Goal: Task Accomplishment & Management: Manage account settings

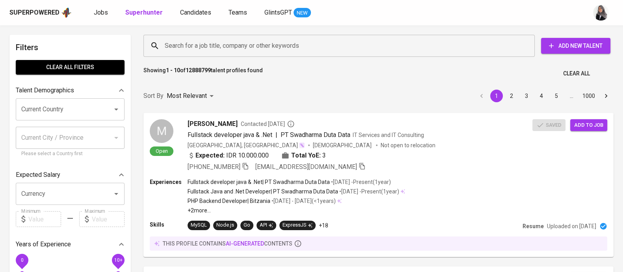
click at [195, 53] on div "Search for a job title, company or other keywords" at bounding box center [338, 46] width 391 height 22
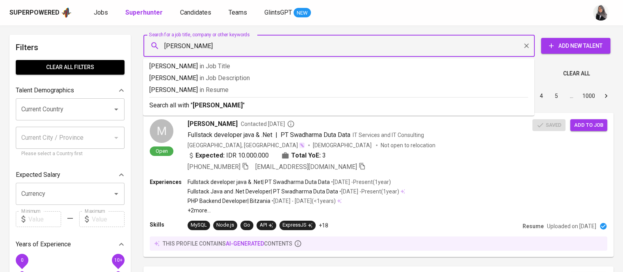
type input "ermanul azizul"
click at [223, 112] on li "Search all with " ermanul azizul "" at bounding box center [338, 104] width 391 height 15
click at [223, 108] on div "Sort By Most Relevant MOST_RELEVANT 1 2 3 4 5 … 1000" at bounding box center [379, 96] width 480 height 24
click at [223, 105] on div "Sort By Most Relevant MOST_RELEVANT 1 2 3 4 5 … 1000" at bounding box center [379, 96] width 480 height 24
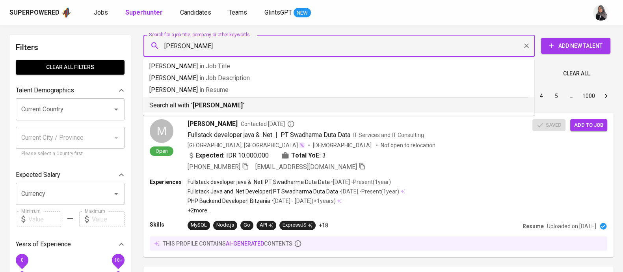
click at [232, 106] on div "Sort By Most Relevant MOST_RELEVANT 1 2 3 4 5 … 1000" at bounding box center [379, 96] width 480 height 24
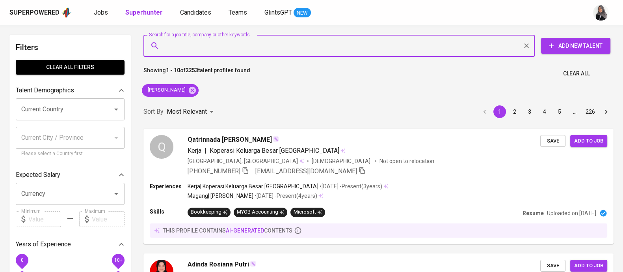
click at [376, 40] on input "Search for a job title, company or other keywords" at bounding box center [341, 45] width 357 height 15
click at [189, 87] on icon at bounding box center [192, 89] width 7 height 7
click at [185, 100] on div "Sort By Most Relevant MOST_RELEVANT 1 2 3 4 5 … 226" at bounding box center [379, 112] width 480 height 24
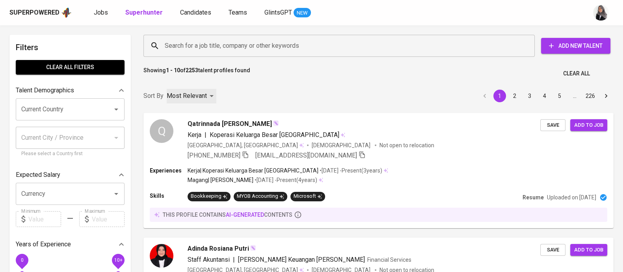
click at [190, 89] on div "Most Relevant" at bounding box center [192, 96] width 50 height 15
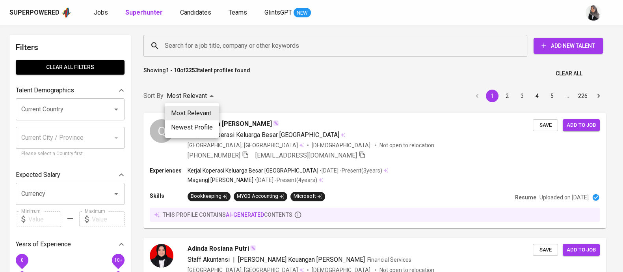
click at [219, 46] on div at bounding box center [311, 136] width 623 height 272
click at [266, 89] on div "Most Relevant Newest Profile" at bounding box center [311, 136] width 623 height 272
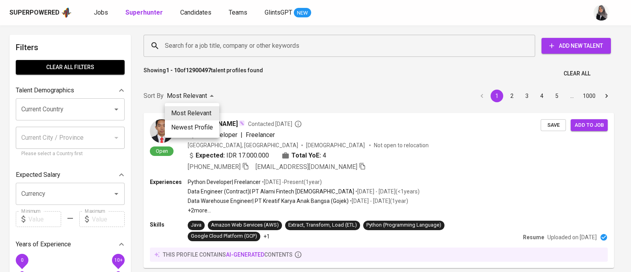
click at [341, 84] on div at bounding box center [315, 136] width 631 height 272
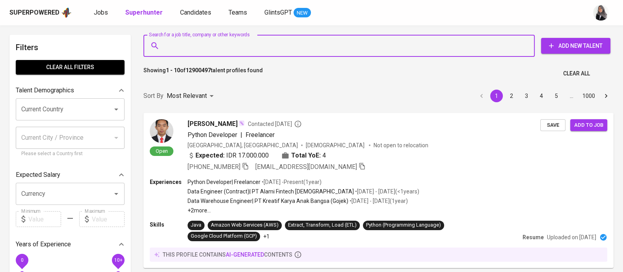
click at [228, 43] on input "Search for a job title, company or other keywords" at bounding box center [341, 45] width 357 height 15
paste input "✉ ermanuazizulhakim3@gmail.com"
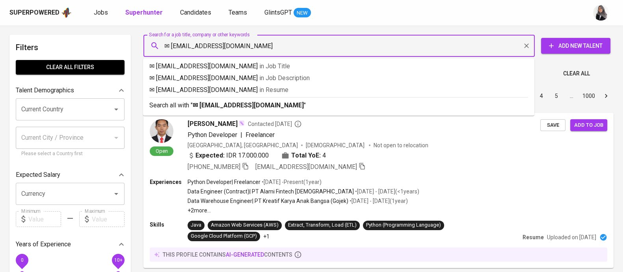
click at [173, 45] on input "✉ ermanuazizulhakim3@gmail.com" at bounding box center [341, 45] width 357 height 15
type input "[EMAIL_ADDRESS][DOMAIN_NAME]"
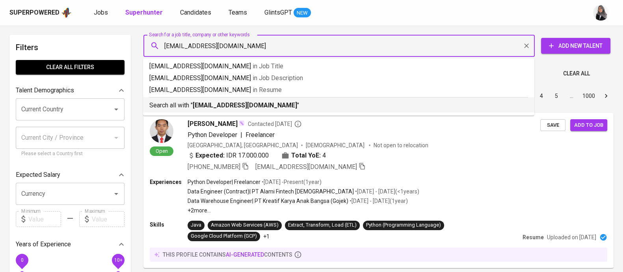
click at [302, 105] on p "Search all with " ermanuazizulhakim3@gmail.com "" at bounding box center [338, 105] width 379 height 9
click at [302, 105] on div "Sort By Most Relevant MOST_RELEVANT 1 2 3 4 5 … 1000" at bounding box center [379, 96] width 480 height 24
click at [270, 104] on div "Sort By Most Relevant MOST_RELEVANT 1 2 3 4 5 … 1000" at bounding box center [379, 96] width 480 height 24
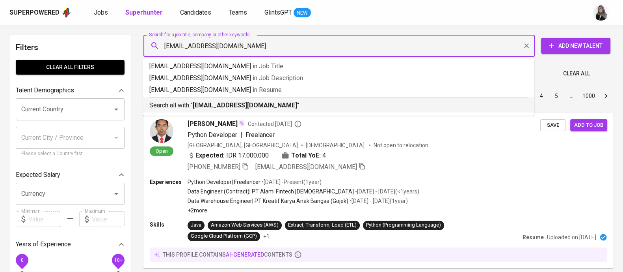
click at [270, 104] on div "Sort By Most Relevant MOST_RELEVANT 1 2 3 4 5 … 1000" at bounding box center [379, 96] width 480 height 24
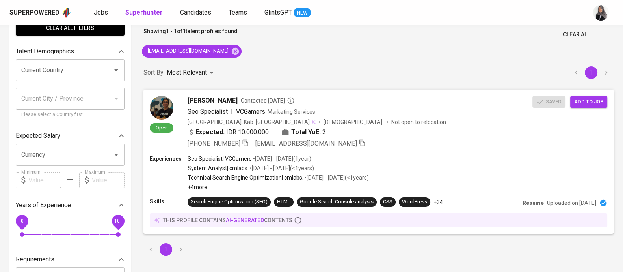
scroll to position [40, 0]
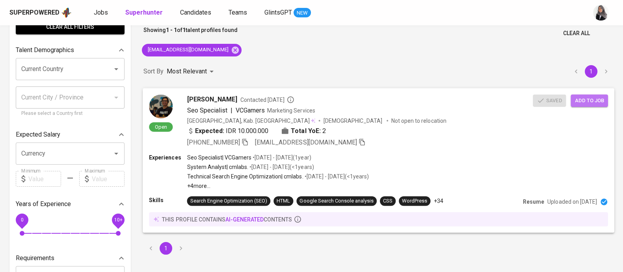
click at [585, 101] on span "Add to job" at bounding box center [589, 100] width 29 height 9
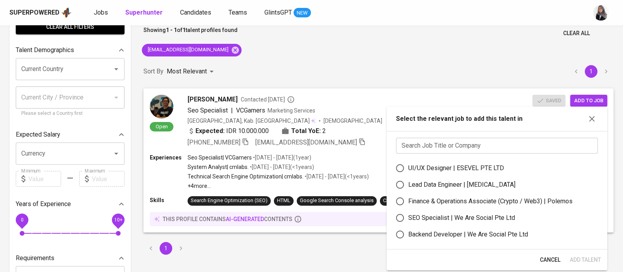
click at [425, 218] on div "SEO Specialist | We Are Social Pte Ltd" at bounding box center [461, 217] width 107 height 9
click at [408, 218] on input "SEO Specialist | We Are Social Pte Ltd" at bounding box center [400, 217] width 17 height 17
radio input "true"
click at [585, 258] on span "Add Talent" at bounding box center [585, 260] width 31 height 10
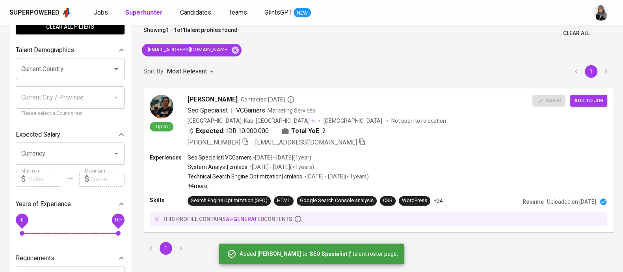
click at [472, 52] on div "Search for a job title, company or other keywords Search for a job title, compa…" at bounding box center [379, 124] width 480 height 269
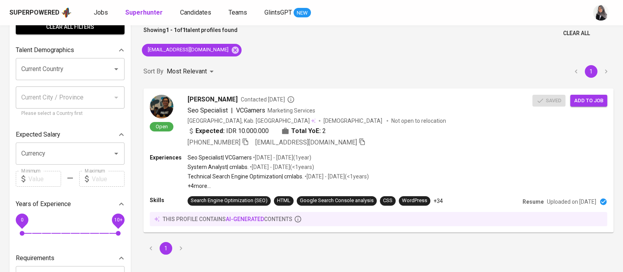
click at [449, 42] on div "Search for a job title, company or other keywords Search for a job title, compa…" at bounding box center [379, 124] width 480 height 269
click at [232, 48] on icon at bounding box center [235, 49] width 7 height 7
click at [201, 14] on span "Candidates" at bounding box center [195, 12] width 31 height 7
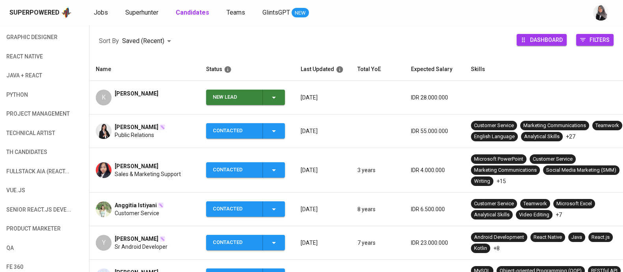
scroll to position [109, 0]
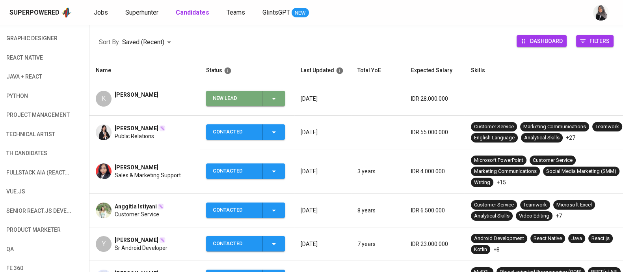
click at [279, 92] on span "New Lead" at bounding box center [245, 98] width 73 height 15
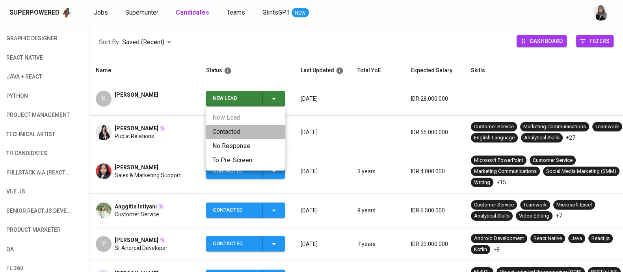
click at [239, 129] on li "Contacted" at bounding box center [245, 132] width 79 height 14
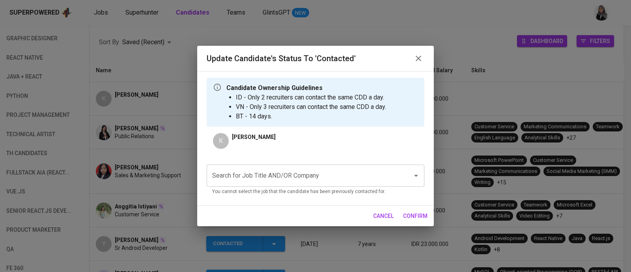
click at [379, 164] on div "Search for Job Title AND/OR Company" at bounding box center [316, 175] width 218 height 22
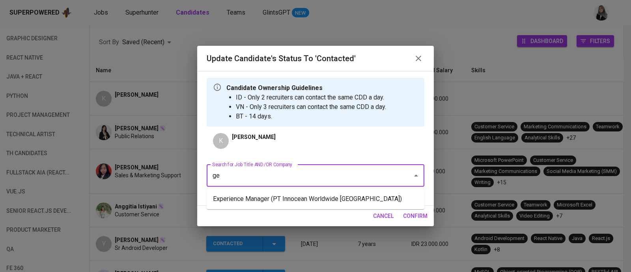
type input "g"
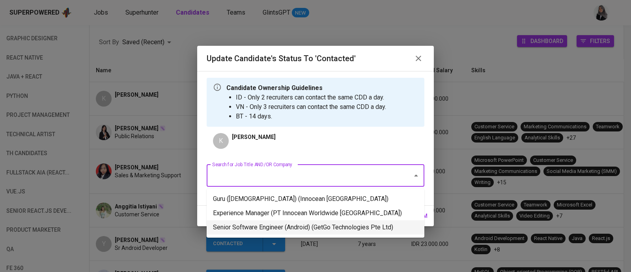
click at [355, 225] on li "Senior Software Engineer (Android) (GetGo Technologies Pte Ltd)" at bounding box center [316, 227] width 218 height 14
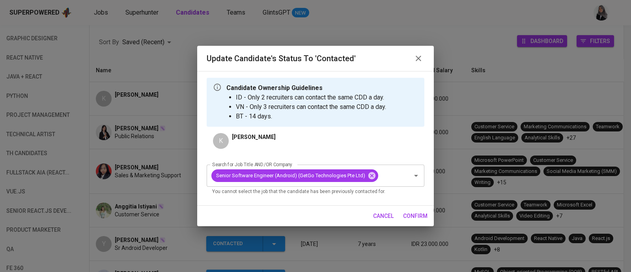
click at [421, 210] on button "confirm" at bounding box center [415, 216] width 31 height 15
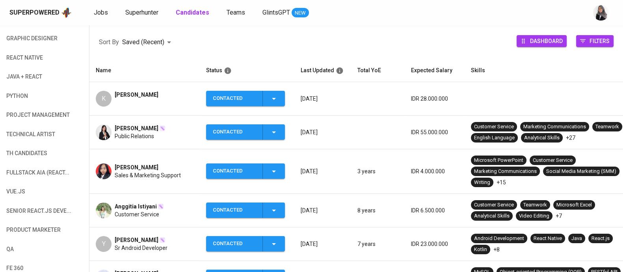
scroll to position [0, 0]
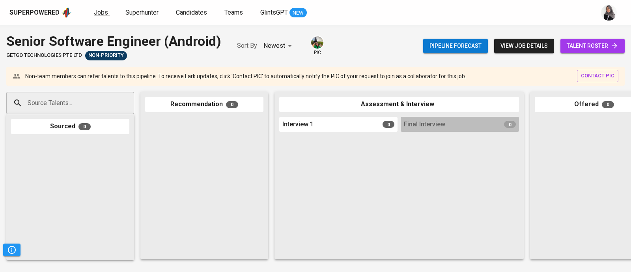
click at [98, 16] on link "Jobs" at bounding box center [102, 13] width 16 height 10
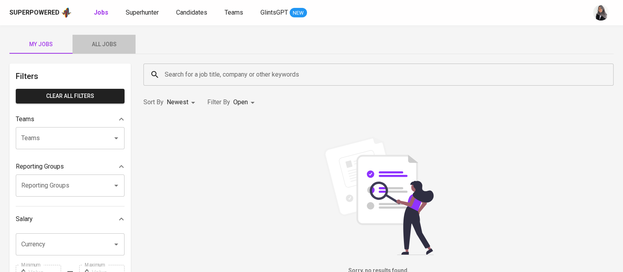
click at [102, 46] on span "All Jobs" at bounding box center [104, 44] width 54 height 10
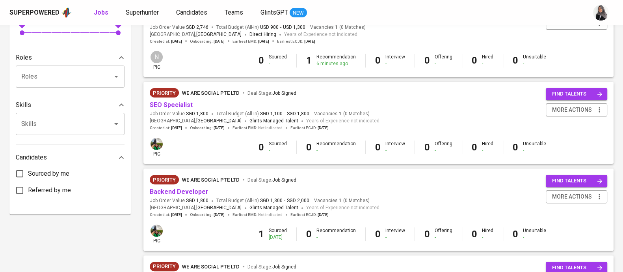
scroll to position [297, 0]
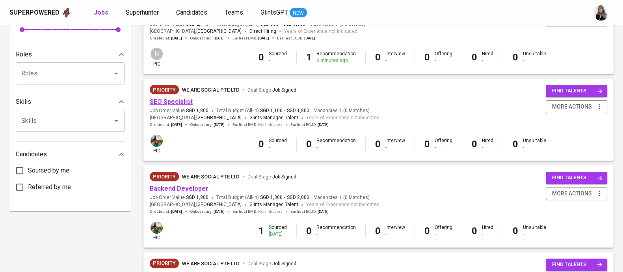
click at [171, 105] on link "SEO Specialist" at bounding box center [171, 101] width 43 height 7
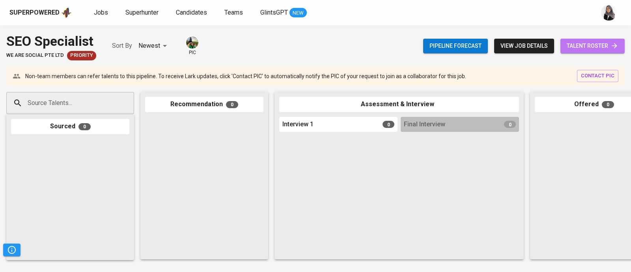
click at [590, 42] on span "talent roster" at bounding box center [592, 46] width 52 height 10
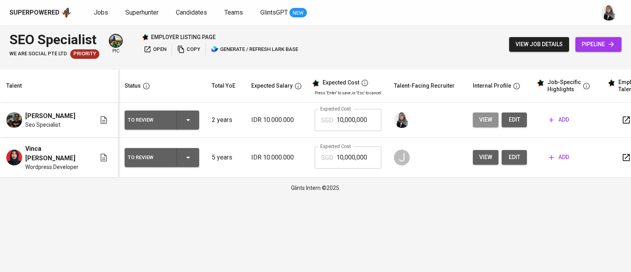
click at [482, 120] on span "view" at bounding box center [485, 120] width 13 height 10
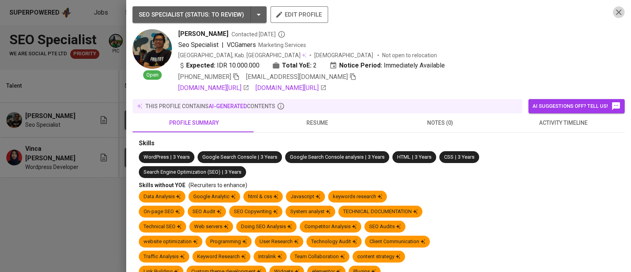
click at [614, 14] on icon "button" at bounding box center [618, 11] width 9 height 9
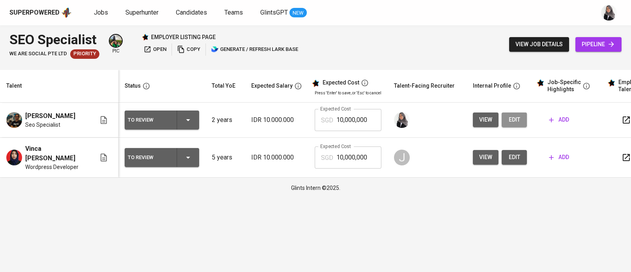
click at [511, 121] on span "edit" at bounding box center [514, 120] width 13 height 10
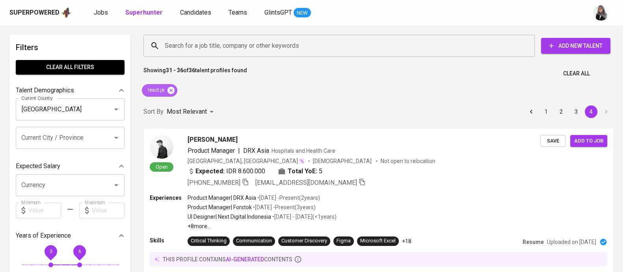
click at [175, 89] on div "react.js" at bounding box center [159, 90] width 35 height 13
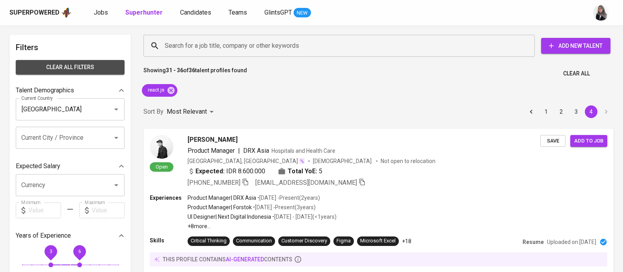
click at [85, 72] on button "Clear All filters" at bounding box center [70, 67] width 109 height 15
radio input "false"
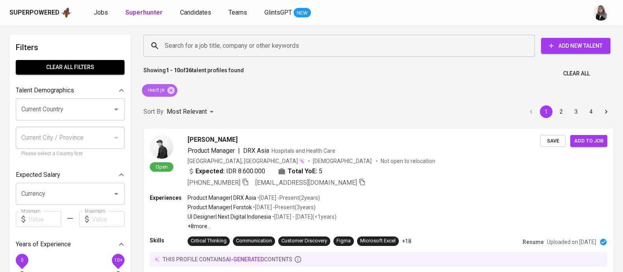
click at [171, 91] on icon at bounding box center [171, 89] width 7 height 7
click at [171, 104] on div "Most Relevant" at bounding box center [192, 111] width 50 height 15
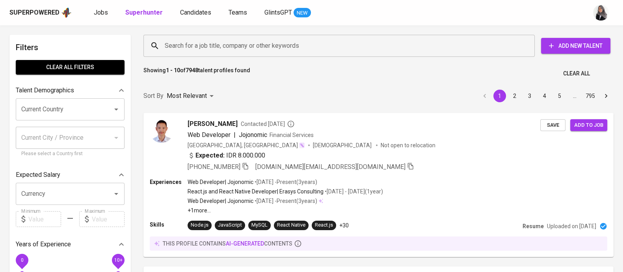
click at [357, 76] on div "Showing 1 - 10 of 7948 talent profiles found Clear All" at bounding box center [379, 70] width 480 height 19
click at [275, 42] on input "Search for a job title, company or other keywords" at bounding box center [341, 45] width 357 height 15
click at [252, 42] on input "Search for a job title, company or other keywords" at bounding box center [341, 45] width 357 height 15
click at [192, 49] on input "Search for a job title, company or other keywords" at bounding box center [341, 45] width 357 height 15
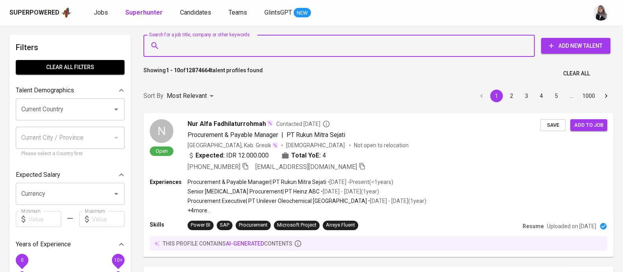
paste input "| krisnadibyo@gmail.com"
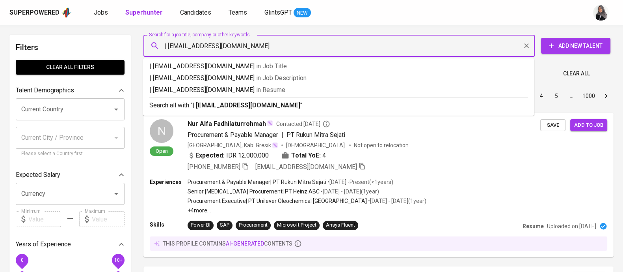
click at [168, 44] on input "| krisnadibyo@gmail.com" at bounding box center [341, 45] width 357 height 15
type input "krisnadibyo@gmail.com"
click at [284, 102] on p "Search all with " krisnadibyo@gmail.com "" at bounding box center [338, 105] width 379 height 9
click at [284, 102] on div "Sort By Most Relevant MOST_RELEVANT 1 2 3 4 5 … 1000" at bounding box center [379, 96] width 480 height 24
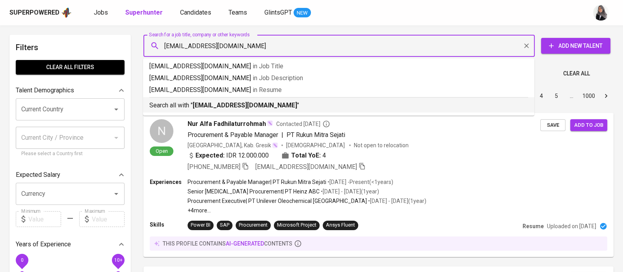
click at [284, 102] on div "Sort By Most Relevant MOST_RELEVANT 1 2 3 4 5 … 1000" at bounding box center [379, 96] width 480 height 24
click at [228, 105] on div "Sort By Most Relevant MOST_RELEVANT 1 2 3 4 5 … 1000" at bounding box center [379, 96] width 480 height 24
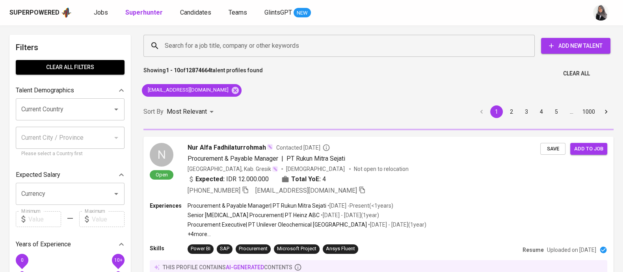
drag, startPoint x: 454, startPoint y: 74, endPoint x: 253, endPoint y: 62, distance: 201.4
click at [454, 74] on div "Showing 1 - 10 of 12874664 talent profiles found Clear All" at bounding box center [379, 70] width 480 height 19
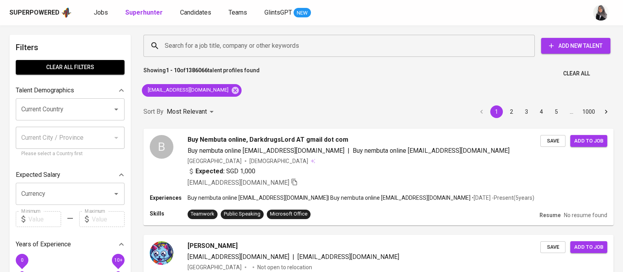
click at [610, 22] on div at bounding box center [600, 12] width 25 height 25
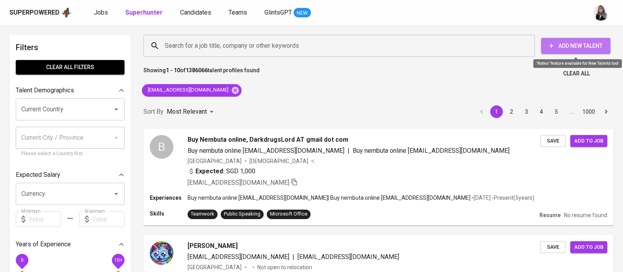
click at [572, 46] on span "Add New Talent" at bounding box center [575, 46] width 57 height 10
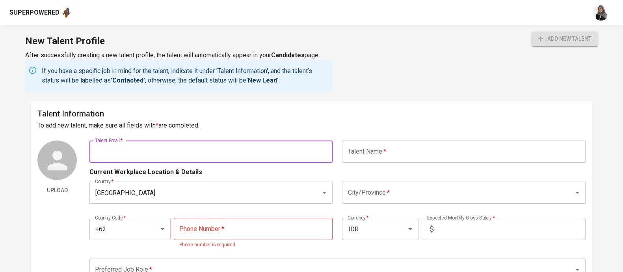
click at [153, 160] on input "text" at bounding box center [210, 151] width 243 height 22
paste input "| krisnadibyo@gmail.com"
click at [99, 154] on input "| krisnadibyo@gmail.com" at bounding box center [210, 151] width 243 height 22
click at [195, 160] on input "krisnadibyo@gmail.com" at bounding box center [210, 151] width 243 height 22
type input "krisnadibyo@gmail.com"
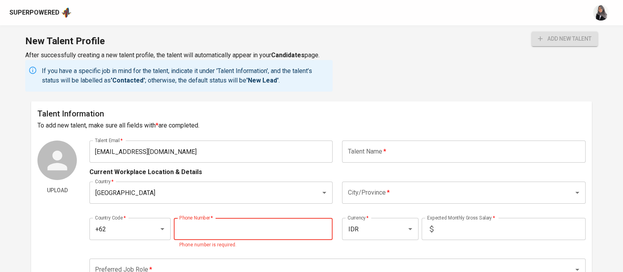
click at [211, 231] on input "tel" at bounding box center [253, 229] width 159 height 22
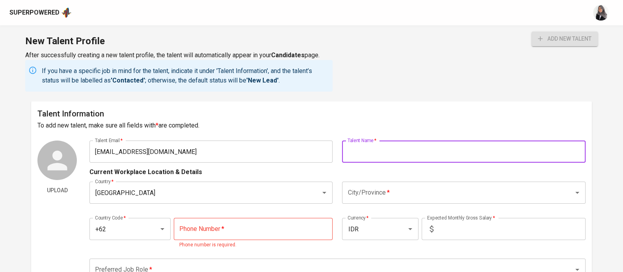
click at [384, 148] on input "text" at bounding box center [463, 151] width 243 height 22
type input "Krisna Dibyo"
click at [373, 153] on input "Krisna Dibyo" at bounding box center [463, 151] width 243 height 22
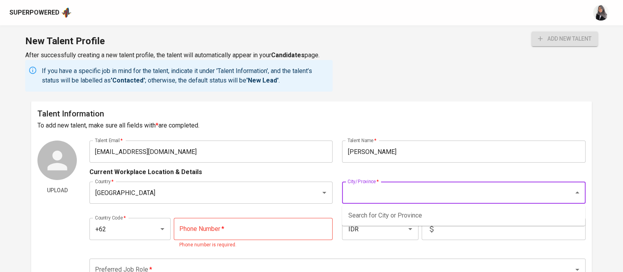
click at [423, 198] on input "City/Province   *" at bounding box center [453, 192] width 214 height 15
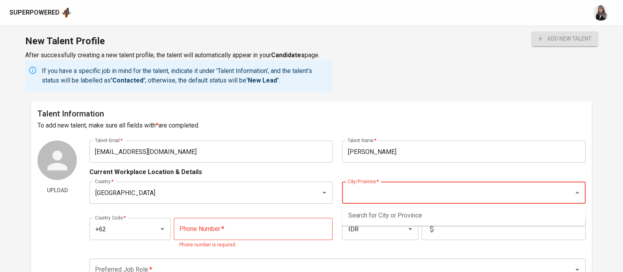
click at [394, 196] on input "City/Province   *" at bounding box center [453, 192] width 214 height 15
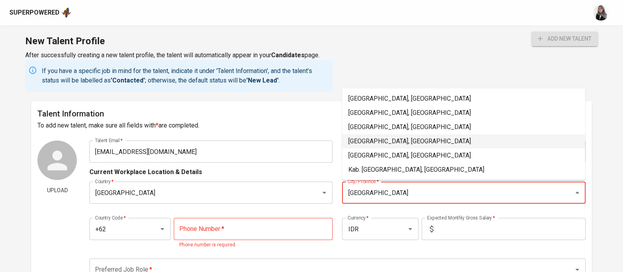
scroll to position [2, 0]
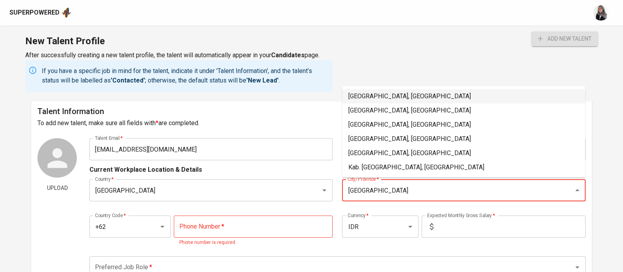
click at [384, 98] on li "Jakarta Selatan, DKI Jakarta" at bounding box center [463, 96] width 243 height 14
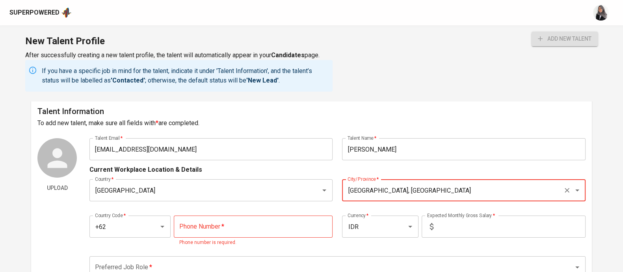
type input "Jakarta Selatan, DKI Jakarta"
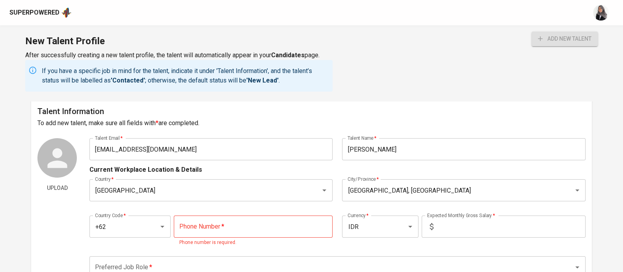
click at [204, 220] on input "tel" at bounding box center [253, 226] width 159 height 22
click at [406, 84] on div "New Talent Profile After successfully creating a new talent profile, the talent…" at bounding box center [311, 63] width 623 height 76
click at [197, 232] on input "tel" at bounding box center [253, 226] width 159 height 22
paste input "856-9587-5673"
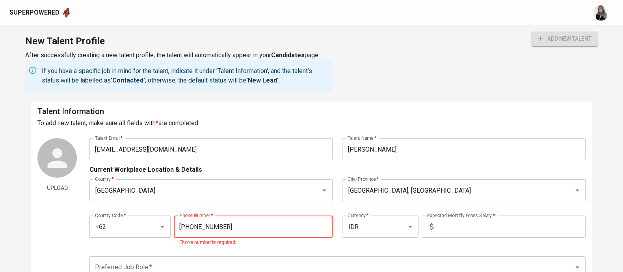
type input "856-9587-5673"
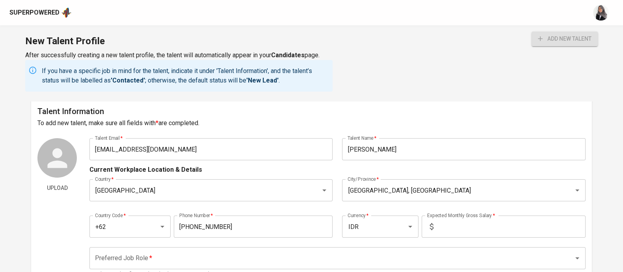
click at [377, 78] on div "New Talent Profile After successfully creating a new talent profile, the talent…" at bounding box center [311, 63] width 623 height 76
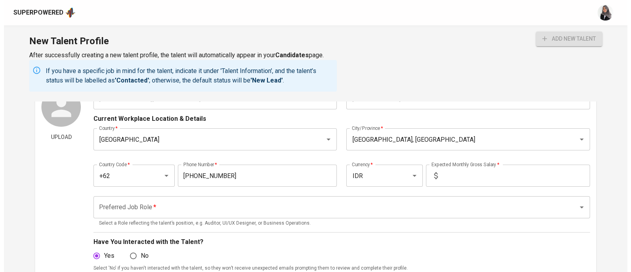
scroll to position [54, 0]
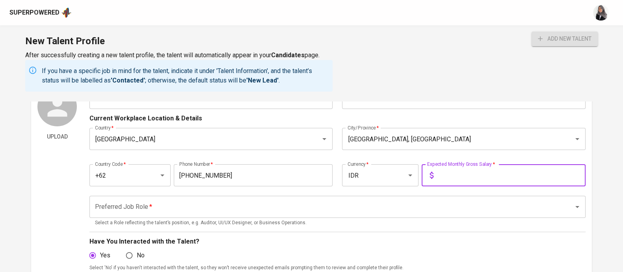
click at [493, 184] on input "text" at bounding box center [511, 175] width 149 height 22
type input "28.000.000"
click at [532, 32] on button "add new talent" at bounding box center [565, 39] width 66 height 15
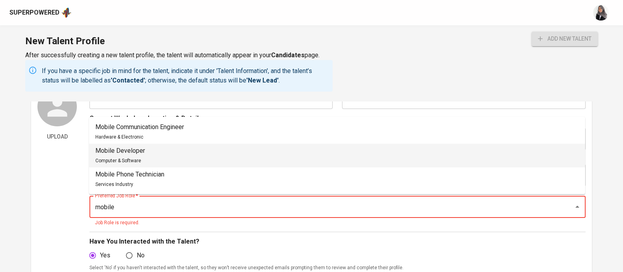
click at [166, 156] on li "Mobile Developer Computer & Software" at bounding box center [337, 155] width 496 height 24
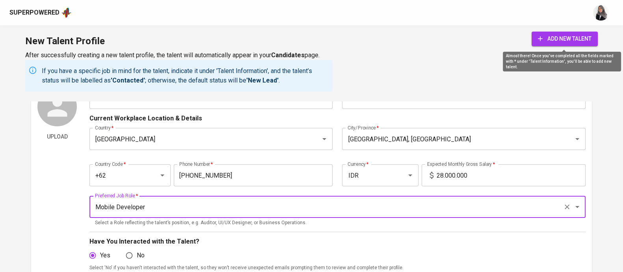
type input "Mobile Developer"
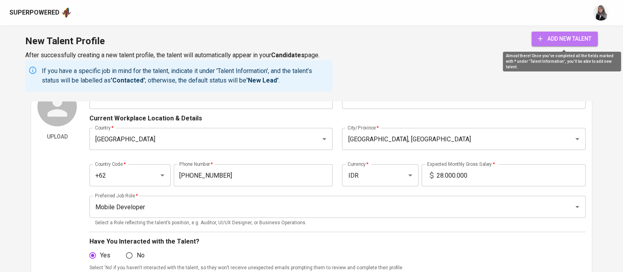
click at [579, 42] on span "add new talent" at bounding box center [565, 39] width 54 height 10
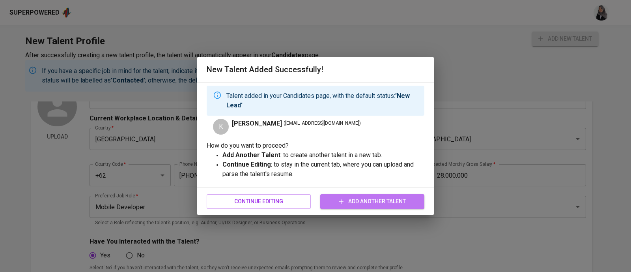
click at [386, 200] on span "Add Another Talent" at bounding box center [371, 201] width 91 height 10
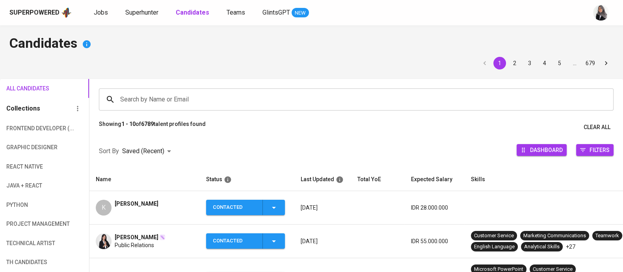
click at [457, 40] on h4 "Candidates" at bounding box center [311, 44] width 604 height 19
click at [144, 11] on span "Superhunter" at bounding box center [141, 12] width 33 height 7
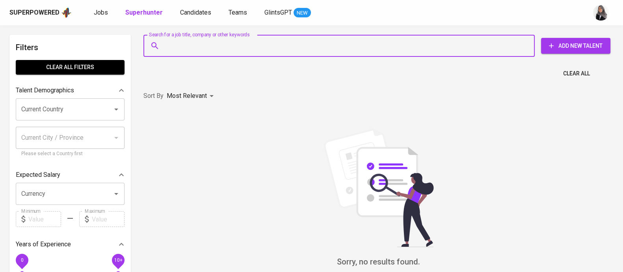
click at [200, 47] on input "Search for a job title, company or other keywords" at bounding box center [341, 45] width 357 height 15
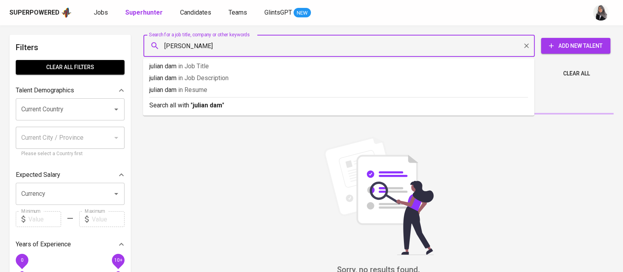
type input "julian damas"
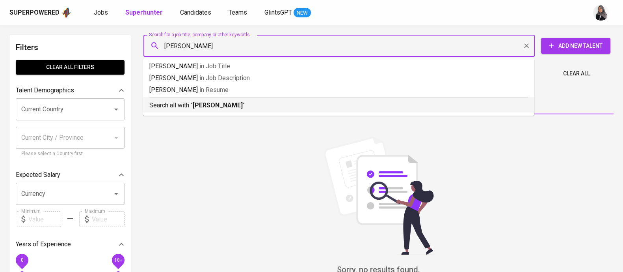
click at [229, 110] on li "Search all with " julian damas "" at bounding box center [338, 104] width 391 height 15
click at [306, 108] on div "Sort By Most Relevant MOST_RELEVANT" at bounding box center [379, 96] width 480 height 24
click at [196, 101] on p "Most Relevant" at bounding box center [187, 95] width 40 height 9
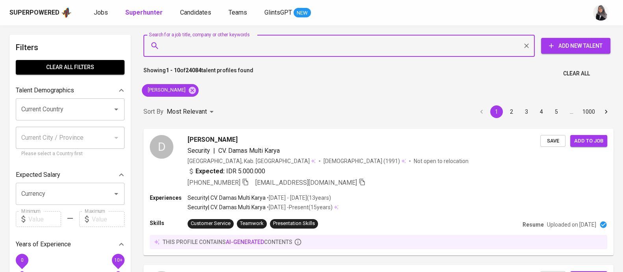
click at [398, 50] on input "Search for a job title, company or other keywords" at bounding box center [341, 45] width 357 height 15
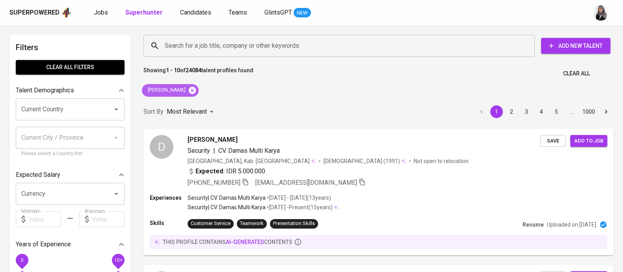
click at [189, 88] on icon at bounding box center [192, 89] width 7 height 7
click at [184, 107] on p "Most Relevant" at bounding box center [187, 111] width 40 height 9
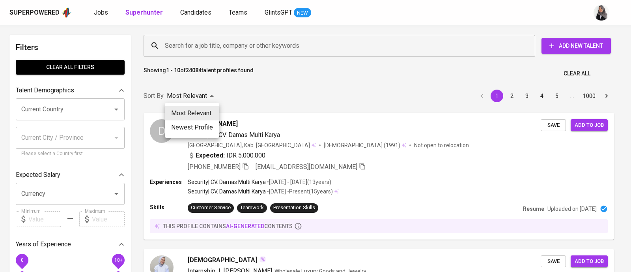
click at [252, 47] on div at bounding box center [315, 136] width 631 height 272
click at [325, 93] on div "Most Relevant Newest Profile" at bounding box center [315, 136] width 631 height 272
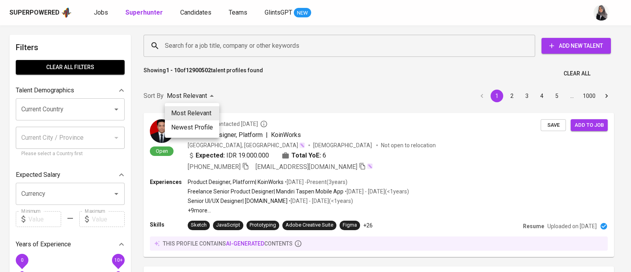
click at [250, 82] on div at bounding box center [315, 136] width 631 height 272
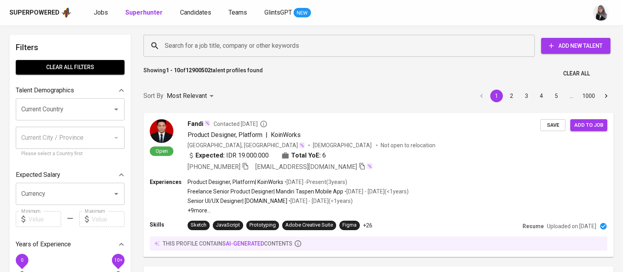
click at [445, 59] on div "Search for a job title, company or other keywords Search for a job title, compa…" at bounding box center [377, 45] width 480 height 35
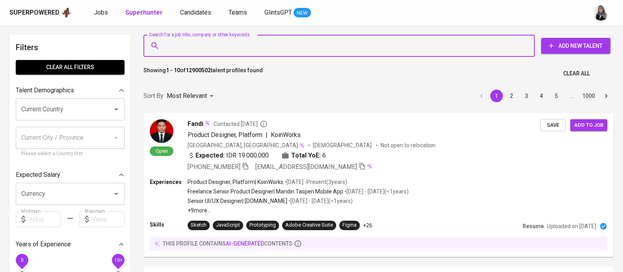
click at [266, 49] on input "Search for a job title, company or other keywords" at bounding box center [341, 45] width 357 height 15
paste input "juliandamass@gmail.com"
type input "juliandamass@gmail.com"
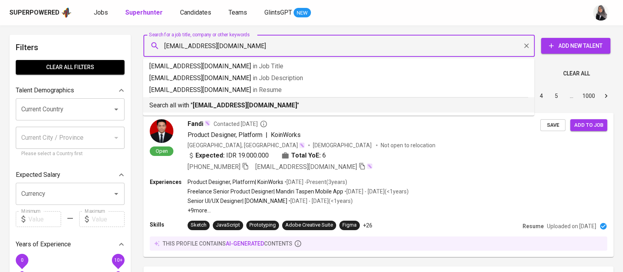
click at [213, 104] on b "juliandamass@gmail.com" at bounding box center [245, 104] width 104 height 7
click at [213, 103] on div "Most Relevant" at bounding box center [192, 96] width 50 height 15
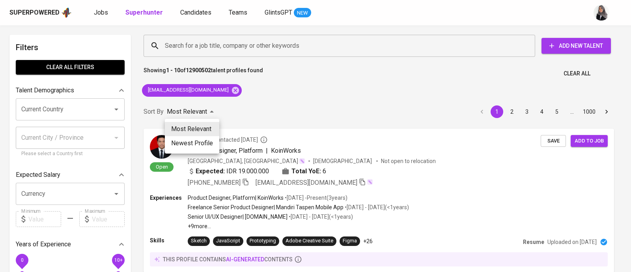
click at [501, 103] on div at bounding box center [315, 136] width 631 height 272
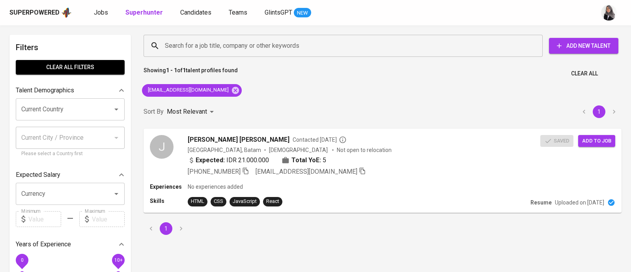
click at [369, 107] on div "Most Relevant Newest Profile" at bounding box center [315, 136] width 631 height 272
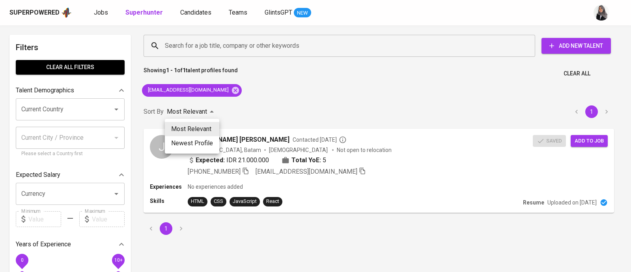
click at [358, 186] on div at bounding box center [315, 136] width 631 height 272
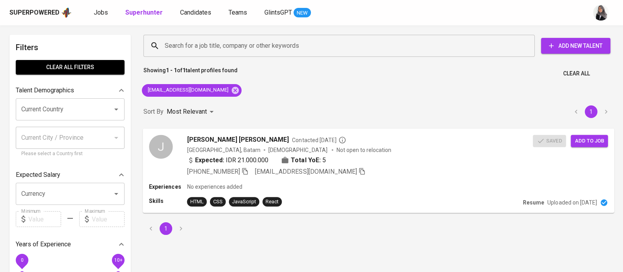
click at [319, 190] on div "Experiences No experiences added" at bounding box center [378, 186] width 459 height 8
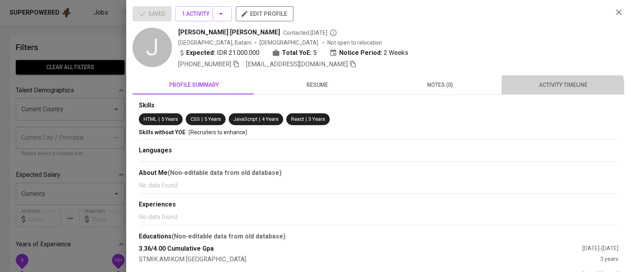
click at [554, 88] on span "activity timeline" at bounding box center [563, 85] width 114 height 10
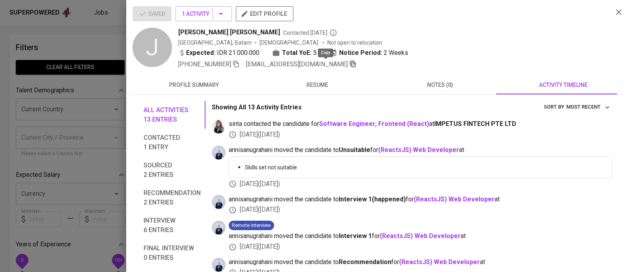
click at [349, 64] on icon "button" at bounding box center [352, 63] width 7 height 7
click at [615, 11] on icon "button" at bounding box center [618, 11] width 9 height 9
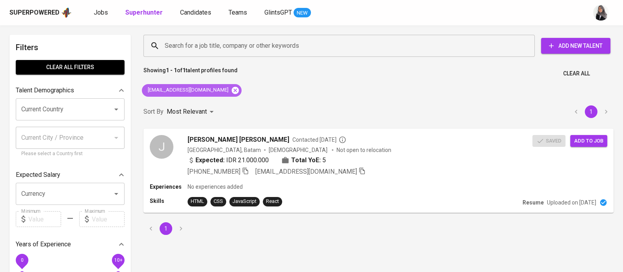
click at [231, 90] on icon at bounding box center [235, 90] width 9 height 9
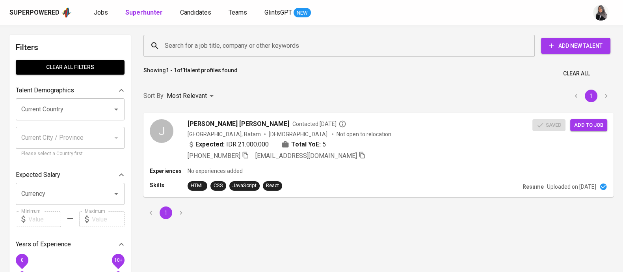
click at [215, 48] on input "Search for a job title, company or other keywords" at bounding box center [341, 45] width 357 height 15
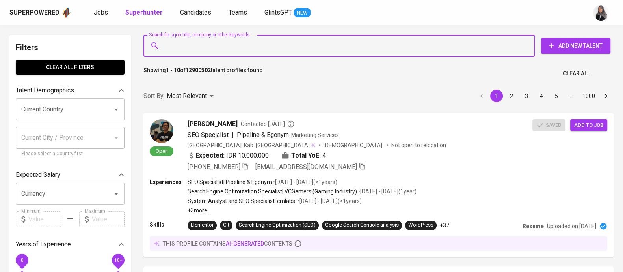
click at [215, 48] on input "Search for a job title, company or other keywords" at bounding box center [341, 45] width 357 height 15
paste input "juliandamass@gmail.com"
type input "juliandamass@gmail.com"
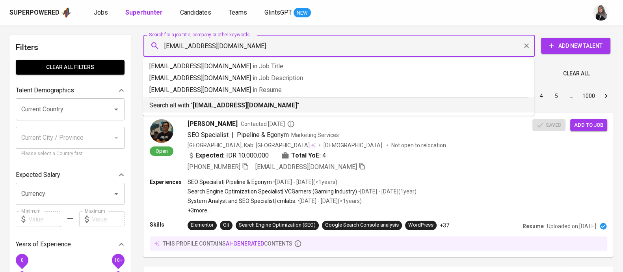
click at [229, 106] on b "juliandamass@gmail.com" at bounding box center [245, 104] width 104 height 7
click at [229, 106] on div "Sort By Most Relevant MOST_RELEVANT 1 2 3 4 5 … 1000" at bounding box center [379, 96] width 480 height 24
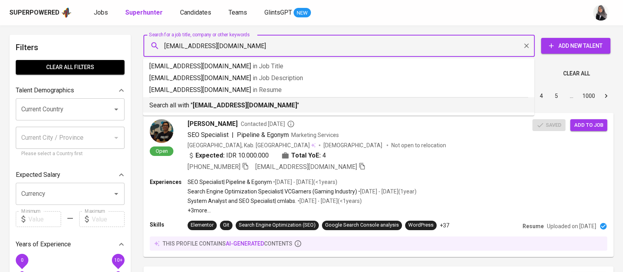
click at [229, 106] on div "Sort By Most Relevant MOST_RELEVANT 1 2 3 4 5 … 1000" at bounding box center [379, 96] width 480 height 24
click at [409, 99] on div "Sort By Most Relevant MOST_RELEVANT 1 2 3 4 5 … 1000" at bounding box center [379, 96] width 480 height 24
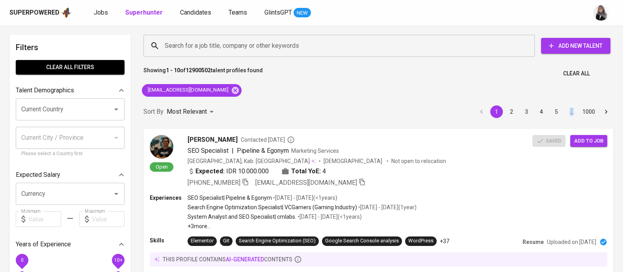
click at [432, 75] on div "Showing 1 - 10 of 12900502 talent profiles found Clear All" at bounding box center [379, 70] width 480 height 19
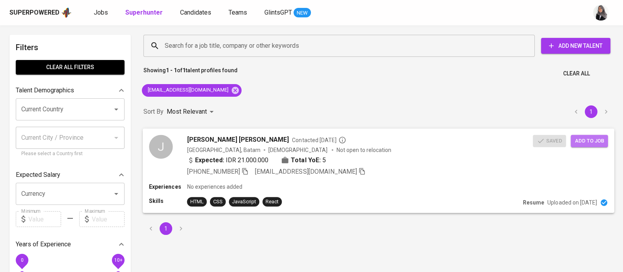
click at [596, 137] on span "Add to job" at bounding box center [589, 140] width 29 height 9
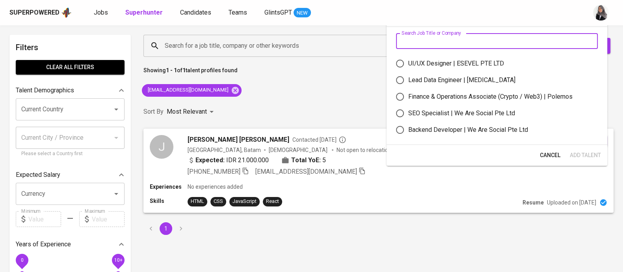
click at [434, 40] on input "text" at bounding box center [497, 41] width 202 height 16
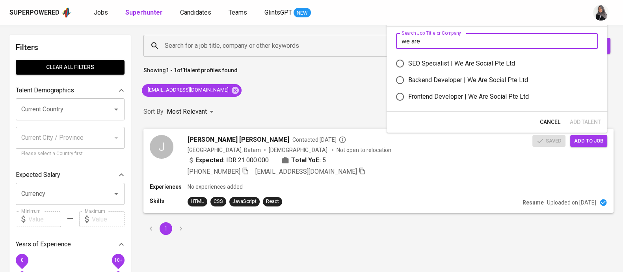
type input "we are"
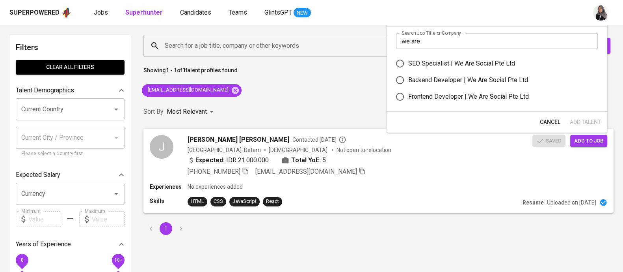
click at [462, 95] on div "Frontend Developer | We Are Social Pte Ltd" at bounding box center [468, 96] width 121 height 9
click at [408, 95] on input "Frontend Developer | We Are Social Pte Ltd" at bounding box center [400, 96] width 17 height 17
radio input "true"
click at [575, 121] on span "Add Talent" at bounding box center [585, 122] width 31 height 10
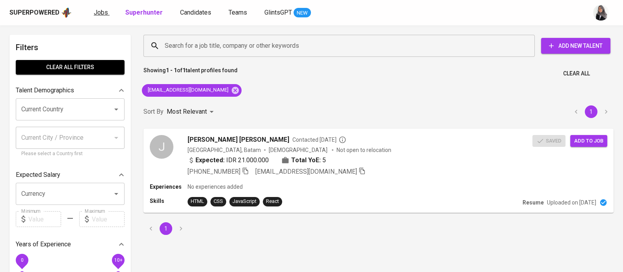
click at [95, 12] on span "Jobs" at bounding box center [101, 12] width 14 height 7
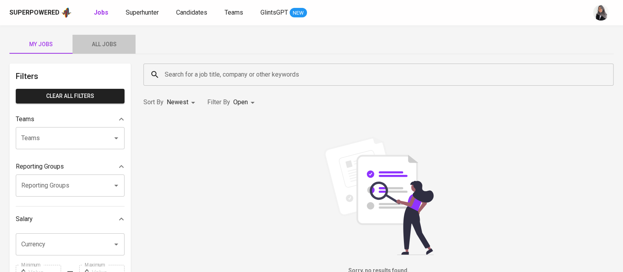
click at [110, 46] on span "All Jobs" at bounding box center [104, 44] width 54 height 10
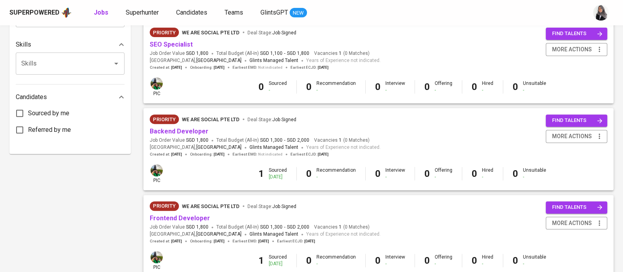
scroll to position [357, 0]
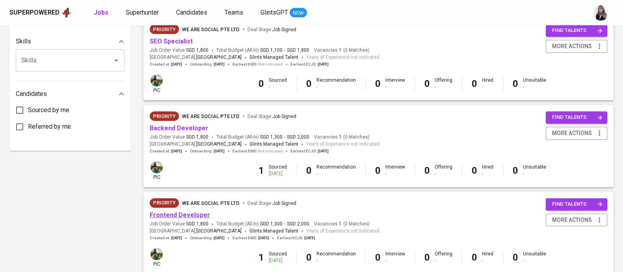
click at [189, 215] on link "Frontend Developer" at bounding box center [180, 214] width 60 height 7
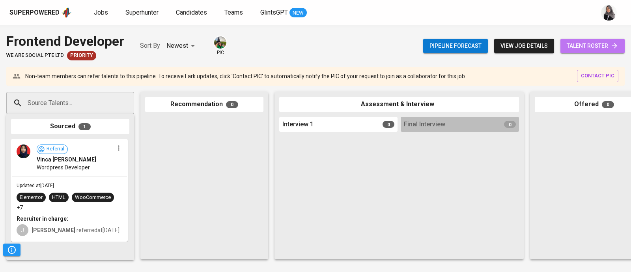
click at [599, 43] on span "talent roster" at bounding box center [592, 46] width 52 height 10
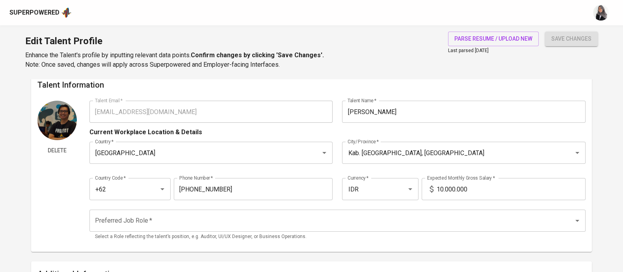
scroll to position [11, 0]
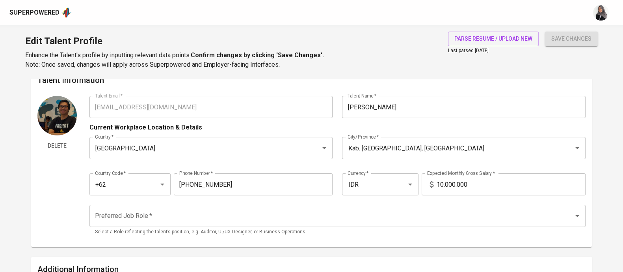
click at [410, 41] on div "Edit Talent Profile Enhance the Talent's profile by inputting relevant data poi…" at bounding box center [311, 52] width 623 height 54
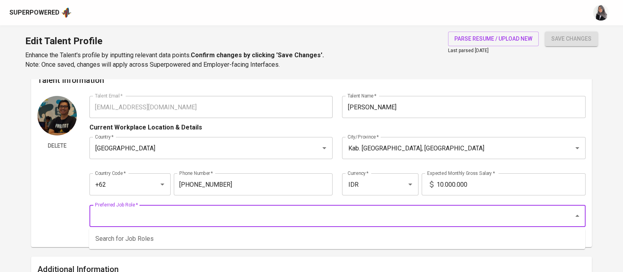
click at [158, 220] on input "Preferred Job Role   *" at bounding box center [326, 215] width 467 height 15
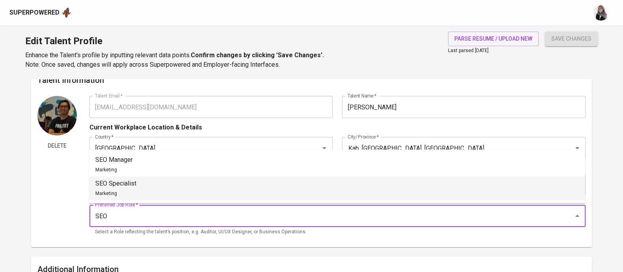
click at [157, 184] on li "SEO Specialist Marketing" at bounding box center [337, 188] width 496 height 24
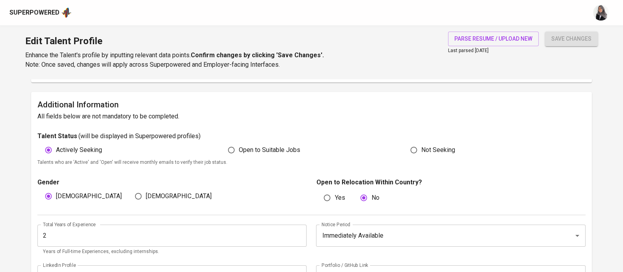
scroll to position [207, 0]
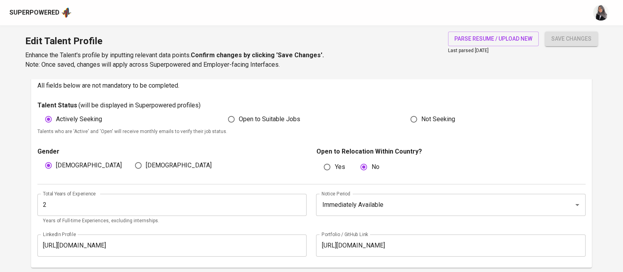
type input "SEO Specialist"
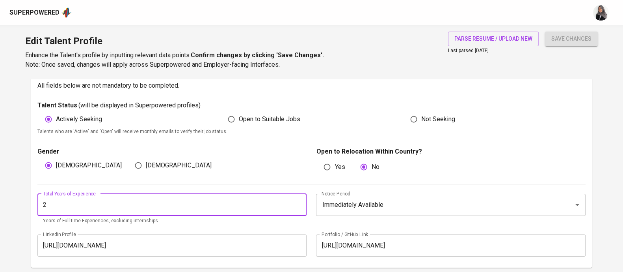
click at [227, 203] on input "2" at bounding box center [171, 205] width 269 height 22
type input "3"
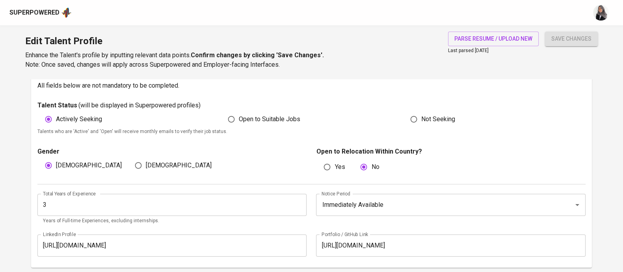
click at [448, 97] on div "Additional Information All fields below are not mandatory to be completed. Tale…" at bounding box center [311, 164] width 561 height 206
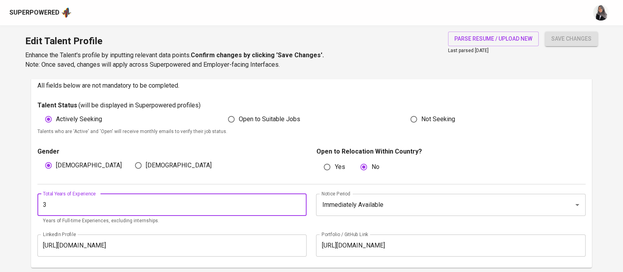
click at [63, 203] on input "3" at bounding box center [171, 205] width 269 height 22
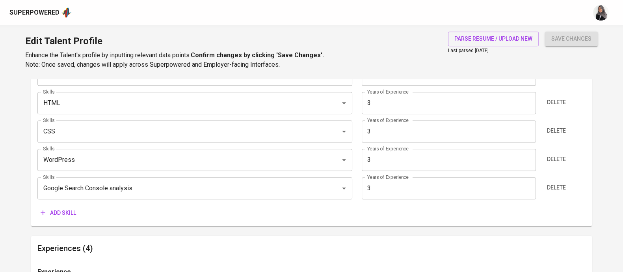
scroll to position [475, 0]
type input "4"
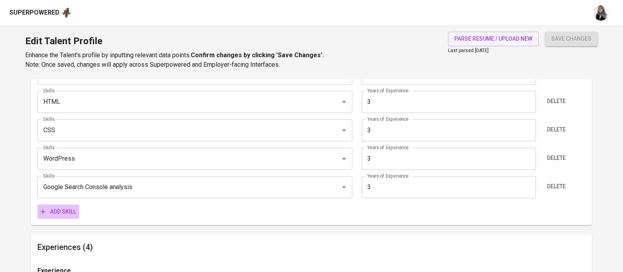
click at [60, 213] on span "Add skill" at bounding box center [58, 212] width 35 height 10
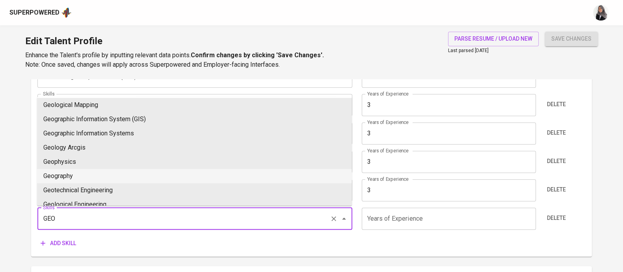
scroll to position [0, 0]
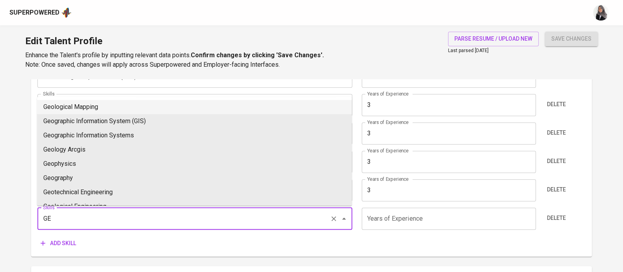
type input "G"
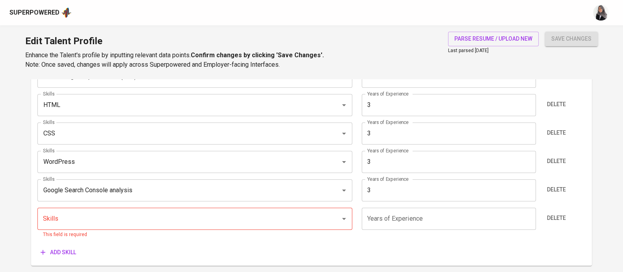
click at [344, 67] on div "Edit Talent Profile Enhance the Talent's profile by inputting relevant data poi…" at bounding box center [311, 52] width 623 height 54
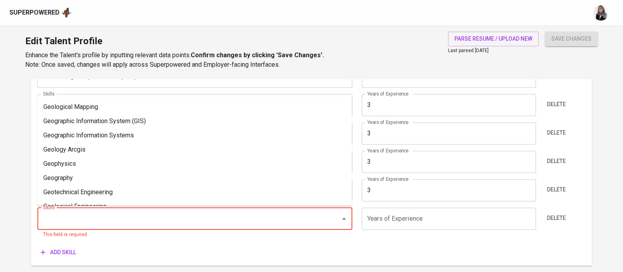
click at [171, 215] on input "Skills" at bounding box center [184, 218] width 286 height 15
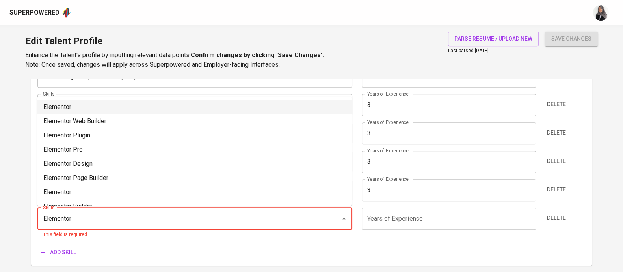
click at [109, 107] on li "Elementor" at bounding box center [194, 107] width 315 height 14
type input "Elementor"
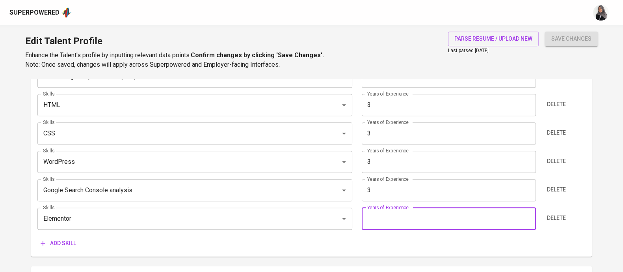
click at [422, 221] on input "number" at bounding box center [449, 218] width 174 height 22
type input "3"
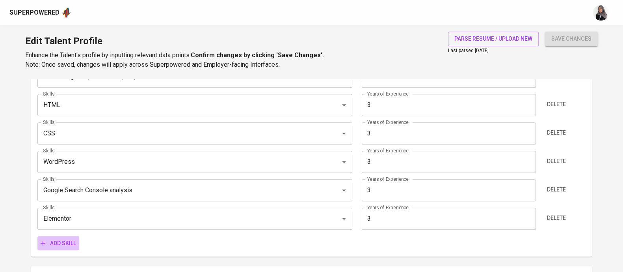
click at [56, 242] on span "Add skill" at bounding box center [58, 243] width 35 height 10
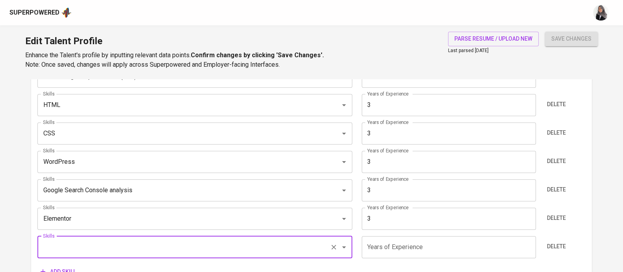
click at [106, 244] on input "Skills" at bounding box center [184, 246] width 286 height 15
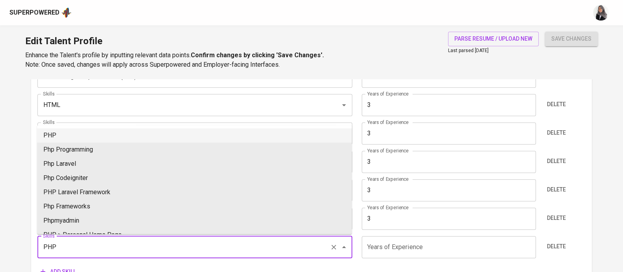
click at [79, 132] on li "PHP" at bounding box center [194, 135] width 315 height 14
type input "PHP"
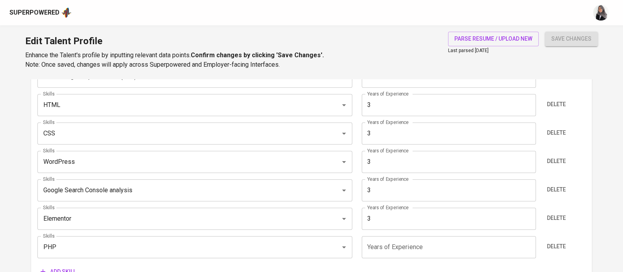
click at [409, 67] on div "Edit Talent Profile Enhance the Talent's profile by inputting relevant data poi…" at bounding box center [311, 52] width 623 height 54
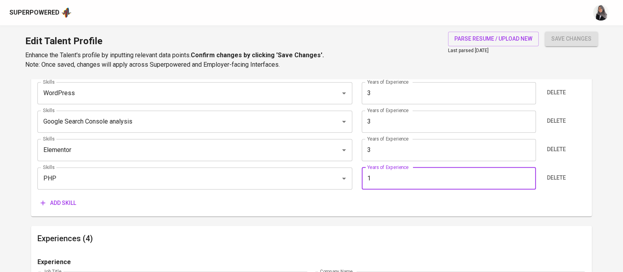
click at [427, 180] on input "1" at bounding box center [449, 178] width 174 height 22
type input "1"
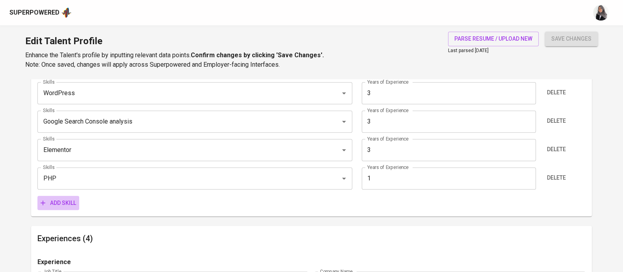
click at [60, 198] on span "Add skill" at bounding box center [58, 203] width 35 height 10
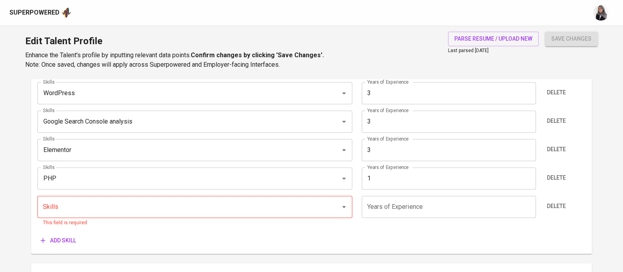
click at [418, 25] on div "Superpowered" at bounding box center [311, 12] width 623 height 25
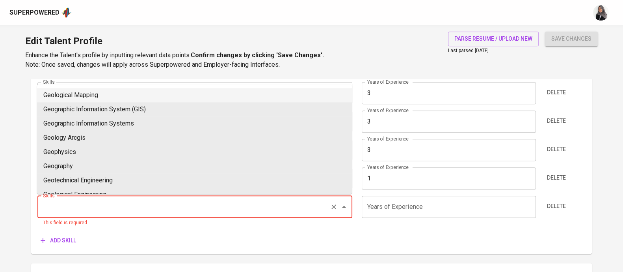
click at [74, 202] on input "Skills" at bounding box center [184, 206] width 286 height 15
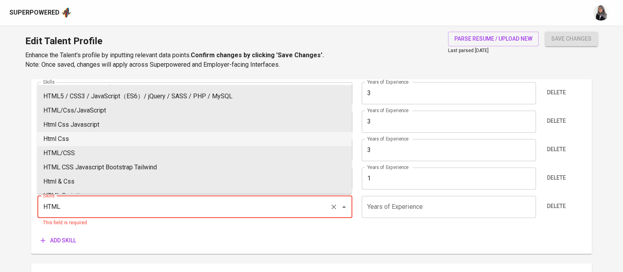
scroll to position [119, 0]
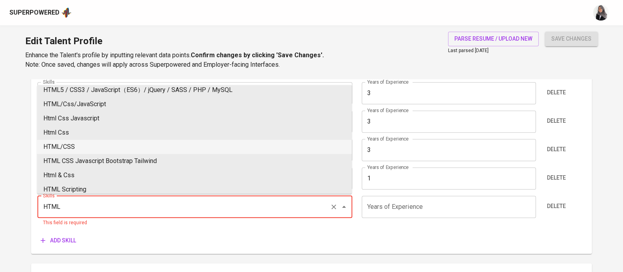
click at [119, 142] on li "HTML/CSS" at bounding box center [194, 147] width 315 height 14
type input "HTML/CSS"
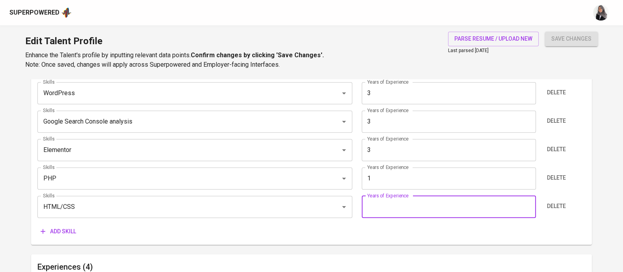
click at [449, 210] on input "number" at bounding box center [449, 206] width 174 height 22
type input "3"
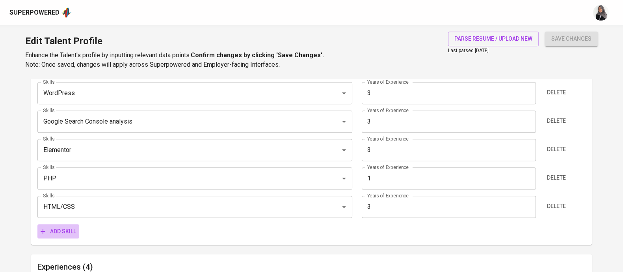
click at [57, 226] on span "Add skill" at bounding box center [58, 231] width 35 height 10
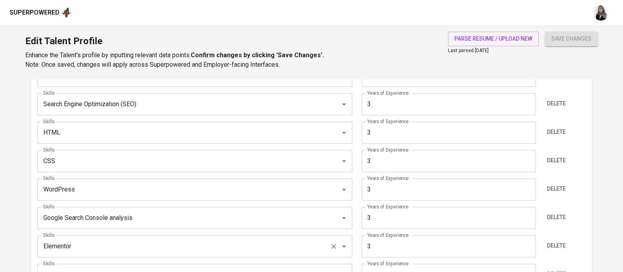
scroll to position [443, 0]
click at [560, 134] on span "Delete" at bounding box center [556, 133] width 19 height 10
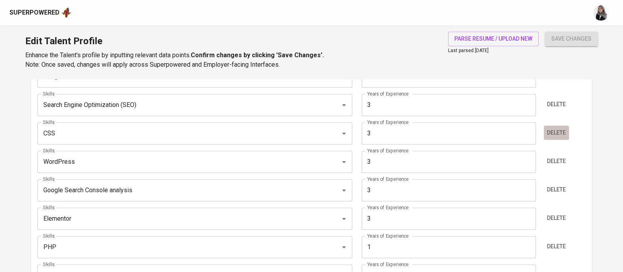
click at [557, 135] on span "Delete" at bounding box center [556, 133] width 19 height 10
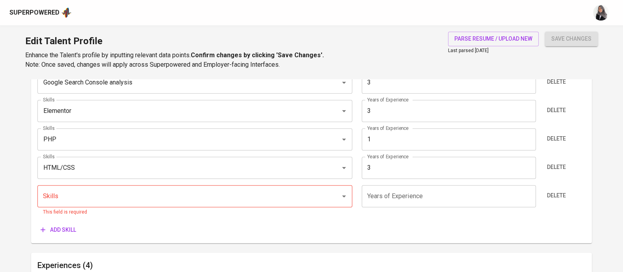
scroll to position [523, 0]
click at [428, 13] on div "Superpowered" at bounding box center [298, 13] width 579 height 12
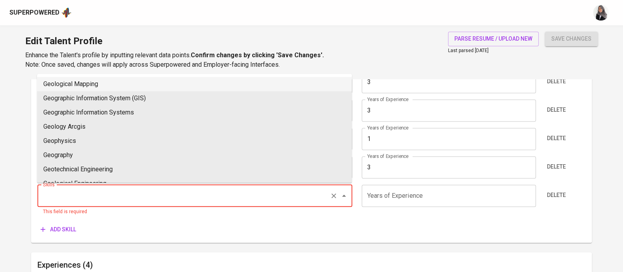
click at [99, 194] on input "Skills" at bounding box center [184, 195] width 286 height 15
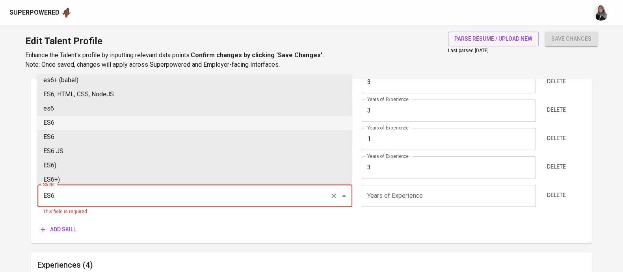
scroll to position [0, 0]
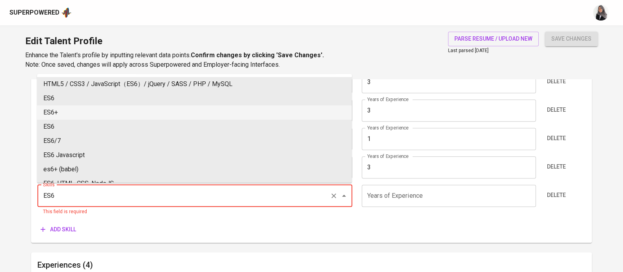
click at [83, 111] on li "ES6+" at bounding box center [194, 112] width 315 height 14
type input "ES6+"
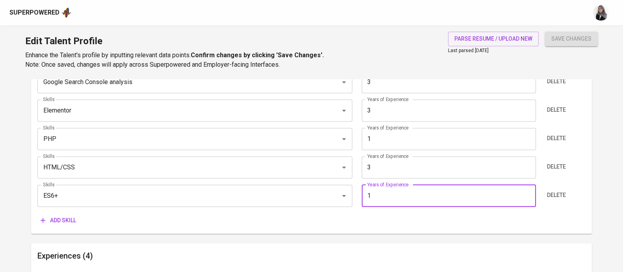
click at [397, 203] on input "1" at bounding box center [449, 195] width 174 height 22
type input "1"
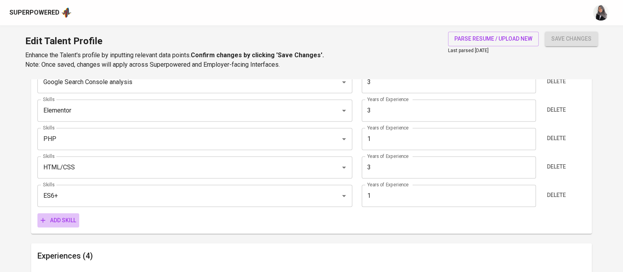
click at [52, 215] on span "Add skill" at bounding box center [58, 220] width 35 height 10
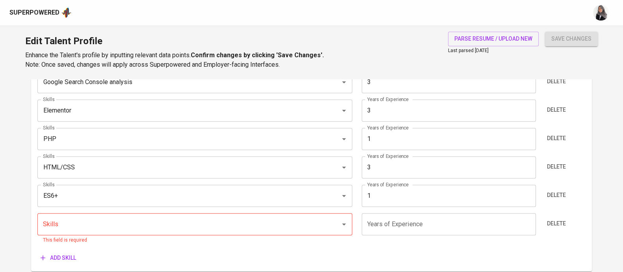
click at [424, 48] on div "Edit Talent Profile Enhance the Talent's profile by inputting relevant data poi…" at bounding box center [311, 52] width 623 height 54
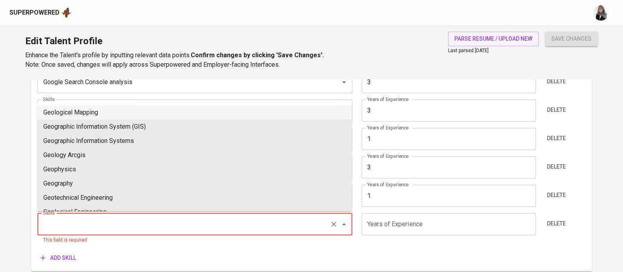
click at [101, 223] on input "Skills" at bounding box center [184, 223] width 286 height 15
click at [80, 108] on li "Figma" at bounding box center [194, 112] width 315 height 14
type input "Figma"
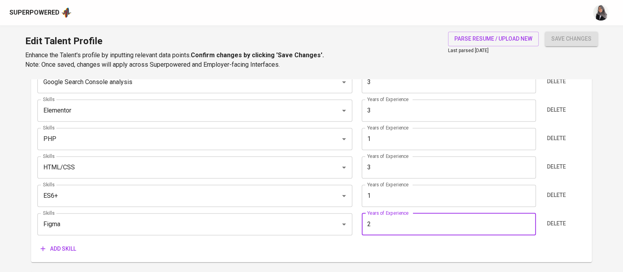
click at [414, 221] on input "2" at bounding box center [449, 224] width 174 height 22
type input "2"
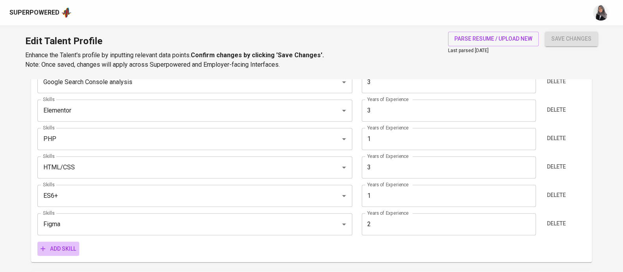
click at [56, 244] on span "Add skill" at bounding box center [58, 249] width 35 height 10
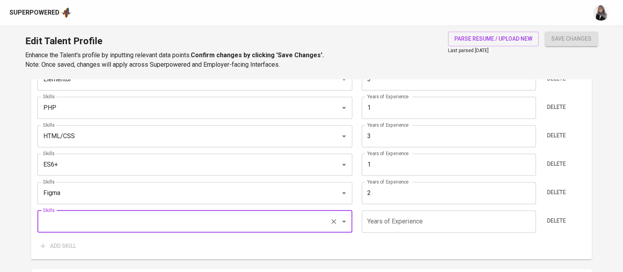
scroll to position [556, 0]
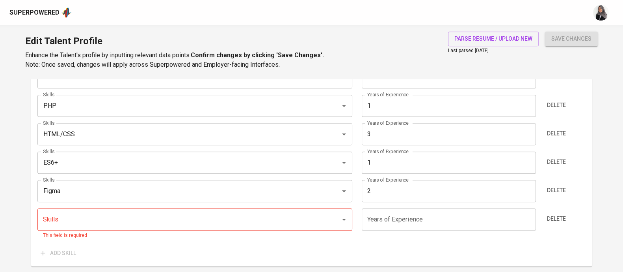
click at [412, 48] on div "Edit Talent Profile Enhance the Talent's profile by inputting relevant data poi…" at bounding box center [311, 52] width 623 height 54
click at [94, 222] on input "Skills" at bounding box center [184, 219] width 286 height 15
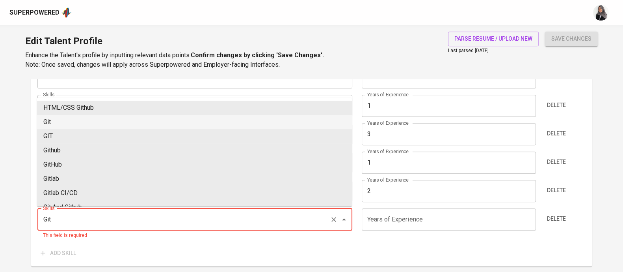
click at [69, 119] on li "Git" at bounding box center [194, 122] width 315 height 14
type input "Git"
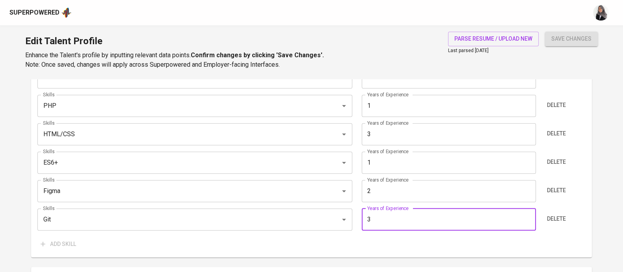
click at [413, 217] on input "3" at bounding box center [449, 219] width 174 height 22
type input "3"
click at [304, 245] on div "Add skill" at bounding box center [311, 243] width 548 height 15
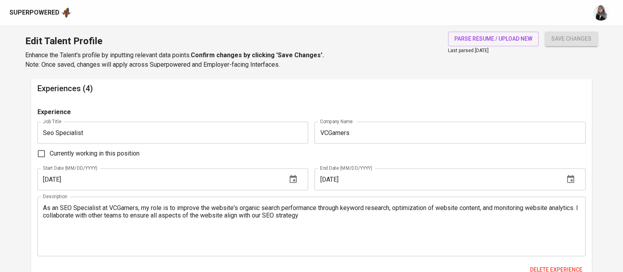
scroll to position [747, 0]
click at [412, 93] on h6 "Experiences (4)" at bounding box center [311, 88] width 548 height 13
click at [378, 143] on div "Experience Job Title Seo Specialist Job Title Company Name VCGamers Company Nam…" at bounding box center [311, 195] width 548 height 176
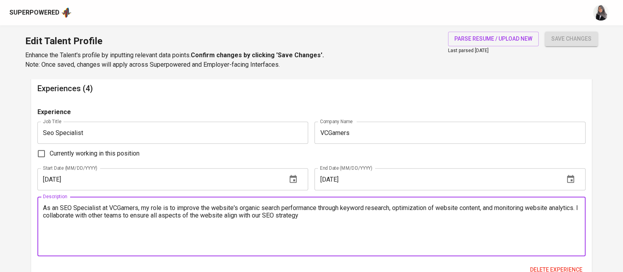
click at [108, 216] on textarea "As an SEO Specialist at VCGamers, my role is to improve the website's organic s…" at bounding box center [311, 226] width 537 height 45
paste textarea "---- Handle diverse clients from Indonesia and abroad, providing technical SEO …"
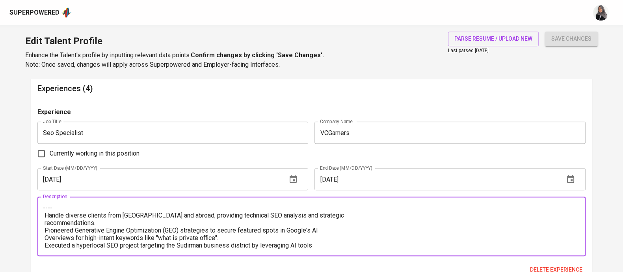
scroll to position [703, 0]
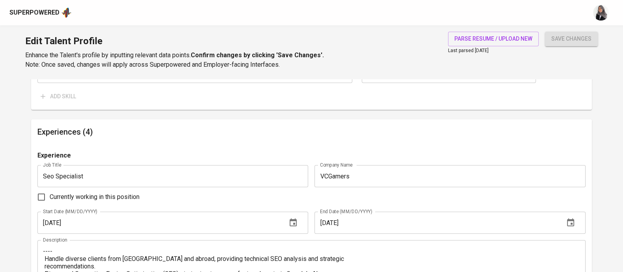
click at [57, 246] on div "---- Handle diverse clients from Indonesia and abroad, providing technical SEO …" at bounding box center [311, 270] width 548 height 60
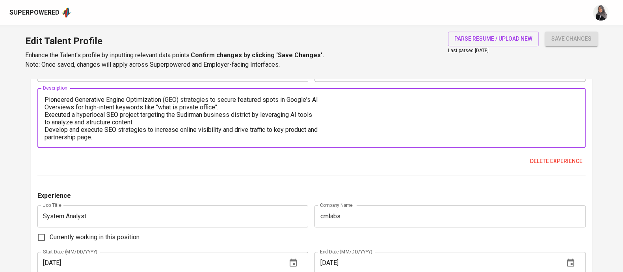
click at [47, 97] on textarea "---- Handle diverse clients from Indonesia and abroad, providing technical SEO …" at bounding box center [311, 117] width 537 height 45
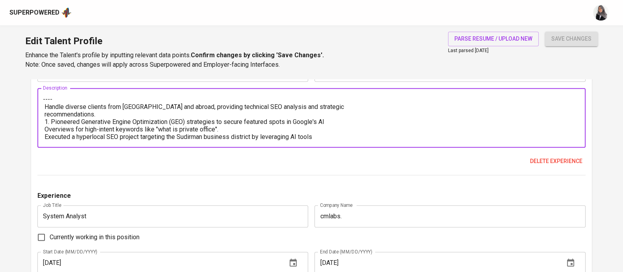
click at [52, 99] on textarea "---- Handle diverse clients from Indonesia and abroad, providing technical SEO …" at bounding box center [311, 117] width 537 height 45
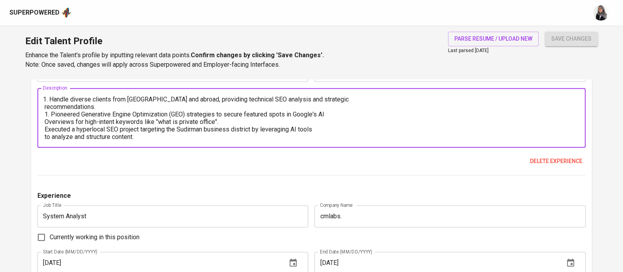
click at [69, 100] on textarea "1. Handle diverse clients from Indonesia and abroad, providing technical SEO an…" at bounding box center [311, 117] width 537 height 45
click at [385, 101] on textarea "1. Handled diverse clients from Indonesia and abroad, providing technical SEO a…" at bounding box center [311, 117] width 537 height 45
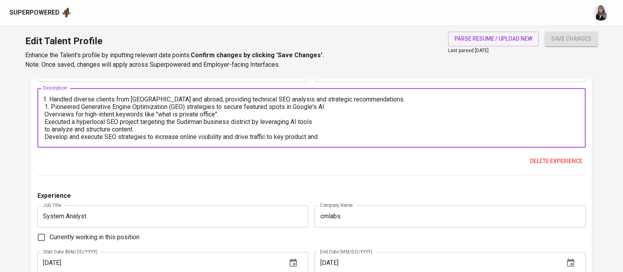
click at [48, 106] on textarea "1. Handled diverse clients from Indonesia and abroad, providing technical SEO a…" at bounding box center [311, 117] width 537 height 45
click at [44, 106] on textarea "1. Handled diverse clients from Indonesia and abroad, providing technical SEO a…" at bounding box center [311, 117] width 537 height 45
click at [348, 106] on textarea "1. Handled diverse clients from Indonesia and abroad, providing technical SEO a…" at bounding box center [311, 117] width 537 height 45
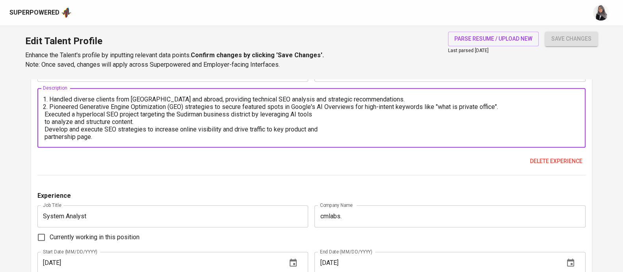
click at [43, 115] on textarea "1. Handled diverse clients from Indonesia and abroad, providing technical SEO a…" at bounding box center [311, 117] width 537 height 45
click at [331, 110] on textarea "1. Handled diverse clients from Indonesia and abroad, providing technical SEO a…" at bounding box center [311, 117] width 537 height 45
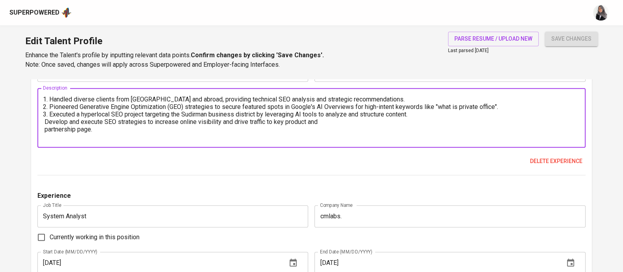
click at [45, 121] on textarea "1. Handled diverse clients from Indonesia and abroad, providing technical SEO a…" at bounding box center [311, 117] width 537 height 45
click at [73, 123] on textarea "1. Handled diverse clients from Indonesia and abroad, providing technical SEO a…" at bounding box center [311, 117] width 537 height 45
click at [343, 123] on textarea "1. Handled diverse clients from Indonesia and abroad, providing technical SEO a…" at bounding box center [311, 117] width 537 height 45
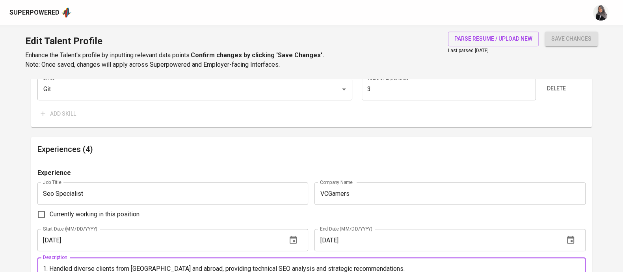
scroll to position [679, 0]
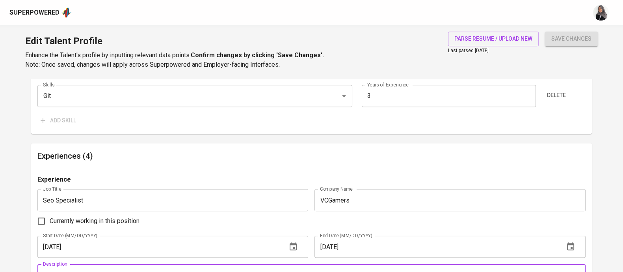
type textarea "1. Handled diverse clients from Indonesia and abroad, providing technical SEO a…"
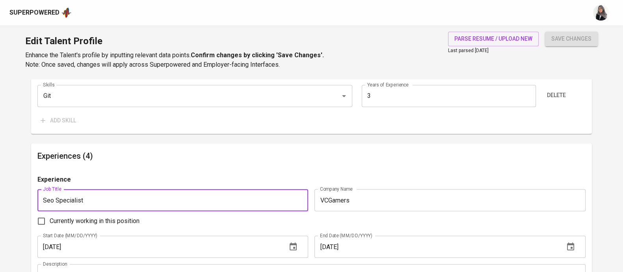
click at [95, 198] on input "Seo Specialist" at bounding box center [172, 200] width 271 height 22
type input "SEO Specialist"
click at [545, 32] on button "save changes" at bounding box center [571, 39] width 53 height 15
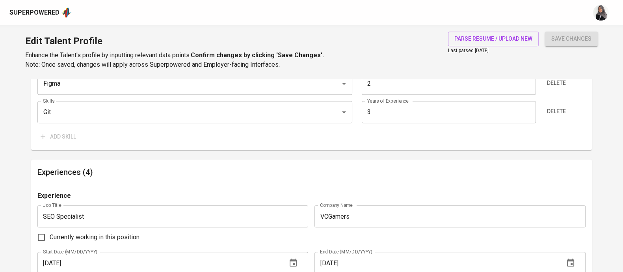
scroll to position [662, 0]
click at [367, 215] on input "VCGamers" at bounding box center [450, 217] width 271 height 22
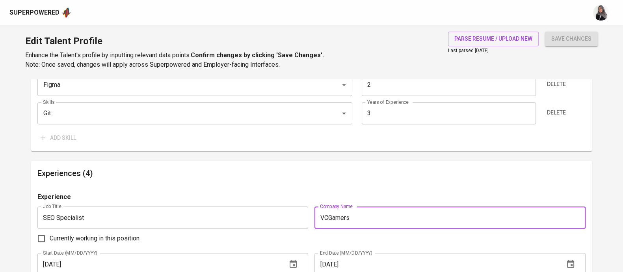
paste input "Pipeline & Egonym"
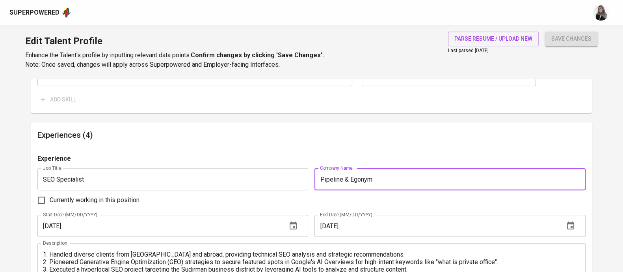
scroll to position [700, 0]
type input "Pipeline & Egonym"
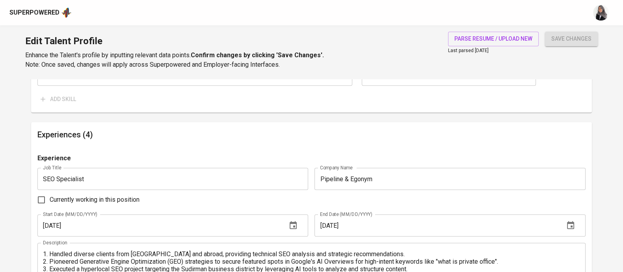
click at [394, 137] on h6 "Experiences (4)" at bounding box center [311, 134] width 548 height 13
click at [285, 227] on button "button" at bounding box center [293, 225] width 19 height 19
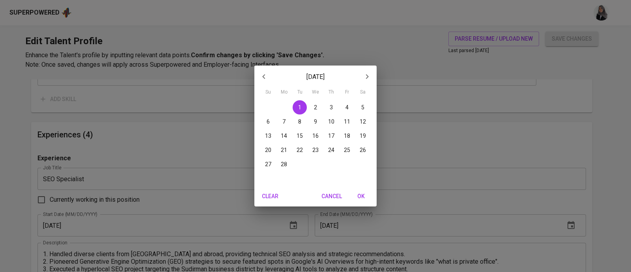
click at [89, 224] on div "February 2022 Su Mo Tu We Th Fr Sa 30 31 1 2 3 4 5 6 7 8 9 10 11 12 13 14 15 16…" at bounding box center [315, 136] width 631 height 272
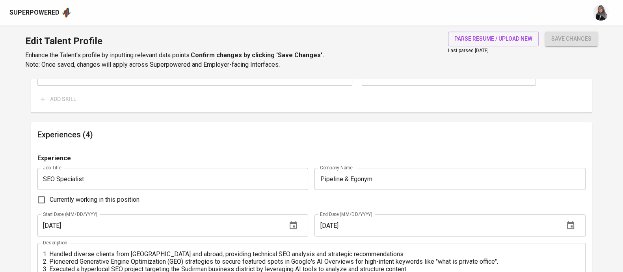
click at [83, 224] on input "02/01/2022" at bounding box center [158, 225] width 243 height 22
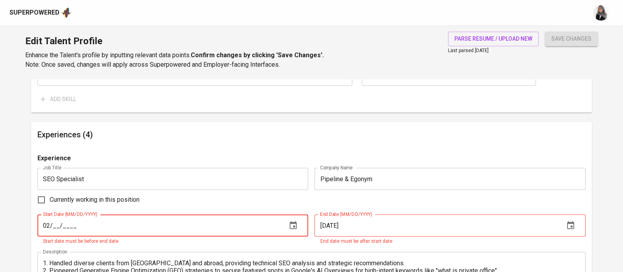
type input "0_/__/____"
type input "01/11/2024"
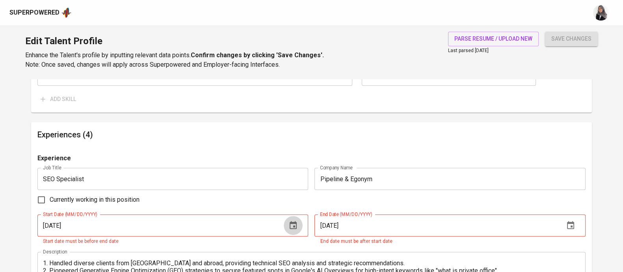
click at [293, 222] on icon "button" at bounding box center [293, 225] width 7 height 8
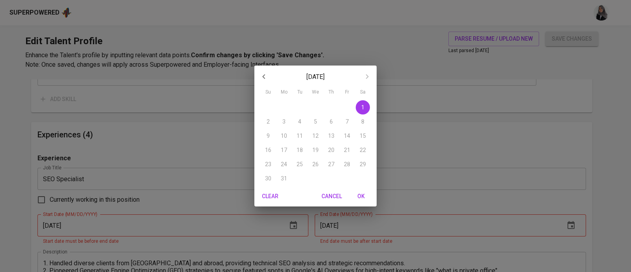
click at [429, 158] on div "July 2023 Su Mo Tu We Th Fr Sa 25 26 27 28 29 30 1 2 3 4 5 6 7 8 9 10 11 12 13 …" at bounding box center [315, 136] width 631 height 272
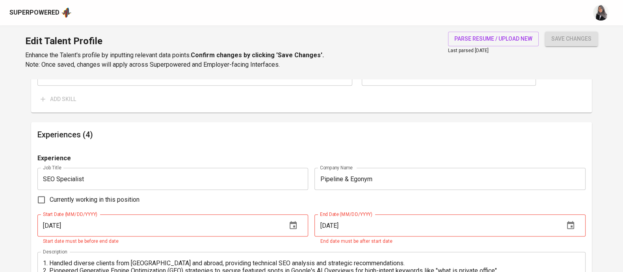
click at [356, 227] on input "07/01/2023" at bounding box center [436, 225] width 243 height 22
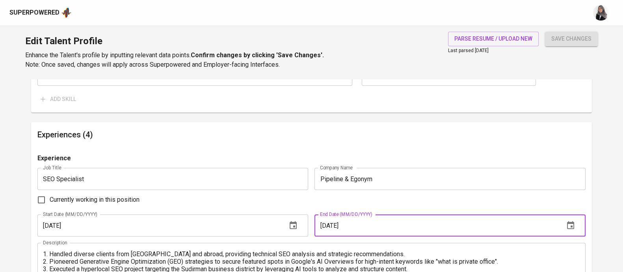
type input "07/01/2025"
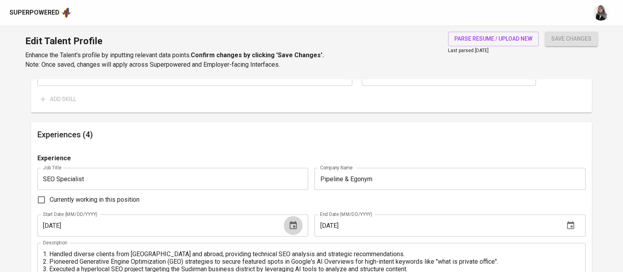
click at [286, 225] on button "button" at bounding box center [293, 225] width 19 height 19
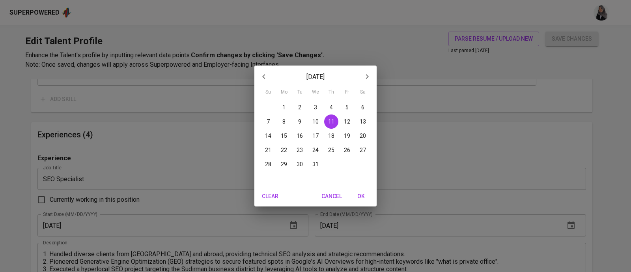
click at [367, 77] on icon "button" at bounding box center [367, 76] width 3 height 5
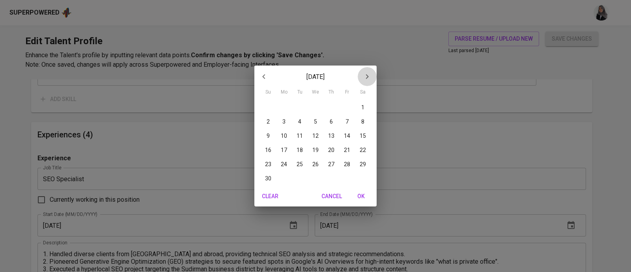
click at [367, 77] on icon "button" at bounding box center [367, 76] width 3 height 5
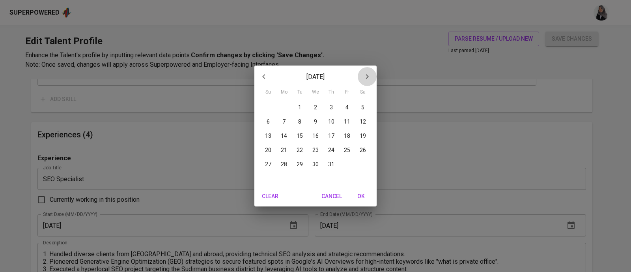
click at [367, 77] on icon "button" at bounding box center [367, 76] width 3 height 5
drag, startPoint x: 367, startPoint y: 77, endPoint x: 262, endPoint y: 77, distance: 105.2
click at [262, 77] on div "December 2024" at bounding box center [315, 76] width 122 height 19
click at [262, 77] on icon "button" at bounding box center [263, 76] width 9 height 9
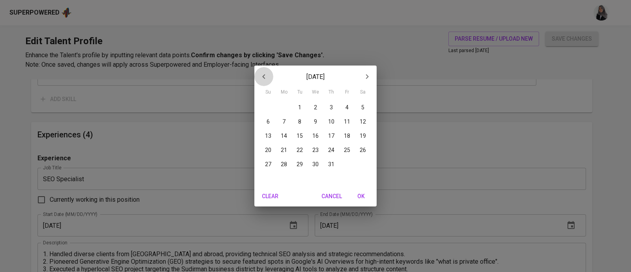
click at [265, 78] on icon "button" at bounding box center [263, 76] width 9 height 9
click at [270, 104] on span "1" at bounding box center [268, 107] width 14 height 8
type input "09/01/2024"
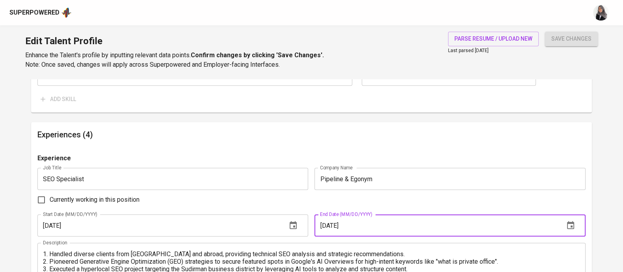
click at [368, 229] on input "07/01/2025" at bounding box center [436, 225] width 243 height 22
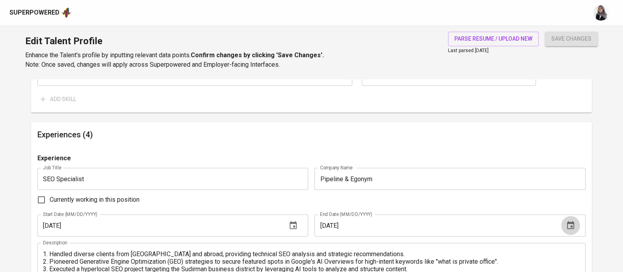
click at [568, 224] on icon "button" at bounding box center [570, 224] width 9 height 9
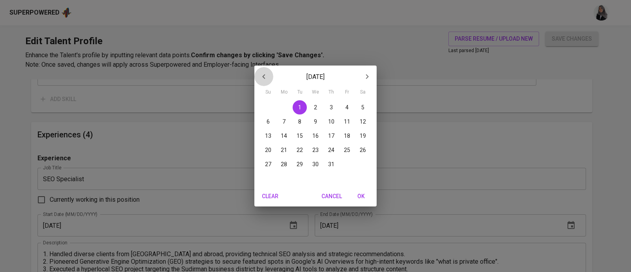
click at [259, 76] on icon "button" at bounding box center [263, 76] width 9 height 9
click at [267, 103] on p "1" at bounding box center [267, 107] width 3 height 8
type input "06/01/2025"
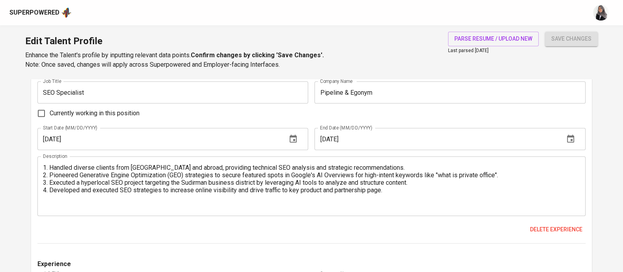
scroll to position [787, 0]
click at [213, 197] on textarea "1. Handled diverse clients from Indonesia and abroad, providing technical SEO a…" at bounding box center [311, 185] width 537 height 45
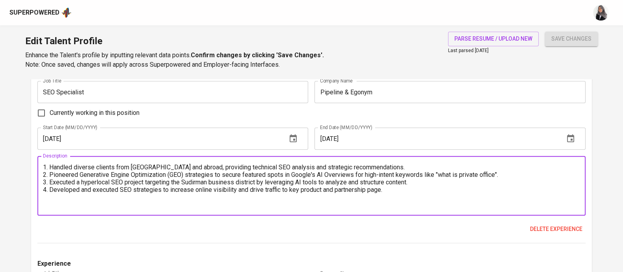
click at [296, 200] on textarea "1. Handled diverse clients from Indonesia and abroad, providing technical SEO a…" at bounding box center [311, 185] width 537 height 45
click at [396, 194] on textarea "1. Handled diverse clients from Indonesia and abroad, providing technical SEO a…" at bounding box center [311, 185] width 537 height 45
click at [347, 204] on textarea "1. Handled diverse clients from Indonesia and abroad, providing technical SEO a…" at bounding box center [311, 185] width 537 height 45
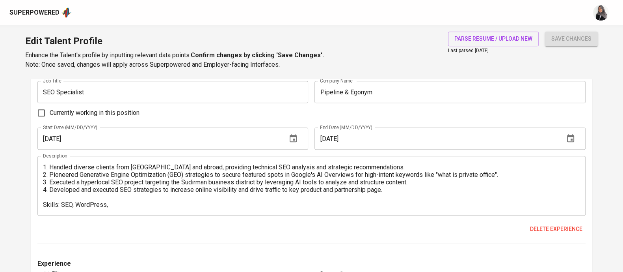
click at [409, 169] on textarea "1. Handled diverse clients from Indonesia and abroad, providing technical SEO a…" at bounding box center [311, 185] width 537 height 45
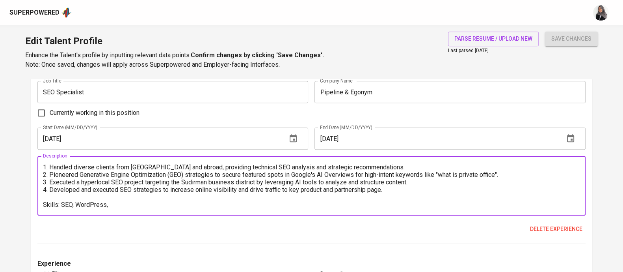
click at [130, 205] on textarea "1. Handled diverse clients from Indonesia and abroad, providing technical SEO a…" at bounding box center [311, 185] width 537 height 45
click at [158, 205] on textarea "1. Handled diverse clients from Indonesia and abroad, providing technical SEO a…" at bounding box center [311, 185] width 537 height 45
type textarea "1. Handled diverse clients from Indonesia and abroad, providing technical SEO a…"
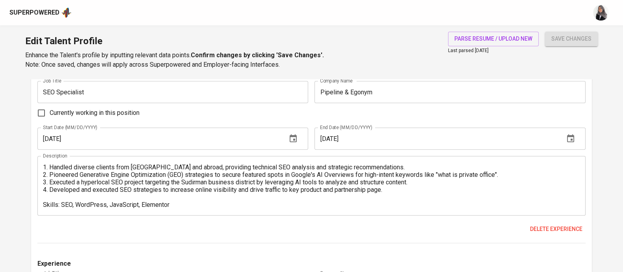
drag, startPoint x: 158, startPoint y: 205, endPoint x: 156, endPoint y: 209, distance: 4.9
click at [156, 209] on div "1. Handled diverse clients from Indonesia and abroad, providing technical SEO a…" at bounding box center [311, 186] width 548 height 60
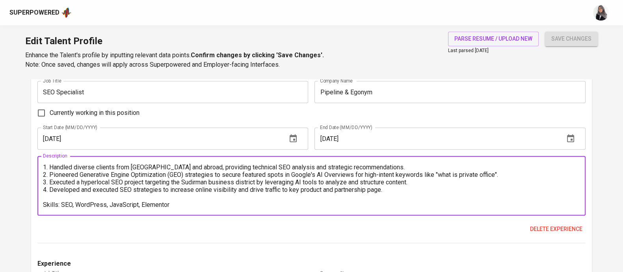
click at [205, 196] on textarea "1. Handled diverse clients from Indonesia and abroad, providing technical SEO a…" at bounding box center [311, 185] width 537 height 45
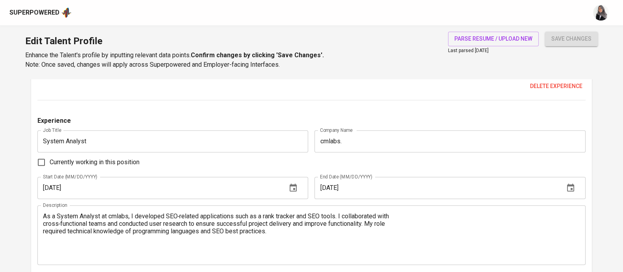
scroll to position [928, 0]
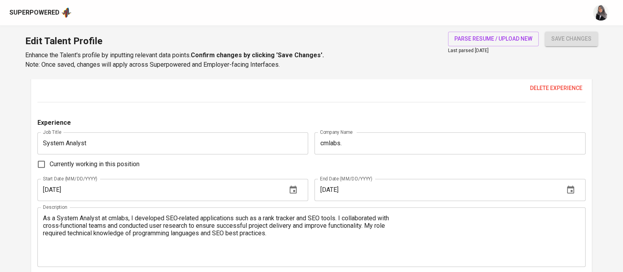
click at [395, 168] on div "Currently working in this position" at bounding box center [311, 164] width 548 height 17
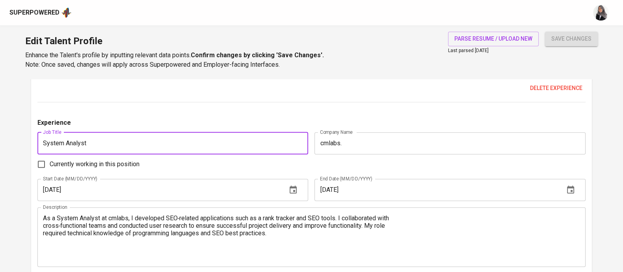
drag, startPoint x: 124, startPoint y: 142, endPoint x: 30, endPoint y: 145, distance: 94.6
paste input "Search Engine Optimization Speciali"
type input "Search Engine Optimization Specialist"
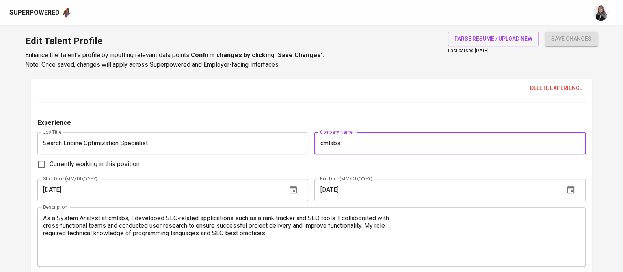
click at [364, 139] on input "cmlabs." at bounding box center [450, 143] width 271 height 22
drag, startPoint x: 364, startPoint y: 139, endPoint x: 321, endPoint y: 143, distance: 42.8
click at [321, 143] on input "cmlabs." at bounding box center [450, 143] width 271 height 22
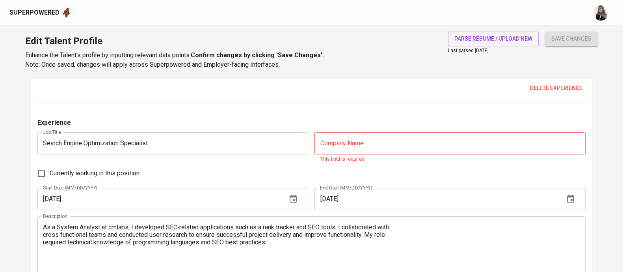
click at [369, 152] on input "text" at bounding box center [450, 143] width 271 height 22
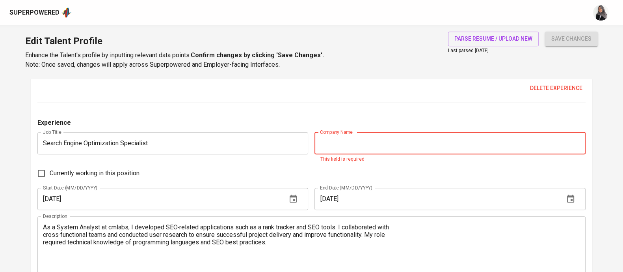
paste input "VCGamers (Gaming Industry)"
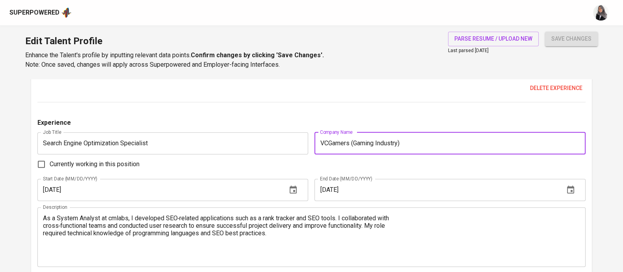
type input "VCGamers (Gaming Industry)"
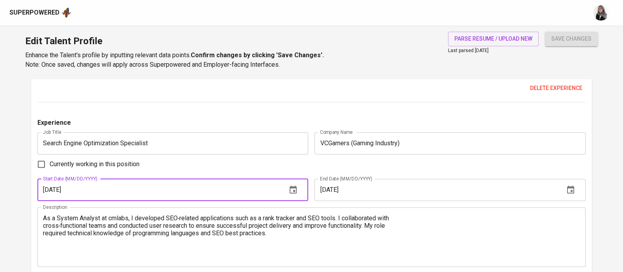
click at [169, 193] on input "03/01/2021" at bounding box center [158, 190] width 243 height 22
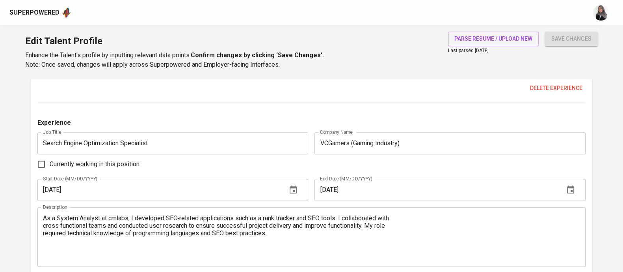
click at [345, 162] on div "Currently working in this position" at bounding box center [311, 164] width 548 height 17
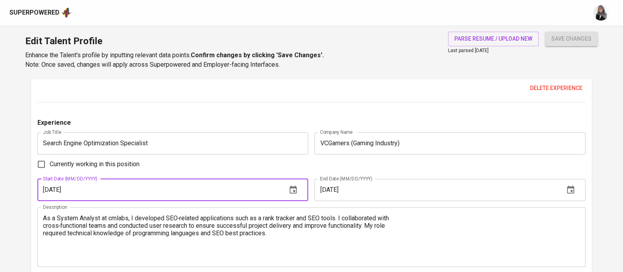
click at [120, 190] on input "03/01/2021" at bounding box center [158, 190] width 243 height 22
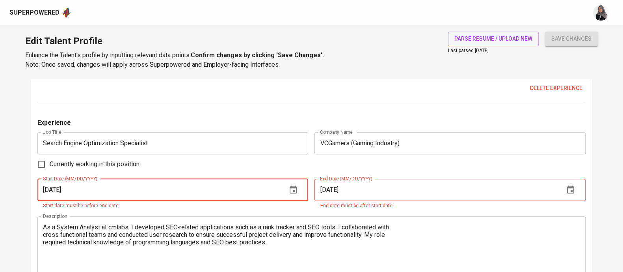
type input "03/01/2022"
click at [290, 188] on icon "button" at bounding box center [293, 189] width 7 height 8
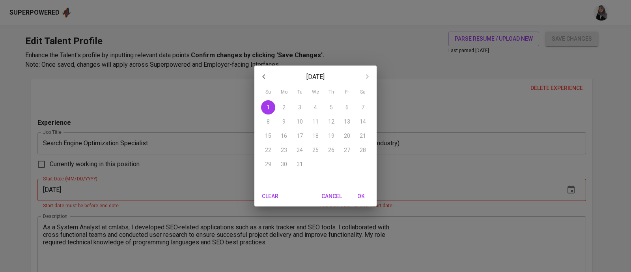
click at [412, 184] on div "August 2021 Su Mo Tu We Th Fr Sa 1 2 3 4 5 6 7 8 9 10 11 12 13 14 15 16 17 18 1…" at bounding box center [315, 136] width 631 height 272
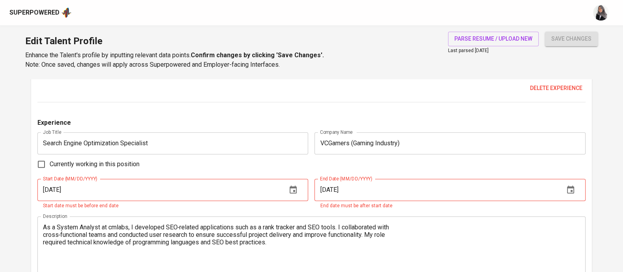
click at [369, 184] on input "08/01/2021" at bounding box center [436, 190] width 243 height 22
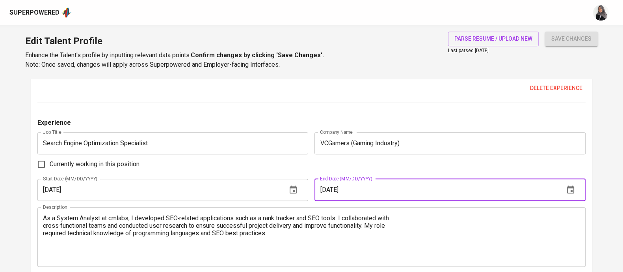
type input "08/01/2023"
click at [352, 179] on input "08/01/2023" at bounding box center [436, 190] width 243 height 22
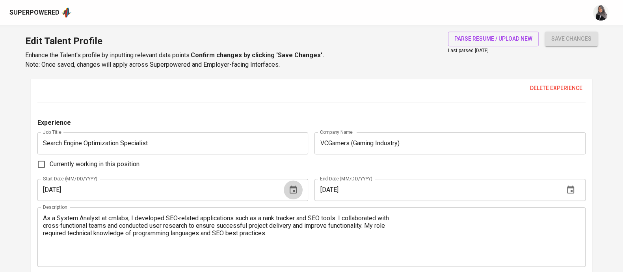
click at [296, 188] on icon "button" at bounding box center [293, 189] width 7 height 8
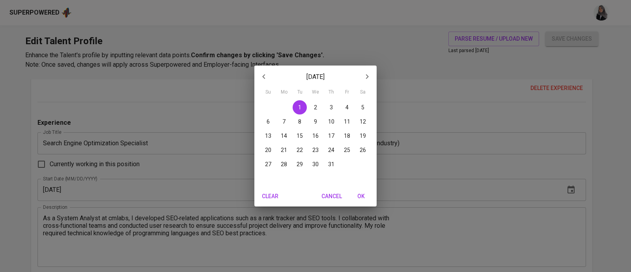
click at [260, 71] on button "button" at bounding box center [263, 76] width 19 height 19
click at [298, 101] on button "1" at bounding box center [299, 107] width 14 height 14
type input "02/01/2022"
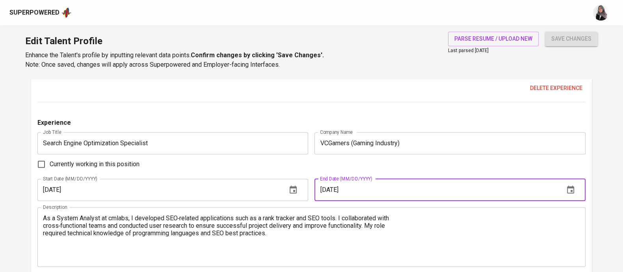
click at [382, 187] on input "08/01/2023" at bounding box center [436, 190] width 243 height 22
click at [438, 181] on input "08/01/2023" at bounding box center [436, 190] width 243 height 22
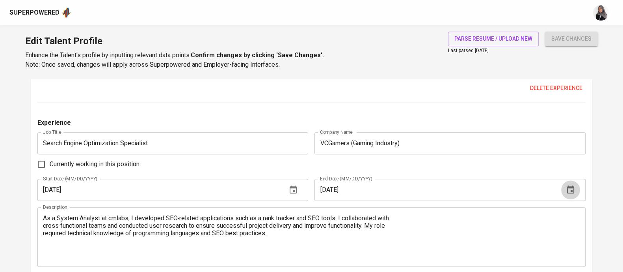
click at [575, 188] on icon "button" at bounding box center [570, 189] width 9 height 9
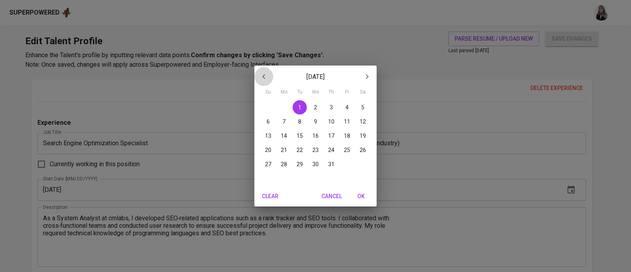
click at [264, 70] on button "button" at bounding box center [263, 76] width 19 height 19
click at [330, 108] on p "1" at bounding box center [331, 107] width 3 height 8
type input "06/01/2023"
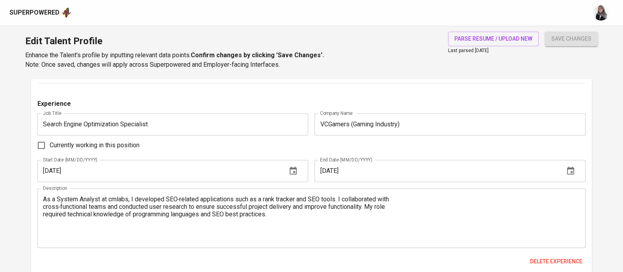
scroll to position [948, 0]
click at [378, 139] on div "Currently working in this position" at bounding box center [311, 144] width 548 height 17
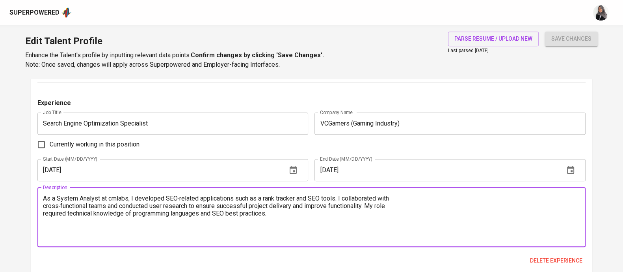
click at [224, 224] on textarea "As a System Analyst at cmlabs, I developed SEO‑related applications such as a r…" at bounding box center [311, 216] width 537 height 45
paste textarea "Led strategic SEO initiatives that resulted in acquiring 4.16M+ clicks and 176M…"
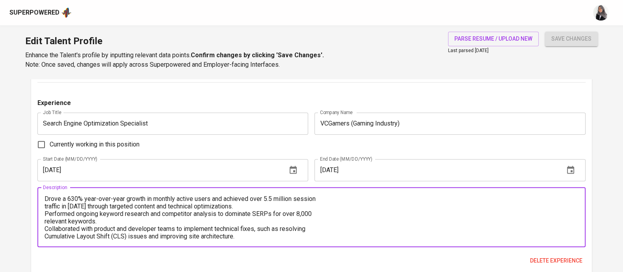
scroll to position [0, 0]
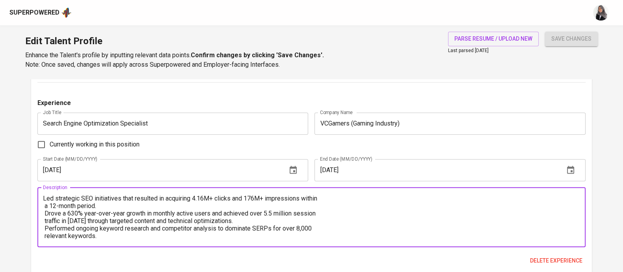
click at [44, 198] on textarea "Led strategic SEO initiatives that resulted in acquiring 4.16M+ clicks and 176M…" at bounding box center [311, 216] width 537 height 45
click at [364, 196] on textarea "1. Led strategic SEO initiatives that resulted in acquiring 4.16M+ clicks and 1…" at bounding box center [311, 216] width 537 height 45
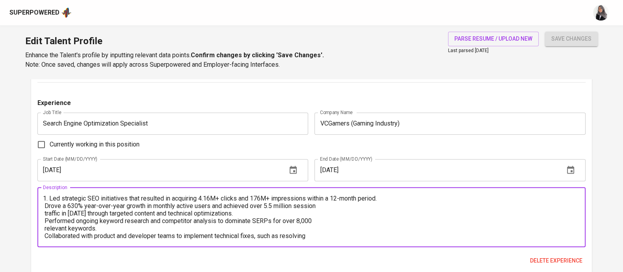
click at [44, 204] on textarea "1. Led strategic SEO initiatives that resulted in acquiring 4.16M+ clicks and 1…" at bounding box center [311, 216] width 537 height 45
click at [44, 200] on textarea "1. Led strategic SEO initiatives that resulted in acquiring 4.16M+ clicks and 1…" at bounding box center [311, 216] width 537 height 45
click at [346, 204] on textarea "1. Led strategic SEO initiatives that resulted in acquiring 4.16M+ clicks and 1…" at bounding box center [311, 216] width 537 height 45
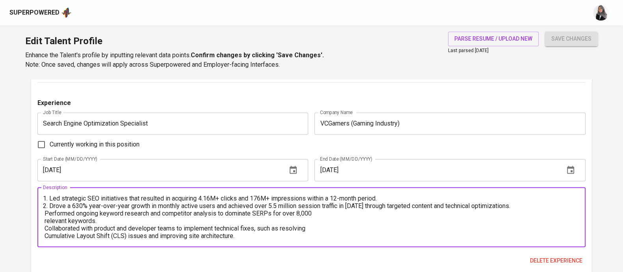
click at [45, 214] on textarea "1. Led strategic SEO initiatives that resulted in acquiring 4.16M+ clicks and 1…" at bounding box center [311, 216] width 537 height 45
click at [341, 216] on textarea "1. Led strategic SEO initiatives that resulted in acquiring 4.16M+ clicks and 1…" at bounding box center [311, 216] width 537 height 45
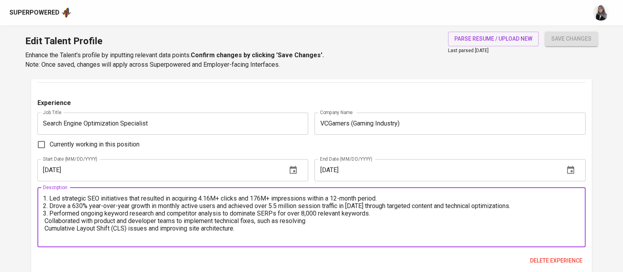
click at [45, 222] on textarea "1. Led strategic SEO initiatives that resulted in acquiring 4.16M+ clicks and 1…" at bounding box center [311, 216] width 537 height 45
click at [335, 223] on textarea "1. Led strategic SEO initiatives that resulted in acquiring 4.16M+ clicks and 1…" at bounding box center [311, 216] width 537 height 45
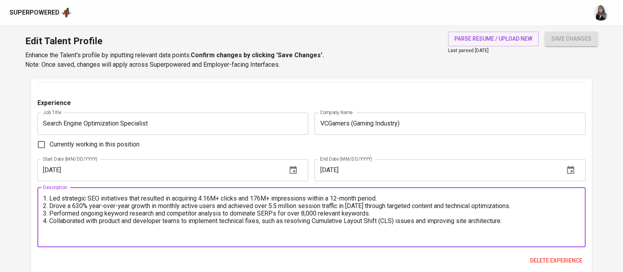
click at [520, 221] on textarea "1. Led strategic SEO initiatives that resulted in acquiring 4.16M+ clicks and 1…" at bounding box center [311, 216] width 537 height 45
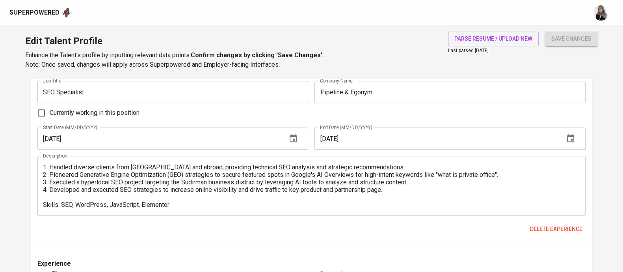
scroll to position [783, 0]
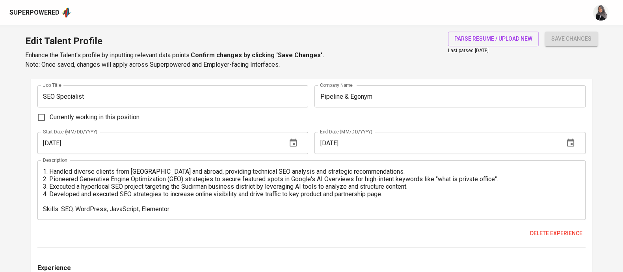
type textarea "1. Led strategic SEO initiatives that resulted in acquiring 4.16M+ clicks and 1…"
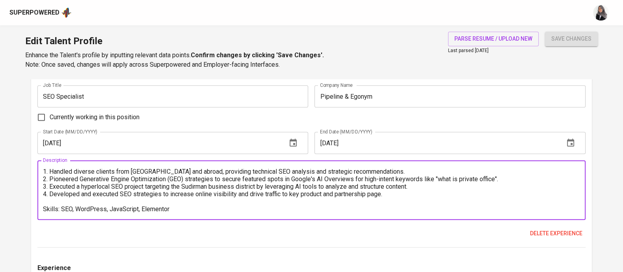
click at [76, 210] on textarea "1. Handled diverse clients from Indonesia and abroad, providing technical SEO a…" at bounding box center [311, 190] width 537 height 45
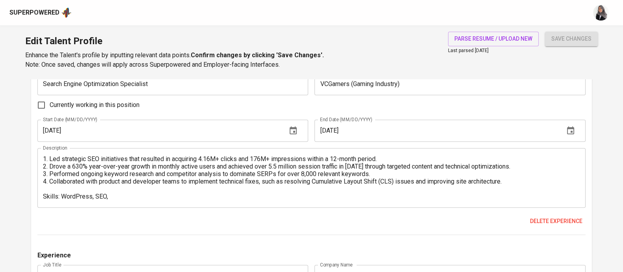
scroll to position [989, 0]
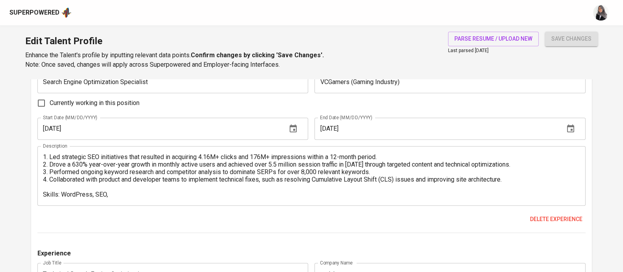
type textarea "1. Handled diverse clients from Indonesia and abroad, providing technical SEO a…"
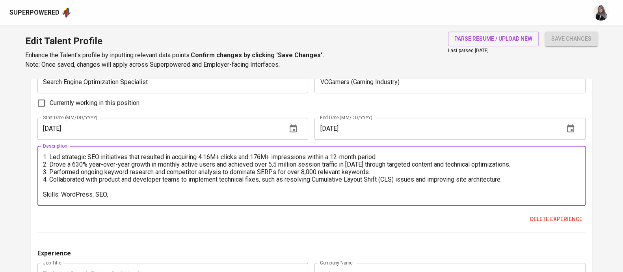
click at [127, 193] on textarea "1. Led strategic SEO initiatives that resulted in acquiring 4.16M+ clicks and 1…" at bounding box center [311, 175] width 537 height 45
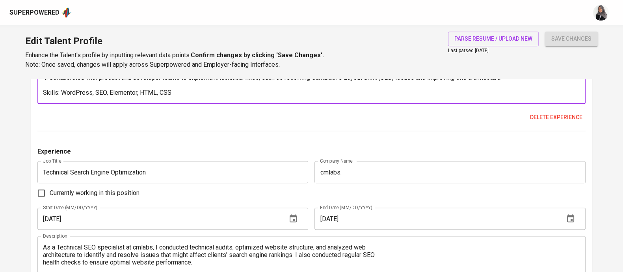
scroll to position [1093, 0]
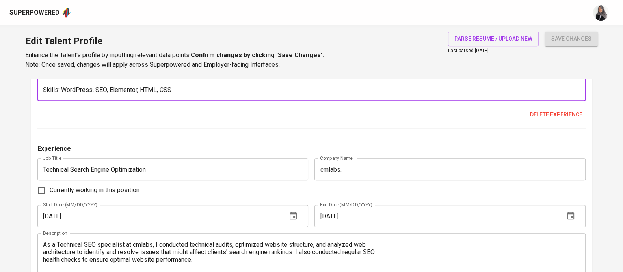
type textarea "1. Led strategic SEO initiatives that resulted in acquiring 4.16M+ clicks and 1…"
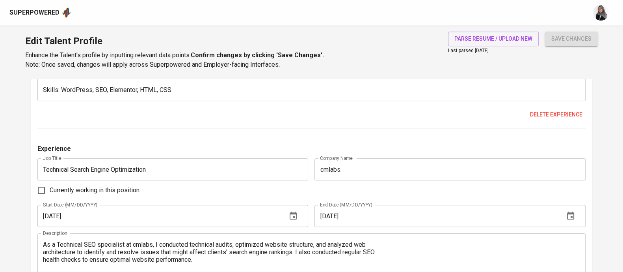
click at [359, 150] on div "Experience" at bounding box center [311, 151] width 548 height 14
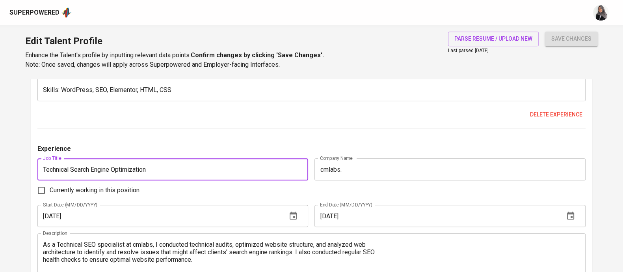
click at [180, 162] on input "Technical Search Engine Optimization" at bounding box center [172, 169] width 271 height 22
paste input "System Analyst and SEO Specialist"
type input "System Analyst and SEO Specialist"
click at [380, 141] on div "Experience Job Title SEO Specialist Job Title Company Name Pipeline & Egonym Co…" at bounding box center [311, 153] width 548 height 787
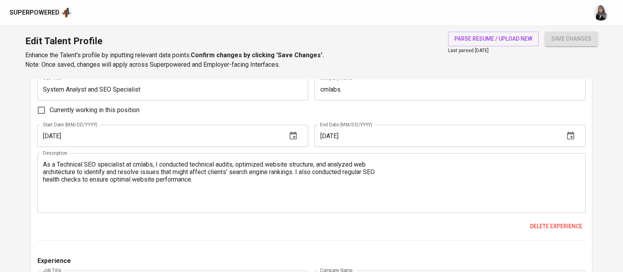
scroll to position [1174, 0]
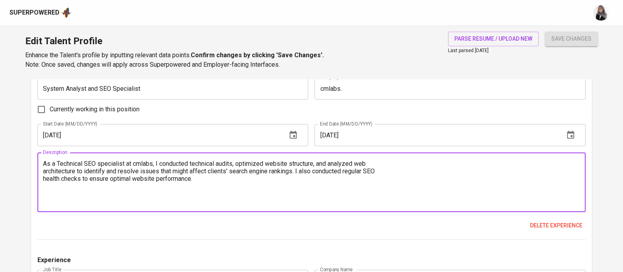
click at [148, 178] on textarea "As a Technical SEO specialist at cmlabs, I conducted technical audits, optimize…" at bounding box center [311, 182] width 537 height 45
paste textarea "- Conducted technical SEO adjustments for high-profile clients, including a maj…"
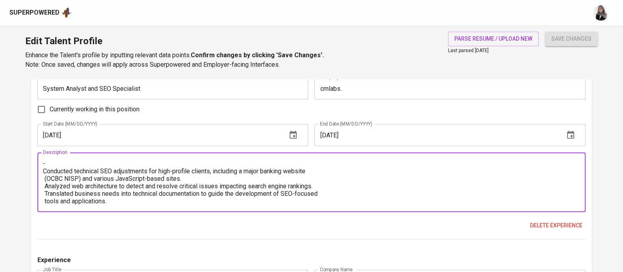
scroll to position [1152, 0]
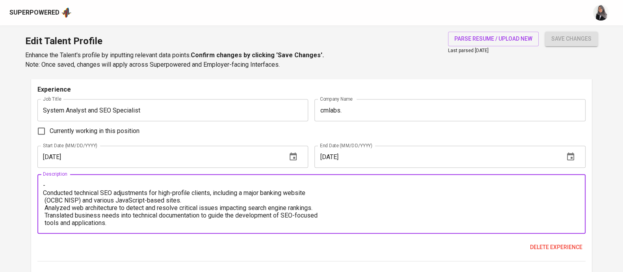
click at [51, 187] on textarea "- Conducted technical SEO adjustments for high-profile clients, including a maj…" at bounding box center [311, 203] width 537 height 45
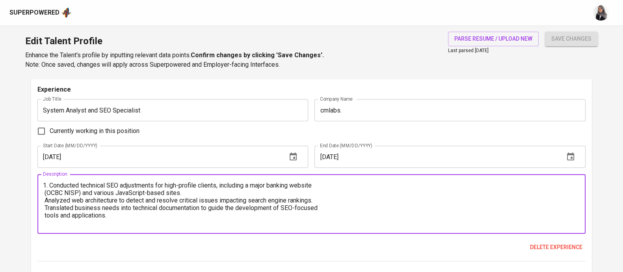
click at [364, 181] on textarea "1. Conducted technical SEO adjustments for high-profile clients, including a ma…" at bounding box center [311, 203] width 537 height 45
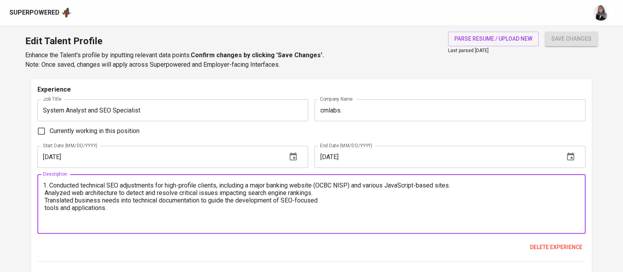
click at [45, 195] on textarea "1. Conducted technical SEO adjustments for high-profile clients, including a ma…" at bounding box center [311, 203] width 537 height 45
click at [44, 201] on textarea "1. Conducted technical SEO adjustments for high-profile clients, including a ma…" at bounding box center [311, 203] width 537 height 45
click at [331, 201] on textarea "1. Conducted technical SEO adjustments for high-profile clients, including a ma…" at bounding box center [311, 203] width 537 height 45
click at [413, 208] on textarea "1. Conducted technical SEO adjustments for high-profile clients, including a ma…" at bounding box center [311, 203] width 537 height 45
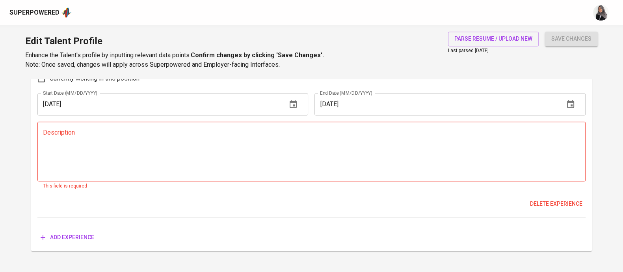
scroll to position [1398, 0]
type textarea "1. Conducted technical SEO adjustments for high-profile clients, including a ma…"
click at [577, 204] on span "Delete experience" at bounding box center [556, 203] width 52 height 10
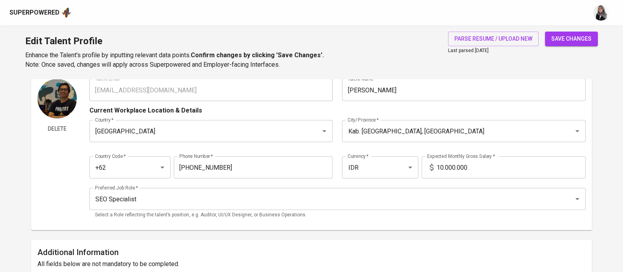
scroll to position [0, 0]
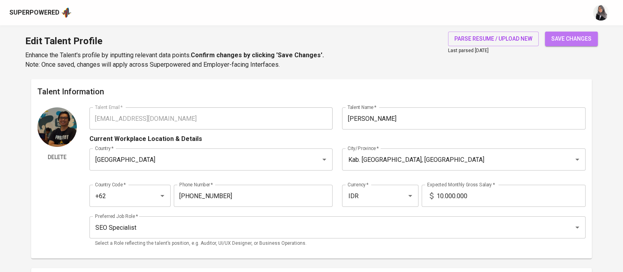
click at [567, 39] on span "save changes" at bounding box center [571, 39] width 40 height 10
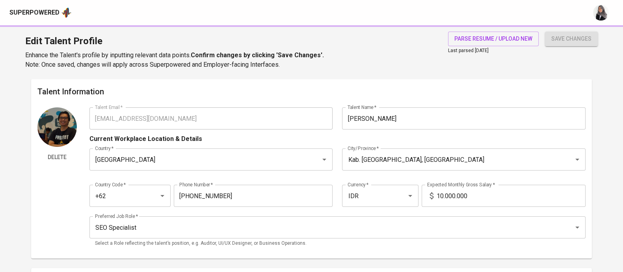
type input "Google Search Console analysis"
type input "Git"
type input "HTML/CSS"
type input "Elementor"
type input "3"
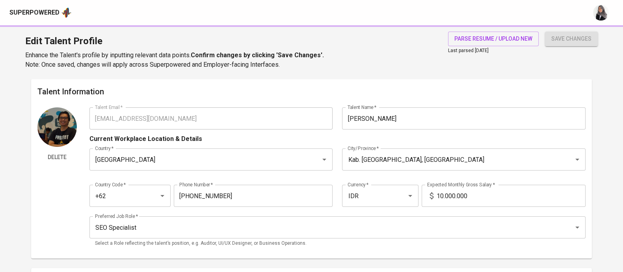
type input "Google Search Console"
type input "Figma"
type input "2"
type input "ES6+"
type input "1"
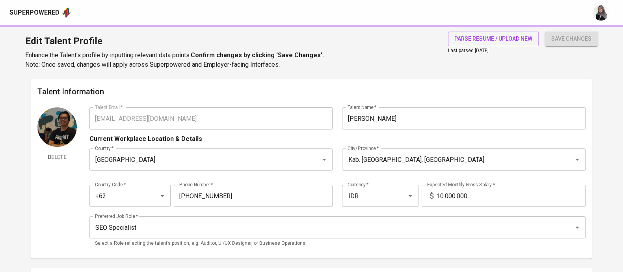
type input "PHP"
type input "1"
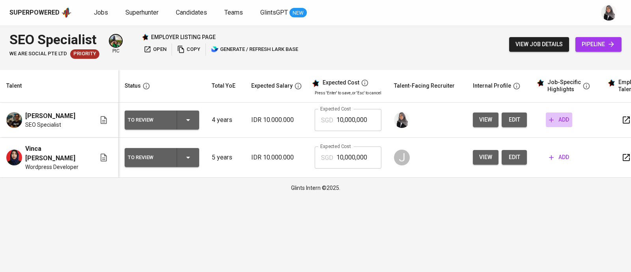
click at [558, 119] on span "add" at bounding box center [559, 120] width 20 height 10
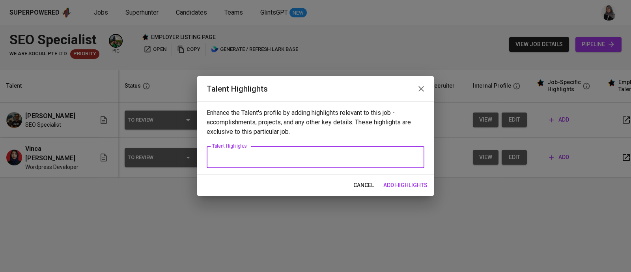
click at [251, 156] on textarea at bounding box center [315, 156] width 207 height 7
type textarea "H"
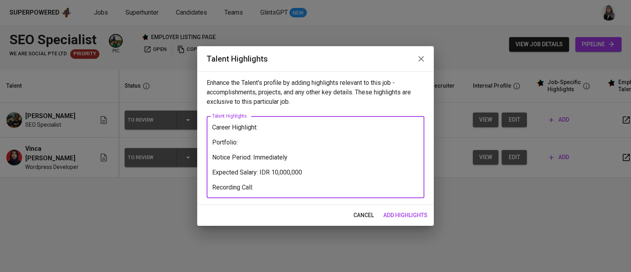
paste textarea "[URL][DOMAIN_NAME]"
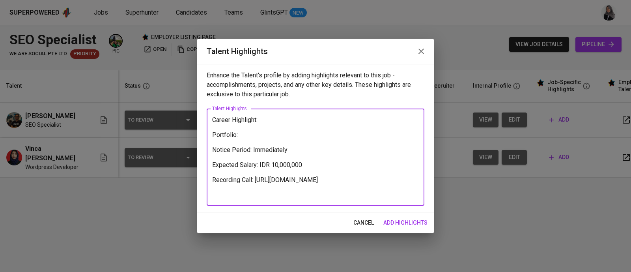
type textarea "Career Highlight: Portfolio: Notice Period: Immediately Expected Salary: IDR 10…"
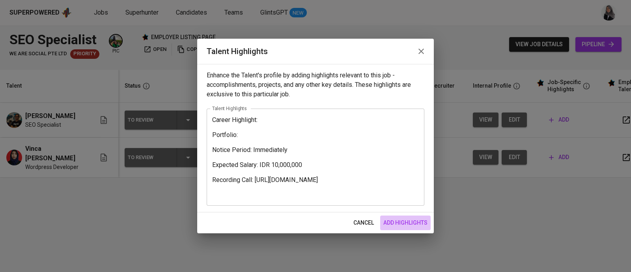
click at [411, 220] on span "add highlights" at bounding box center [405, 223] width 44 height 10
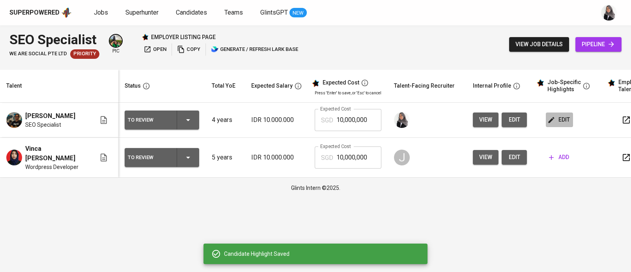
click at [557, 114] on button "edit" at bounding box center [558, 119] width 27 height 15
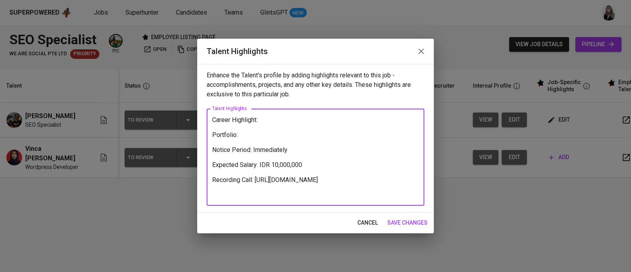
click at [265, 125] on textarea "Career Highlight: Portfolio: Notice Period: Immediately Expected Salary: IDR 10…" at bounding box center [315, 157] width 207 height 82
click at [263, 121] on textarea "Career Highlight: Portfolio: Notice Period: Immediately Expected Salary: IDR 10…" at bounding box center [315, 157] width 207 height 82
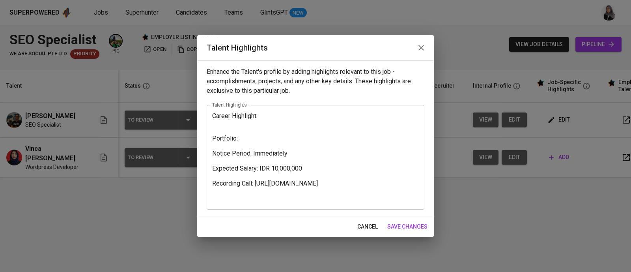
click at [372, 128] on textarea "Career Highlight: Portfolio: Notice Period: Immediately Expected Salary: IDR 10…" at bounding box center [315, 157] width 207 height 90
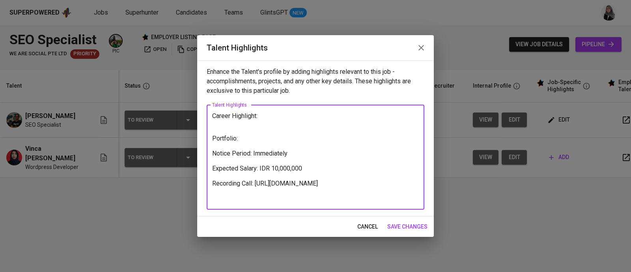
click at [226, 126] on textarea "Career Highlight: Portfolio: Notice Period: Immediately Expected Salary: IDR 10…" at bounding box center [315, 157] width 207 height 90
paste textarea "A data-driven SEO Specialist with over 4 years of experience delivering signifi…"
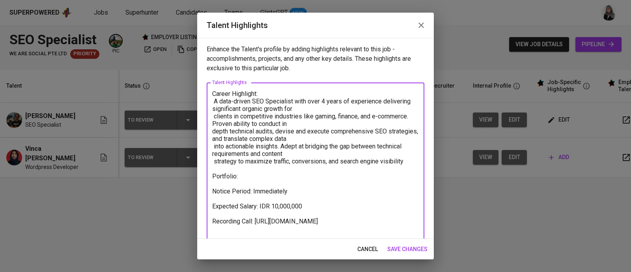
click at [299, 107] on textarea "Career Highlight: A data-driven SEO Specialist with over 4 years of experience …" at bounding box center [315, 165] width 207 height 150
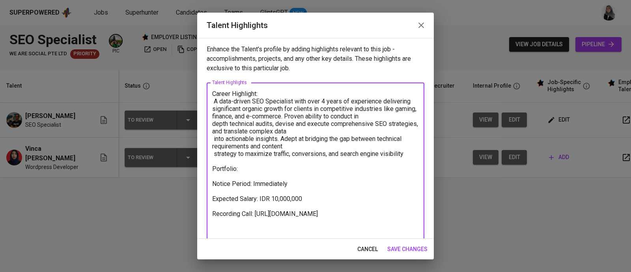
click at [391, 115] on textarea "Career Highlight: A data-driven SEO Specialist with over 4 years of experience …" at bounding box center [315, 161] width 207 height 142
click at [318, 129] on textarea "Career Highlight: A data-driven SEO Specialist with over 4 years of experience …" at bounding box center [315, 161] width 207 height 142
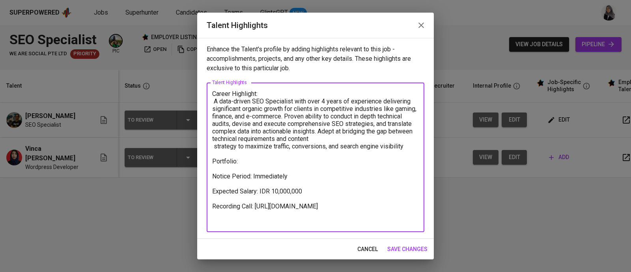
click at [353, 138] on textarea "Career Highlight: A data-driven SEO Specialist with over 4 years of experience …" at bounding box center [315, 157] width 207 height 135
click at [337, 147] on textarea "Career Highlight: A data-driven SEO Specialist with over 4 years of experience …" at bounding box center [315, 157] width 207 height 135
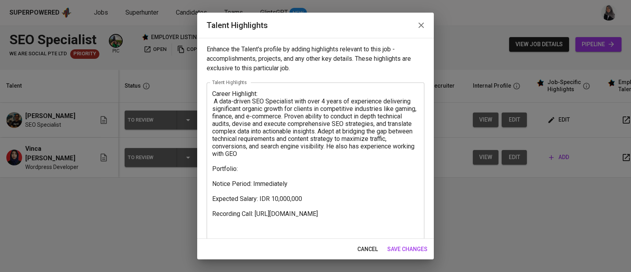
click at [341, 160] on textarea "Career Highlight: A data-driven SEO Specialist with over 4 years of experience …" at bounding box center [315, 161] width 207 height 142
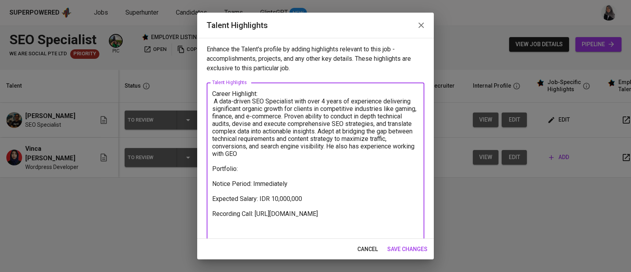
click at [300, 156] on textarea "Career Highlight: A data-driven SEO Specialist with over 4 years of experience …" at bounding box center [315, 161] width 207 height 142
click at [282, 153] on textarea "Career Highlight: A data-driven SEO Specialist with over 4 years of experience …" at bounding box center [315, 161] width 207 height 142
click at [345, 155] on textarea "Career Highlight: A data-driven SEO Specialist with over 4 years of experience …" at bounding box center [315, 161] width 207 height 142
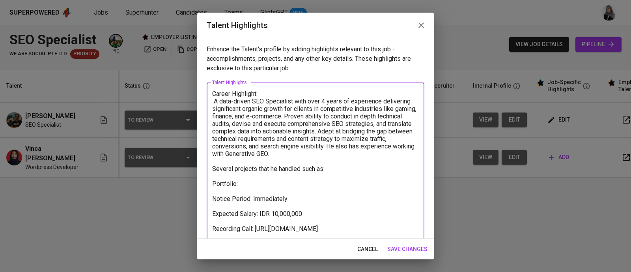
drag, startPoint x: 244, startPoint y: 184, endPoint x: 209, endPoint y: 186, distance: 35.5
click at [209, 186] on div "Career Highlight: A data-driven SEO Specialist with over 4 years of experience …" at bounding box center [316, 168] width 218 height 172
click at [213, 178] on textarea "Career Highlight: A data-driven SEO Specialist with over 4 years of experience …" at bounding box center [315, 168] width 207 height 157
click at [355, 196] on textarea "Career Highlight: A data-driven SEO Specialist with over 4 years of experience …" at bounding box center [315, 168] width 207 height 157
type textarea "Career Highlight: A data-driven SEO Specialist with over 4 years of experience …"
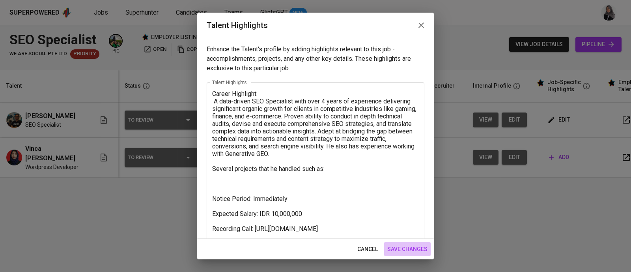
click at [408, 251] on span "save changes" at bounding box center [407, 249] width 40 height 10
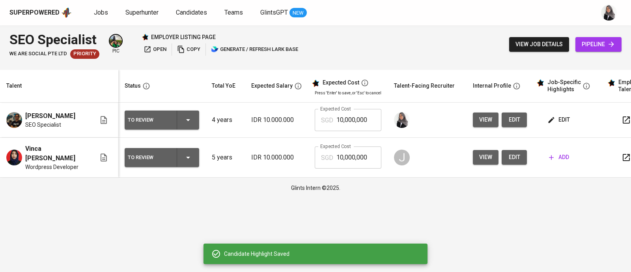
click at [427, 29] on div "SEO Specialist We Are Social Pte Ltd Priority pic employer listing page open co…" at bounding box center [315, 44] width 631 height 38
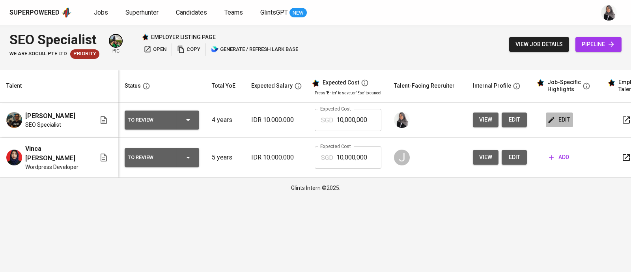
click at [555, 122] on span "edit" at bounding box center [559, 120] width 21 height 10
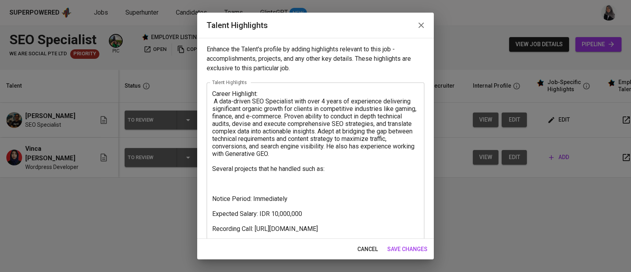
scroll to position [22, 0]
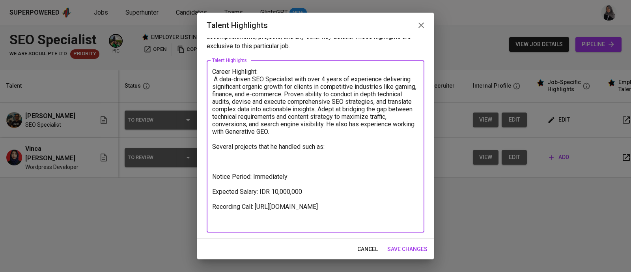
click at [231, 153] on textarea "Career Highlight: A data-driven SEO Specialist with over 4 years of experience …" at bounding box center [315, 146] width 207 height 157
paste textarea "https://tiketresmi.com/ https://kulinerkota.com/"
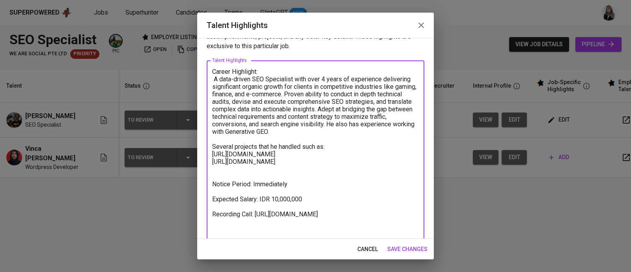
click at [328, 148] on textarea "Career Highlight: A data-driven SEO Specialist with over 4 years of experience …" at bounding box center [315, 150] width 207 height 165
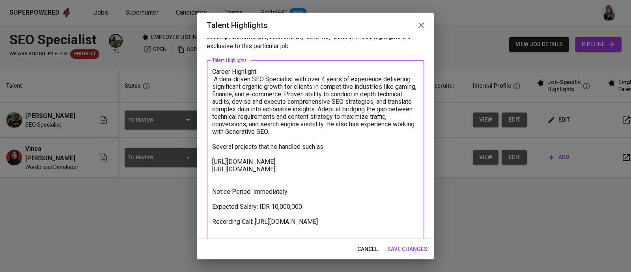
click at [400, 166] on textarea "Career Highlight: A data-driven SEO Specialist with over 4 years of experience …" at bounding box center [315, 154] width 207 height 172
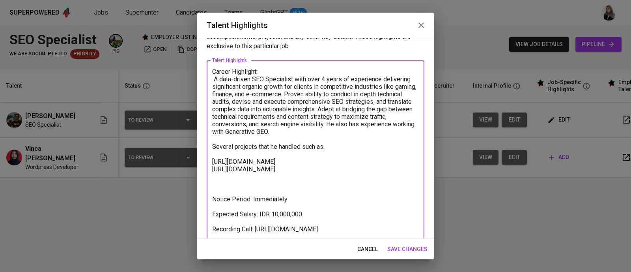
paste textarea "(workatflow.com)"
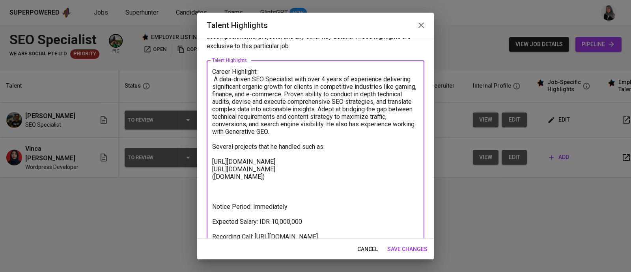
click at [264, 175] on textarea "Career Highlight: A data-driven SEO Specialist with over 4 years of experience …" at bounding box center [315, 161] width 207 height 187
click at [216, 177] on textarea "Career Highlight: A data-driven SEO Specialist with over 4 years of experience …" at bounding box center [315, 161] width 207 height 187
click at [390, 123] on textarea "Career Highlight: A data-driven SEO Specialist with over 4 years of experience …" at bounding box center [315, 161] width 207 height 187
click at [240, 151] on textarea "Career Highlight: A data-driven SEO Specialist with over 4 years of experience …" at bounding box center [315, 161] width 207 height 187
paste textarea "globalvirtuoso.com, globalvirtuosoaccounting.com)"
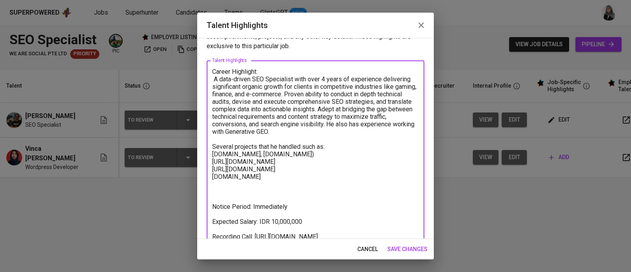
click at [268, 154] on textarea "Career Highlight: A data-driven SEO Specialist with over 4 years of experience …" at bounding box center [315, 161] width 207 height 187
click at [360, 153] on textarea "Career Highlight: A data-driven SEO Specialist with over 4 years of experience …" at bounding box center [315, 161] width 207 height 187
click at [268, 155] on textarea "Career Highlight: A data-driven SEO Specialist with over 4 years of experience …" at bounding box center [315, 161] width 207 height 187
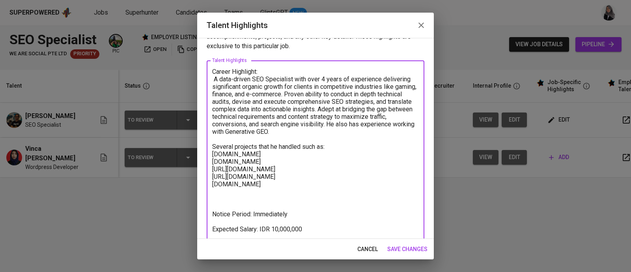
click at [408, 141] on textarea "Career Highlight: A data-driven SEO Specialist with over 4 years of experience …" at bounding box center [315, 165] width 207 height 195
drag, startPoint x: 260, startPoint y: 183, endPoint x: 209, endPoint y: 186, distance: 50.9
click at [209, 186] on div "Career Highlight: A data-driven SEO Specialist with over 4 years of experience …" at bounding box center [316, 164] width 218 height 209
click at [212, 153] on textarea "Career Highlight: A data-driven SEO Specialist with over 4 years of experience …" at bounding box center [315, 165] width 207 height 195
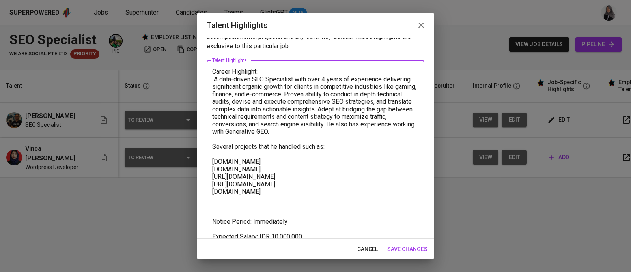
paste textarea "workatflow.com"
drag, startPoint x: 259, startPoint y: 191, endPoint x: 203, endPoint y: 193, distance: 56.4
click at [203, 193] on div "Enhance the Talent's profile by adding highlights relevant to this job - accomp…" at bounding box center [315, 138] width 236 height 201
click at [212, 155] on textarea "Career Highlight: A data-driven SEO Specialist with over 4 years of experience …" at bounding box center [315, 169] width 207 height 202
click at [213, 159] on textarea "Career Highlight: A data-driven SEO Specialist with over 4 years of experience …" at bounding box center [315, 169] width 207 height 202
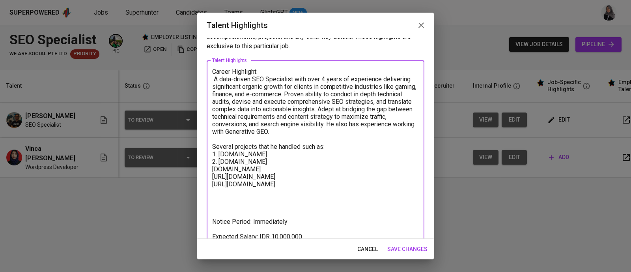
click at [212, 169] on textarea "Career Highlight: A data-driven SEO Specialist with over 4 years of experience …" at bounding box center [315, 169] width 207 height 202
click at [212, 177] on textarea "Career Highlight: A data-driven SEO Specialist with over 4 years of experience …" at bounding box center [315, 169] width 207 height 202
click at [212, 182] on textarea "Career Highlight: A data-driven SEO Specialist with over 4 years of experience …" at bounding box center [315, 169] width 207 height 202
drag, startPoint x: 218, startPoint y: 153, endPoint x: 275, endPoint y: 176, distance: 61.0
click at [275, 176] on textarea "Career Highlight: A data-driven SEO Specialist with over 4 years of experience …" at bounding box center [315, 169] width 207 height 202
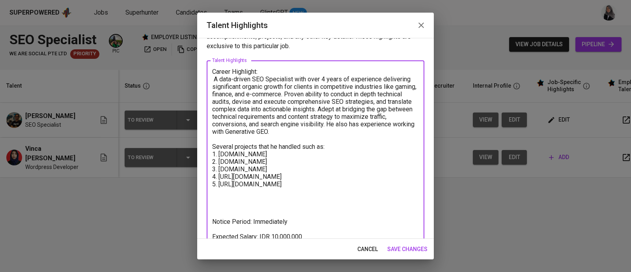
type textarea "Career Highlight: A data-driven SEO Specialist with over 4 years of experience …"
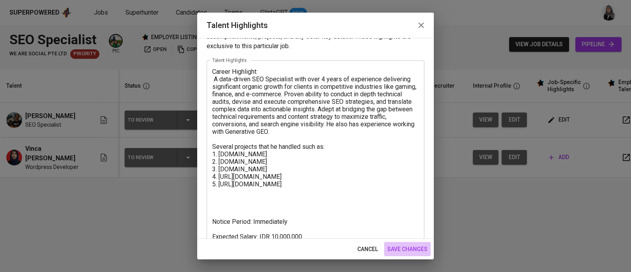
click at [411, 254] on button "save changes" at bounding box center [407, 249] width 47 height 15
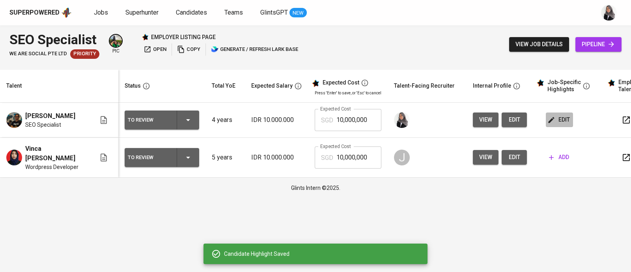
click at [551, 115] on span "edit" at bounding box center [559, 120] width 21 height 10
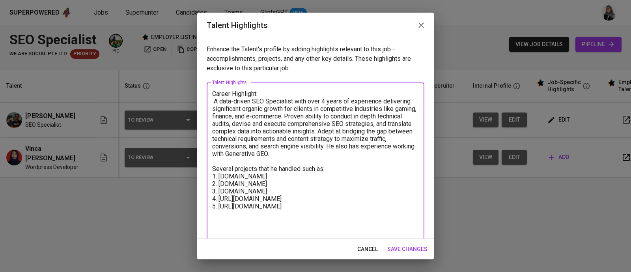
click at [214, 220] on textarea "Career Highlight: A data-driven SEO Specialist with over 4 years of experience …" at bounding box center [315, 191] width 207 height 202
paste textarea "https://drive.google.com/file/d/1Fbom5eahDAb4ITeFaF6odEUcvXTRlal5/view"
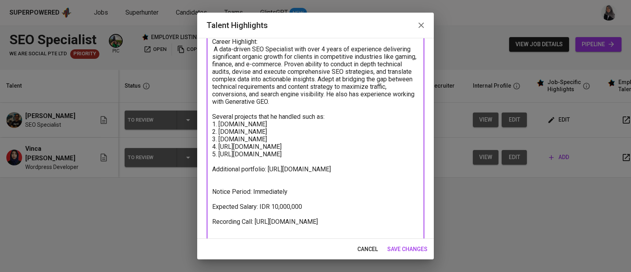
scroll to position [53, 0]
type textarea "Career Highlight: A data-driven SEO Specialist with over 4 years of experience …"
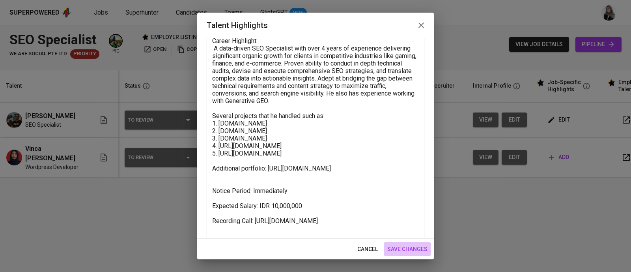
click at [408, 250] on span "save changes" at bounding box center [407, 249] width 40 height 10
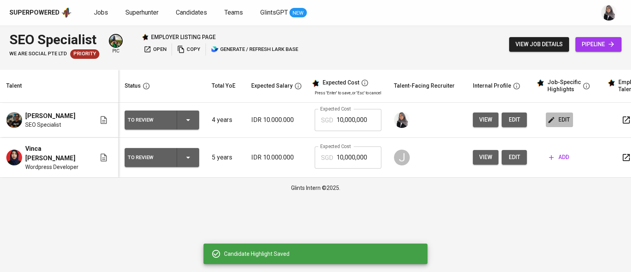
click at [563, 117] on span "edit" at bounding box center [559, 120] width 21 height 10
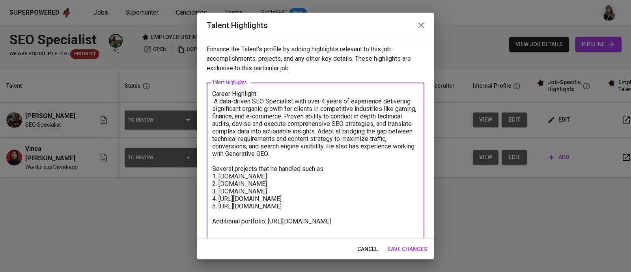
drag, startPoint x: 214, startPoint y: 104, endPoint x: 271, endPoint y: 218, distance: 127.4
click at [271, 218] on textarea "Career Highlight: A data-driven SEO Specialist with over 4 years of experience …" at bounding box center [315, 198] width 207 height 217
paste textarea "such as gaming, finance, and e-commerce. Proven ability to conduct in-depth tec…"
click at [266, 163] on textarea "Career Highlight: A data-driven SEO Specialist with over 4 years of experience …" at bounding box center [315, 198] width 207 height 217
drag, startPoint x: 333, startPoint y: 155, endPoint x: 204, endPoint y: 101, distance: 140.1
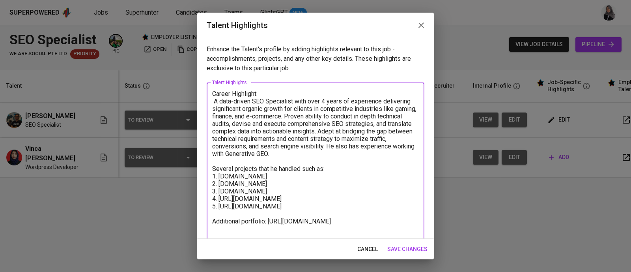
click at [204, 101] on div "Enhance the Talent's profile by adding highlights relevant to this job - accomp…" at bounding box center [315, 138] width 236 height 201
paste textarea "A data-driven SEO Specialist with over 4 years of experience delivering signifi…"
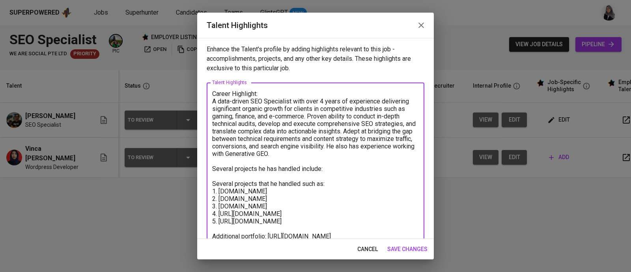
drag, startPoint x: 331, startPoint y: 181, endPoint x: 211, endPoint y: 184, distance: 119.9
click at [211, 184] on div "Career Highlight: A data-driven SEO Specialist with over 4 years of experience …" at bounding box center [316, 205] width 218 height 247
drag, startPoint x: 211, startPoint y: 184, endPoint x: 312, endPoint y: 216, distance: 105.3
click at [312, 216] on textarea "Career Highlight: A data-driven SEO Specialist with over 4 years of experience …" at bounding box center [315, 206] width 207 height 232
drag, startPoint x: 329, startPoint y: 182, endPoint x: 216, endPoint y: 186, distance: 113.6
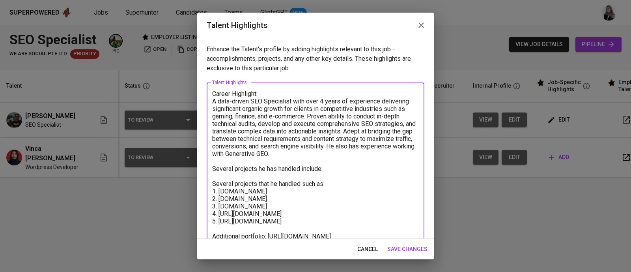
click at [216, 186] on textarea "Career Highlight: A data-driven SEO Specialist with over 4 years of experience …" at bounding box center [315, 206] width 207 height 232
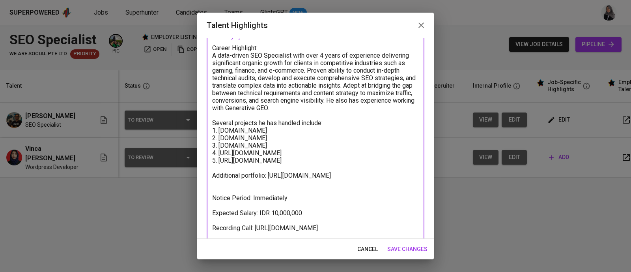
scroll to position [47, 0]
click at [218, 200] on textarea "Career Highlight: A data-driven SEO Specialist with over 4 years of experience …" at bounding box center [315, 151] width 207 height 217
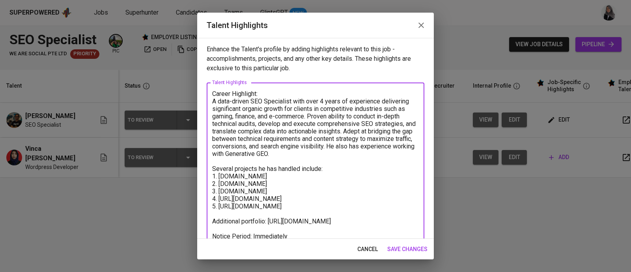
scroll to position [75, 0]
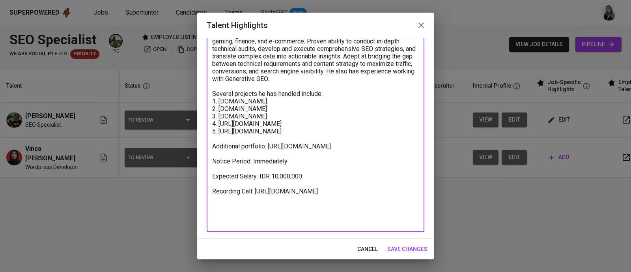
type textarea "Career Highlight: A data-driven SEO Specialist with over 4 years of experience …"
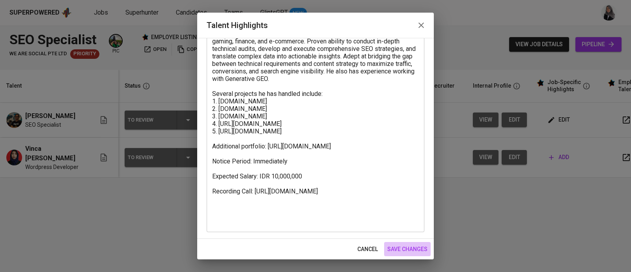
click at [411, 251] on span "save changes" at bounding box center [407, 249] width 40 height 10
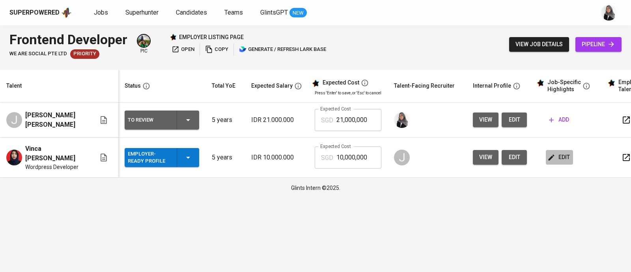
click at [554, 160] on button "edit" at bounding box center [558, 157] width 27 height 15
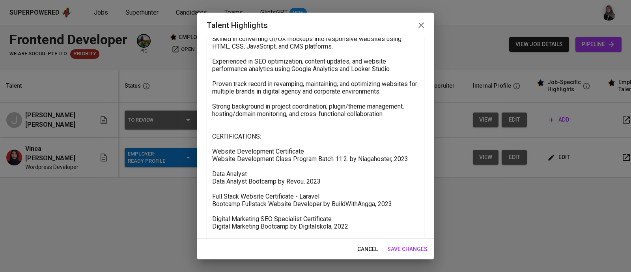
scroll to position [104, 0]
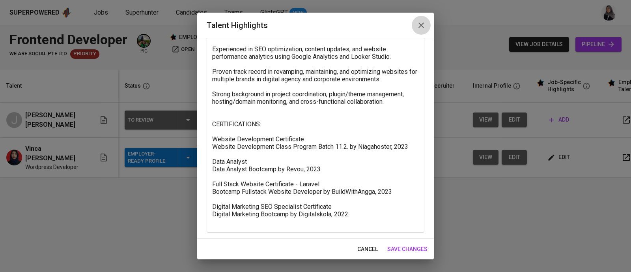
click at [424, 27] on icon "button" at bounding box center [420, 24] width 9 height 9
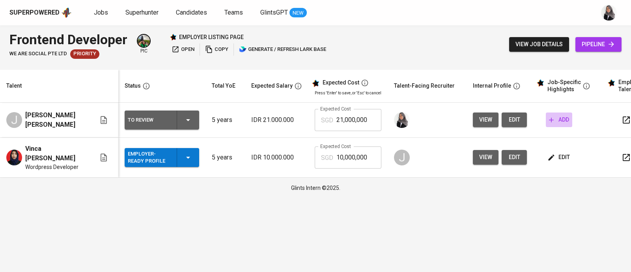
click at [560, 115] on span "add" at bounding box center [559, 120] width 20 height 10
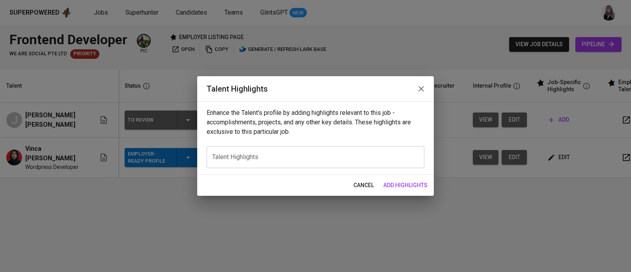
click at [235, 153] on div "x Talent Highlights" at bounding box center [316, 157] width 218 height 22
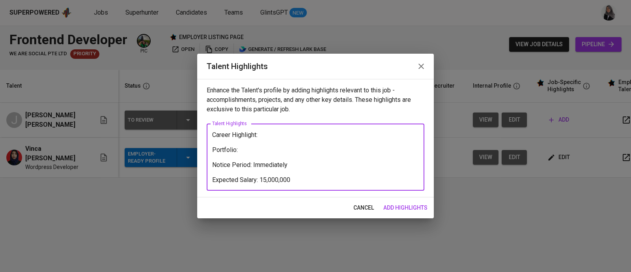
click at [262, 177] on textarea "Career Highlight: Portfolio: Notice Period: Immediately Expected Salary: 15,000…" at bounding box center [315, 157] width 207 height 52
click at [316, 181] on textarea "Career Highlight: Portfolio: Notice Period: Immediately Expected Salary: IDR 15…" at bounding box center [315, 157] width 207 height 52
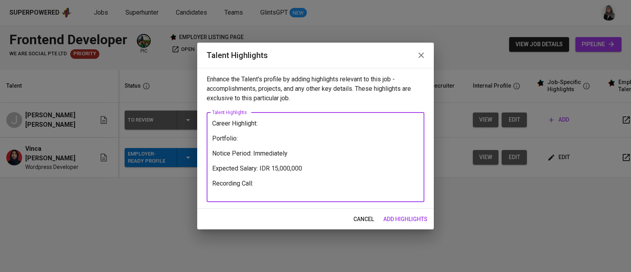
type textarea "Career Highlight: Portfolio: Notice Period: Immediately Expected Salary: IDR 15…"
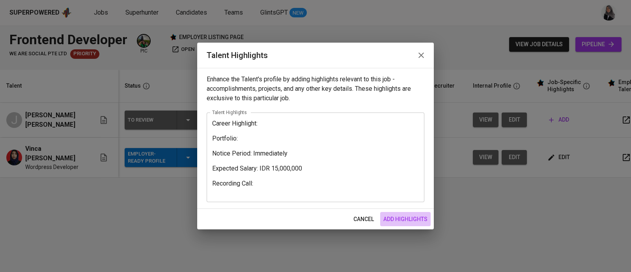
click at [402, 214] on span "add highlights" at bounding box center [405, 219] width 44 height 10
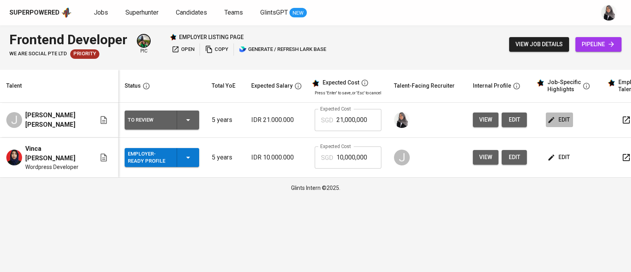
click at [554, 124] on span "edit" at bounding box center [559, 120] width 21 height 10
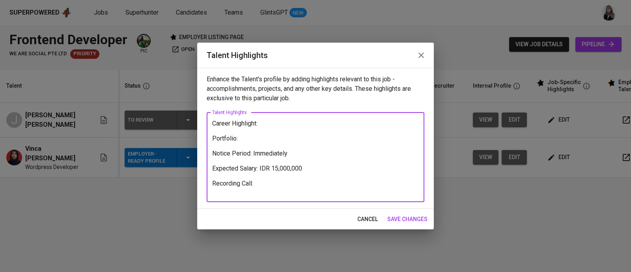
click at [266, 186] on textarea "Career Highlight: Portfolio: Notice Period: Immediately Expected Salary: IDR 15…" at bounding box center [315, 156] width 207 height 75
paste textarea "[URL][DOMAIN_NAME]"
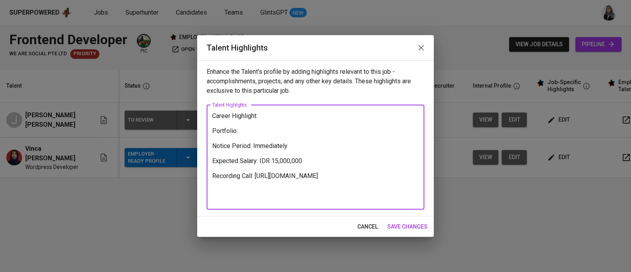
click at [398, 139] on textarea "Career Highlight: Portfolio: Notice Period: Immediately Expected Salary: IDR 15…" at bounding box center [315, 157] width 207 height 90
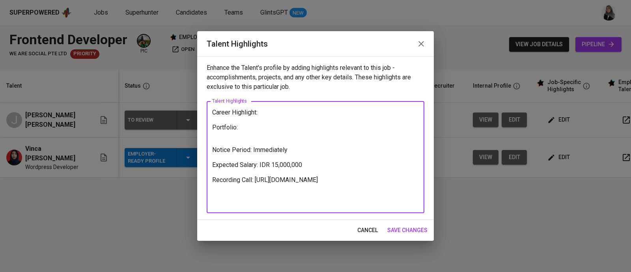
paste textarea "[URL][DOMAIN_NAME] - built with wordpress, html, css, javascript, jquery, boots…"
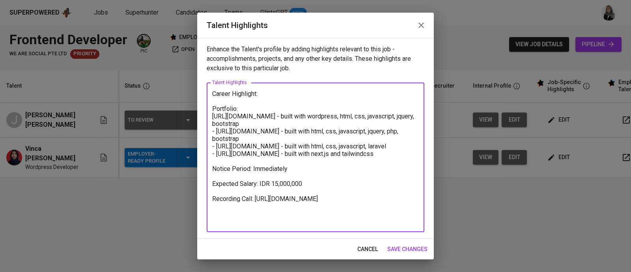
click at [212, 117] on textarea "Career Highlight: Portfolio: [URL][DOMAIN_NAME] - built with wordpress, html, c…" at bounding box center [315, 157] width 207 height 135
drag, startPoint x: 303, startPoint y: 116, endPoint x: 328, endPoint y: 122, distance: 25.4
click at [328, 122] on textarea "Career Highlight: Portfolio: 1. [URL][DOMAIN_NAME] - built with wordpress, html…" at bounding box center [315, 157] width 207 height 135
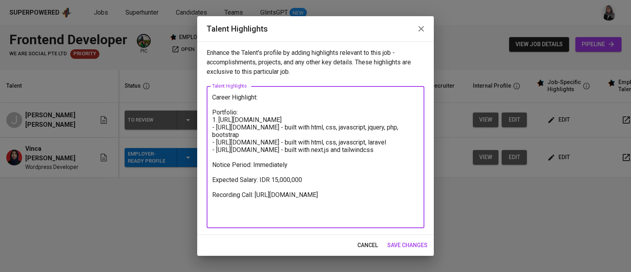
click at [215, 127] on textarea "Career Highlight: Portfolio: 1. [URL][DOMAIN_NAME] - ⁠[URL][DOMAIN_NAME] - buil…" at bounding box center [315, 156] width 207 height 127
drag, startPoint x: 300, startPoint y: 128, endPoint x: 320, endPoint y: 132, distance: 20.9
click at [320, 132] on textarea "Career Highlight: Portfolio: 1. [URL][DOMAIN_NAME] 2. ⁠[URL][DOMAIN_NAME] - bui…" at bounding box center [315, 156] width 207 height 127
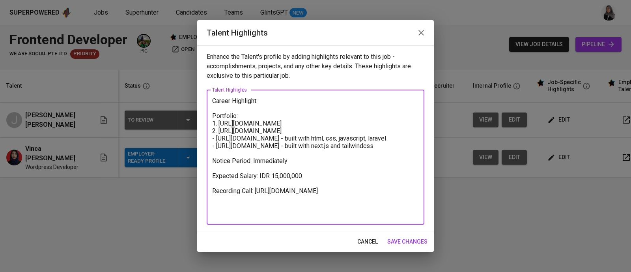
click at [213, 140] on textarea "Career Highlight: Portfolio: 1. [URL][DOMAIN_NAME] 2. ⁠[URL][DOMAIN_NAME] - ⁠[U…" at bounding box center [315, 157] width 207 height 120
drag, startPoint x: 289, startPoint y: 139, endPoint x: 406, endPoint y: 136, distance: 116.3
click at [406, 136] on textarea "Career Highlight: Portfolio: 1. [URL][DOMAIN_NAME] 2. ⁠[URL][DOMAIN_NAME] 3. ⁠[…" at bounding box center [315, 157] width 207 height 120
click at [214, 147] on textarea "Career Highlight: Portfolio: 1. [URL][DOMAIN_NAME] 2. ⁠[URL][DOMAIN_NAME] 3. ⁠[…" at bounding box center [315, 157] width 207 height 120
drag, startPoint x: 296, startPoint y: 144, endPoint x: 406, endPoint y: 146, distance: 110.4
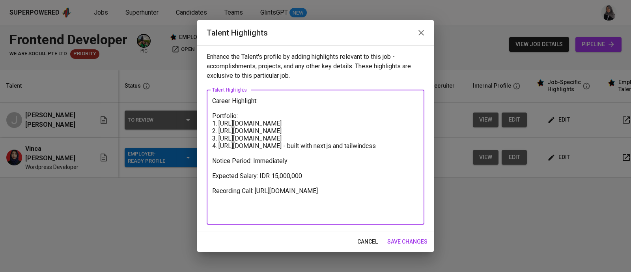
click at [406, 146] on textarea "Career Highlight: Portfolio: 1. [URL][DOMAIN_NAME] 2. ⁠[URL][DOMAIN_NAME] 3. ⁠[…" at bounding box center [315, 157] width 207 height 120
type textarea "Career Highlight: Portfolio: 1. [URL][DOMAIN_NAME] 2. ⁠[URL][DOMAIN_NAME] 3. ⁠[…"
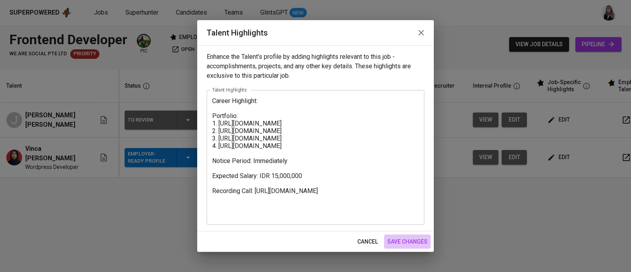
click at [409, 238] on span "save changes" at bounding box center [407, 241] width 40 height 10
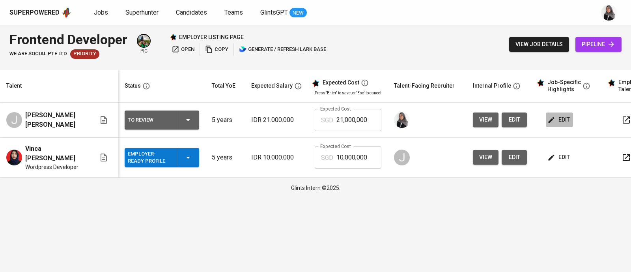
click at [553, 117] on span "edit" at bounding box center [559, 120] width 21 height 10
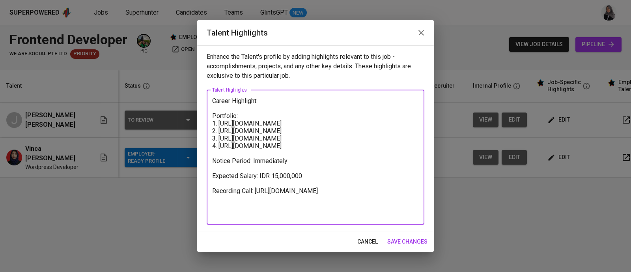
click at [264, 97] on textarea "Career Highlight: Portfolio: 1. [URL][DOMAIN_NAME] 2. ⁠[URL][DOMAIN_NAME] 3. ⁠[…" at bounding box center [315, 157] width 207 height 120
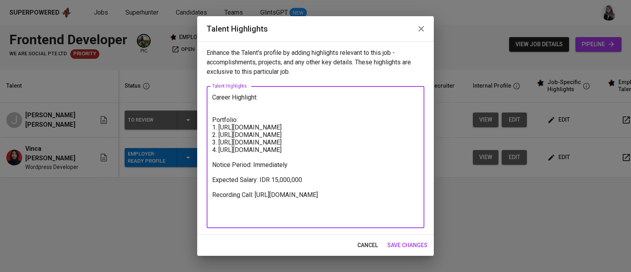
type textarea "Career Highlight: Portfolio: 1. [URL][DOMAIN_NAME] 2. ⁠[URL][DOMAIN_NAME] 3. ⁠[…"
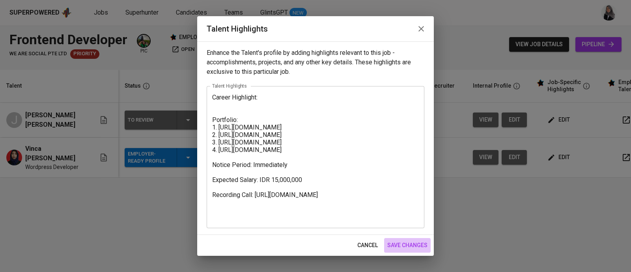
click at [413, 247] on span "save changes" at bounding box center [407, 245] width 40 height 10
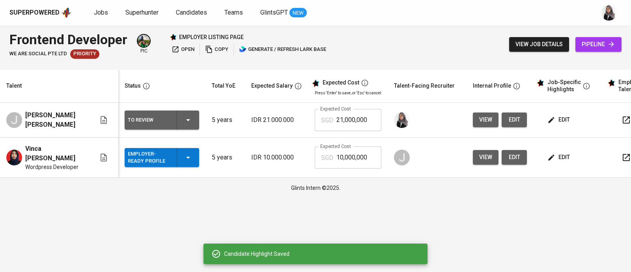
click at [432, 55] on div "Frontend Developer We Are Social Pte Ltd Priority pic employer listing page ope…" at bounding box center [315, 44] width 631 height 38
click at [357, 115] on input "21,000,000" at bounding box center [358, 120] width 45 height 22
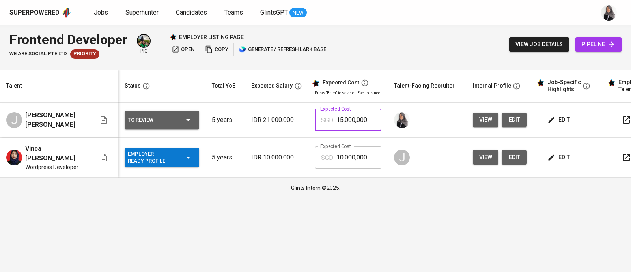
type input "15,000,000"
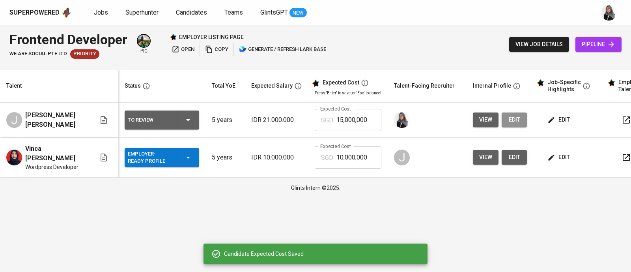
click at [508, 117] on span "edit" at bounding box center [514, 120] width 13 height 10
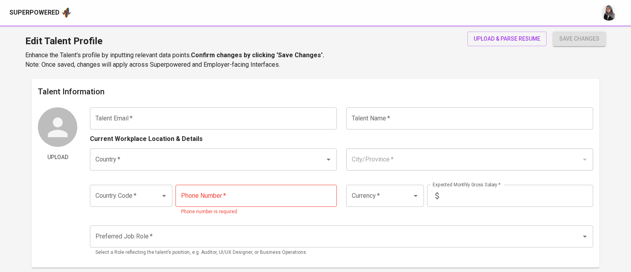
type input "[EMAIL_ADDRESS][DOMAIN_NAME]"
type input "[PERSON_NAME] [PERSON_NAME]"
type input "[GEOGRAPHIC_DATA]"
type input "[GEOGRAPHIC_DATA], [GEOGRAPHIC_DATA]"
type input "+62"
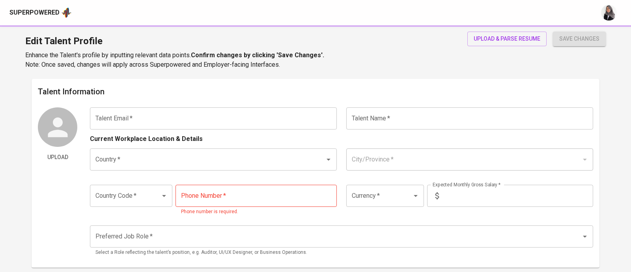
type input "[PHONE_NUMBER]"
type input "IDR"
radio input "true"
type input "5"
type input "2 Weeks"
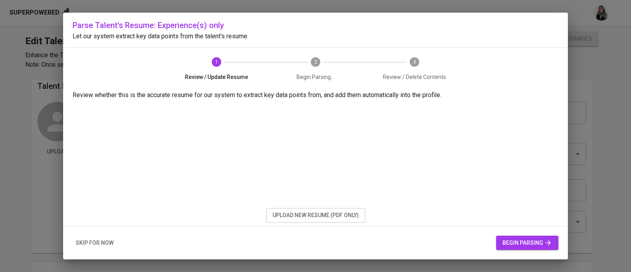
scroll to position [6, 0]
click at [317, 214] on span "upload new resume (pdf only)" at bounding box center [315, 215] width 86 height 10
click at [518, 239] on span "begin parsing" at bounding box center [527, 243] width 50 height 10
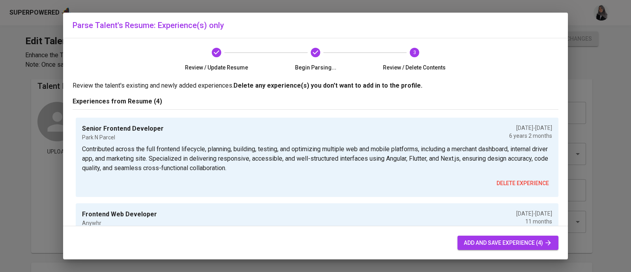
click at [438, 69] on span "Review / Delete Contents" at bounding box center [414, 67] width 93 height 8
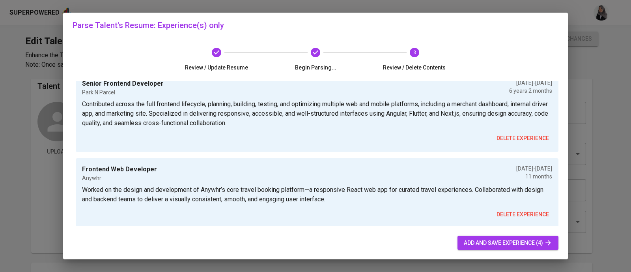
scroll to position [0, 0]
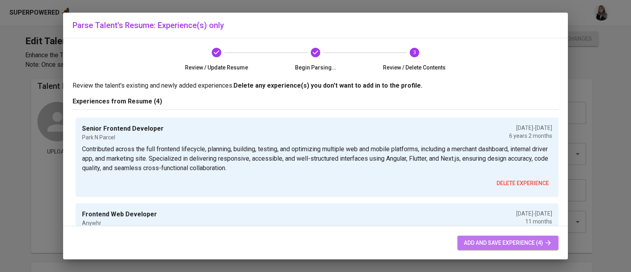
click at [512, 240] on span "add and save experience (4)" at bounding box center [508, 243] width 88 height 10
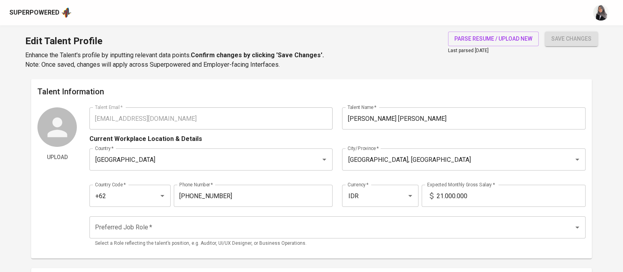
click at [345, 76] on div "Edit Talent Profile Enhance the Talent's profile by inputting relevant data poi…" at bounding box center [311, 52] width 623 height 54
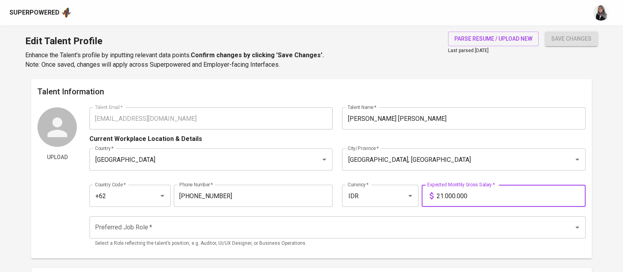
click at [443, 195] on input "21.000.000" at bounding box center [511, 195] width 149 height 22
type input "15.000.000"
click at [545, 32] on button "save changes" at bounding box center [571, 39] width 53 height 15
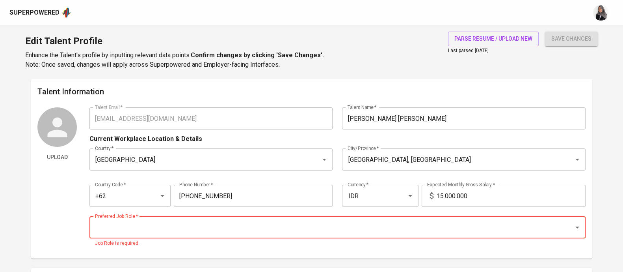
scroll to position [46, 0]
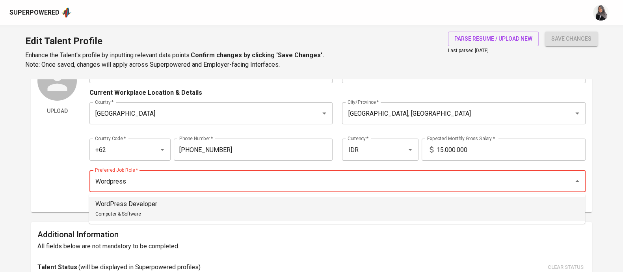
click at [160, 204] on li "WordPress Developer Computer & Software" at bounding box center [337, 209] width 496 height 24
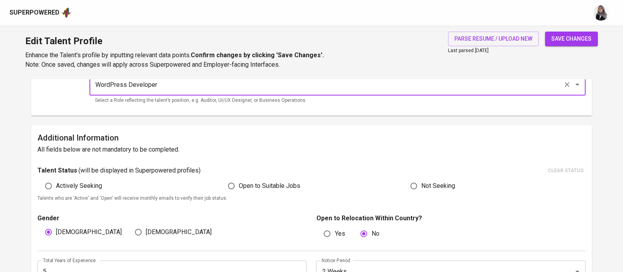
scroll to position [147, 0]
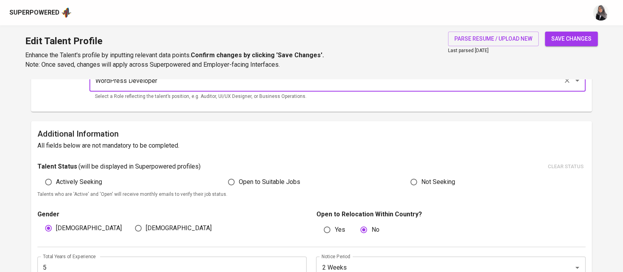
type input "WordPress Developer"
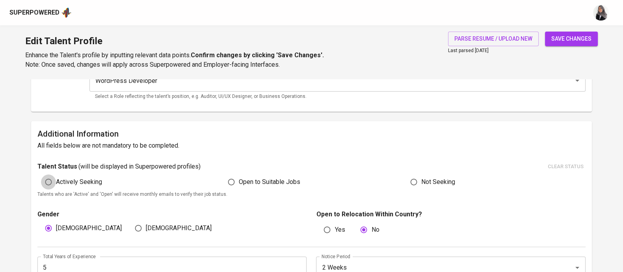
click at [48, 179] on input "Actively Seeking" at bounding box center [48, 181] width 15 height 15
radio input "true"
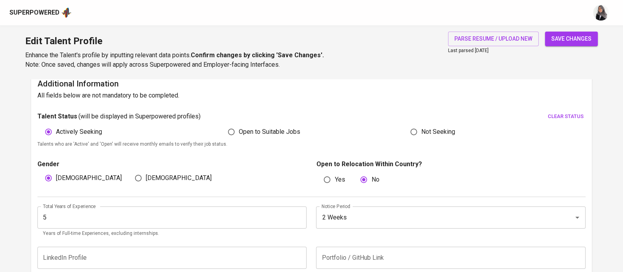
scroll to position [198, 0]
click at [401, 131] on div "Open to Suitable Jobs" at bounding box center [311, 130] width 183 height 15
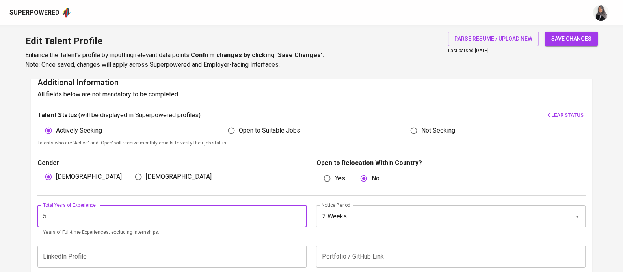
click at [104, 210] on input "5" at bounding box center [171, 216] width 269 height 22
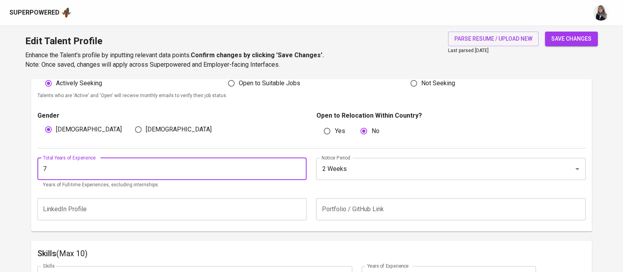
scroll to position [248, 0]
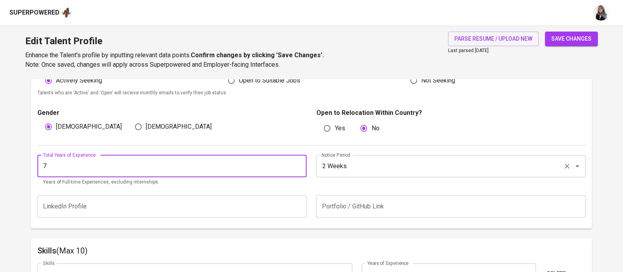
type input "7"
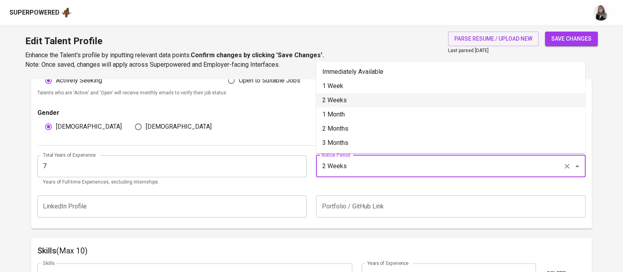
click at [361, 168] on input "2 Weeks" at bounding box center [440, 165] width 240 height 15
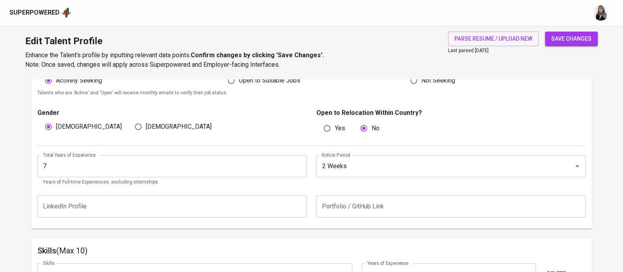
click at [423, 109] on p "Open to Relocation Within Country?" at bounding box center [450, 112] width 269 height 9
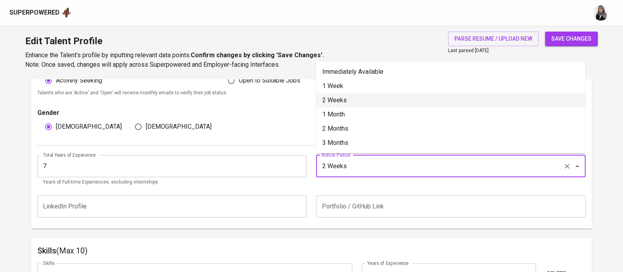
click at [351, 162] on input "2 Weeks" at bounding box center [440, 165] width 240 height 15
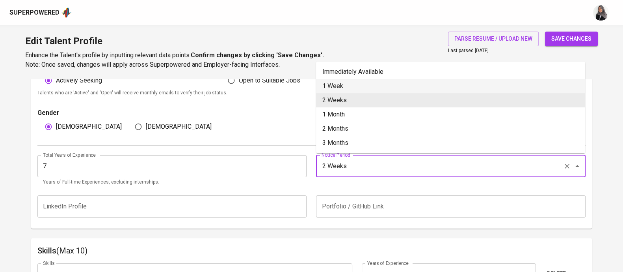
click at [360, 88] on li "1 Week" at bounding box center [450, 86] width 269 height 14
type input "1 Week"
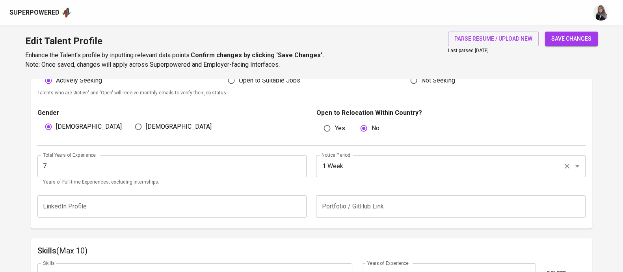
click at [359, 174] on div "1 Week Notice Period" at bounding box center [450, 166] width 269 height 22
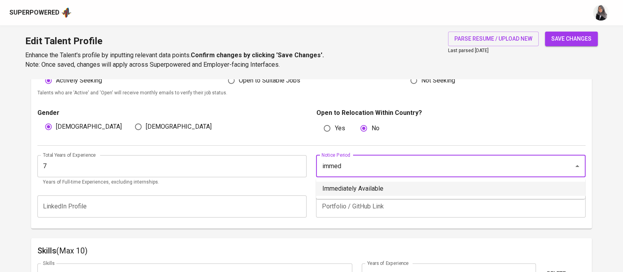
click at [378, 186] on li "Immediately Available" at bounding box center [450, 188] width 269 height 14
type input "Immediately Available"
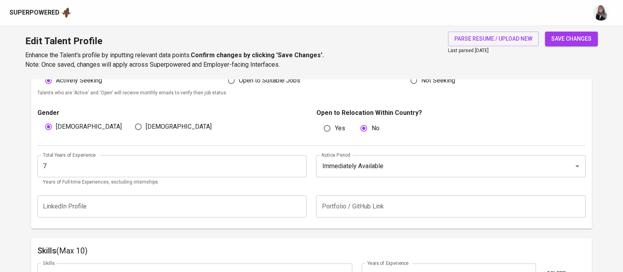
click at [432, 121] on div "Yes No" at bounding box center [454, 128] width 261 height 15
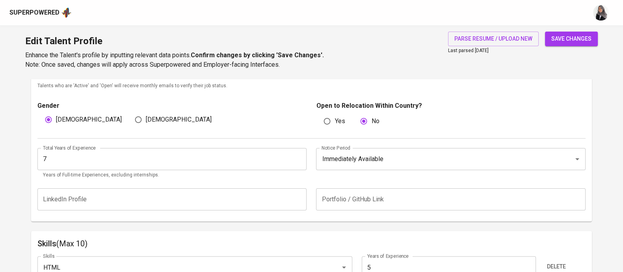
scroll to position [255, 0]
click at [85, 153] on input "7" at bounding box center [171, 159] width 269 height 22
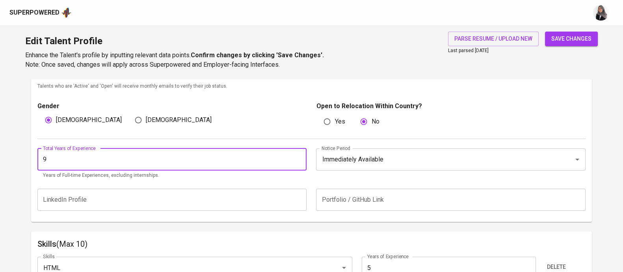
type input "9"
click at [545, 32] on button "save changes" at bounding box center [571, 39] width 53 height 15
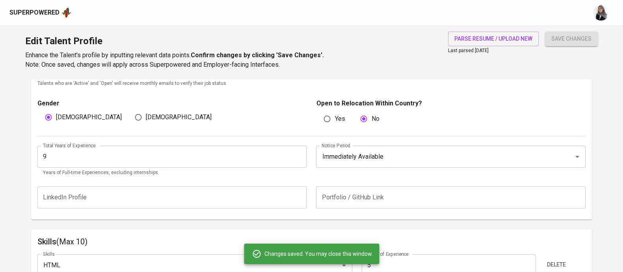
scroll to position [396, 0]
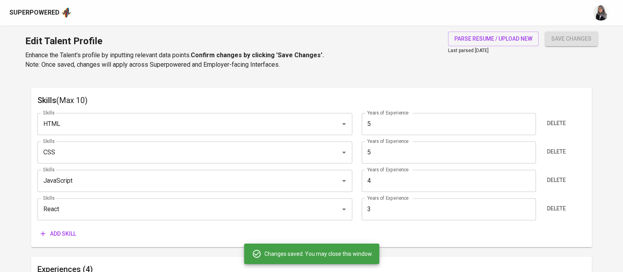
click at [409, 73] on div "Edit Talent Profile Enhance the Talent's profile by inputting relevant data poi…" at bounding box center [311, 52] width 623 height 54
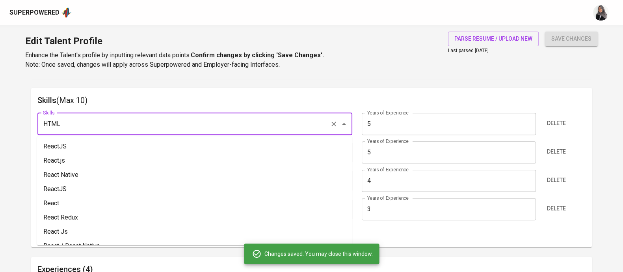
click at [129, 126] on input "HTML" at bounding box center [184, 123] width 286 height 15
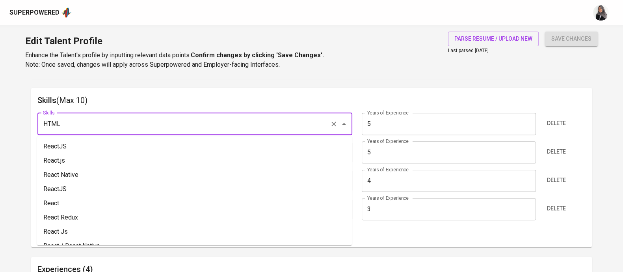
type input "s"
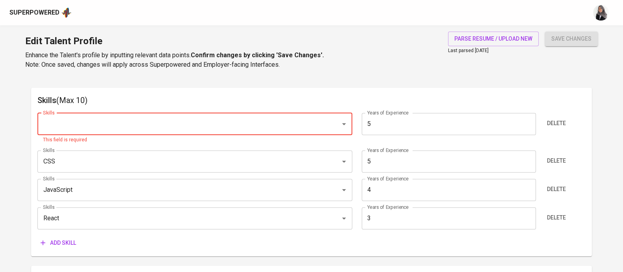
click at [139, 122] on input "Skills" at bounding box center [184, 123] width 286 height 15
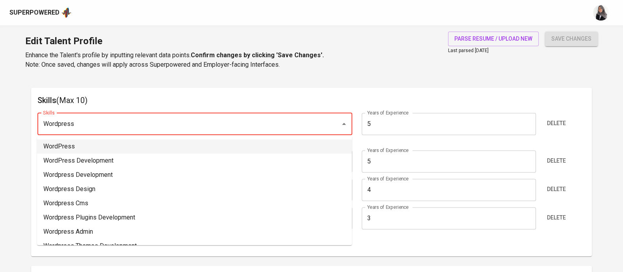
click at [109, 149] on li "WordPress" at bounding box center [194, 146] width 315 height 14
type input "WordPress"
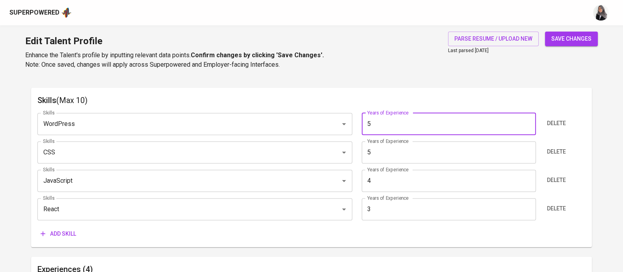
click at [388, 127] on input "5" at bounding box center [449, 124] width 174 height 22
click at [424, 127] on input "5" at bounding box center [449, 124] width 174 height 22
type input "6"
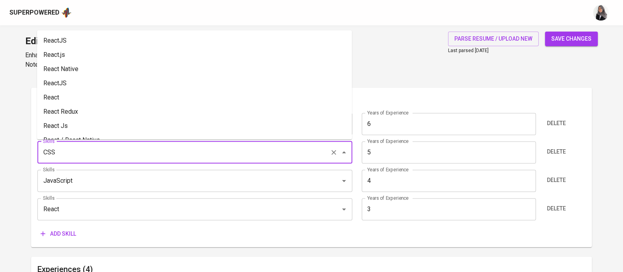
click at [154, 155] on input "CSS" at bounding box center [184, 152] width 286 height 15
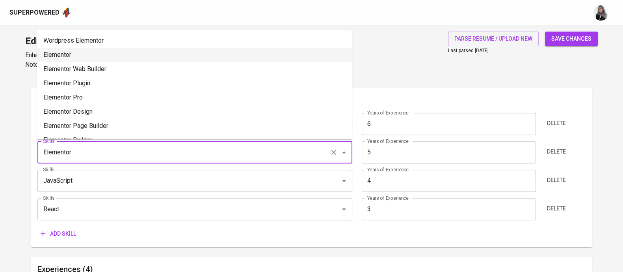
click at [108, 52] on li "Elementor" at bounding box center [194, 55] width 315 height 14
type input "Elementor"
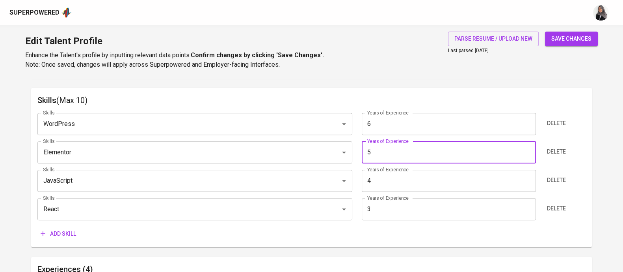
click at [422, 155] on input "5" at bounding box center [449, 152] width 174 height 22
type input "2"
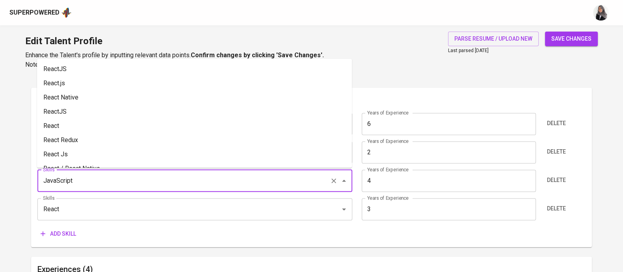
click at [216, 185] on input "JavaScript" at bounding box center [184, 180] width 286 height 15
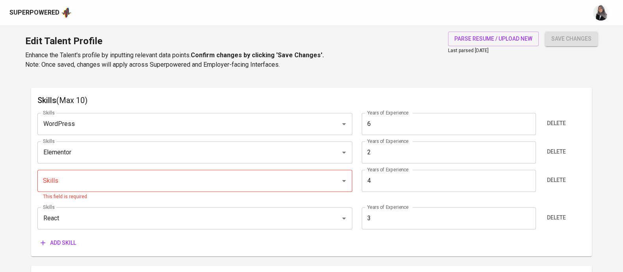
click at [427, 94] on h6 "Skills (Max 10)" at bounding box center [311, 100] width 548 height 13
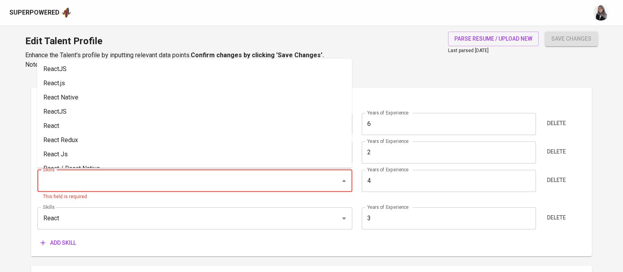
click at [112, 176] on input "Skills" at bounding box center [184, 180] width 286 height 15
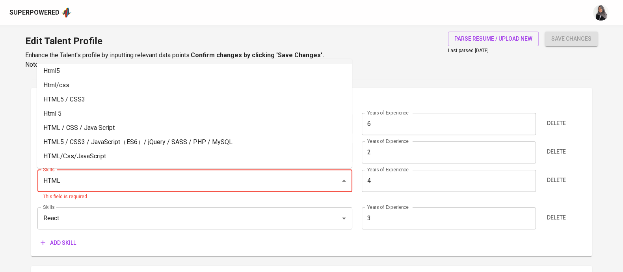
scroll to position [0, 0]
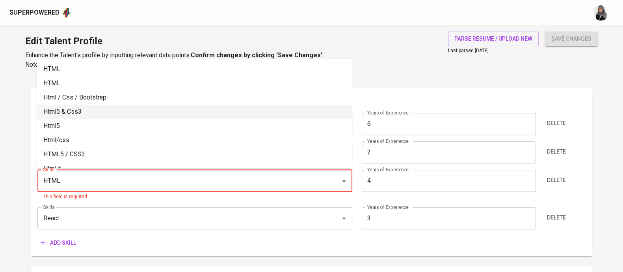
click at [89, 112] on li "Html5 & Css3" at bounding box center [194, 111] width 315 height 14
type input "Html5 & Css3"
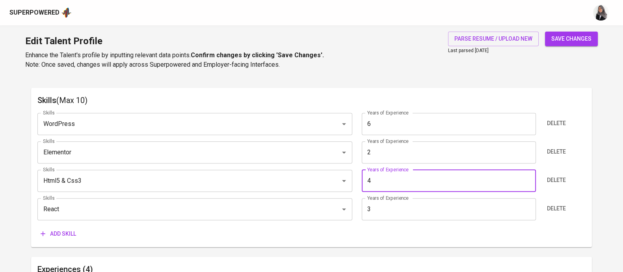
click at [392, 184] on input "4" at bounding box center [449, 180] width 174 height 22
type input "9"
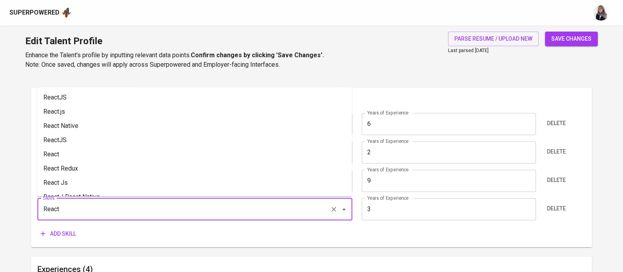
click at [183, 212] on input "React" at bounding box center [184, 208] width 286 height 15
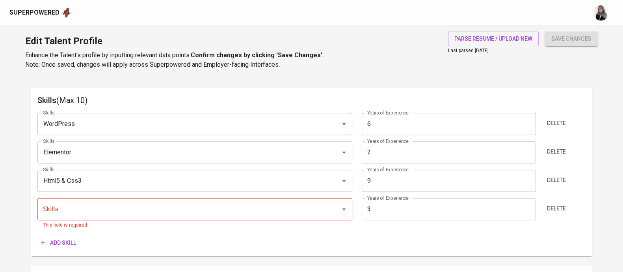
click at [73, 200] on div "Skills" at bounding box center [194, 209] width 315 height 22
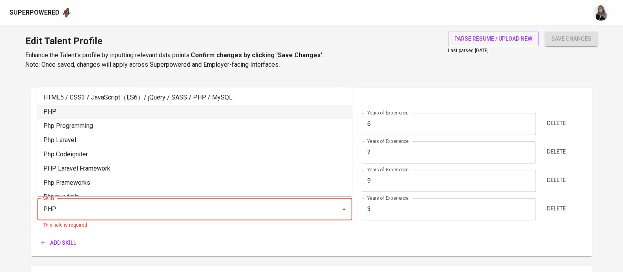
click at [75, 109] on li "PHP" at bounding box center [194, 111] width 315 height 14
type input "PHP"
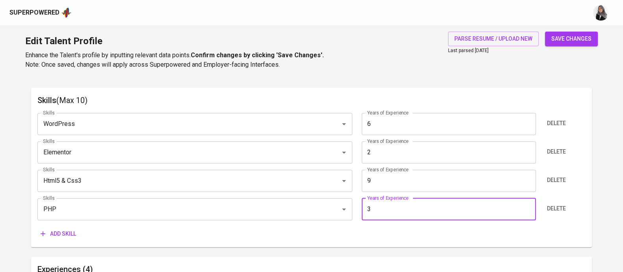
click at [394, 204] on input "3" at bounding box center [449, 209] width 174 height 22
type input "4"
click at [52, 237] on span "Add skill" at bounding box center [58, 234] width 35 height 10
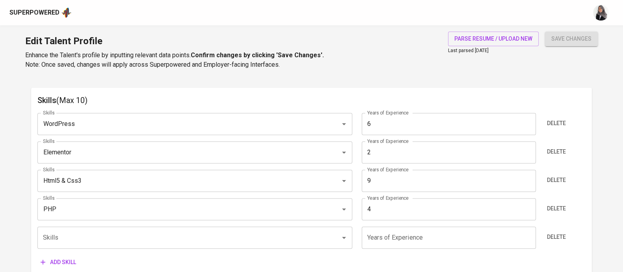
click at [423, 76] on div "Edit Talent Profile Enhance the Talent's profile by inputting relevant data poi…" at bounding box center [311, 52] width 623 height 54
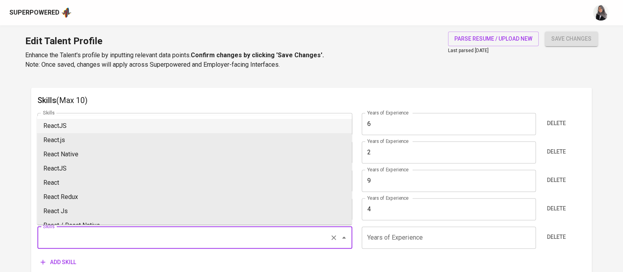
click at [74, 235] on input "Skills" at bounding box center [184, 237] width 286 height 15
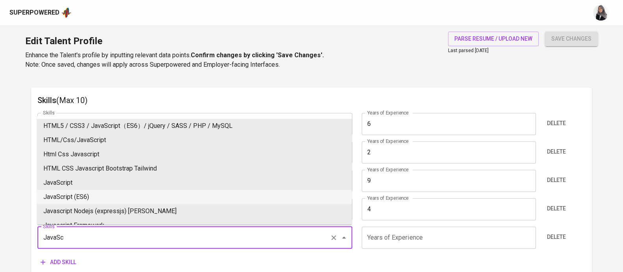
click at [95, 196] on li "JavaScript (ES6)" at bounding box center [194, 197] width 315 height 14
type input "JavaScript (ES6)"
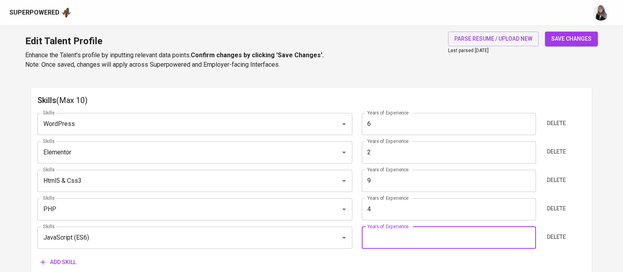
click at [423, 238] on input "number" at bounding box center [449, 237] width 174 height 22
click at [410, 239] on input "number" at bounding box center [449, 237] width 174 height 22
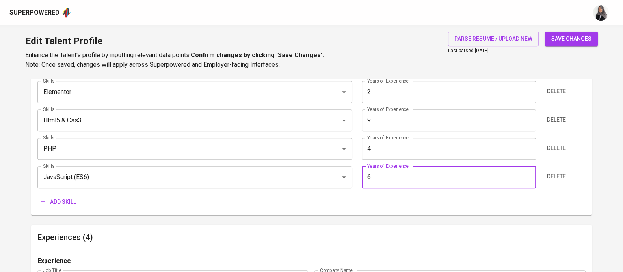
type input "6"
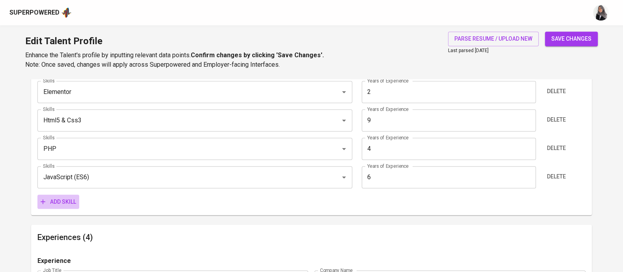
click at [56, 205] on span "Add skill" at bounding box center [58, 202] width 35 height 10
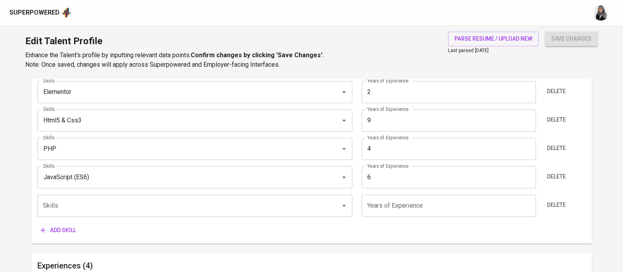
click at [420, 52] on div "Edit Talent Profile Enhance the Talent's profile by inputting relevant data poi…" at bounding box center [311, 52] width 623 height 54
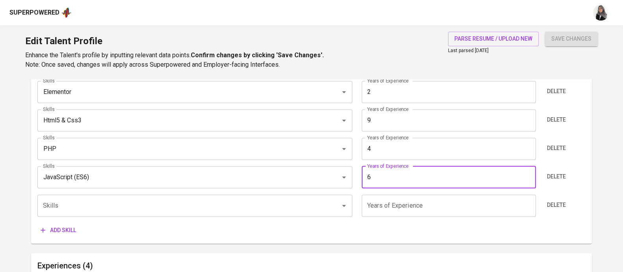
click at [381, 180] on input "6" at bounding box center [449, 177] width 174 height 22
type input "8"
click at [214, 208] on input "Skills" at bounding box center [184, 205] width 286 height 15
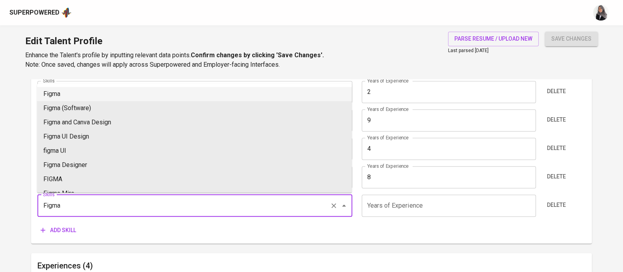
click at [94, 93] on li "Figma" at bounding box center [194, 94] width 315 height 14
type input "Figma"
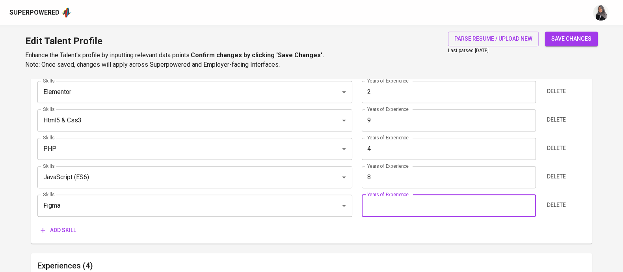
click at [431, 198] on input "number" at bounding box center [449, 205] width 174 height 22
type input "6"
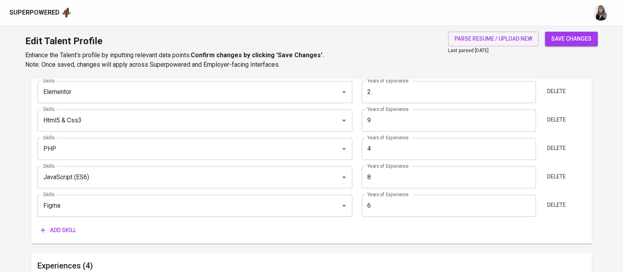
click at [69, 231] on span "Add skill" at bounding box center [58, 230] width 35 height 10
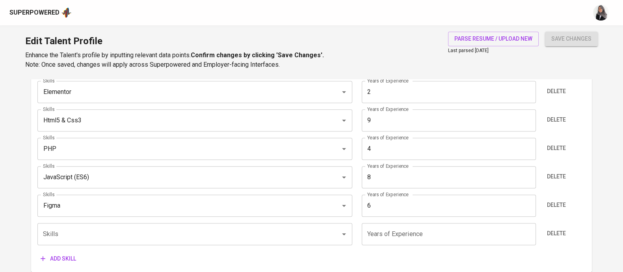
click at [400, 56] on div "Edit Talent Profile Enhance the Talent's profile by inputting relevant data poi…" at bounding box center [311, 52] width 623 height 54
click at [95, 235] on input "Skills" at bounding box center [184, 233] width 286 height 15
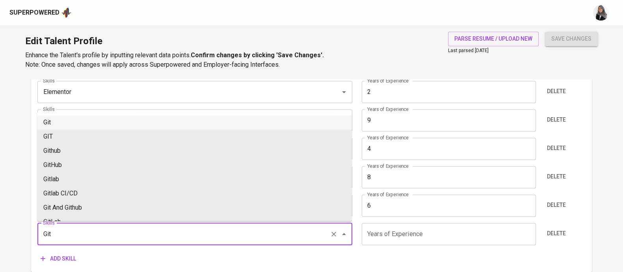
click at [69, 119] on li "Git" at bounding box center [194, 122] width 315 height 14
type input "Git"
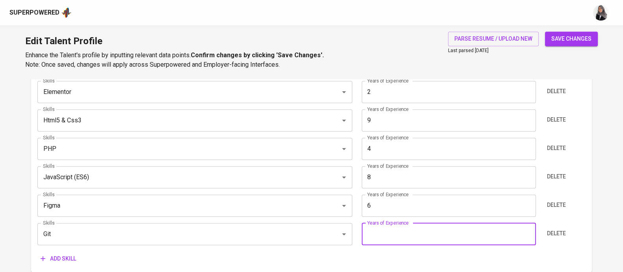
click at [419, 229] on input "number" at bounding box center [449, 234] width 174 height 22
type input "9"
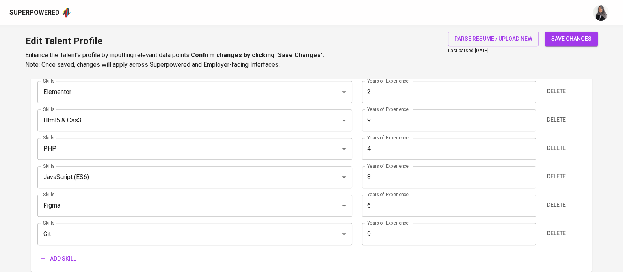
click at [69, 259] on span "Add skill" at bounding box center [58, 258] width 35 height 10
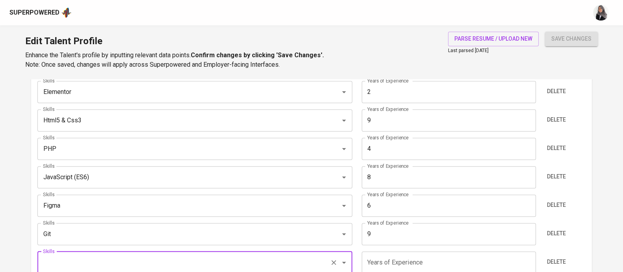
scroll to position [514, 0]
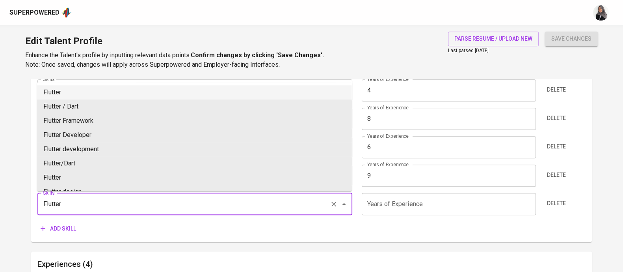
click at [89, 89] on li "Flutter" at bounding box center [194, 92] width 315 height 14
type input "Flutter"
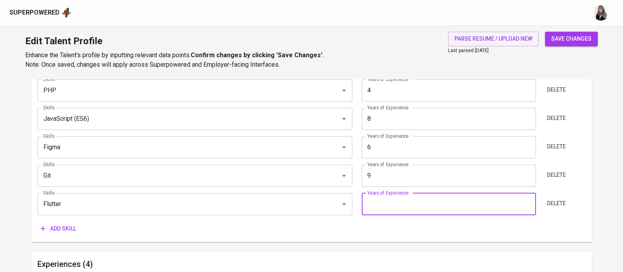
click at [430, 210] on input "number" at bounding box center [449, 204] width 174 height 22
type input "6"
click at [423, 199] on input "6" at bounding box center [449, 204] width 174 height 22
type input "5"
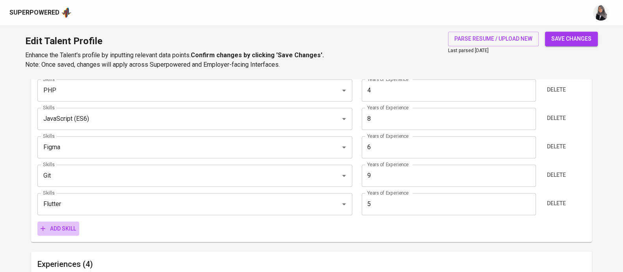
click at [65, 222] on button "Add skill" at bounding box center [58, 228] width 42 height 15
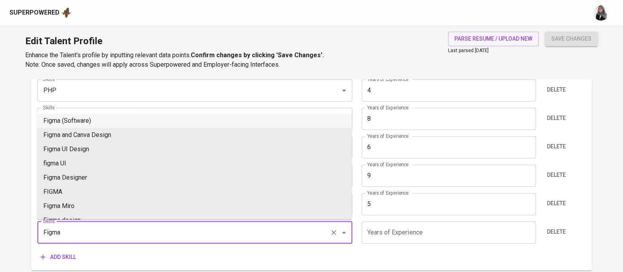
click at [102, 122] on li "Figma (Software)" at bounding box center [194, 121] width 315 height 14
type input "Figma (Software)"
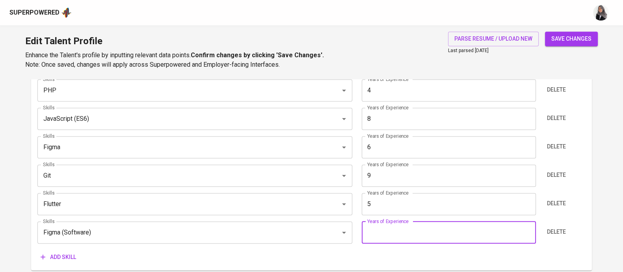
click at [411, 236] on input "number" at bounding box center [449, 232] width 174 height 22
type input "5"
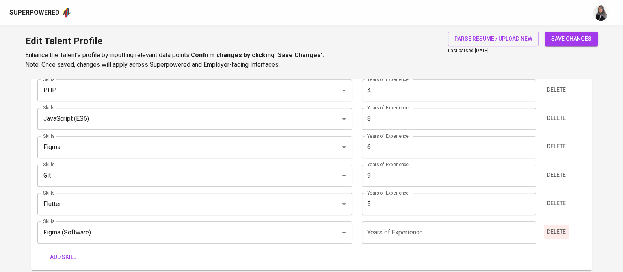
click at [556, 229] on span "Delete" at bounding box center [556, 232] width 19 height 10
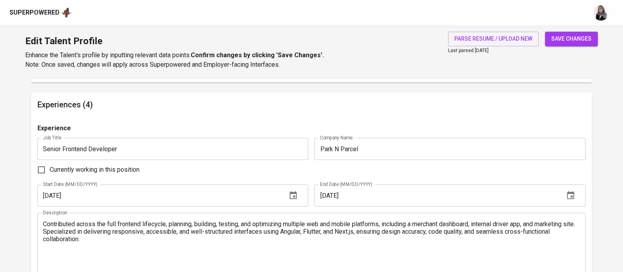
scroll to position [675, 0]
click at [380, 100] on h6 "Experiences (4)" at bounding box center [311, 103] width 548 height 13
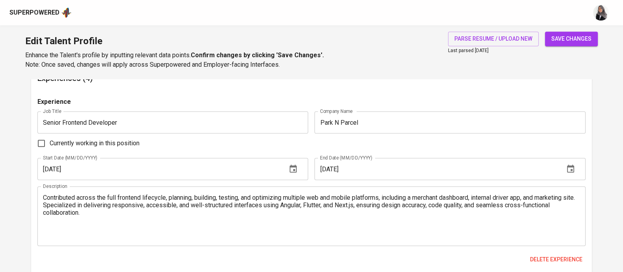
scroll to position [701, 0]
click at [41, 194] on div "Contributed across the full frontend lifecycle, planning, building, testing, an…" at bounding box center [311, 215] width 548 height 60
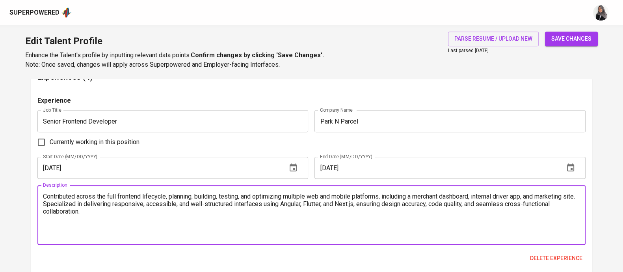
click at [45, 194] on textarea "Contributed across the full frontend lifecycle, planning, building, testing, an…" at bounding box center [311, 214] width 537 height 45
click at [57, 202] on textarea "1. Contributed across the full frontend lifecycle, planning, building, testing,…" at bounding box center [311, 214] width 537 height 45
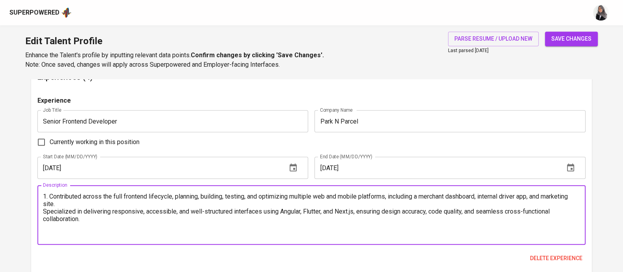
click at [361, 205] on textarea "1. Contributed across the full frontend lifecycle, planning, building, testing,…" at bounding box center [311, 214] width 537 height 45
click at [439, 212] on textarea "1. Contributed across the full frontend lifecycle, planning, building, testing,…" at bounding box center [311, 214] width 537 height 45
click at [104, 220] on textarea "1. Contributed across the full frontend lifecycle, planning, building, testing,…" at bounding box center [311, 214] width 537 height 45
paste textarea "Delivered SEO-optimized landing pages and blog with Next.js, implementing pixel…"
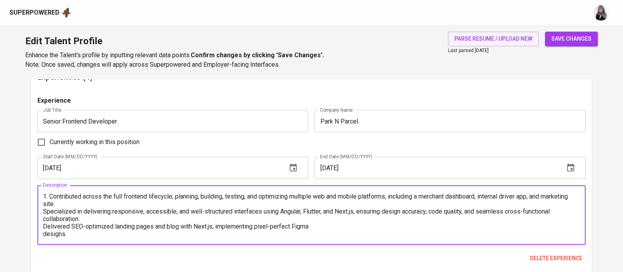
click at [372, 208] on textarea "1. Contributed across the full frontend lifecycle, planning, building, testing,…" at bounding box center [311, 214] width 537 height 45
click at [61, 236] on textarea "1. Contributed across the full frontend lifecycle, planning, building, testing,…" at bounding box center [311, 214] width 537 height 45
click at [74, 234] on textarea "1. Contributed across the full frontend lifecycle, planning, building, testing,…" at bounding box center [311, 214] width 537 height 45
paste textarea "Implemented E2E tests with Playwright, improving QA efficiency and release reli…"
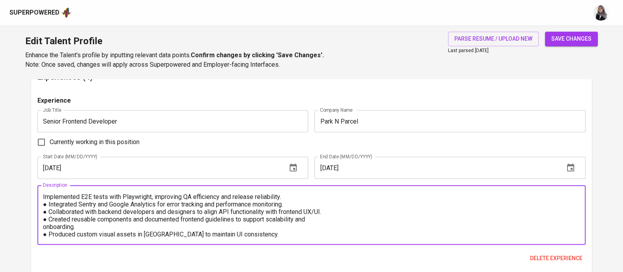
scroll to position [0, 0]
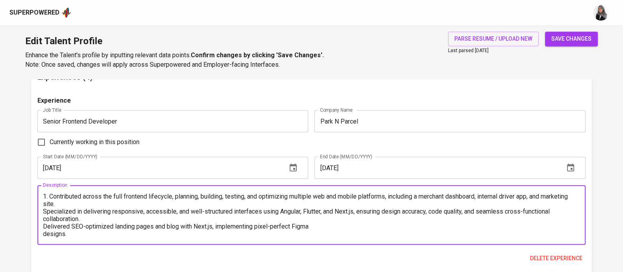
click at [43, 210] on textarea "1. Contributed across the full frontend lifecycle, planning, building, testing,…" at bounding box center [311, 214] width 537 height 45
click at [286, 210] on textarea "1. Contributed across the full frontend lifecycle, planning, building, testing,…" at bounding box center [311, 214] width 537 height 45
click at [284, 210] on textarea "1. Contributed across the full frontend lifecycle, planning, building, testing,…" at bounding box center [311, 214] width 537 height 45
click at [43, 227] on textarea "1. Contributed across the full frontend lifecycle, planning, building, testing,…" at bounding box center [311, 214] width 537 height 45
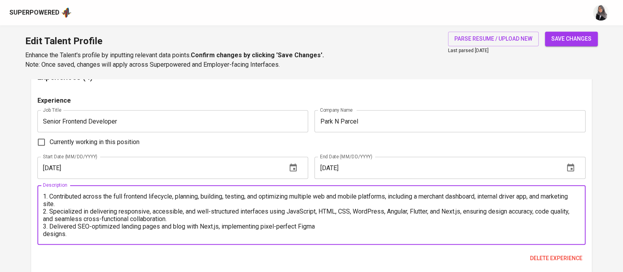
click at [325, 227] on textarea "1. Contributed across the full frontend lifecycle, planning, building, testing,…" at bounding box center [311, 214] width 537 height 45
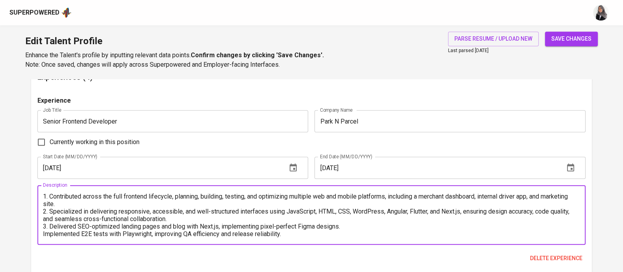
click at [197, 225] on textarea "1. Contributed across the full frontend lifecycle, planning, building, testing,…" at bounding box center [311, 214] width 537 height 45
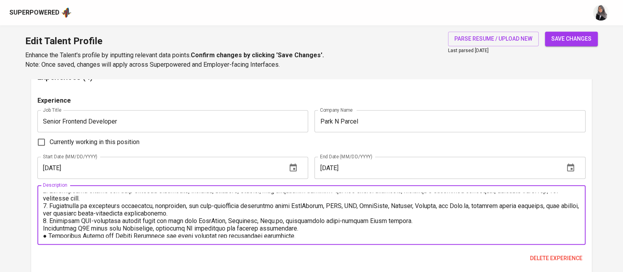
scroll to position [7, 0]
click at [44, 225] on textarea at bounding box center [311, 214] width 537 height 45
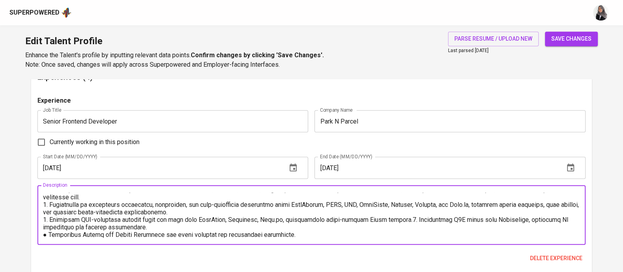
click at [407, 218] on textarea at bounding box center [311, 214] width 537 height 45
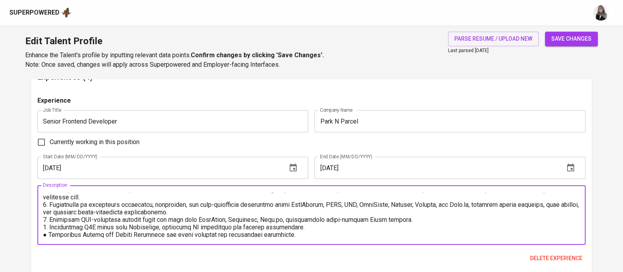
scroll to position [743, 0]
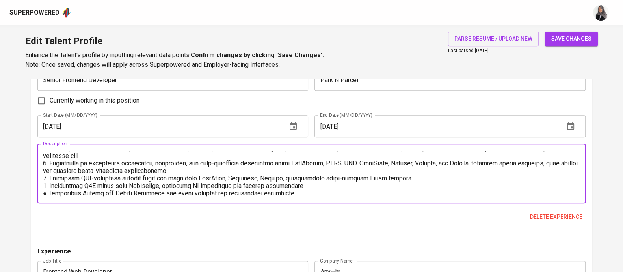
click at [47, 192] on textarea at bounding box center [311, 173] width 537 height 45
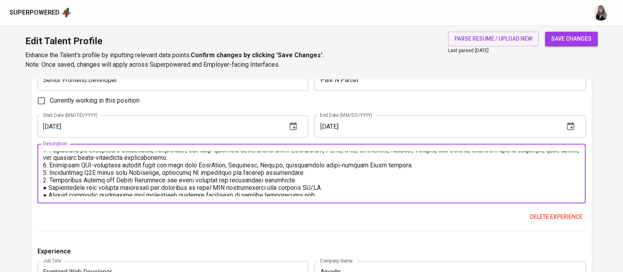
scroll to position [22, 0]
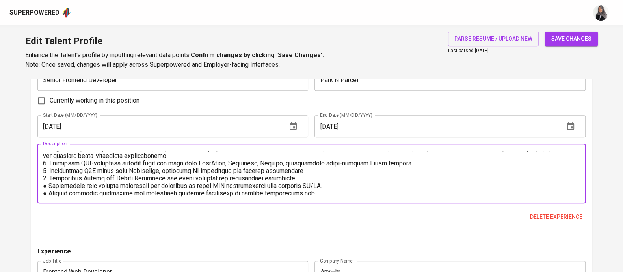
click at [45, 187] on textarea at bounding box center [311, 173] width 537 height 45
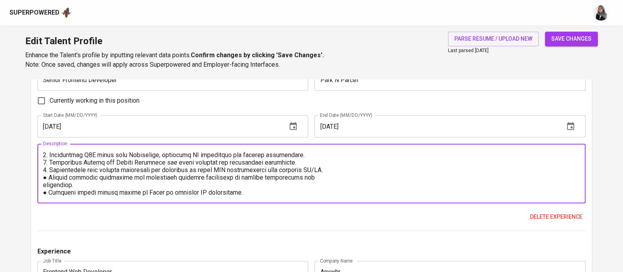
click at [47, 177] on textarea at bounding box center [311, 173] width 537 height 45
click at [324, 177] on textarea at bounding box center [311, 173] width 537 height 45
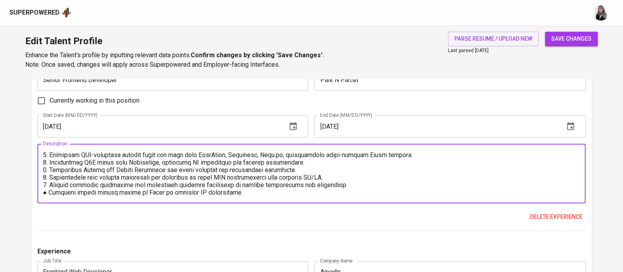
scroll to position [30, 0]
click at [48, 192] on textarea at bounding box center [311, 173] width 537 height 45
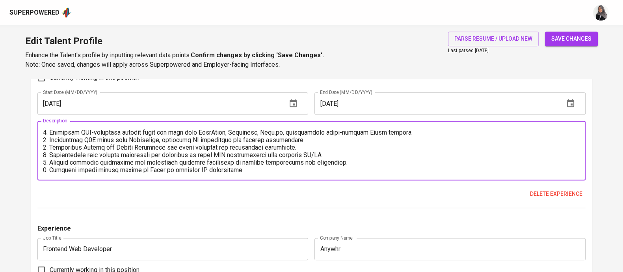
scroll to position [766, 0]
click at [244, 167] on textarea at bounding box center [311, 149] width 537 height 45
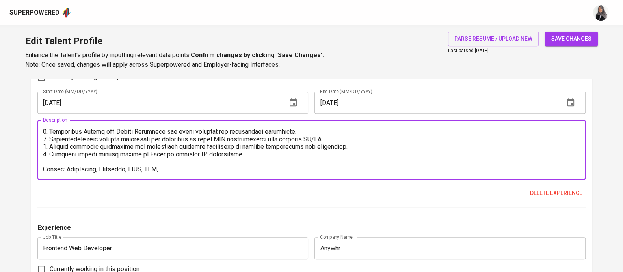
click at [113, 168] on textarea at bounding box center [311, 149] width 537 height 45
drag, startPoint x: 113, startPoint y: 168, endPoint x: 102, endPoint y: 164, distance: 11.1
click at [102, 164] on textarea at bounding box center [311, 149] width 537 height 45
click at [177, 166] on textarea at bounding box center [311, 149] width 537 height 45
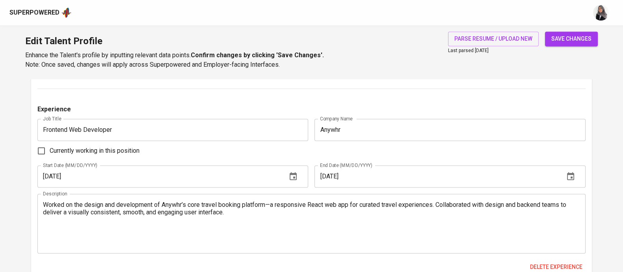
scroll to position [890, 0]
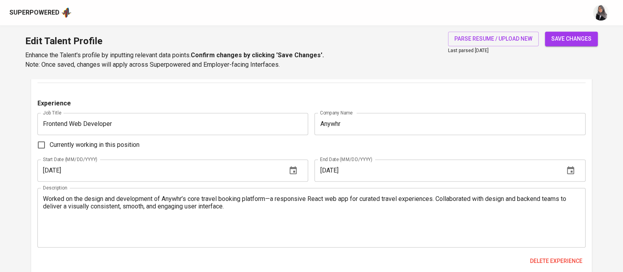
type textarea "1. Contributed across the full frontend lifecycle, planning, building, testing,…"
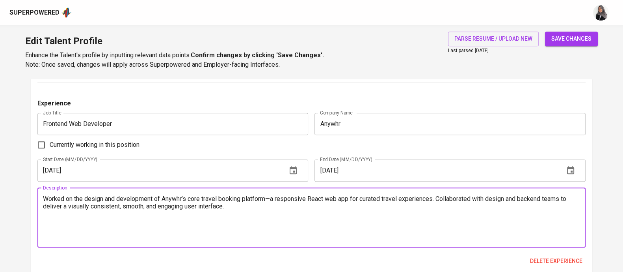
click at [144, 215] on textarea "Worked on the design and development of Anywhr’s core travel booking platform—a…" at bounding box center [311, 217] width 537 height 45
paste textarea "Developed and maintained a travel booking platform using React, Redux, and Reac…"
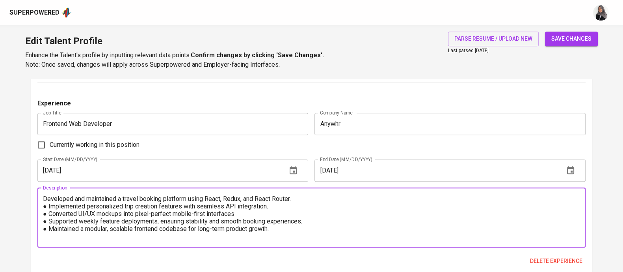
scroll to position [879, 0]
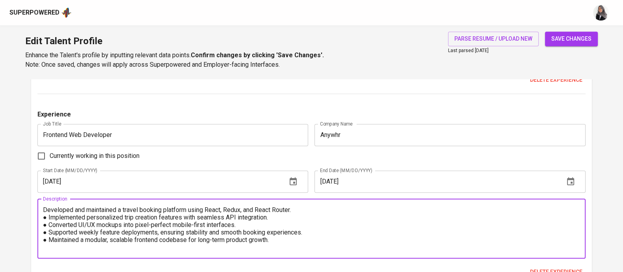
click at [44, 211] on textarea "Developed and maintained a travel booking platform using React, Redux, and Reac…" at bounding box center [311, 228] width 537 height 45
click at [47, 216] on textarea "1. Developed and maintained a travel booking platform using React, Redux, and R…" at bounding box center [311, 228] width 537 height 45
click at [46, 223] on textarea "1. Developed and maintained a travel booking platform using React, Redux, and R…" at bounding box center [311, 228] width 537 height 45
click at [45, 233] on textarea "1. Developed and maintained a travel booking platform using React, Redux, and R…" at bounding box center [311, 228] width 537 height 45
click at [45, 238] on textarea "1. Developed and maintained a travel booking platform using React, Redux, and R…" at bounding box center [311, 228] width 537 height 45
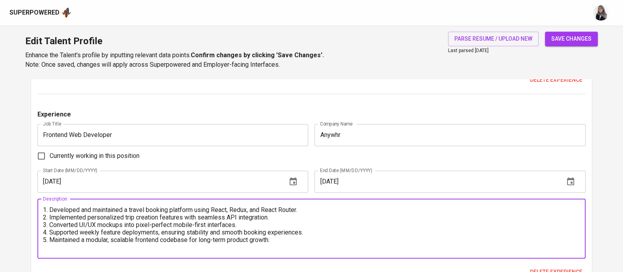
click at [298, 245] on textarea "1. Developed and maintained a travel booking platform using React, Redux, and R…" at bounding box center [311, 228] width 537 height 45
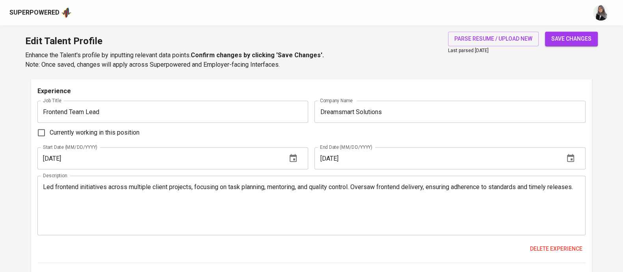
scroll to position [1100, 0]
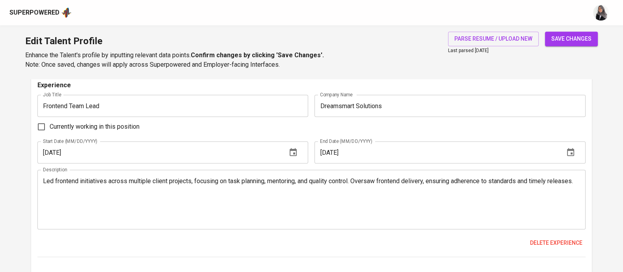
type textarea "1. Developed and maintained a travel booking platform using React, Redux, and R…"
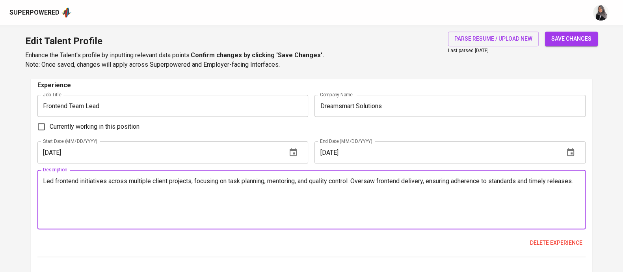
click at [359, 212] on textarea "Led frontend initiatives across multiple client projects, focusing on task plan…" at bounding box center [311, 199] width 537 height 45
paste textarea "Managed and distributed frontend tasks to ensure on-time delivery and alignment…"
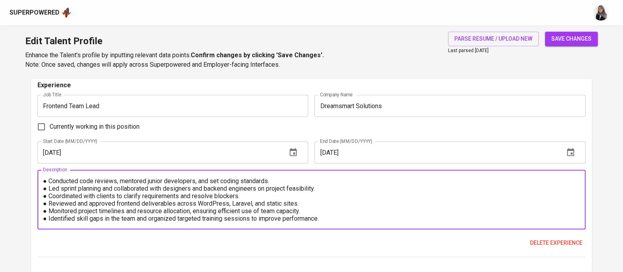
scroll to position [0, 0]
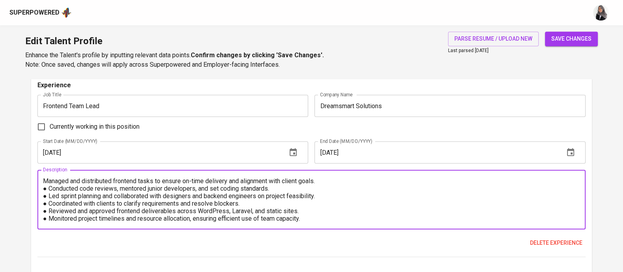
click at [44, 179] on textarea "Managed and distributed frontend tasks to ensure on-time delivery and alignment…" at bounding box center [311, 199] width 537 height 45
click at [45, 186] on textarea "1. Managed and distributed frontend tasks to ensure on-time delivery and alignm…" at bounding box center [311, 199] width 537 height 45
click at [47, 195] on textarea "1. Managed and distributed frontend tasks to ensure on-time delivery and alignm…" at bounding box center [311, 199] width 537 height 45
click at [47, 202] on textarea "1. Managed and distributed frontend tasks to ensure on-time delivery and alignm…" at bounding box center [311, 199] width 537 height 45
click at [46, 210] on textarea "1. Managed and distributed frontend tasks to ensure on-time delivery and alignm…" at bounding box center [311, 199] width 537 height 45
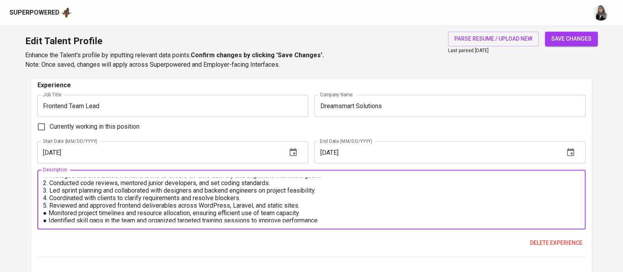
scroll to position [7, 0]
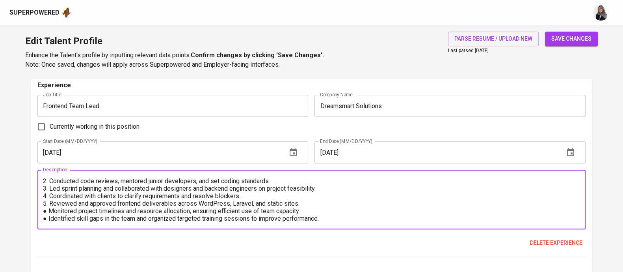
click at [45, 210] on textarea "1. Managed and distributed frontend tasks to ensure on-time delivery and alignm…" at bounding box center [311, 199] width 537 height 45
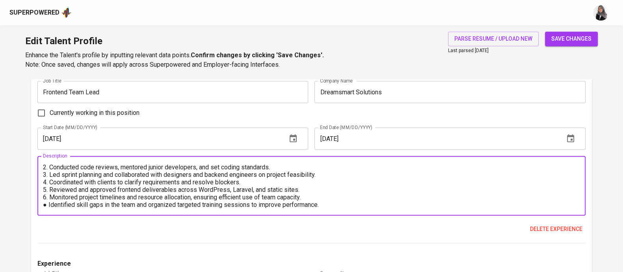
scroll to position [1115, 0]
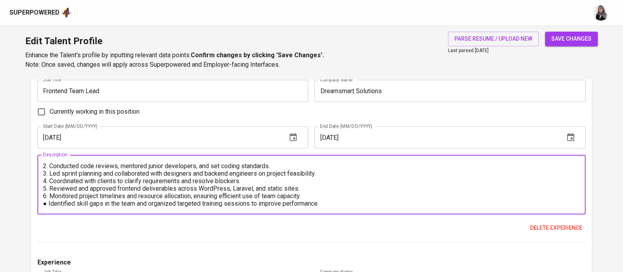
click at [45, 205] on textarea "1. Managed and distributed frontend tasks to ensure on-time delivery and alignm…" at bounding box center [311, 184] width 537 height 45
click at [334, 203] on textarea "1. Managed and distributed frontend tasks to ensure on-time delivery and alignm…" at bounding box center [311, 184] width 537 height 45
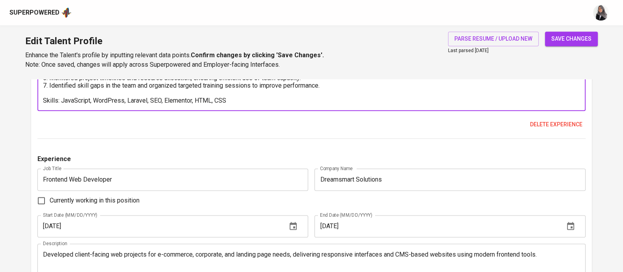
scroll to position [1221, 0]
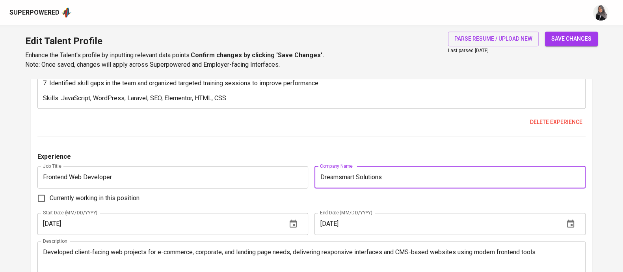
click at [379, 168] on input "Dreamsmart Solutions" at bounding box center [450, 177] width 271 height 22
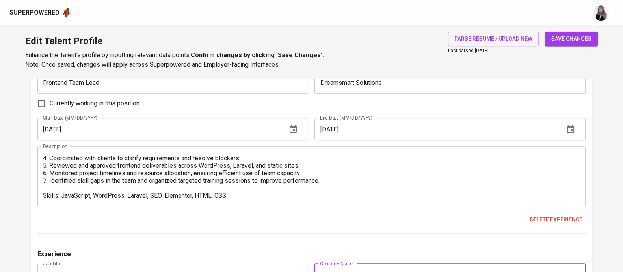
scroll to position [1121, 0]
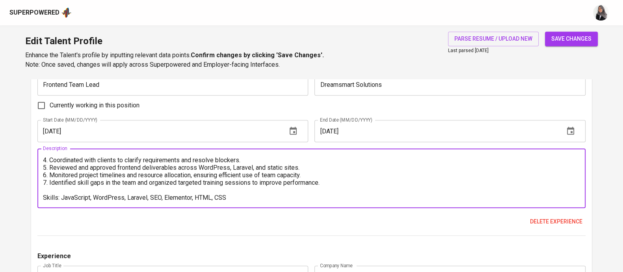
click at [148, 199] on textarea "1. Managed and distributed frontend tasks to ensure on-time delivery and alignm…" at bounding box center [311, 178] width 537 height 45
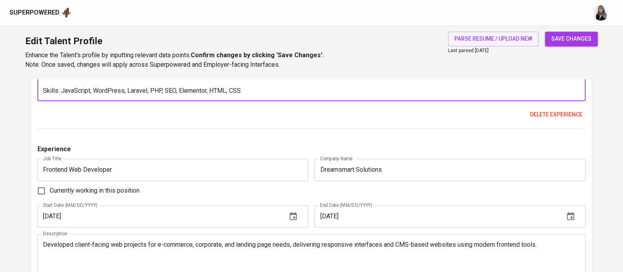
scroll to position [1266, 0]
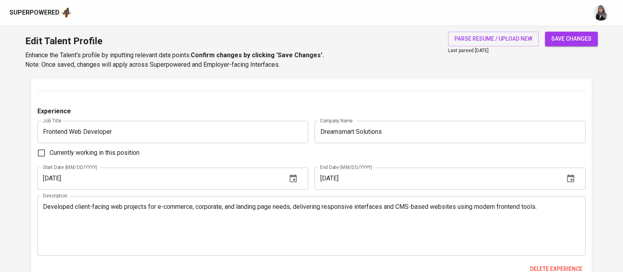
type textarea "1. Managed and distributed frontend tasks to ensure on-time delivery and alignm…"
click at [365, 153] on div "Currently working in this position" at bounding box center [311, 152] width 548 height 17
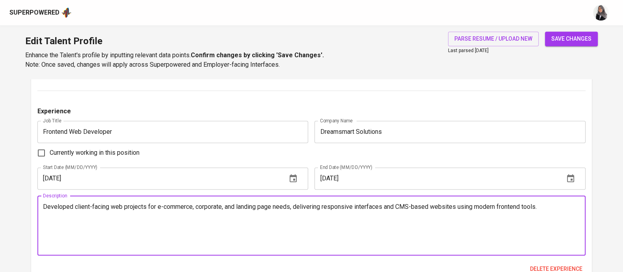
click at [214, 212] on textarea "Developed client-facing web projects for e-commerce, corporate, and landing pag…" at bounding box center [311, 225] width 537 height 45
paste textarea "Built and customized WordPress websites, including themes and plugins. ● Develo…"
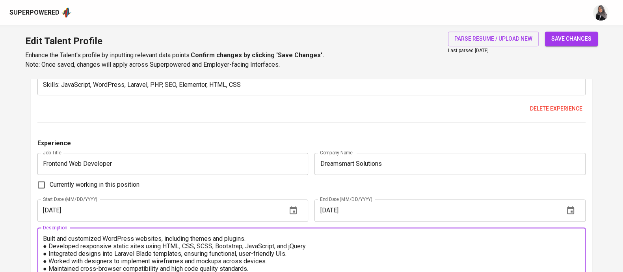
scroll to position [1233, 0]
click at [45, 237] on textarea "Built and customized WordPress websites, including themes and plugins. ● Develo…" at bounding box center [311, 257] width 537 height 45
click at [45, 243] on textarea "1. Built and customized WordPress websites, including themes and plugins. ● Dev…" at bounding box center [311, 257] width 537 height 45
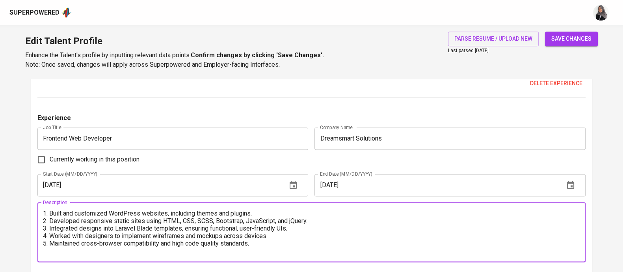
scroll to position [1261, 0]
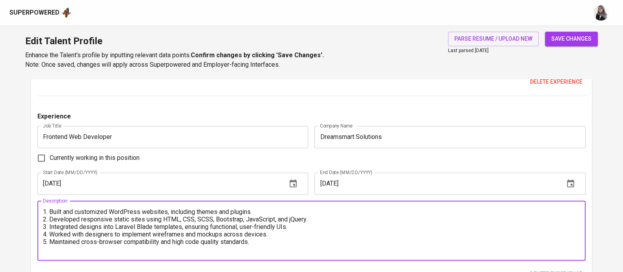
click at [261, 248] on textarea "1. Built and customized WordPress websites, including themes and plugins. 2. De…" at bounding box center [311, 230] width 537 height 45
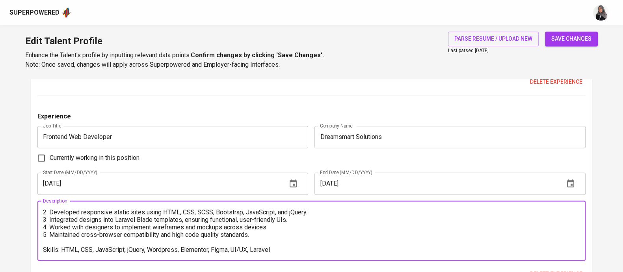
scroll to position [1344, 0]
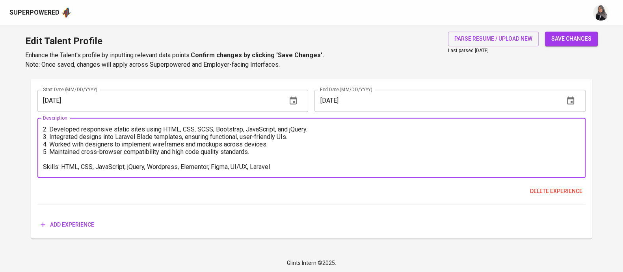
type textarea "1. Built and customized WordPress websites, including themes and plugins. 2. De…"
click at [401, 157] on textarea "1. Built and customized WordPress websites, including themes and plugins. 2. De…" at bounding box center [311, 147] width 537 height 45
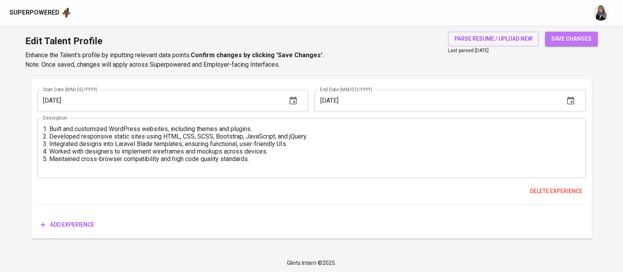
click at [564, 35] on span "save changes" at bounding box center [571, 39] width 40 height 10
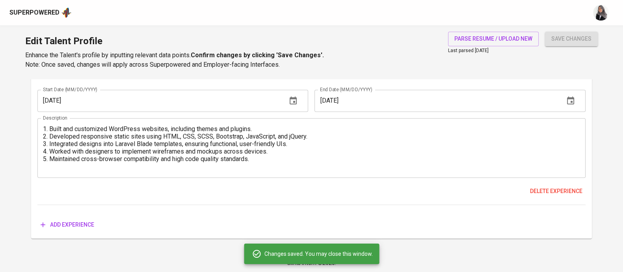
type input "CSS"
type input "9"
type input "Git"
type input "9"
type input "JavaScript"
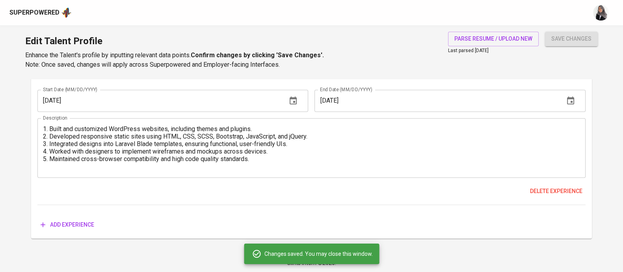
type input "8"
type input "Figma"
type input "6"
type input "WordPress"
type input "6"
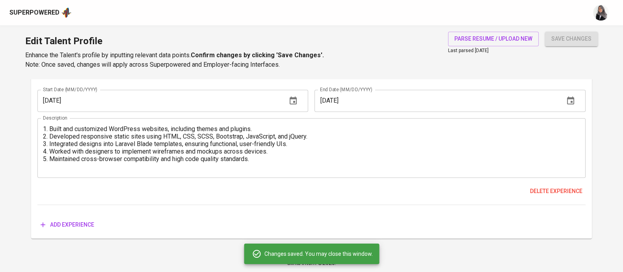
type input "Flutter"
type input "5"
type input "PHP"
type input "4"
type input "Elementor"
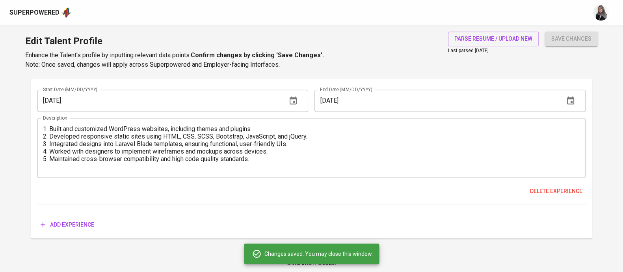
type input "2"
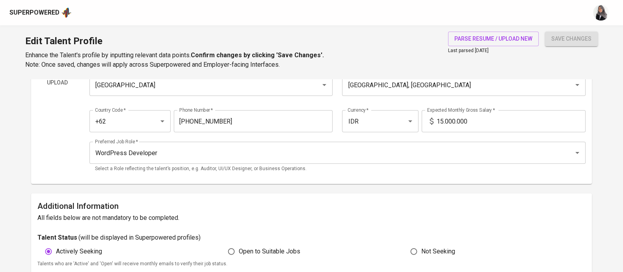
scroll to position [74, 0]
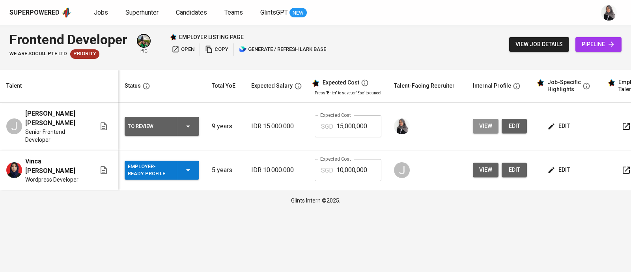
click at [487, 128] on span "view" at bounding box center [485, 126] width 13 height 10
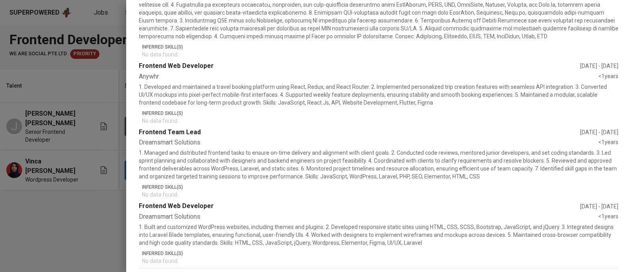
scroll to position [328, 0]
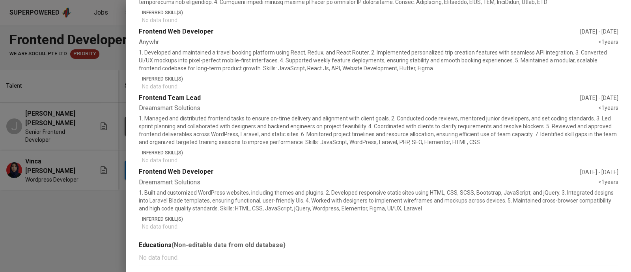
click at [45, 217] on div at bounding box center [315, 136] width 631 height 272
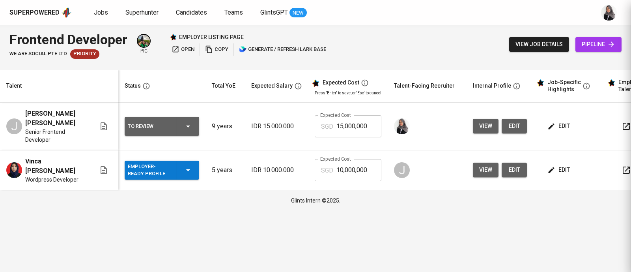
scroll to position [0, 0]
click at [557, 124] on span "edit" at bounding box center [559, 126] width 21 height 10
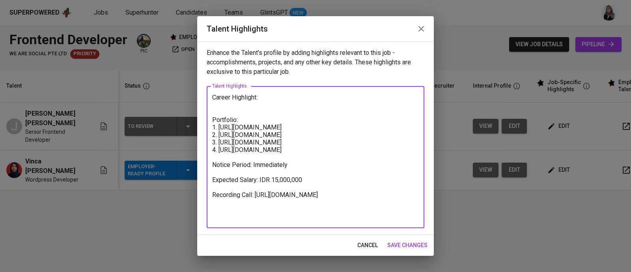
click at [263, 97] on textarea "Career Highlight: Portfolio: 1. https://www.tantrapana.com/ 2. ⁠https://www.poc…" at bounding box center [315, 156] width 207 height 127
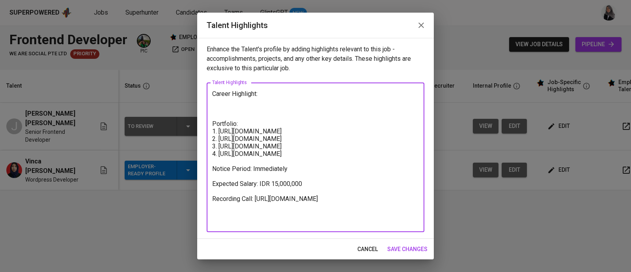
type textarea "Career Highlight: Portfolio: 1. https://www.tantrapana.com/ 2. ⁠https://www.poc…"
drag, startPoint x: 343, startPoint y: 155, endPoint x: 416, endPoint y: 244, distance: 115.1
click at [416, 244] on div "Talent Highlights Enhance the Talent's profile by adding highlights relevant to…" at bounding box center [315, 136] width 236 height 246
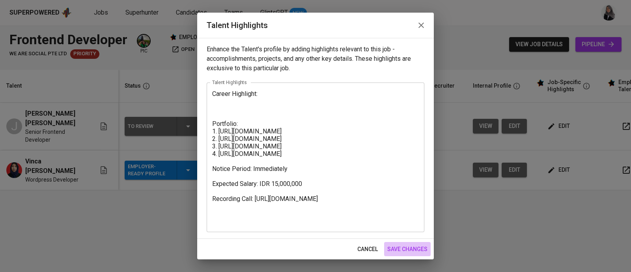
click at [416, 244] on span "save changes" at bounding box center [407, 249] width 40 height 10
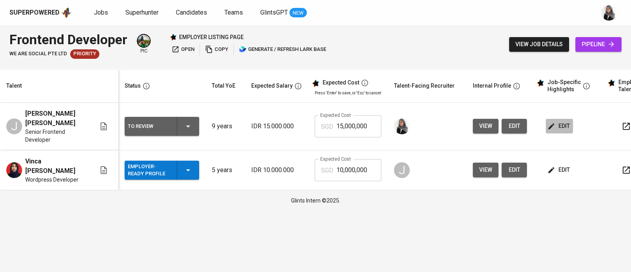
click at [553, 128] on span "edit" at bounding box center [559, 126] width 21 height 10
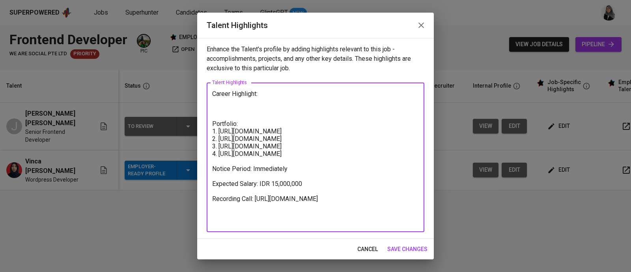
click at [235, 106] on textarea "Career Highlight: Portfolio: 1. https://www.tantrapana.com/ 2. ⁠https://www.poc…" at bounding box center [315, 157] width 207 height 135
paste textarea "Julian is a passionate Frontend Developer with experience building websites usi…"
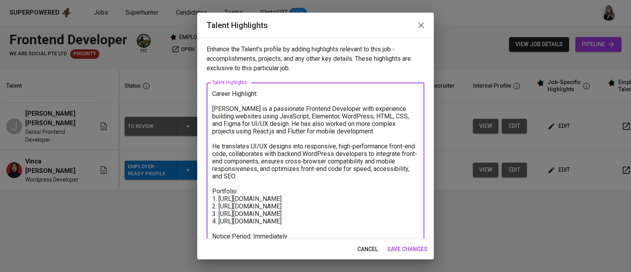
click at [219, 101] on textarea "Career Highlight: Julian is a passionate Frontend Developer with experience bui…" at bounding box center [315, 191] width 207 height 202
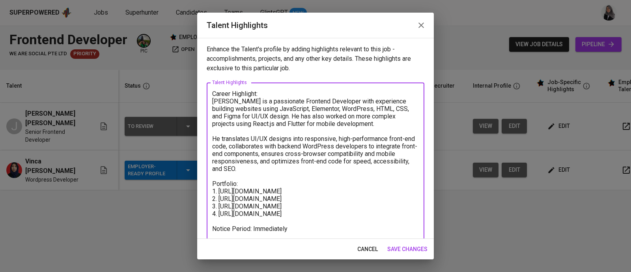
click at [288, 108] on textarea "Career Highlight: Julian is a passionate Frontend Developer with experience bui…" at bounding box center [315, 187] width 207 height 195
click at [355, 107] on textarea "Career Highlight: Julian is a passionate Frontend Developer with experience bui…" at bounding box center [315, 187] width 207 height 195
type textarea "Career Highlight: Julian is a passionate Frontend Developer with experience bui…"
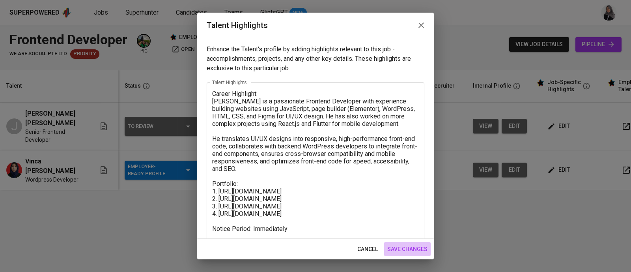
click at [408, 247] on span "save changes" at bounding box center [407, 249] width 40 height 10
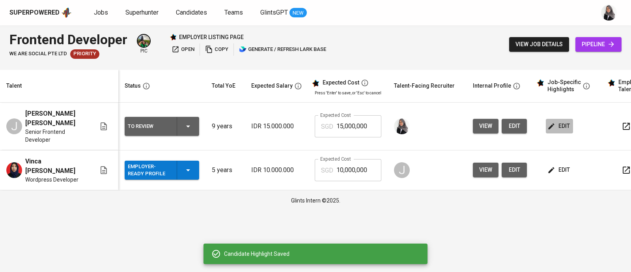
click at [560, 125] on span "edit" at bounding box center [559, 126] width 21 height 10
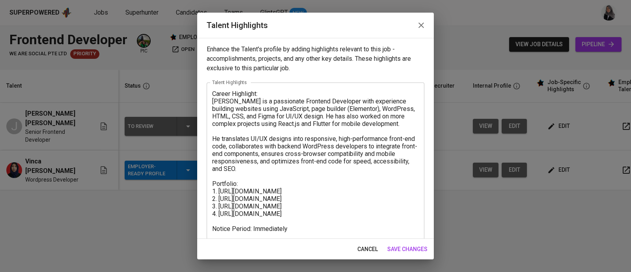
click at [399, 245] on span "save changes" at bounding box center [407, 249] width 40 height 10
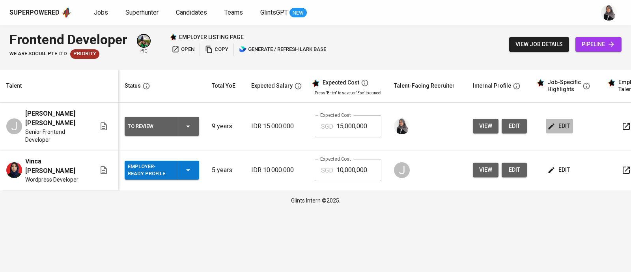
click at [562, 127] on span "edit" at bounding box center [559, 126] width 21 height 10
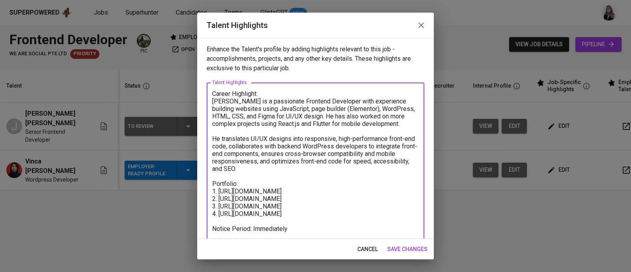
click at [395, 108] on textarea "Career Highlight: Julian is a passionate Frontend Developer with experience bui…" at bounding box center [315, 187] width 207 height 195
click at [223, 117] on textarea "Career Highlight: [PERSON_NAME] is a passionate Frontend Developer with experie…" at bounding box center [315, 191] width 207 height 202
drag, startPoint x: 223, startPoint y: 117, endPoint x: 390, endPoint y: 172, distance: 176.4
click at [390, 172] on textarea "Career Highlight: [PERSON_NAME] is a passionate Frontend Developer with experie…" at bounding box center [315, 191] width 207 height 202
type textarea "Career Highlight: [PERSON_NAME] is a passionate Frontend Developer with experie…"
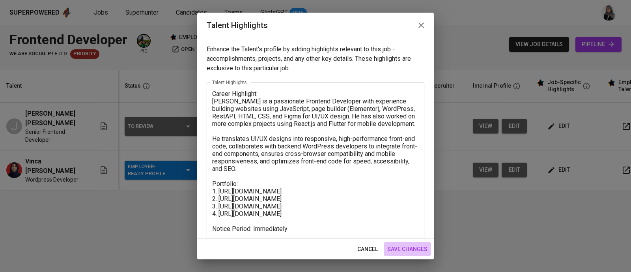
click at [412, 250] on span "save changes" at bounding box center [407, 249] width 40 height 10
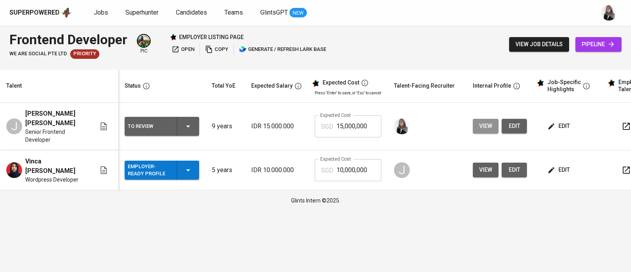
click at [490, 123] on button "view" at bounding box center [486, 126] width 26 height 15
click at [480, 122] on span "view" at bounding box center [485, 126] width 13 height 10
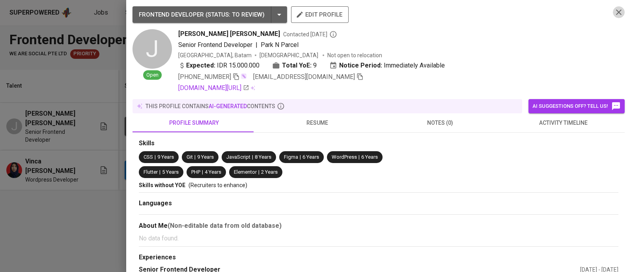
click at [616, 13] on icon "button" at bounding box center [619, 12] width 6 height 6
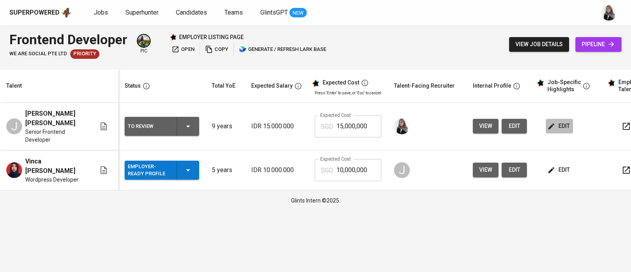
click at [550, 127] on icon "button" at bounding box center [551, 126] width 8 height 8
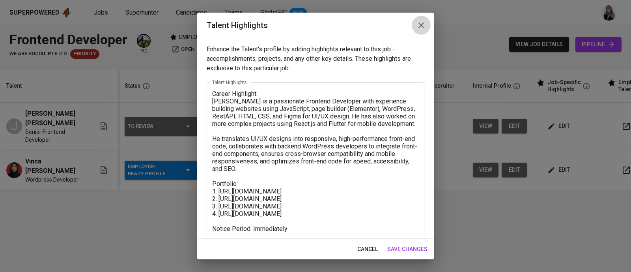
click at [424, 22] on icon "button" at bounding box center [420, 24] width 9 height 9
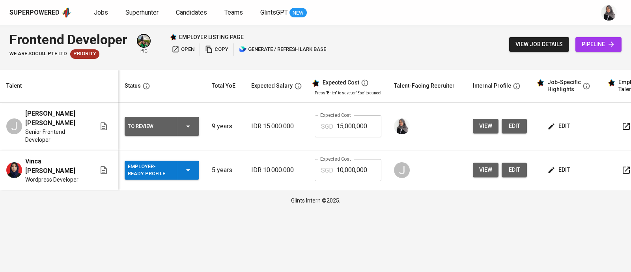
click at [469, 17] on div "Superpowered Jobs Superhunter Candidates Teams GlintsGPT NEW" at bounding box center [302, 13] width 586 height 12
click at [422, 42] on div "Frontend Developer We Are Social Pte Ltd Priority pic employer listing page ope…" at bounding box center [315, 44] width 631 height 38
click at [438, 20] on div "Superpowered Jobs Superhunter Candidates Teams GlintsGPT NEW" at bounding box center [315, 12] width 631 height 25
click at [130, 14] on span "Superhunter" at bounding box center [141, 12] width 33 height 7
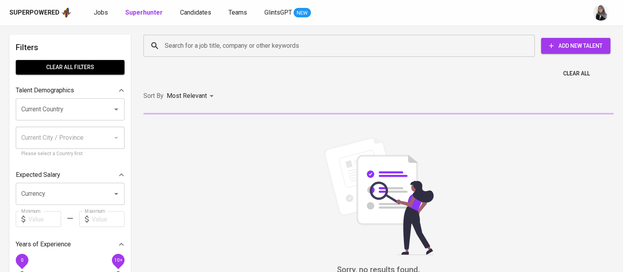
click at [214, 48] on input "Search for a job title, company or other keywords" at bounding box center [341, 45] width 357 height 15
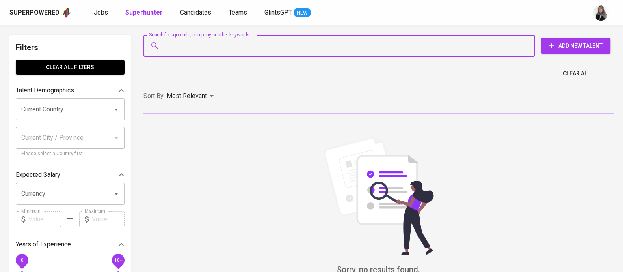
paste input "| [EMAIL_ADDRESS][DOMAIN_NAME]"
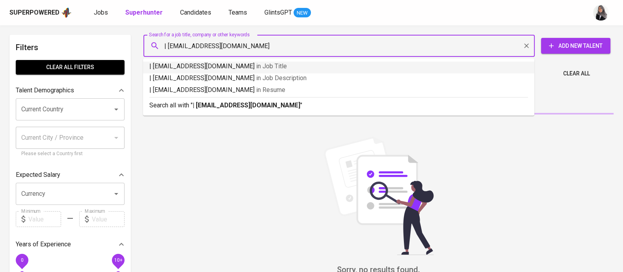
click at [168, 43] on input "| [EMAIL_ADDRESS][DOMAIN_NAME]" at bounding box center [341, 45] width 357 height 15
type input "[EMAIL_ADDRESS][DOMAIN_NAME]"
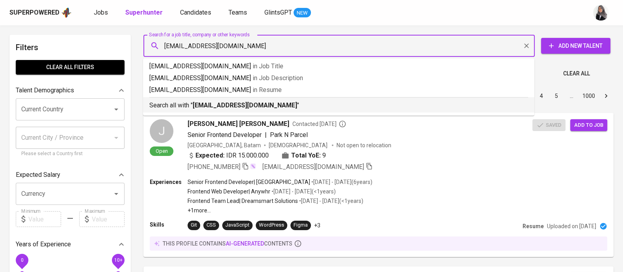
click at [236, 107] on b "[EMAIL_ADDRESS][DOMAIN_NAME]" at bounding box center [245, 104] width 104 height 7
click at [236, 107] on div "Sort By Most Relevant MOST_RELEVANT 1 2 3 4 5 … 1000" at bounding box center [379, 96] width 480 height 24
click at [339, 104] on div "Sort By Most Relevant MOST_RELEVANT 1 2 3 4 5 … 1000" at bounding box center [379, 96] width 480 height 24
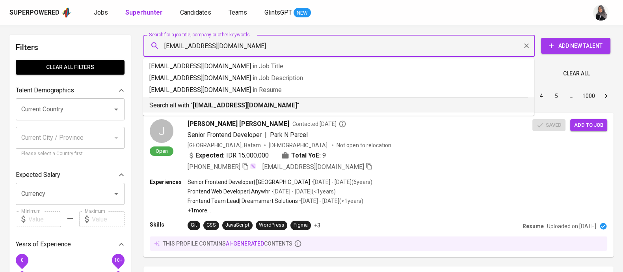
click at [339, 104] on div "Sort By Most Relevant MOST_RELEVANT 1 2 3 4 5 … 1000" at bounding box center [379, 96] width 480 height 24
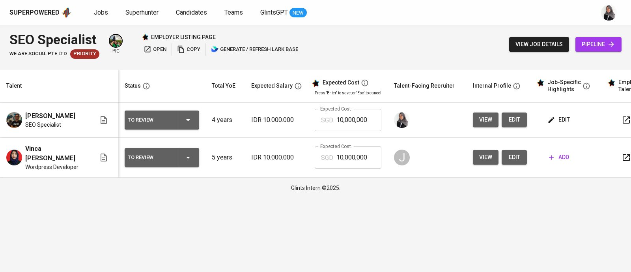
click at [420, 36] on div "SEO Specialist We Are Social Pte Ltd Priority pic employer listing page open co…" at bounding box center [315, 44] width 631 height 38
click at [146, 16] on span "Superhunter" at bounding box center [141, 12] width 33 height 7
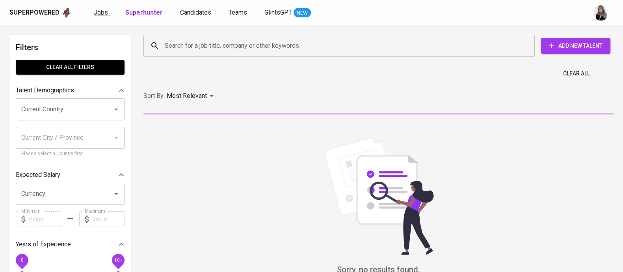
click at [103, 13] on span "Jobs" at bounding box center [101, 12] width 14 height 7
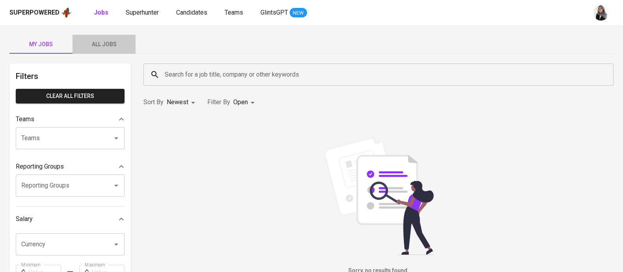
click at [105, 47] on span "All Jobs" at bounding box center [104, 44] width 54 height 10
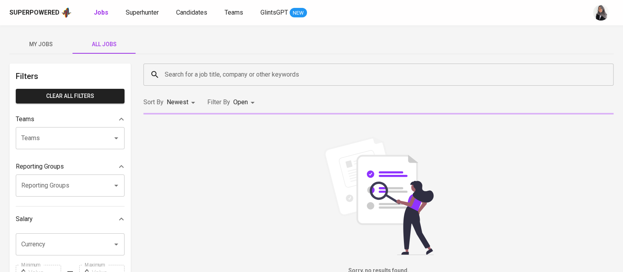
click at [197, 70] on input "Search for a job title, company or other keywords" at bounding box center [381, 74] width 436 height 15
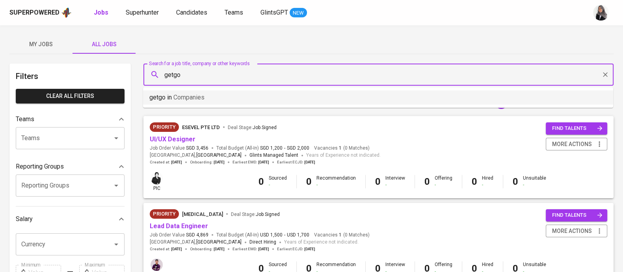
click at [201, 91] on li "getgo in Companies" at bounding box center [378, 97] width 470 height 14
type input "getgo"
click at [201, 91] on div "Sort By Newest NEWEST Filter By Open OPEN 1 2 3 4 5 … 11" at bounding box center [379, 102] width 480 height 24
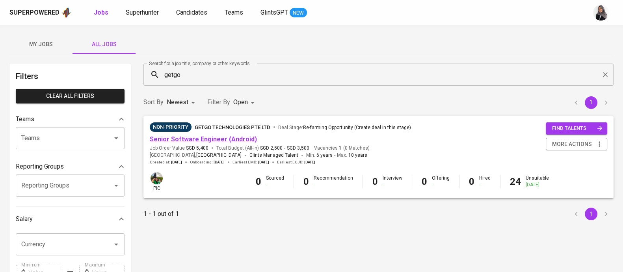
click at [214, 136] on link "Senior Software Engineer (Android)" at bounding box center [203, 138] width 107 height 7
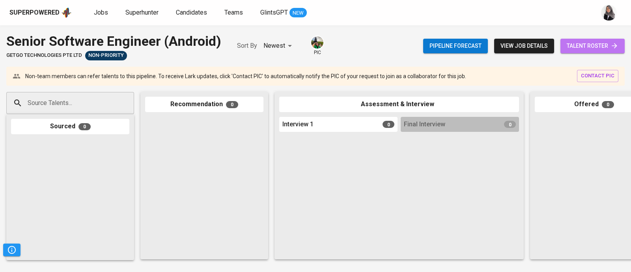
click at [581, 45] on span "talent roster" at bounding box center [592, 46] width 52 height 10
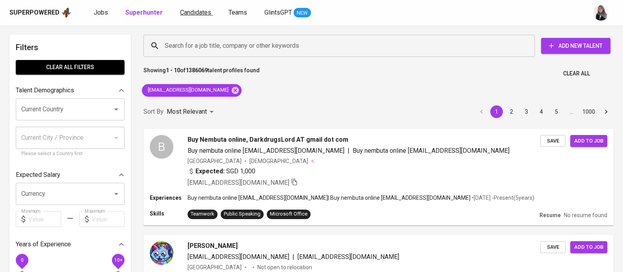
click at [183, 13] on span "Candidates" at bounding box center [195, 12] width 31 height 7
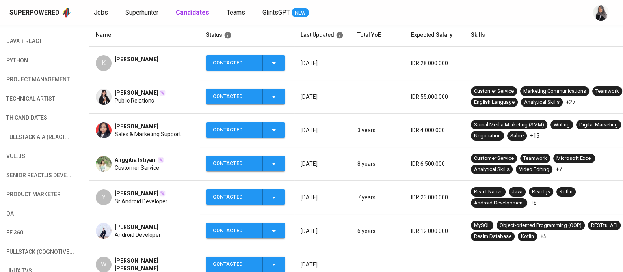
scroll to position [147, 0]
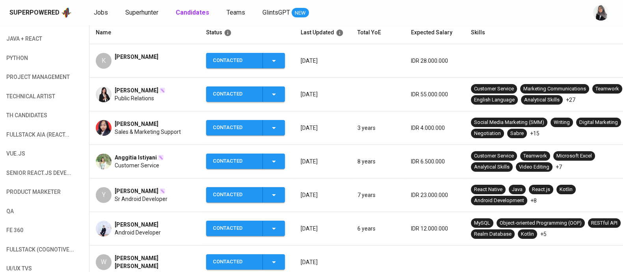
click at [132, 184] on td "Y Yedi Sebayang Sr Android Developer" at bounding box center [144, 195] width 110 height 34
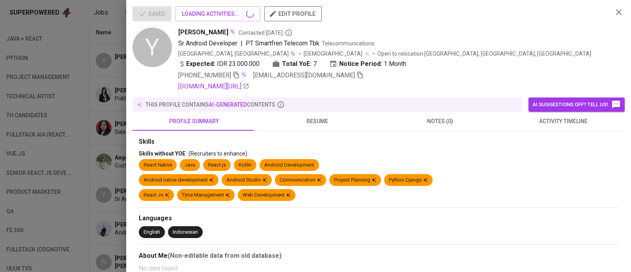
click at [338, 79] on span "yedipcsebayang@gmail.com" at bounding box center [308, 75] width 110 height 9
click at [356, 76] on icon "button" at bounding box center [359, 74] width 7 height 7
click at [614, 15] on icon "button" at bounding box center [618, 11] width 9 height 9
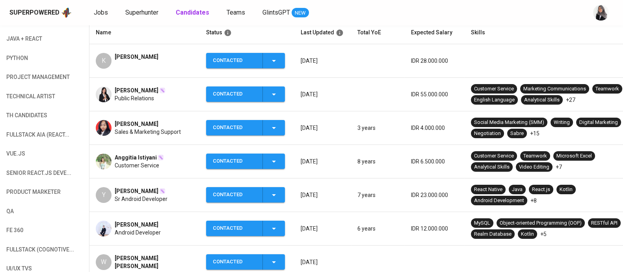
scroll to position [0, 0]
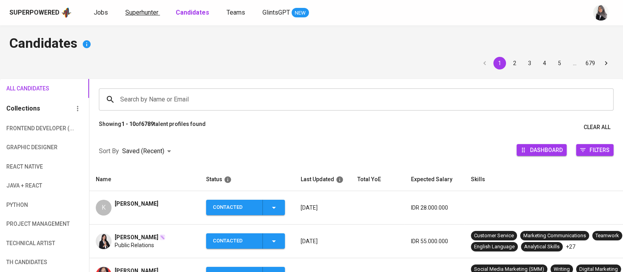
click at [150, 11] on span "Superhunter" at bounding box center [141, 12] width 33 height 7
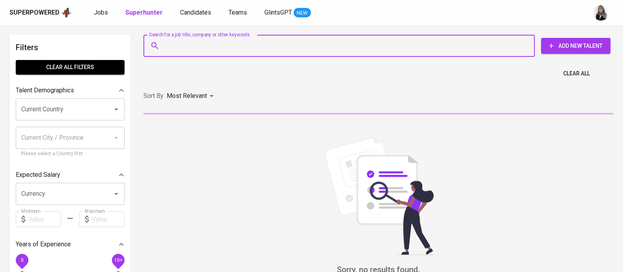
click at [210, 41] on input "Search for a job title, company or other keywords" at bounding box center [341, 45] width 357 height 15
paste input "yedipcsebayang@gmail.com"
type input "yedipcsebayang@gmail.com"
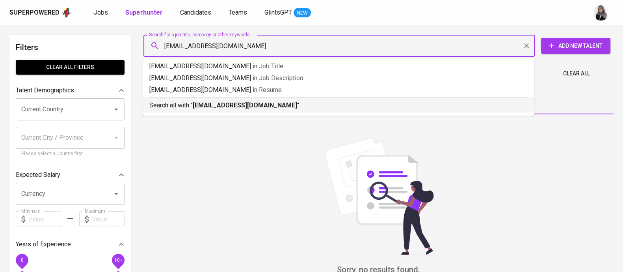
click at [245, 106] on b "yedipcsebayang@gmail.com" at bounding box center [245, 104] width 104 height 7
click at [245, 106] on div "Sort By Most Relevant MOST_RELEVANT" at bounding box center [379, 96] width 480 height 24
click at [235, 106] on div "Sort By Most Relevant MOST_RELEVANT" at bounding box center [379, 96] width 480 height 24
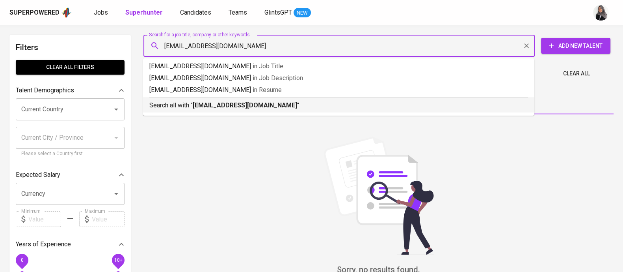
click at [235, 106] on div "Sort By Most Relevant MOST_RELEVANT" at bounding box center [379, 96] width 480 height 24
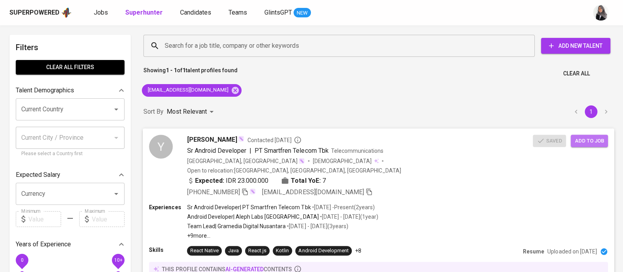
click at [581, 142] on span "Add to job" at bounding box center [589, 140] width 29 height 9
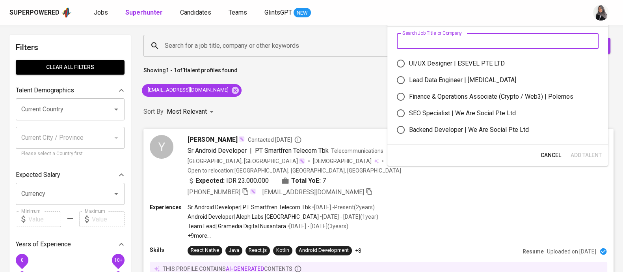
click at [436, 40] on input "text" at bounding box center [498, 41] width 202 height 16
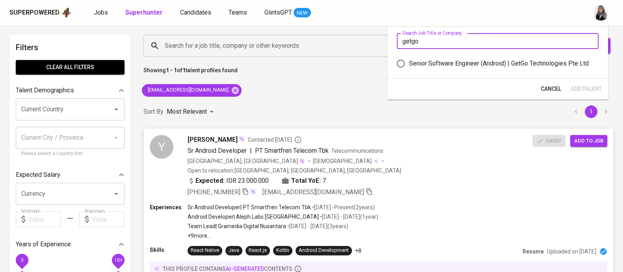
type input "getgo"
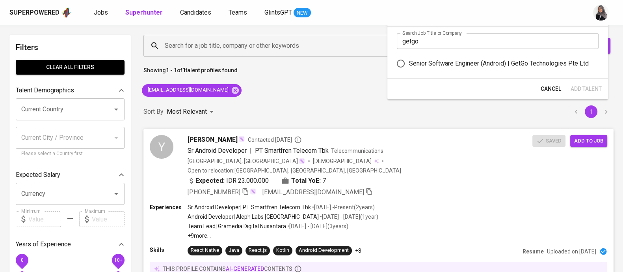
click at [438, 63] on div "Senior Software Engineer (Android) | GetGo Technologies Pte Ltd" at bounding box center [499, 63] width 180 height 9
click at [409, 63] on input "Senior Software Engineer (Android) | GetGo Technologies Pte Ltd" at bounding box center [401, 63] width 17 height 17
radio input "true"
click at [581, 88] on span "Add Talent" at bounding box center [586, 89] width 31 height 10
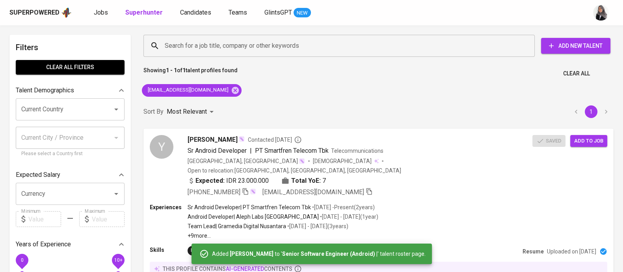
click at [356, 29] on div "Search for a job title, company or other keywords Search for a job title, compa…" at bounding box center [377, 45] width 480 height 35
click at [182, 17] on link "Candidates" at bounding box center [196, 13] width 33 height 10
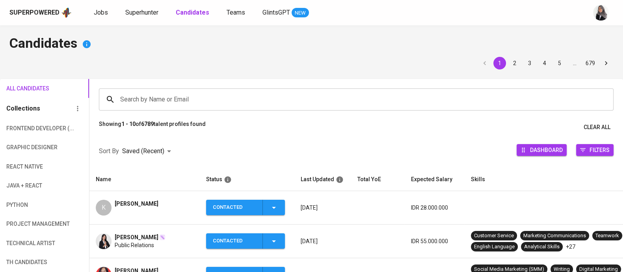
click at [200, 101] on input "Search by Name or Email" at bounding box center [358, 99] width 480 height 15
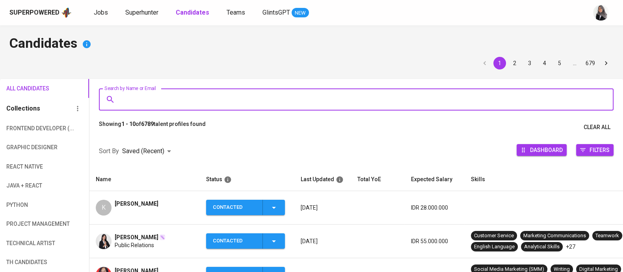
paste input "krisnadibyo@gmail.com"
type input "krisnadibyo@gmail.com"
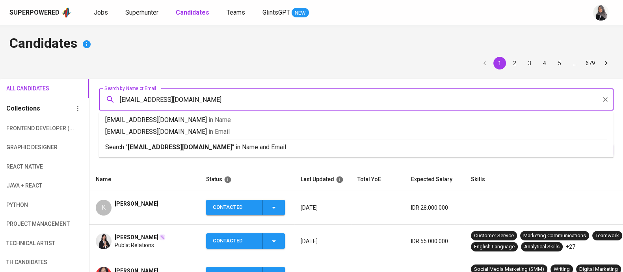
click at [121, 100] on input "krisnadibyo@gmail.com" at bounding box center [358, 99] width 480 height 15
click at [292, 150] on p "Search " krisnadibyo@gmail.com " in Name and Email" at bounding box center [356, 146] width 502 height 9
click at [292, 150] on div "Sort By Saved (Recent) DESC Dashboard Filters" at bounding box center [356, 151] width 534 height 34
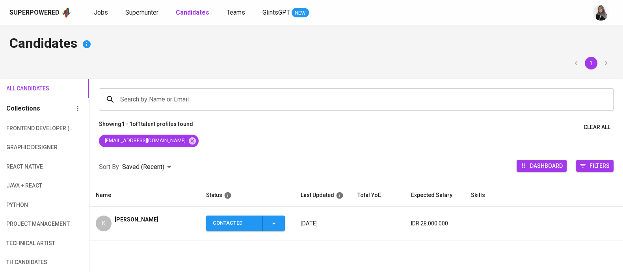
click at [130, 228] on div "[PERSON_NAME]" at bounding box center [137, 223] width 44 height 16
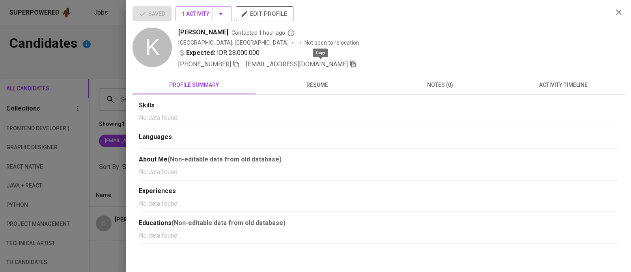
click at [350, 62] on icon "button" at bounding box center [353, 64] width 6 height 7
click at [619, 11] on icon "button" at bounding box center [619, 12] width 6 height 6
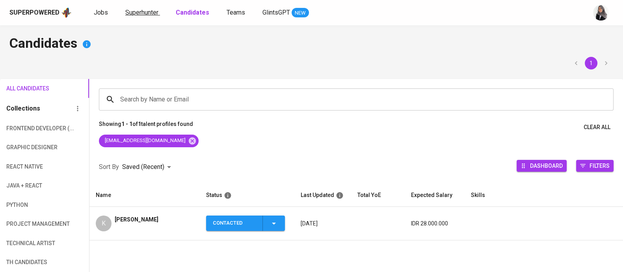
click at [132, 9] on span "Superhunter" at bounding box center [141, 12] width 33 height 7
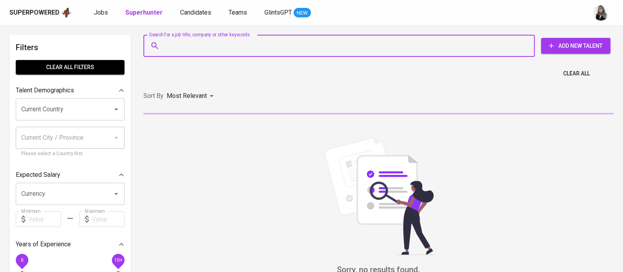
click at [231, 45] on input "Search for a job title, company or other keywords" at bounding box center [341, 45] width 357 height 15
paste input "krisnadibyo@gmail.com"
type input "krisnadibyo@gmail.com"
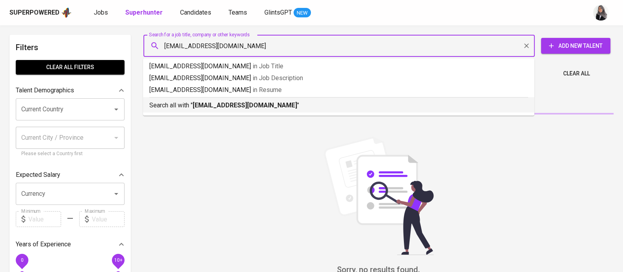
click at [258, 107] on b "krisnadibyo@gmail.com" at bounding box center [245, 104] width 104 height 7
click at [258, 107] on div "Sort By Most Relevant MOST_RELEVANT" at bounding box center [379, 96] width 480 height 24
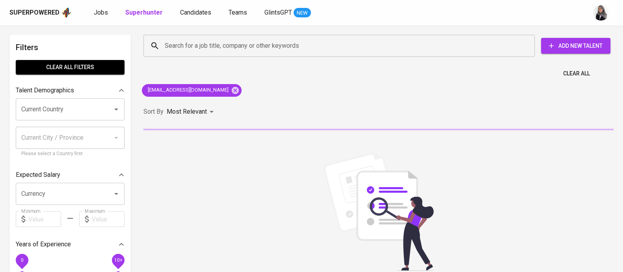
click at [258, 107] on div "Sort By Most Relevant MOST_RELEVANT" at bounding box center [379, 112] width 480 height 24
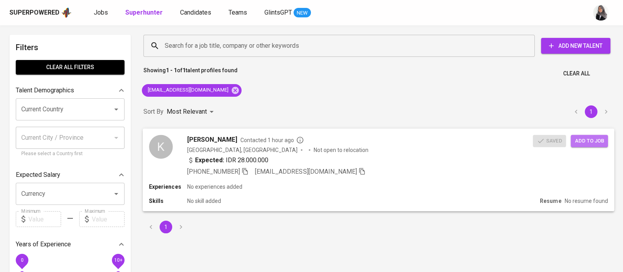
click at [590, 140] on span "Add to job" at bounding box center [589, 140] width 29 height 9
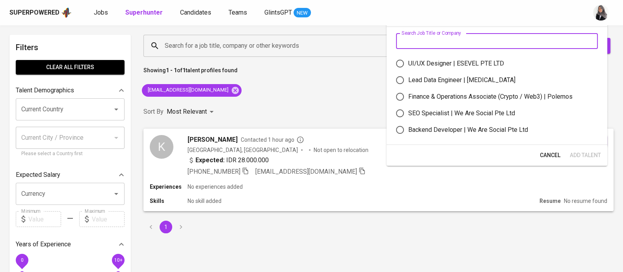
click at [453, 37] on input "text" at bounding box center [497, 41] width 202 height 16
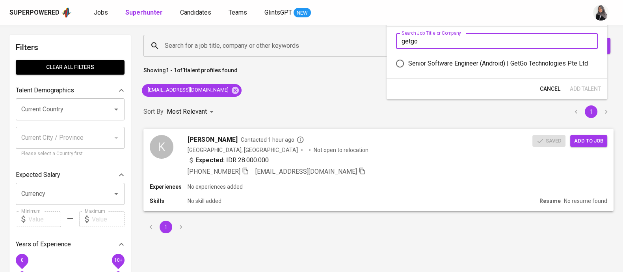
type input "getgo"
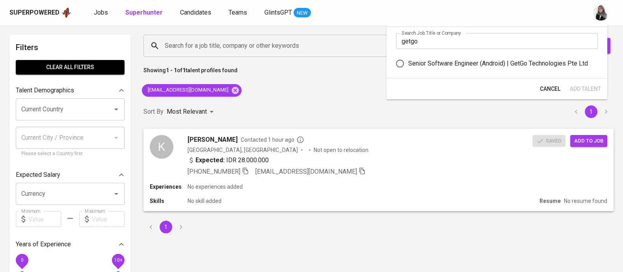
click at [456, 61] on div "Senior Software Engineer (Android) | GetGo Technologies Pte Ltd" at bounding box center [498, 63] width 180 height 9
click at [408, 61] on input "Senior Software Engineer (Android) | GetGo Technologies Pte Ltd" at bounding box center [400, 63] width 17 height 17
radio input "true"
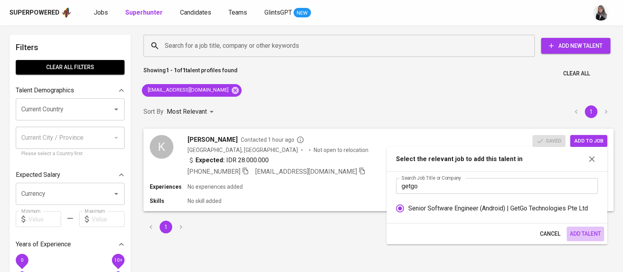
click at [589, 236] on span "Add Talent" at bounding box center [585, 234] width 31 height 10
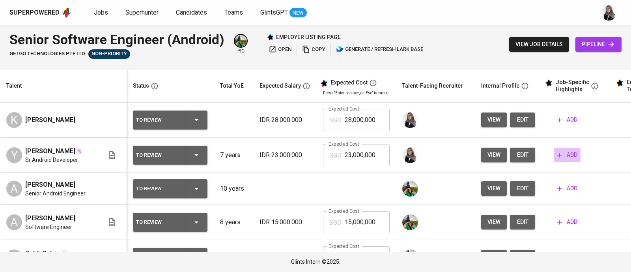
click at [557, 155] on span "add" at bounding box center [567, 155] width 20 height 10
click at [421, 86] on div "Talent-Facing Recruiter" at bounding box center [432, 86] width 61 height 10
click at [516, 158] on span "edit" at bounding box center [522, 155] width 13 height 10
click at [487, 193] on span "view" at bounding box center [493, 188] width 13 height 10
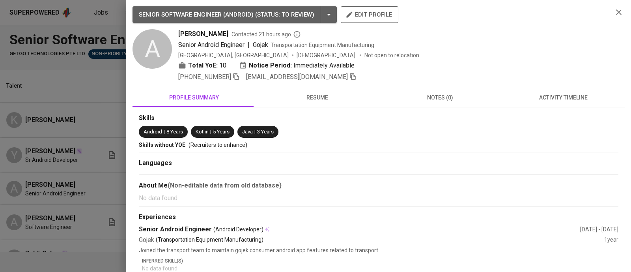
scroll to position [42, 0]
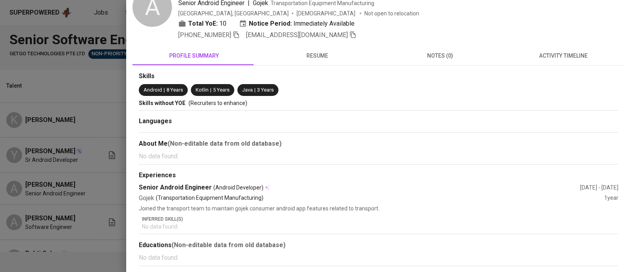
click at [104, 78] on div at bounding box center [315, 136] width 631 height 272
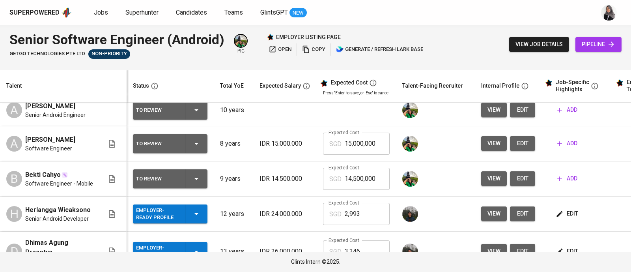
scroll to position [78, 0]
click at [487, 177] on span "view" at bounding box center [493, 178] width 13 height 10
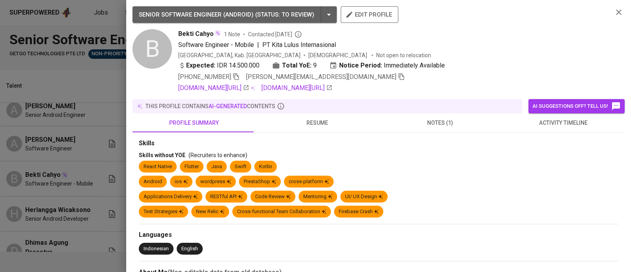
click at [89, 76] on div at bounding box center [315, 136] width 631 height 272
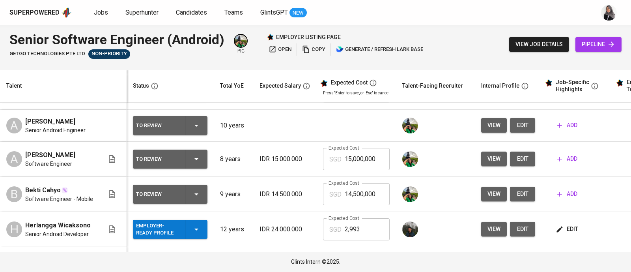
scroll to position [63, 0]
click at [487, 156] on span "view" at bounding box center [493, 158] width 13 height 10
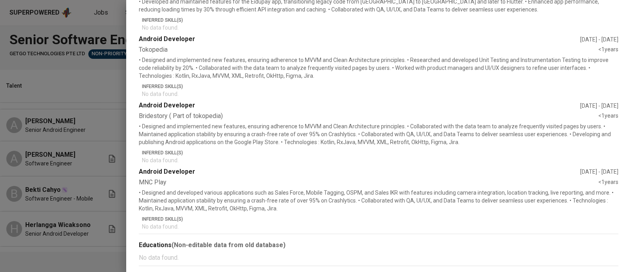
scroll to position [0, 0]
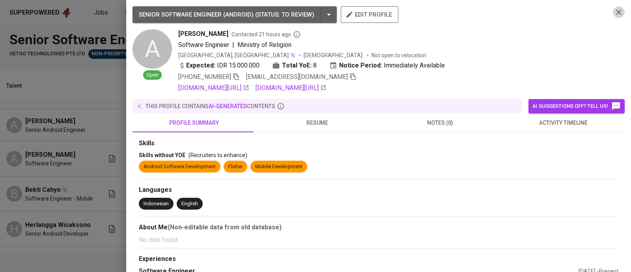
click at [614, 9] on icon "button" at bounding box center [618, 11] width 9 height 9
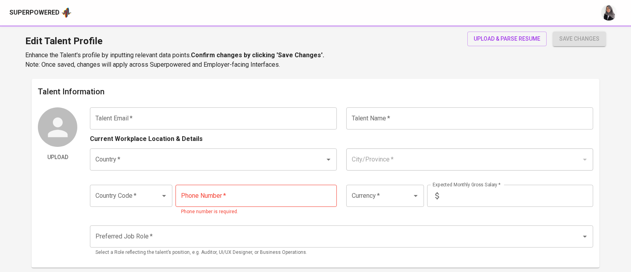
type input "[EMAIL_ADDRESS][DOMAIN_NAME]"
type input "[PERSON_NAME]"
type input "[GEOGRAPHIC_DATA]"
type input "Depok, Jawa Barat"
type input "+62"
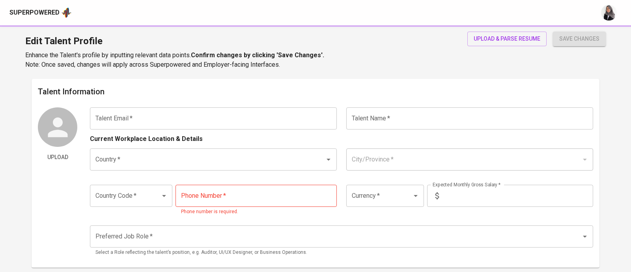
type input "888-8989-813"
type input "IDR"
type input "Android Developer"
type input "7"
type input "1 Month"
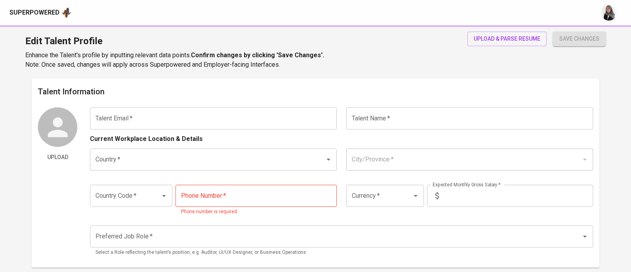
type input "https://www.linkedin.com/in/yedisebayang/"
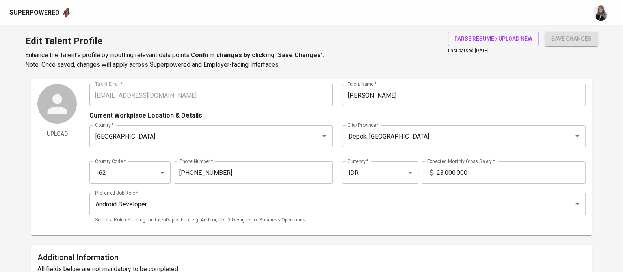
scroll to position [26, 0]
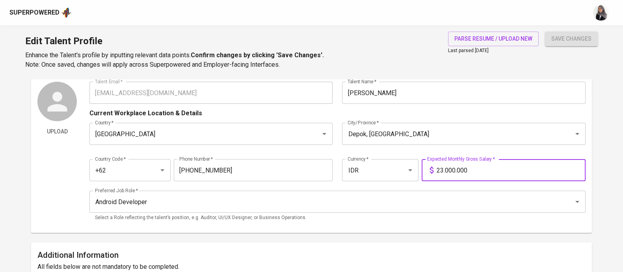
click at [441, 167] on input "23.000.000" at bounding box center [511, 170] width 149 height 22
click at [443, 170] on input "23.000.000" at bounding box center [511, 170] width 149 height 22
type input "27.000.000"
click at [545, 32] on button "save changes" at bounding box center [571, 39] width 53 height 15
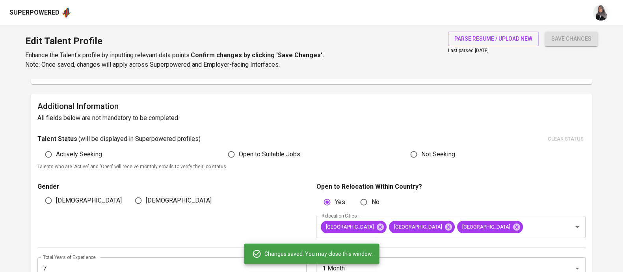
scroll to position [179, 0]
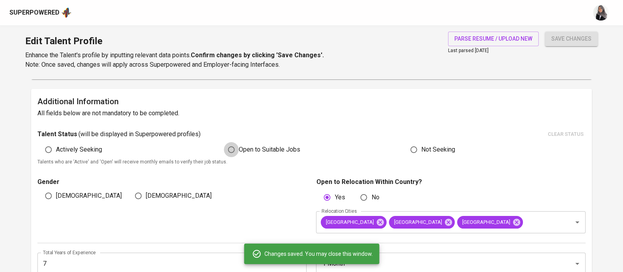
click at [230, 153] on input "Open to Suitable Jobs" at bounding box center [231, 149] width 15 height 15
radio input "true"
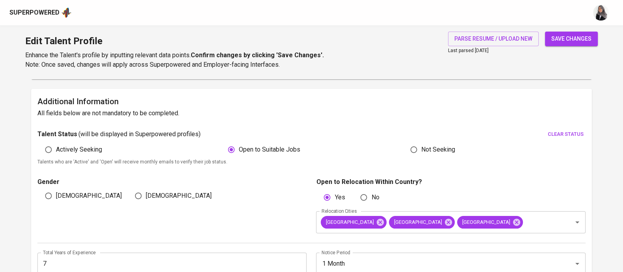
click at [48, 193] on input "Male" at bounding box center [48, 195] width 15 height 15
radio input "true"
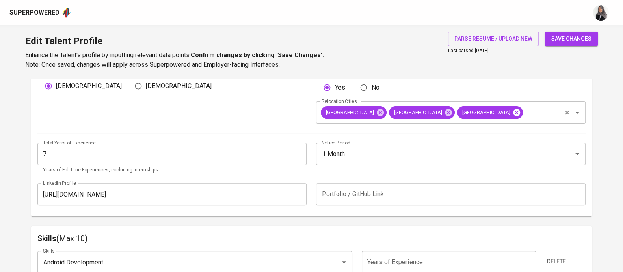
click at [513, 114] on icon at bounding box center [516, 111] width 7 height 7
click at [445, 112] on icon at bounding box center [448, 111] width 7 height 7
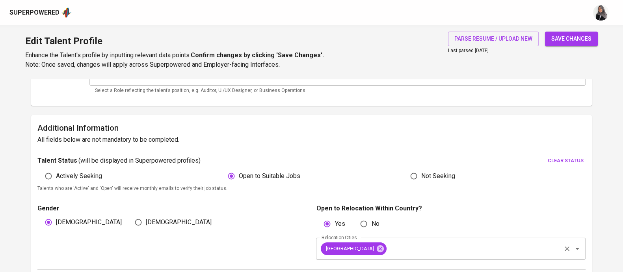
scroll to position [149, 0]
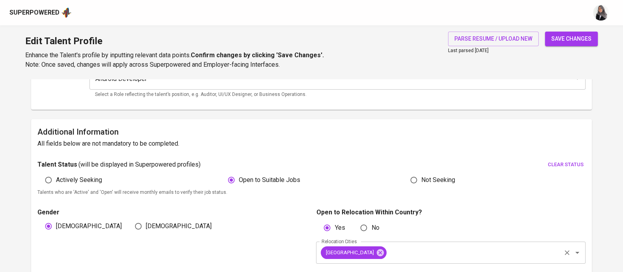
click at [430, 123] on div "Additional Information All fields below are not mandatory to be completed. Tale…" at bounding box center [311, 237] width 561 height 237
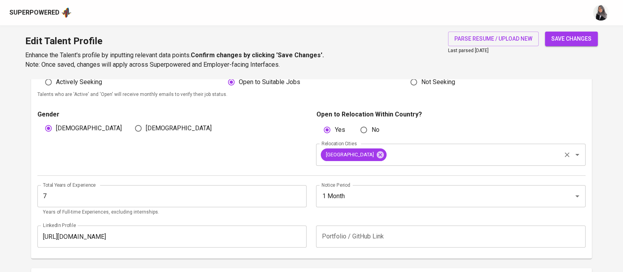
scroll to position [249, 0]
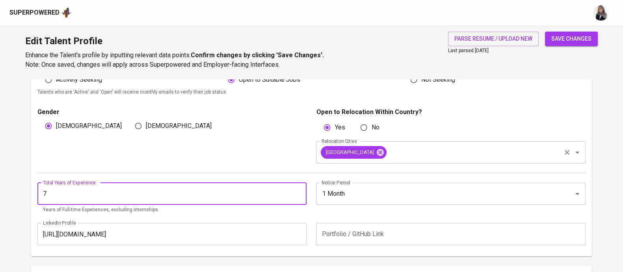
click at [123, 192] on input "7" at bounding box center [171, 193] width 269 height 22
click at [545, 32] on button "save changes" at bounding box center [571, 39] width 53 height 15
click at [346, 182] on div "1 Month Notice Period" at bounding box center [450, 193] width 269 height 22
type input "5"
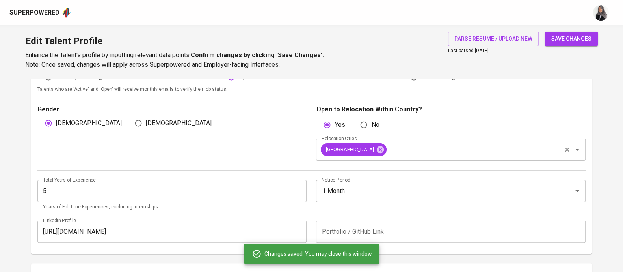
click at [363, 178] on div "Total Years of Experience 5 Total Years of Experience Years of Full-time Experi…" at bounding box center [311, 192] width 548 height 45
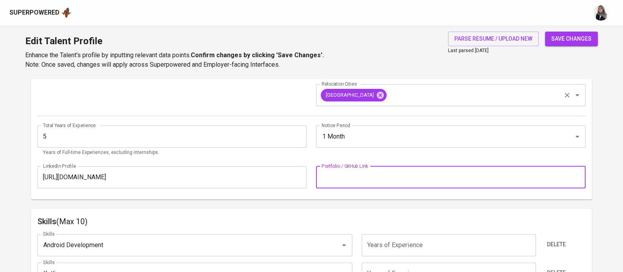
click at [353, 174] on input "text" at bounding box center [450, 177] width 269 height 22
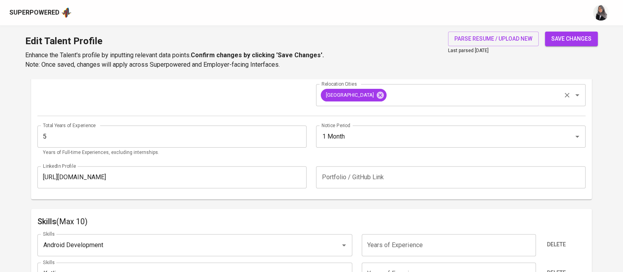
click at [367, 155] on div "Notice Period 1 Month Notice Period" at bounding box center [448, 140] width 274 height 31
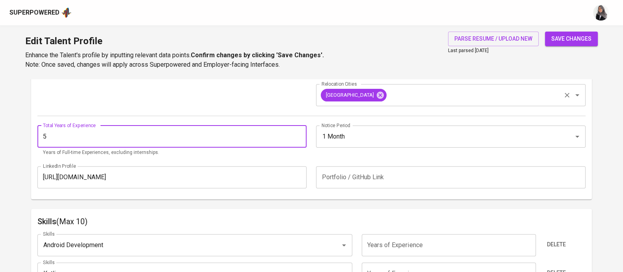
click at [134, 133] on input "5" at bounding box center [171, 136] width 269 height 22
type input "8"
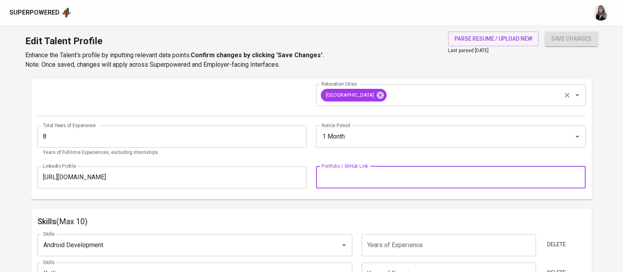
click at [366, 175] on input "text" at bounding box center [450, 177] width 269 height 22
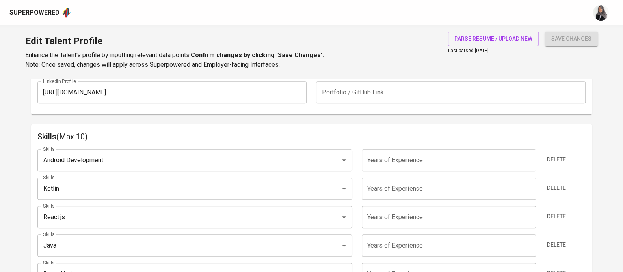
scroll to position [391, 0]
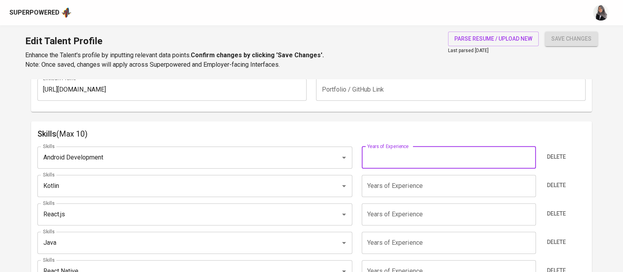
click at [393, 154] on input "number" at bounding box center [449, 157] width 174 height 22
type input "8"
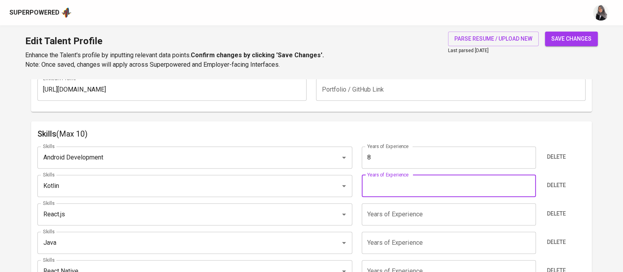
click at [390, 183] on input "number" at bounding box center [449, 186] width 174 height 22
type input "8"
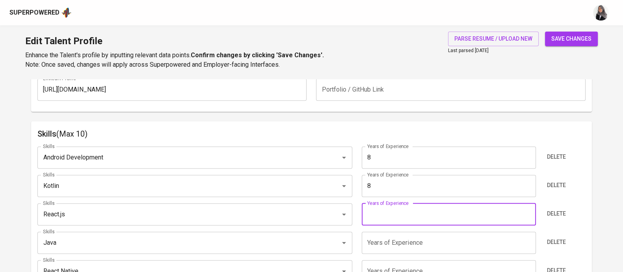
click at [384, 212] on input "number" at bounding box center [449, 214] width 174 height 22
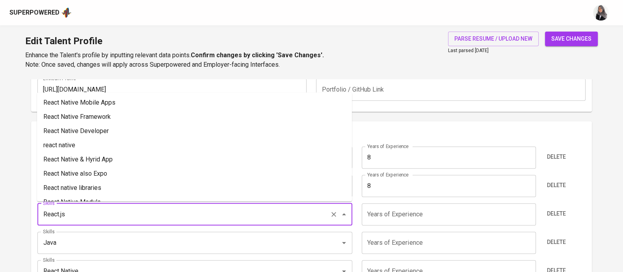
click at [123, 217] on input "React.js" at bounding box center [184, 214] width 286 height 15
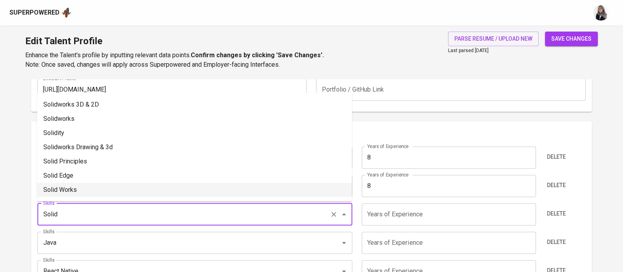
scroll to position [13, 0]
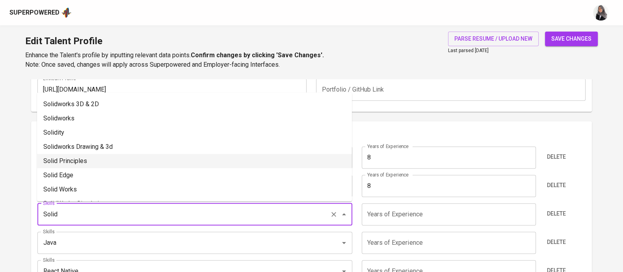
click at [108, 158] on li "Solid Principles" at bounding box center [194, 161] width 315 height 14
type input "Solid Principles"
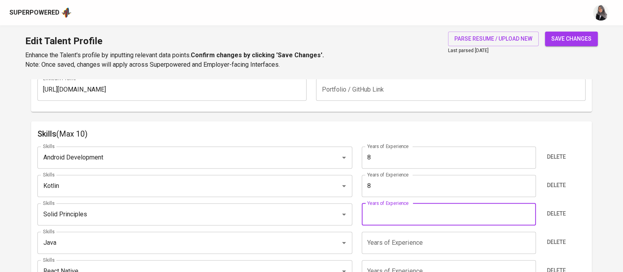
click at [394, 218] on input "number" at bounding box center [449, 214] width 174 height 22
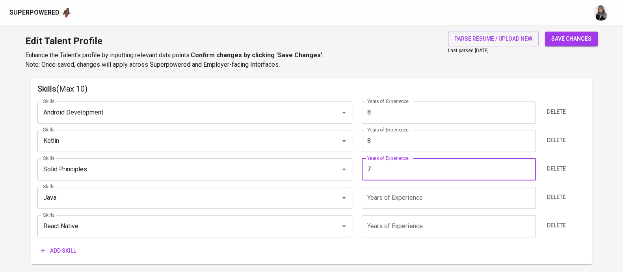
scroll to position [439, 0]
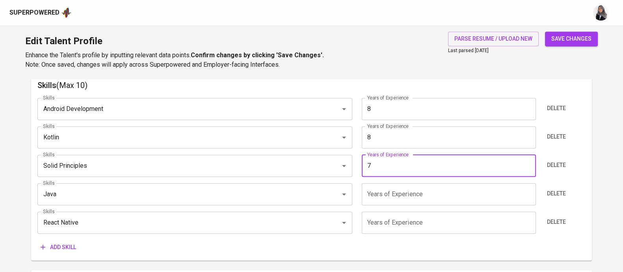
type input "7"
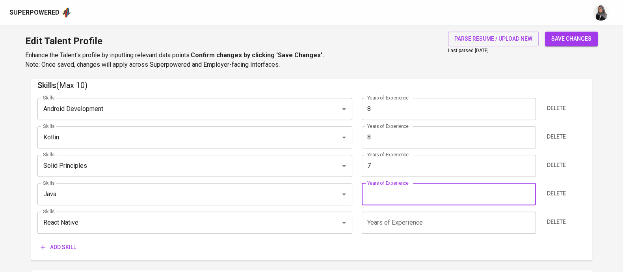
click at [414, 194] on input "number" at bounding box center [449, 194] width 174 height 22
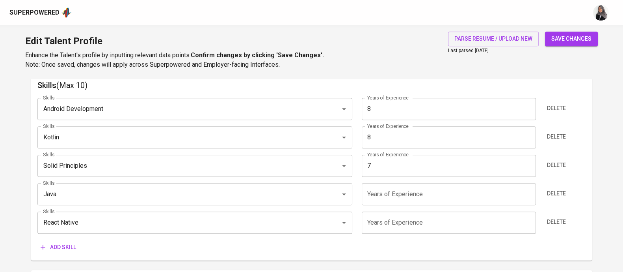
click at [421, 181] on div "Skills Android Development Skills Years of Experience 8 Years of Experience Del…" at bounding box center [311, 172] width 548 height 163
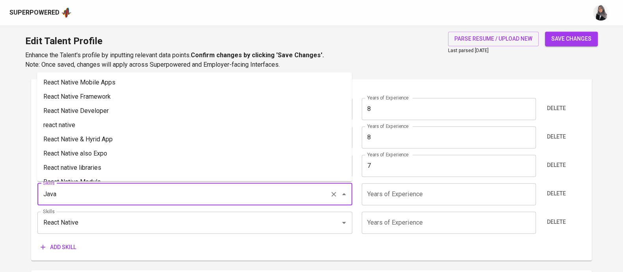
click at [153, 199] on input "Java" at bounding box center [184, 193] width 286 height 15
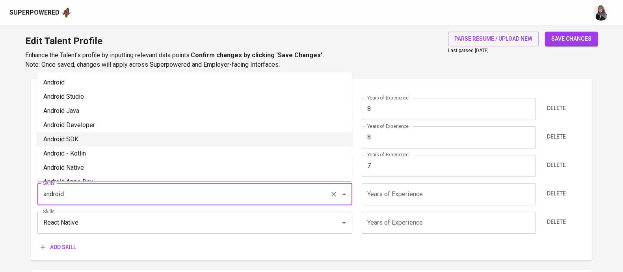
click at [111, 135] on li "Android SDK" at bounding box center [194, 139] width 315 height 14
type input "Android SDK"
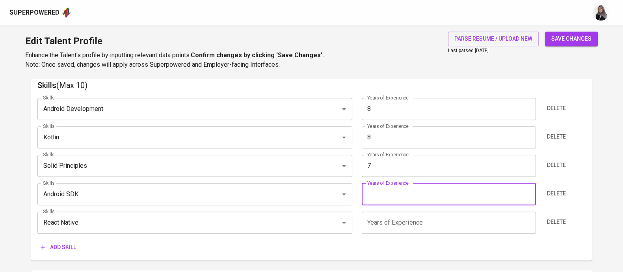
click at [397, 197] on input "number" at bounding box center [449, 194] width 174 height 22
type input "8"
click at [382, 167] on input "7" at bounding box center [449, 166] width 174 height 22
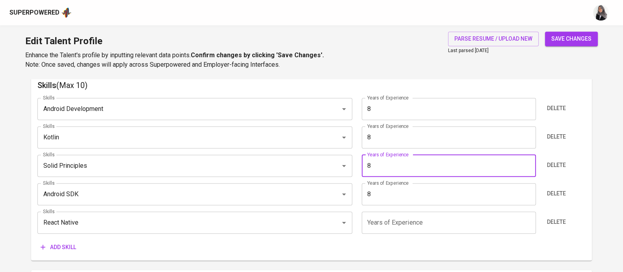
type input "8"
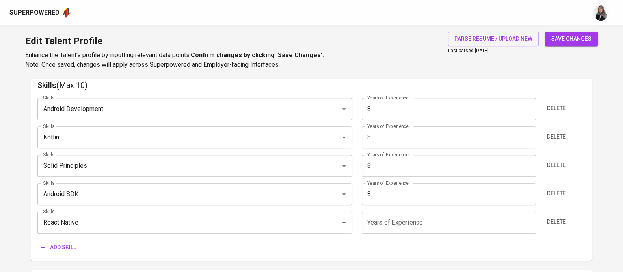
click at [411, 205] on div "Skills Android Development Skills Years of Experience 8 Years of Experience Del…" at bounding box center [311, 172] width 548 height 163
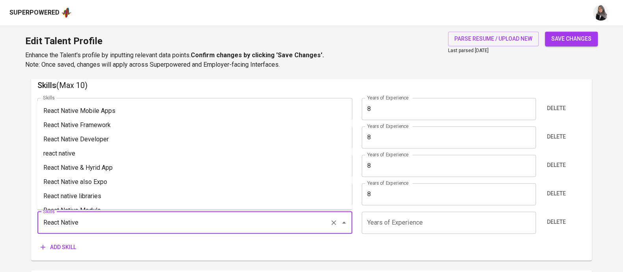
click at [182, 216] on input "React Native" at bounding box center [184, 222] width 286 height 15
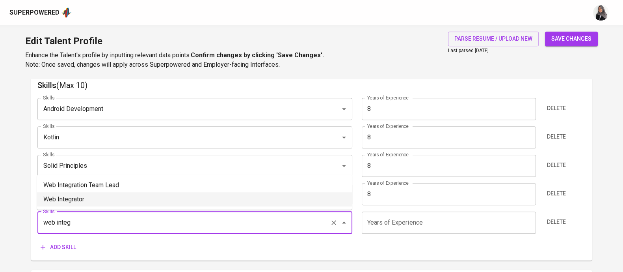
click at [136, 196] on li "Web Integrator" at bounding box center [194, 199] width 315 height 14
type input "Web Integrator"
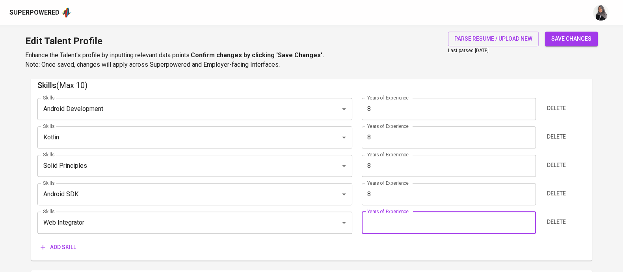
click at [387, 223] on input "number" at bounding box center [449, 222] width 174 height 22
type input "8"
click at [53, 252] on button "Add skill" at bounding box center [58, 247] width 42 height 15
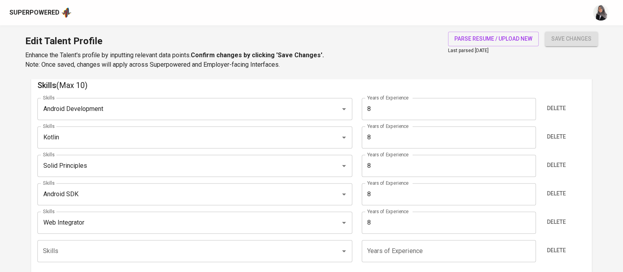
click at [424, 236] on div "Skills Android Development Skills Years of Experience 8 Years of Experience Del…" at bounding box center [311, 186] width 548 height 191
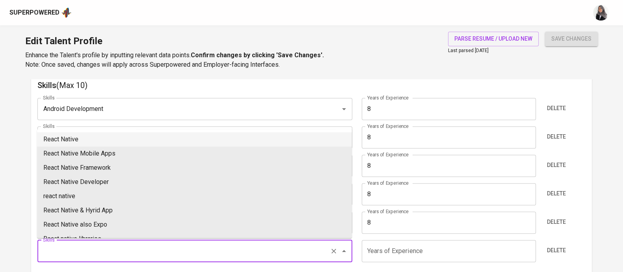
click at [138, 254] on input "Skills" at bounding box center [184, 250] width 286 height 15
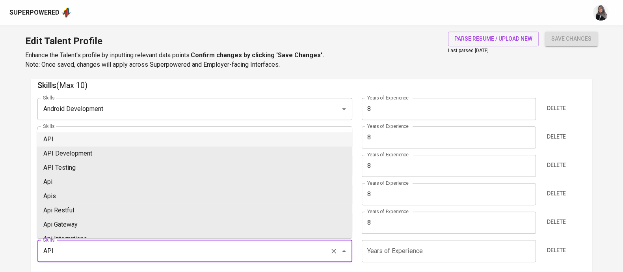
click at [102, 135] on li "API" at bounding box center [194, 139] width 315 height 14
type input "API"
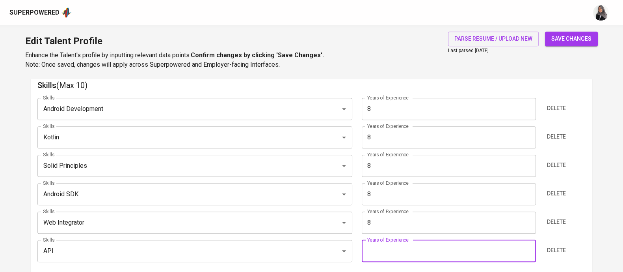
click at [378, 250] on input "number" at bounding box center [449, 251] width 174 height 22
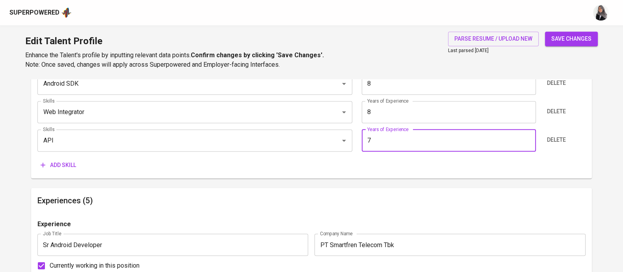
scroll to position [659, 0]
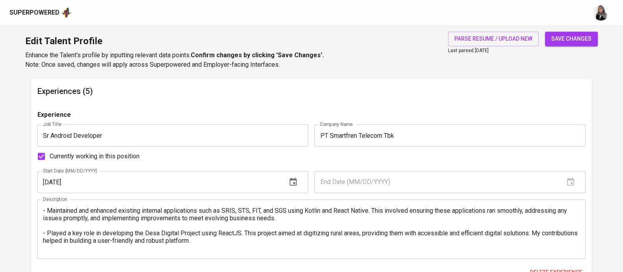
type input "7"
click at [228, 154] on div "Currently working in this position" at bounding box center [311, 156] width 548 height 17
click at [370, 162] on div "Currently working in this position" at bounding box center [311, 156] width 548 height 17
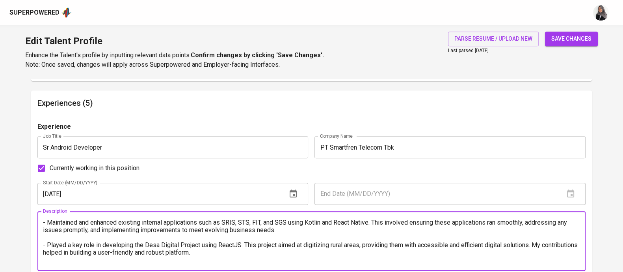
click at [45, 220] on textarea "- Maintained and enhanced existing internal applications such as SRIS, STS, FIT…" at bounding box center [311, 240] width 537 height 45
click at [48, 239] on textarea "1. Maintained and enhanced existing internal applications such as SRIS, STS, FI…" at bounding box center [311, 240] width 537 height 45
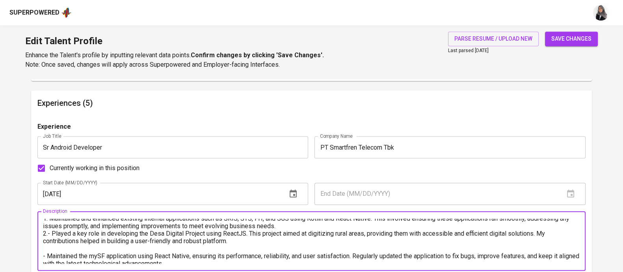
scroll to position [4, 0]
click at [552, 232] on textarea "1. Maintained and enhanced existing internal applications such as SRIS, STS, FI…" at bounding box center [311, 240] width 537 height 45
click at [78, 240] on textarea "1. Maintained and enhanced existing internal applications such as SRIS, STS, FI…" at bounding box center [311, 240] width 537 height 45
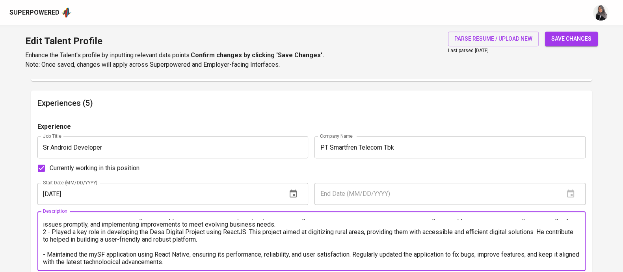
click at [44, 253] on textarea "1. Maintained and enhanced existing internal applications such as SRIS, STS, FI…" at bounding box center [311, 240] width 537 height 45
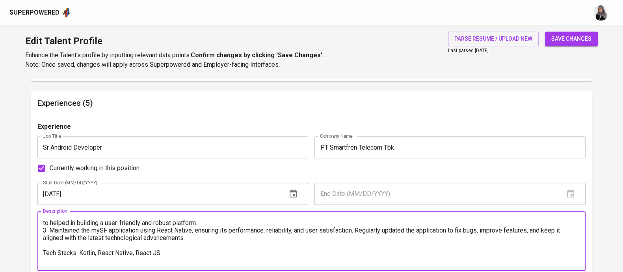
scroll to position [23, 0]
click at [101, 229] on textarea "1. Maintained and enhanced existing internal applications such as SRIS, STS, FI…" at bounding box center [311, 240] width 537 height 45
click at [357, 256] on textarea "1. Maintained and enhanced existing internal applications such as SRIS, STS, FI…" at bounding box center [311, 240] width 537 height 45
click at [91, 228] on textarea "1. Maintained and enhanced existing internal applications such as SRIS, STS, FI…" at bounding box center [311, 240] width 537 height 45
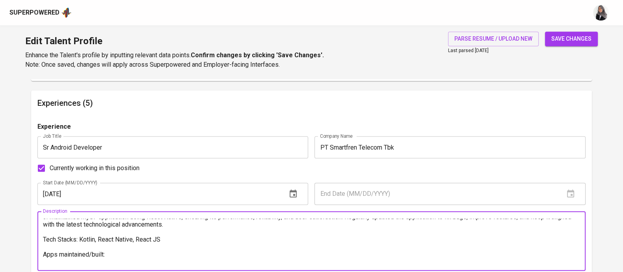
scroll to position [35, 0]
click at [377, 229] on textarea "1. Maintained and enhanced existing internal applications such as SRIS, STS, FI…" at bounding box center [311, 240] width 537 height 45
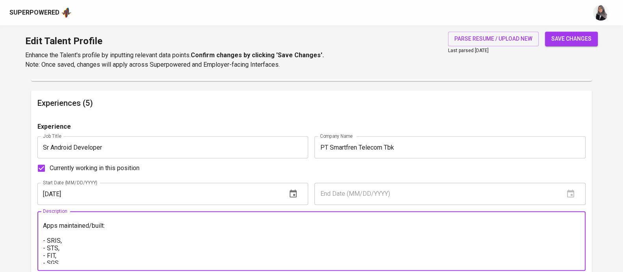
scroll to position [64, 0]
click at [67, 232] on textarea "1. Maintained and enhanced existing internal applications such as SRIS, STS, FI…" at bounding box center [311, 240] width 537 height 45
drag, startPoint x: 46, startPoint y: 249, endPoint x: 146, endPoint y: 251, distance: 99.7
click at [146, 251] on textarea "1. Maintained and enhanced existing internal applications such as SRIS, STS, FI…" at bounding box center [311, 240] width 537 height 45
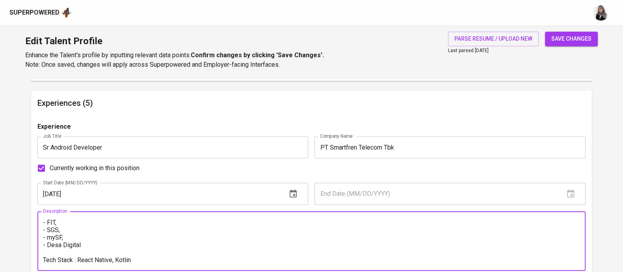
drag, startPoint x: 146, startPoint y: 251, endPoint x: 41, endPoint y: 256, distance: 104.6
click at [41, 256] on div "1. Maintained and enhanced existing internal applications such as SRIS, STS, FI…" at bounding box center [311, 241] width 548 height 60
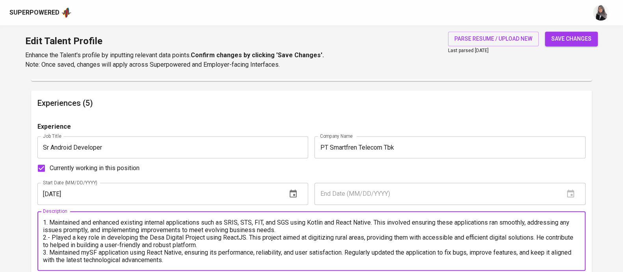
scroll to position [652, 0]
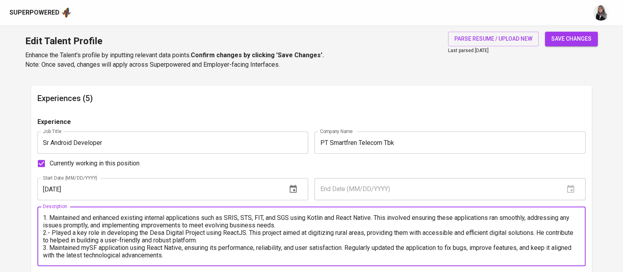
drag, startPoint x: 196, startPoint y: 261, endPoint x: 35, endPoint y: 210, distance: 168.7
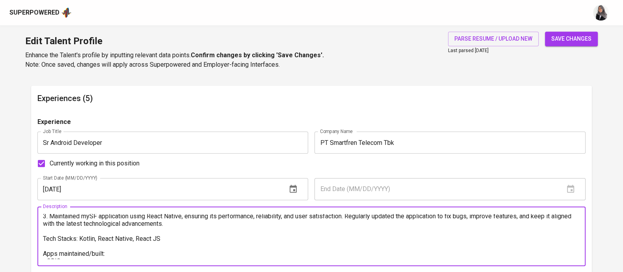
scroll to position [75, 0]
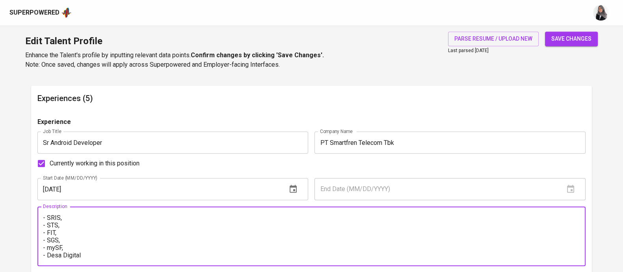
click at [104, 250] on textarea "1. Maintained and enhanced existing internal applications such as SRIS, STS, FI…" at bounding box center [311, 236] width 537 height 45
paste textarea "Maintained and enhanced existing internal applications such as SRIS, STS, FIT, …"
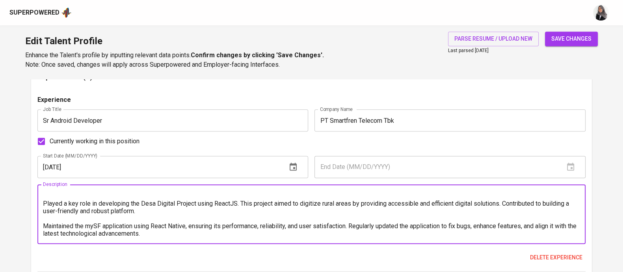
scroll to position [0, 0]
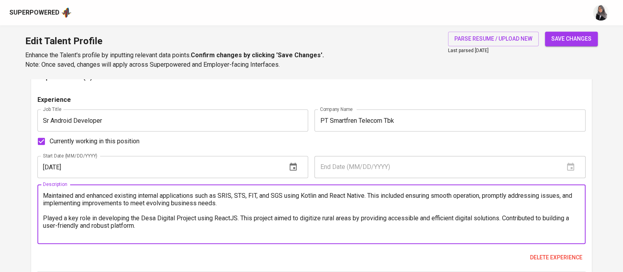
click at [46, 195] on textarea "Maintained and enhanced existing internal applications such as SRIS, STS, FIT, …" at bounding box center [311, 214] width 537 height 45
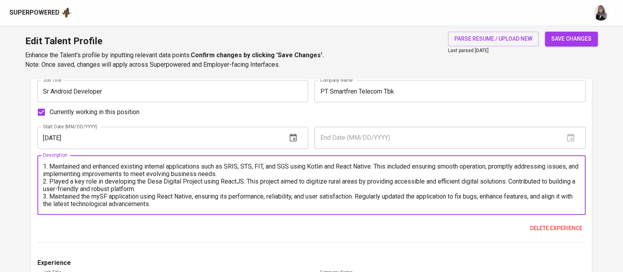
scroll to position [705, 0]
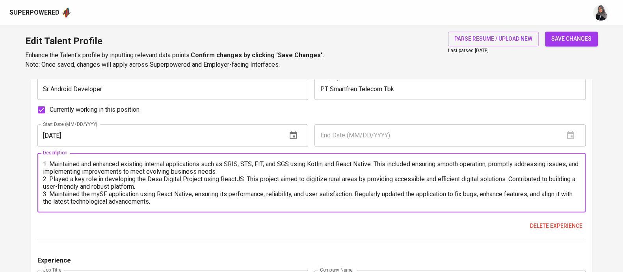
click at [185, 202] on textarea "1. Maintained and enhanced existing internal applications such as SRIS, STS, FI…" at bounding box center [311, 182] width 537 height 45
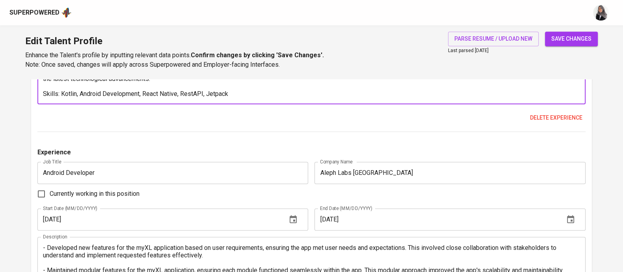
scroll to position [814, 0]
type textarea "1. Maintained and enhanced existing internal applications such as SRIS, STS, FI…"
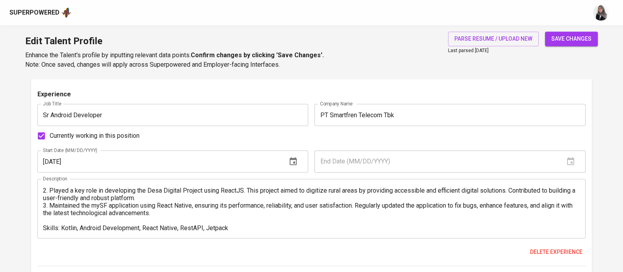
scroll to position [808, 0]
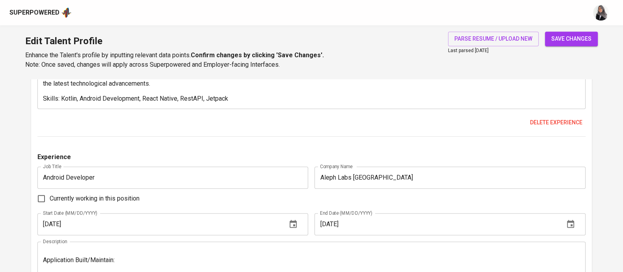
scroll to position [895, 0]
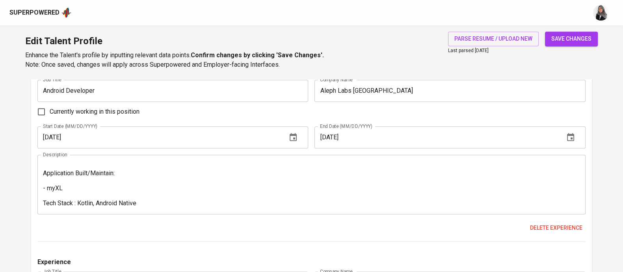
click at [365, 159] on div "- Developed new features for the myXL application based on user requirements, e…" at bounding box center [311, 185] width 548 height 60
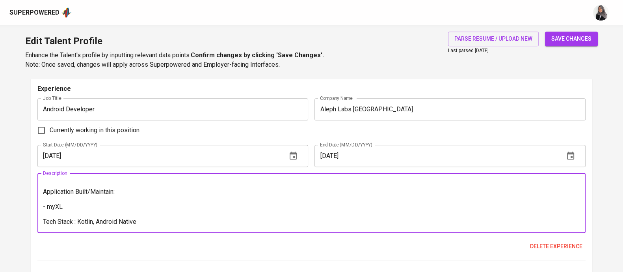
scroll to position [877, 0]
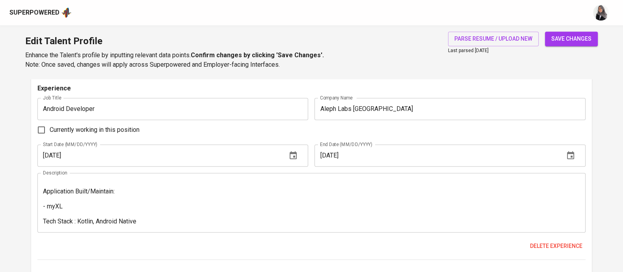
click at [362, 130] on div "Currently working in this position" at bounding box center [311, 129] width 548 height 17
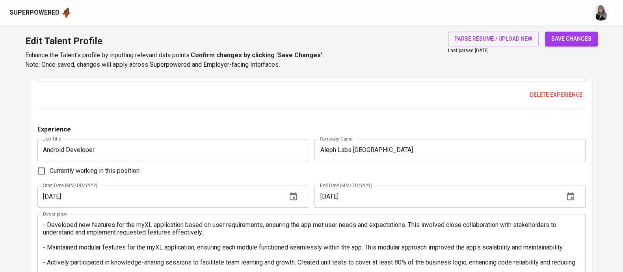
scroll to position [835, 0]
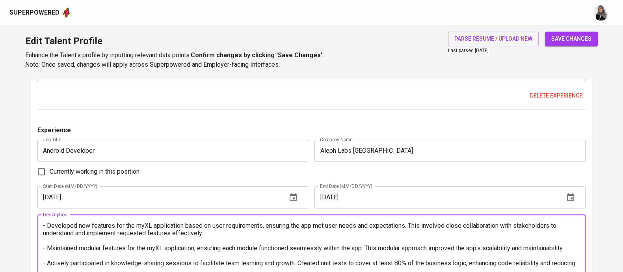
click at [132, 224] on textarea "- Developed new features for the myXL application based on user requirements, e…" at bounding box center [311, 244] width 537 height 45
click at [45, 227] on textarea "- Developed new features for myXL application based on user requirements, ensur…" at bounding box center [311, 244] width 537 height 45
click at [49, 242] on textarea "1. Developed new features for myXL application based on user requirements, ensu…" at bounding box center [311, 244] width 537 height 45
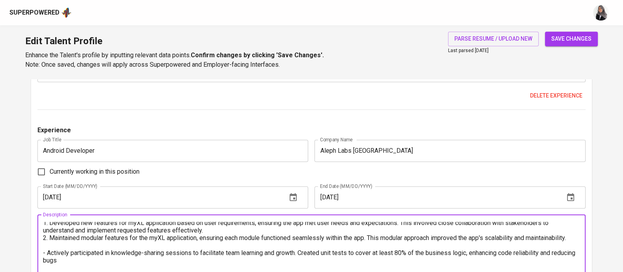
scroll to position [5, 0]
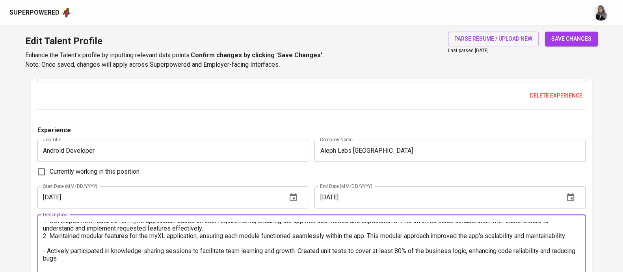
click at [53, 252] on textarea "1. Developed new features for myXL application based on user requirements, ensu…" at bounding box center [311, 244] width 537 height 45
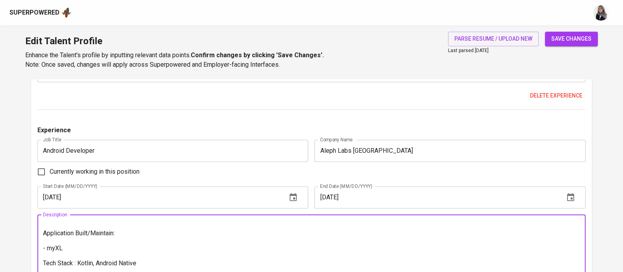
scroll to position [60, 0]
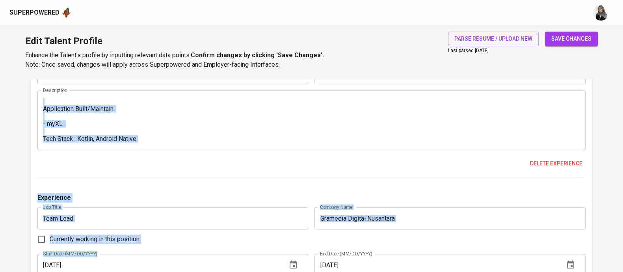
drag, startPoint x: 42, startPoint y: 232, endPoint x: 150, endPoint y: 273, distance: 115.5
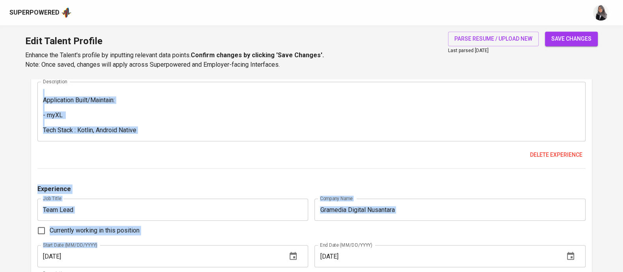
click at [141, 138] on div "1. Developed new features for myXL application based on user requirements, ensu…" at bounding box center [311, 112] width 548 height 60
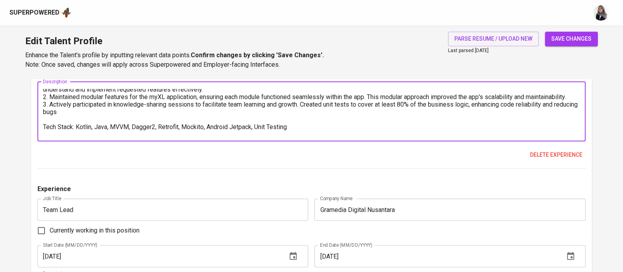
scroll to position [60, 0]
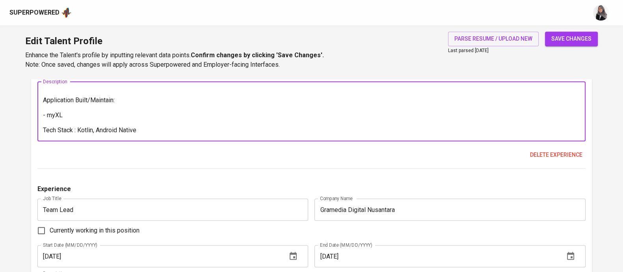
drag, startPoint x: 142, startPoint y: 131, endPoint x: 43, endPoint y: 101, distance: 103.7
click at [43, 101] on textarea "1. Developed new features for myXL application based on user requirements, ensu…" at bounding box center [311, 111] width 537 height 45
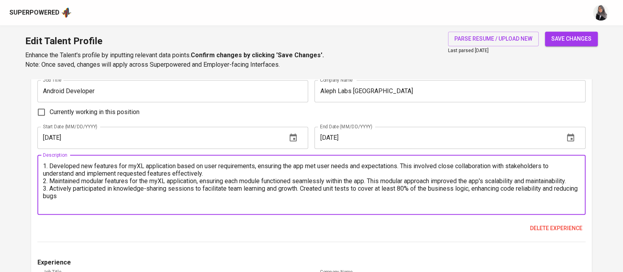
scroll to position [890, 0]
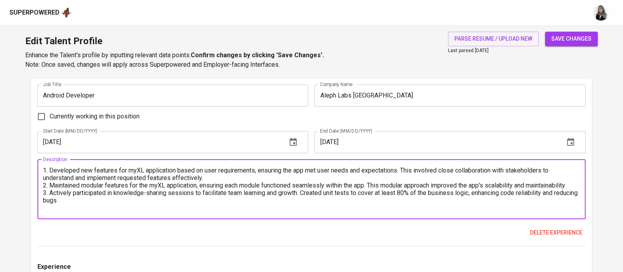
type textarea "1. Developed new features for myXL application based on user requirements, ensu…"
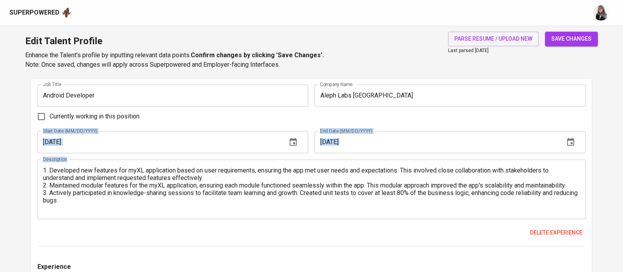
drag, startPoint x: 401, startPoint y: 122, endPoint x: 270, endPoint y: 213, distance: 159.7
click at [270, 213] on div "Experience Job Title Android Developer Job Title Company Name Aleph Labs Indone…" at bounding box center [311, 158] width 548 height 176
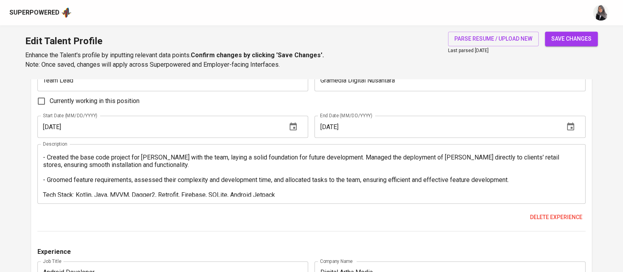
scroll to position [0, 0]
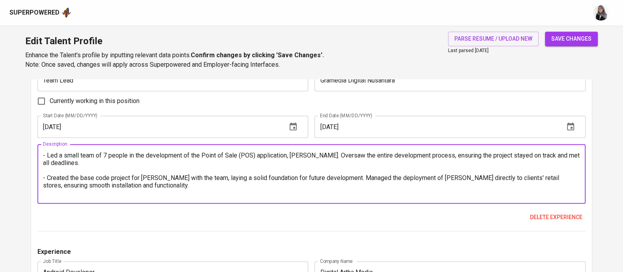
click at [43, 157] on textarea "- Led a small team of 7 people in the development of the Point of Sale (POS) ap…" at bounding box center [311, 173] width 537 height 45
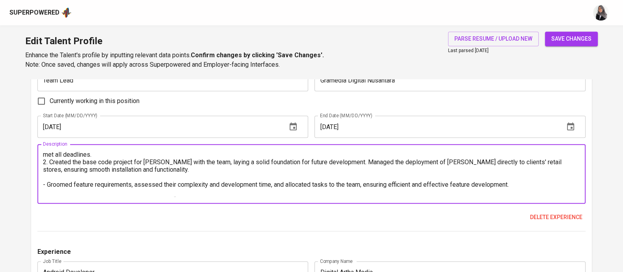
scroll to position [9, 0]
click at [49, 174] on textarea "1. Led a small team of 7 people in the development of the Point of Sale (POS) a…" at bounding box center [311, 173] width 537 height 45
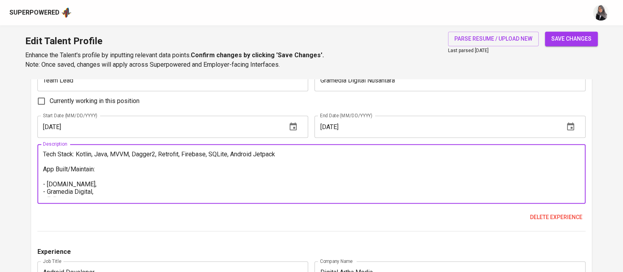
scroll to position [75, 0]
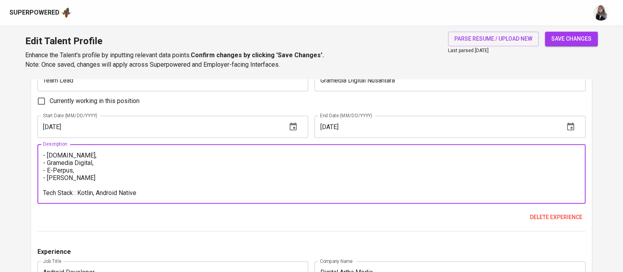
drag, startPoint x: 44, startPoint y: 168, endPoint x: 156, endPoint y: 205, distance: 117.7
click at [156, 205] on div "Experience Job Title Team Lead Job Title Company Name Gramedia Digital Nusantar…" at bounding box center [311, 143] width 548 height 176
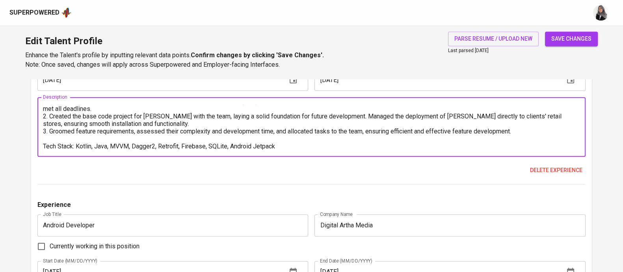
scroll to position [1203, 0]
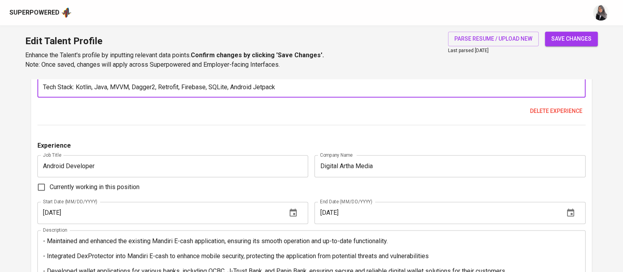
type textarea "1. Led a small team of 7 people in the development of the Point of Sale (POS) a…"
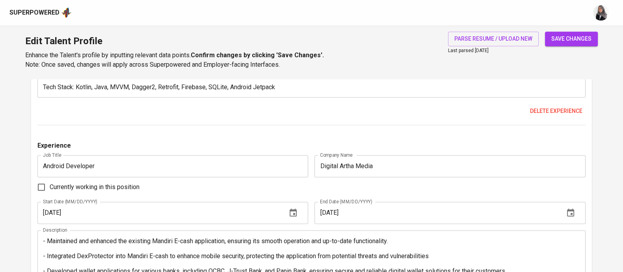
click at [394, 136] on div "Experience Job Title Sr Android Developer Job Title Company Name PT Smartfren T…" at bounding box center [311, 50] width 548 height 970
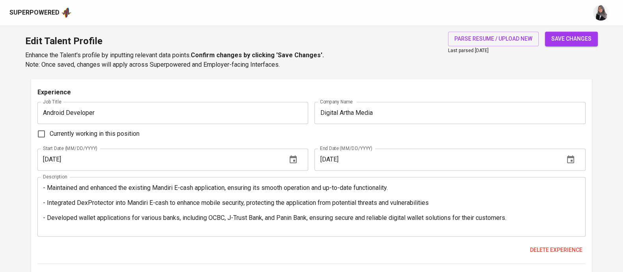
scroll to position [1257, 0]
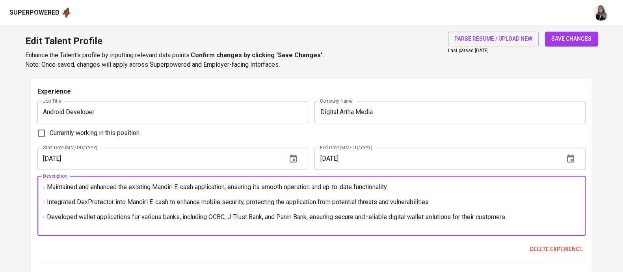
click at [47, 187] on textarea "- Maintained and enhanced the existing Mandiri E-cash application, ensuring its…" at bounding box center [311, 205] width 537 height 45
click at [45, 195] on textarea "1. Maintained and enhanced the existing Mandiri E-cash application, ensuring it…" at bounding box center [311, 205] width 537 height 45
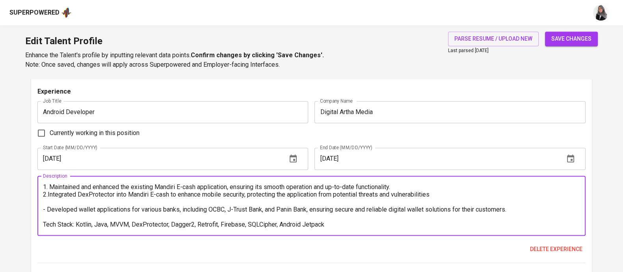
click at [45, 205] on textarea "1. Maintained and enhanced the existing Mandiri E-cash application, ensuring it…" at bounding box center [311, 205] width 537 height 45
click at [44, 199] on textarea "1. Maintained and enhanced the existing Mandiri E-cash application, ensuring it…" at bounding box center [311, 205] width 537 height 45
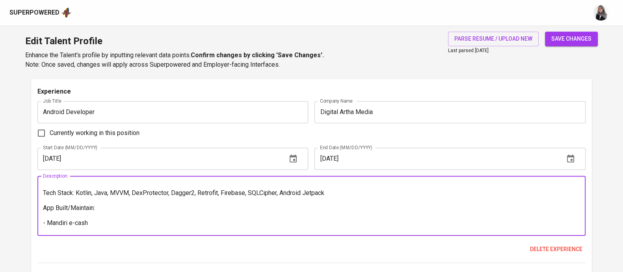
scroll to position [37, 0]
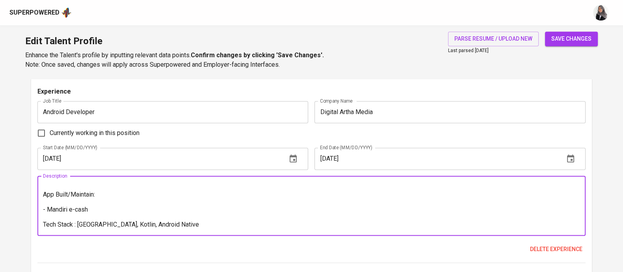
drag, startPoint x: 156, startPoint y: 222, endPoint x: 36, endPoint y: 237, distance: 121.1
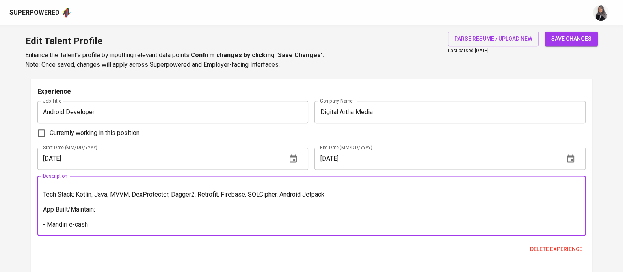
scroll to position [22, 0]
click at [43, 225] on textarea "1. Maintained and enhanced the existing Mandiri E-cash application, ensuring it…" at bounding box center [311, 205] width 537 height 45
click at [48, 223] on textarea "1. Maintained and enhanced the existing Mandiri E-cash application, ensuring it…" at bounding box center [311, 205] width 537 height 45
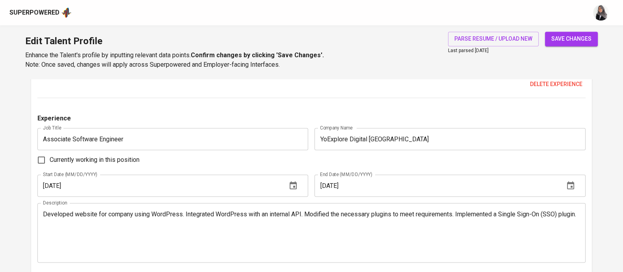
scroll to position [1432, 0]
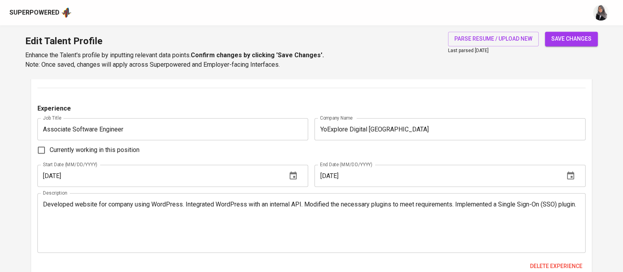
type textarea "1. Maintained and enhanced the existing Mandiri E-cash application, ensuring it…"
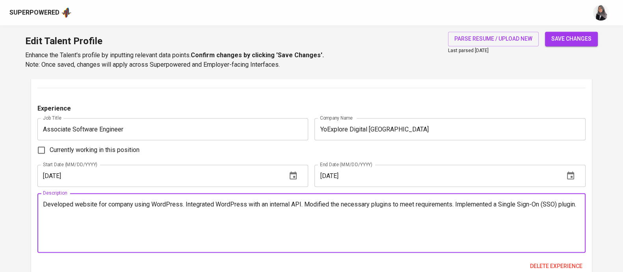
click at [420, 225] on textarea "Developed website for company using WordPress. Integrated WordPress with an int…" at bounding box center [311, 222] width 537 height 45
click at [238, 229] on textarea "Developed website for company using WordPress. Integrated WordPress with an int…" at bounding box center [311, 222] width 537 height 45
paste textarea "● Developed website for company using WordPress ● Integrated WordPress with an …"
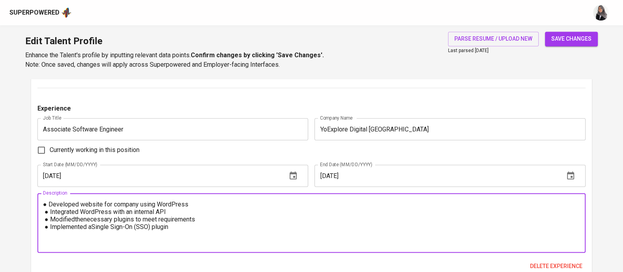
click at [48, 205] on textarea "● Developed website for company using WordPress ● Integrated WordPress with an …" at bounding box center [311, 222] width 537 height 45
type textarea "Developed website for company using WordPress. Integrated WordPress with an int…"
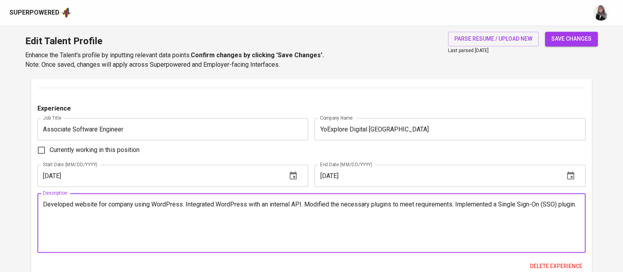
click at [402, 224] on textarea "Developed website for company using WordPress. Integrated WordPress with an int…" at bounding box center [311, 222] width 537 height 45
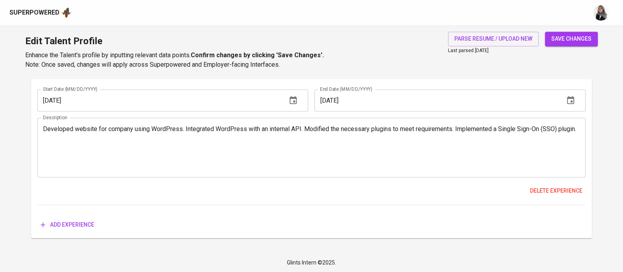
click at [571, 35] on span "save changes" at bounding box center [571, 39] width 40 height 10
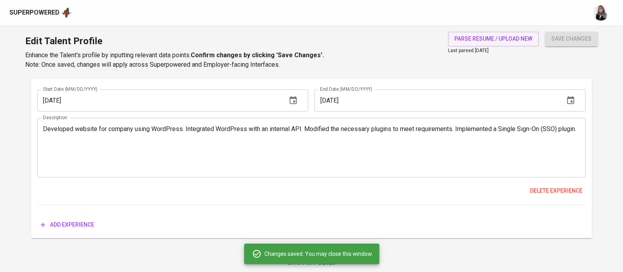
type input "Web Integrator"
type input "Android SDK"
type input "Kotlin"
type input "Android Development"
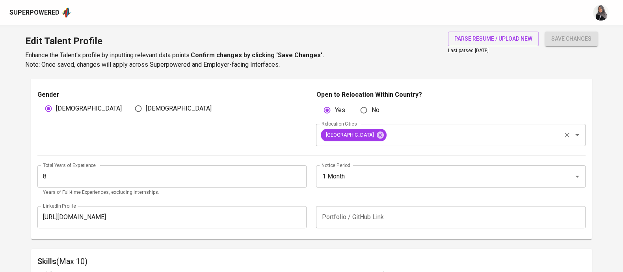
scroll to position [236, 0]
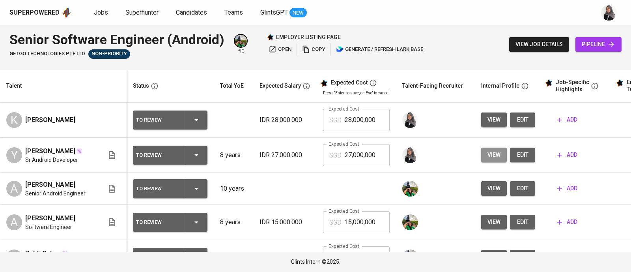
click at [487, 153] on span "view" at bounding box center [493, 155] width 13 height 10
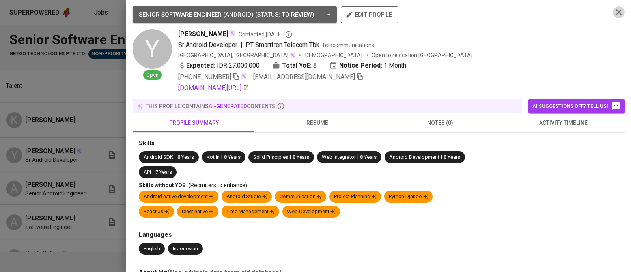
click at [614, 9] on icon "button" at bounding box center [618, 11] width 9 height 9
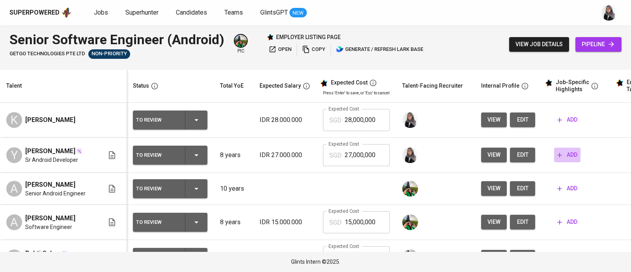
click at [562, 153] on span "add" at bounding box center [567, 155] width 20 height 10
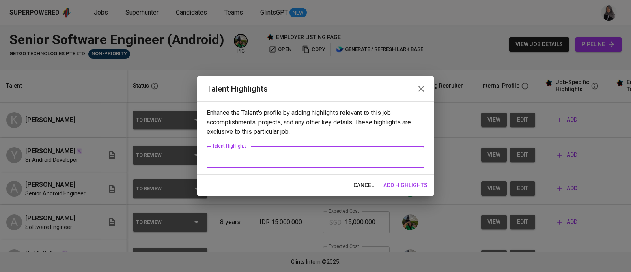
click at [261, 160] on textarea at bounding box center [315, 156] width 207 height 7
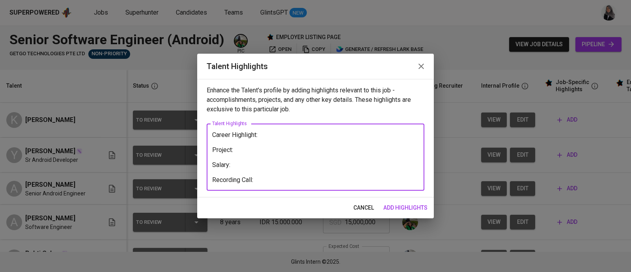
type textarea "Career Highlight: Project: Salary: Recording Call:"
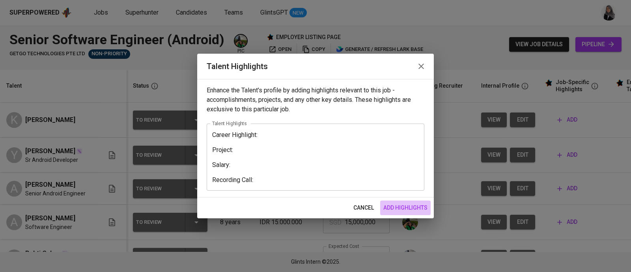
click at [399, 207] on span "add highlights" at bounding box center [405, 208] width 44 height 10
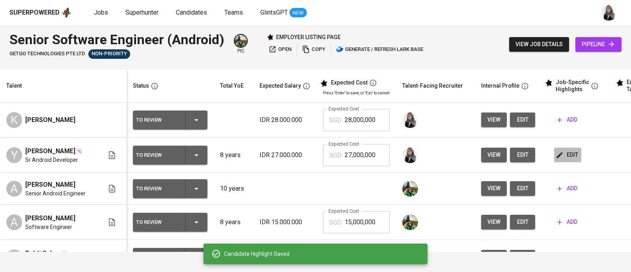
click at [556, 149] on button "edit" at bounding box center [567, 154] width 27 height 15
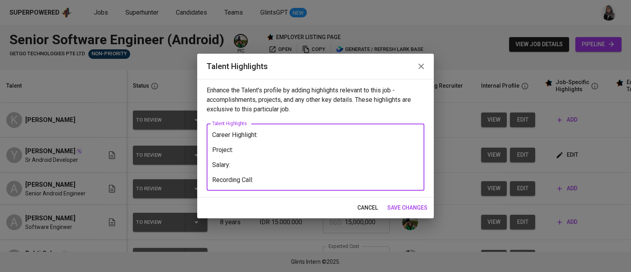
click at [262, 178] on textarea "Career Highlight: Project: Salary: Recording Call:" at bounding box center [315, 157] width 207 height 52
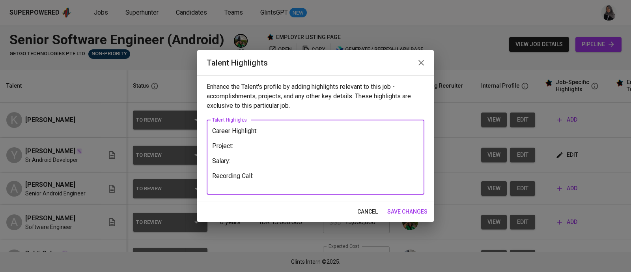
paste textarea "https://glints.sg.larksuite.com/minutes/obsg8my12626h659b2p6eo4m?from=from_copy…"
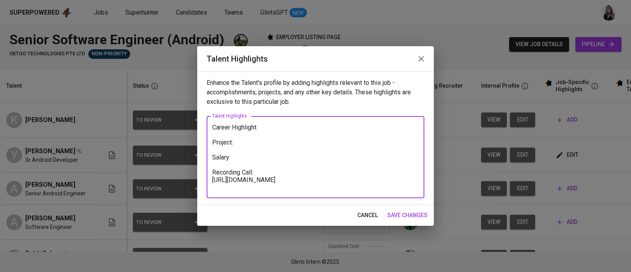
click at [240, 140] on textarea "Career Highlight: Project: Salary: Recording Call: https://glints.sg.larksuite.…" at bounding box center [315, 156] width 207 height 67
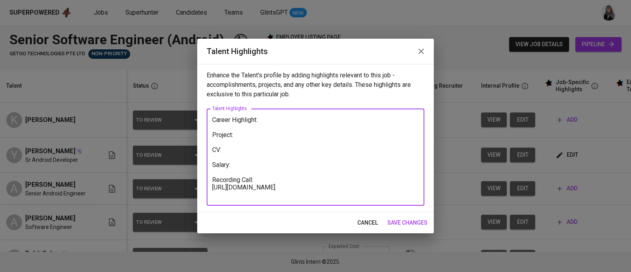
type textarea "Career Highlight: Project: CV: Salary: Recording Call: https://glints.sg.larksu…"
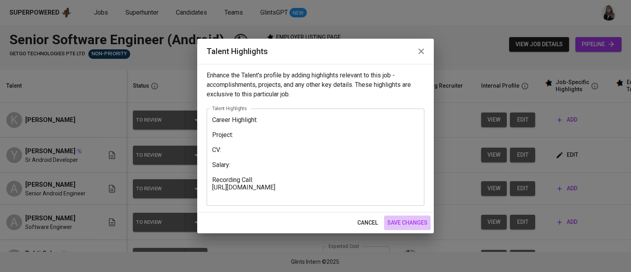
click at [408, 220] on span "save changes" at bounding box center [407, 223] width 40 height 10
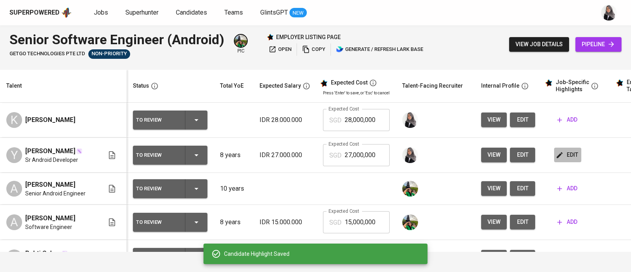
click at [558, 152] on span "edit" at bounding box center [567, 155] width 21 height 10
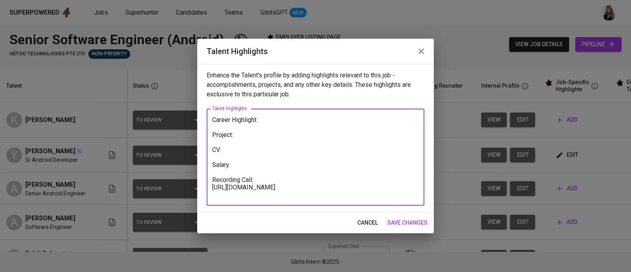
click at [247, 135] on textarea "Career Highlight: Project: CV: Salary: Recording Call: https://glints.sg.larksu…" at bounding box center [315, 157] width 207 height 82
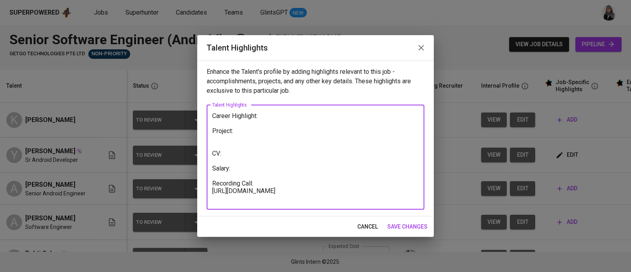
paste textarea "Gramedia.com: https://play.google.com/store/search?q=gramedia.com&c=apps&hl=en …"
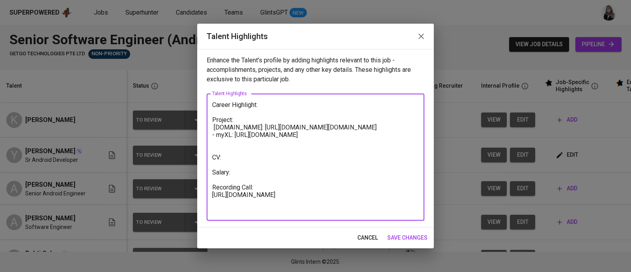
click at [213, 127] on textarea "Career Highlight: Project: Gramedia.com: https://play.google.com/store/search?q…" at bounding box center [315, 157] width 207 height 112
click at [214, 141] on textarea "Career Highlight: Project: 1. Gramedia.com: https://play.google.com/store/searc…" at bounding box center [315, 157] width 207 height 112
click at [334, 134] on textarea "Career Highlight: Project: 1. Gramedia.com: https://play.google.com/store/searc…" at bounding box center [315, 157] width 207 height 112
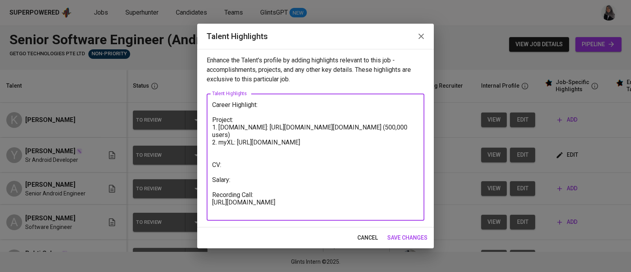
type textarea "Career Highlight: Project: 1. Gramedia.com: https://play.google.com/store/searc…"
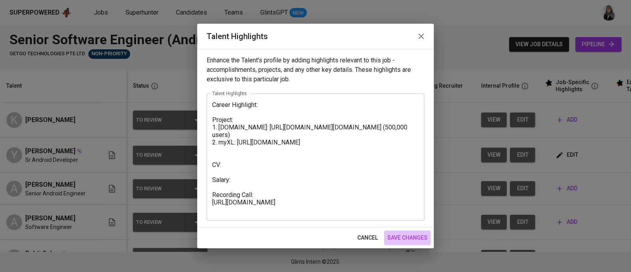
click at [411, 237] on span "save changes" at bounding box center [407, 238] width 40 height 10
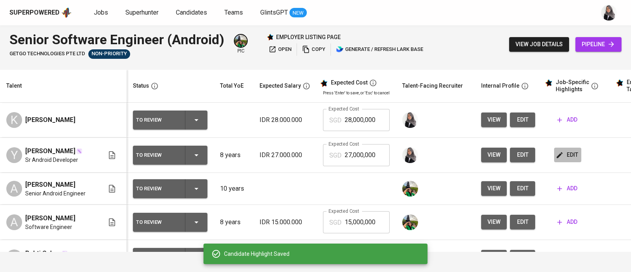
click at [559, 155] on span "edit" at bounding box center [567, 155] width 21 height 10
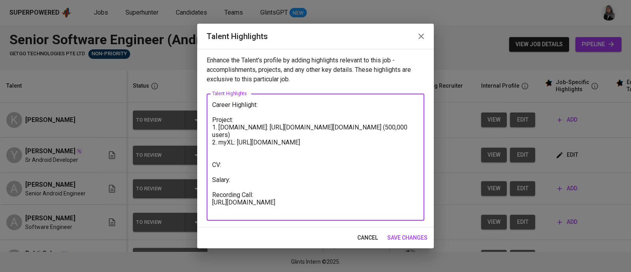
drag, startPoint x: 238, startPoint y: 141, endPoint x: 420, endPoint y: 142, distance: 182.5
click at [420, 142] on div "Career Highlight: Project: 1. Gramedia.com: https://play.google.com/store/searc…" at bounding box center [316, 156] width 218 height 127
click at [416, 141] on textarea "Career Highlight: Project: 1. Gramedia.com: https://play.google.com/store/searc…" at bounding box center [315, 157] width 207 height 112
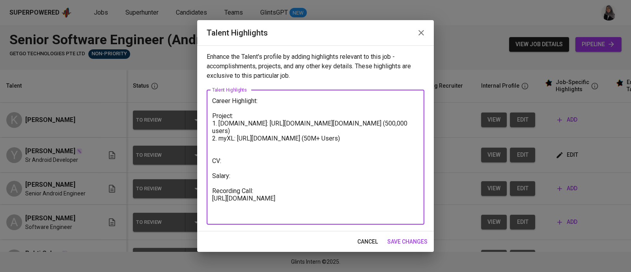
click at [235, 155] on textarea "Career Highlight: Project: 1. Gramedia.com: https://play.google.com/store/searc…" at bounding box center [315, 157] width 207 height 120
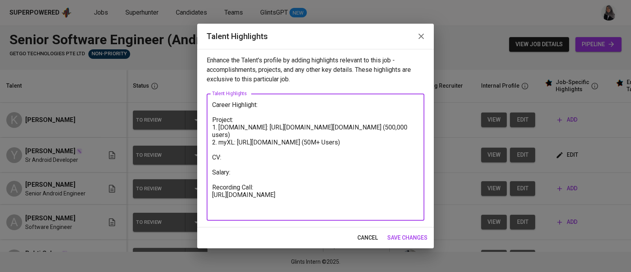
click at [247, 182] on textarea "Career Highlight: Project: 1. [DOMAIN_NAME]: [URL][DOMAIN_NAME][DOMAIN_NAME] (5…" at bounding box center [315, 157] width 207 height 112
type textarea "Career Highlight: Project: 1. [DOMAIN_NAME]: [URL][DOMAIN_NAME][DOMAIN_NAME] (5…"
click at [413, 235] on span "save changes" at bounding box center [407, 238] width 40 height 10
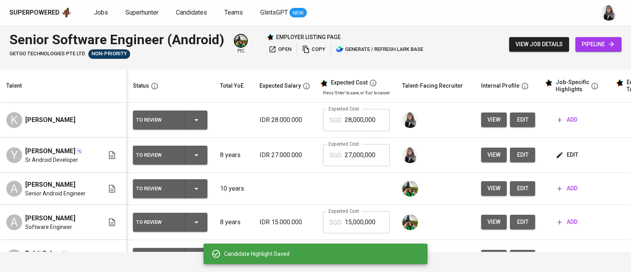
click at [392, 25] on div "Superpowered Jobs Superhunter Candidates Teams GlintsGPT NEW" at bounding box center [315, 12] width 631 height 25
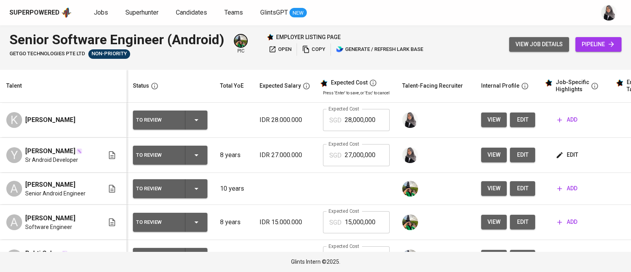
click at [534, 47] on span "view job details" at bounding box center [538, 44] width 47 height 10
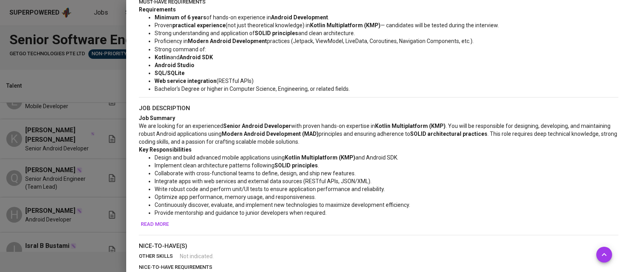
scroll to position [240, 0]
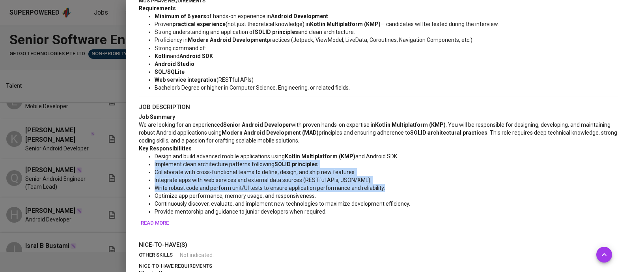
drag, startPoint x: 154, startPoint y: 164, endPoint x: 382, endPoint y: 190, distance: 230.1
click at [382, 190] on ul "Design and build advanced mobile applications using Kotlin Multiplatform (KMP) …" at bounding box center [378, 183] width 479 height 63
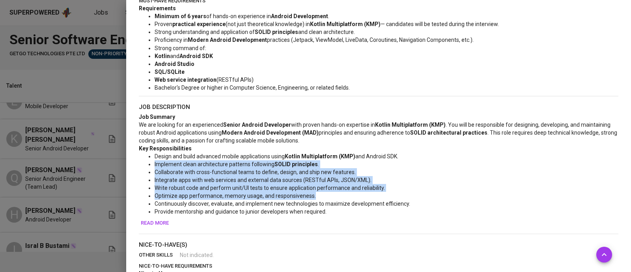
drag, startPoint x: 313, startPoint y: 194, endPoint x: 152, endPoint y: 164, distance: 163.6
click at [152, 164] on ul "Design and build advanced mobile applications using Kotlin Multiplatform (KMP) …" at bounding box center [378, 183] width 479 height 63
copy ul "Implement clean architecture patterns following SOLID principles . Collaborate …"
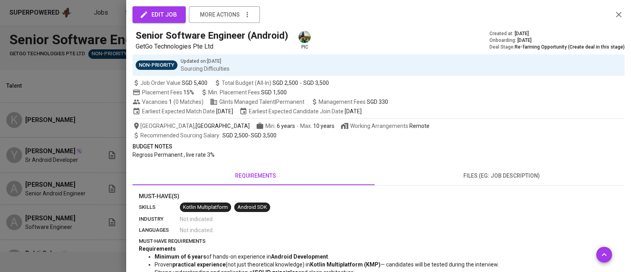
scroll to position [240, 0]
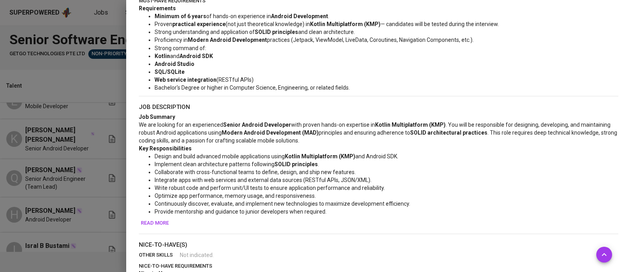
click at [70, 66] on div at bounding box center [315, 136] width 631 height 272
click at [611, 15] on div "Must-Have(s) skills Kotlin Multiplatform Android SDK industry Not indicated . l…" at bounding box center [378, 168] width 492 height 433
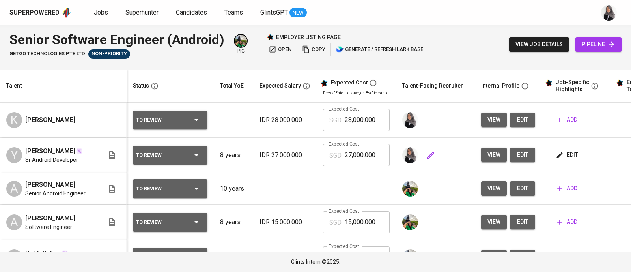
scroll to position [0, 49]
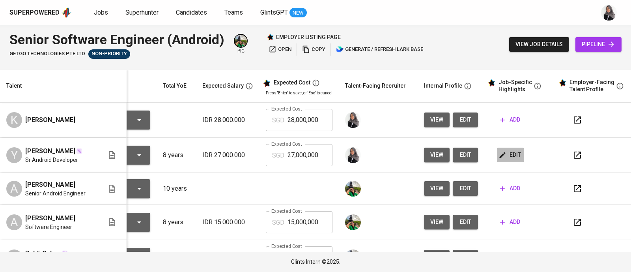
click at [501, 155] on span "edit" at bounding box center [510, 155] width 21 height 10
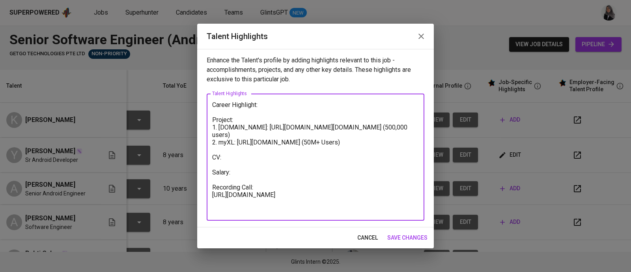
click at [262, 108] on textarea "Career Highlight: Project: 1. [DOMAIN_NAME]: [URL][DOMAIN_NAME][DOMAIN_NAME] (5…" at bounding box center [315, 157] width 207 height 112
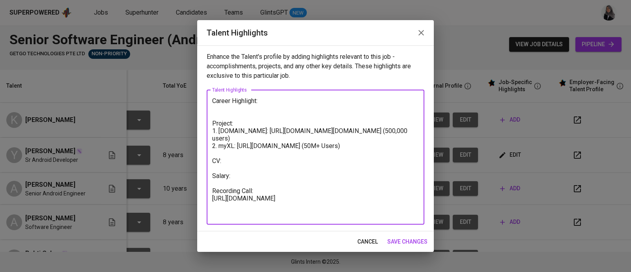
paste textarea "Yedi has 8 years of professional experience as an Android Developer, working ex…"
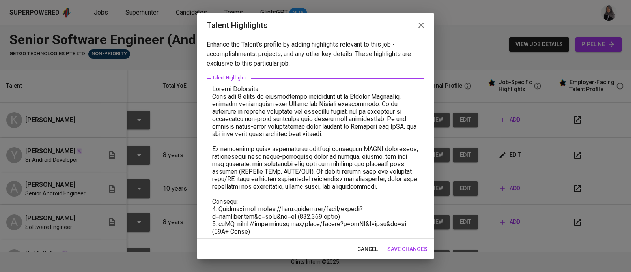
scroll to position [5, 0]
drag, startPoint x: 212, startPoint y: 147, endPoint x: 266, endPoint y: 192, distance: 70.2
click at [266, 192] on textarea at bounding box center [315, 193] width 207 height 217
click at [315, 171] on textarea at bounding box center [315, 193] width 207 height 217
drag, startPoint x: 315, startPoint y: 171, endPoint x: 216, endPoint y: 145, distance: 102.7
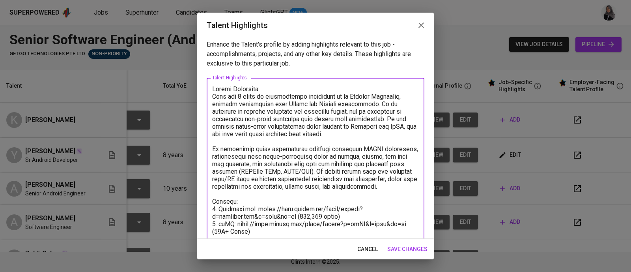
click at [216, 145] on textarea at bounding box center [315, 193] width 207 height 217
drag, startPoint x: 212, startPoint y: 146, endPoint x: 260, endPoint y: 195, distance: 68.8
click at [260, 195] on textarea at bounding box center [315, 193] width 207 height 217
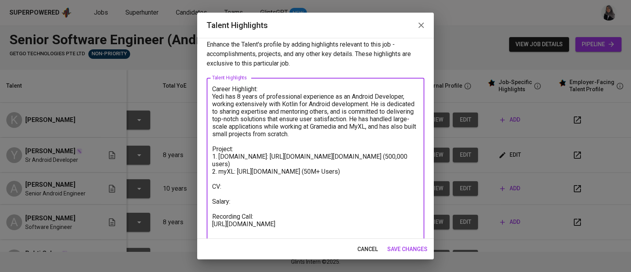
scroll to position [22, 0]
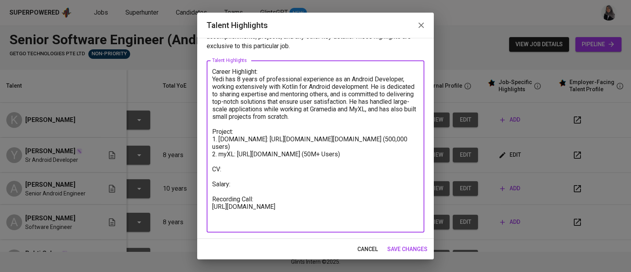
click at [234, 192] on textarea "Career Highlight: Yedi has 8 years of professional experience as an Android Dev…" at bounding box center [315, 146] width 207 height 157
type textarea "Career Highlight: Yedi has 8 years of professional experience as an Android Dev…"
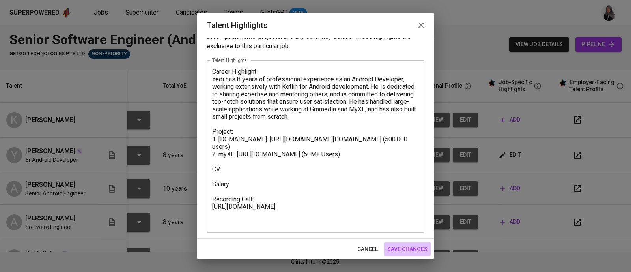
click at [410, 246] on span "save changes" at bounding box center [407, 249] width 40 height 10
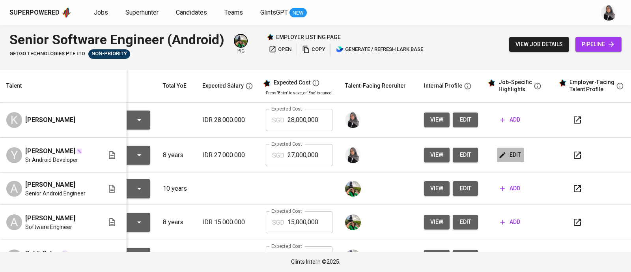
click at [500, 156] on span "edit" at bounding box center [510, 155] width 21 height 10
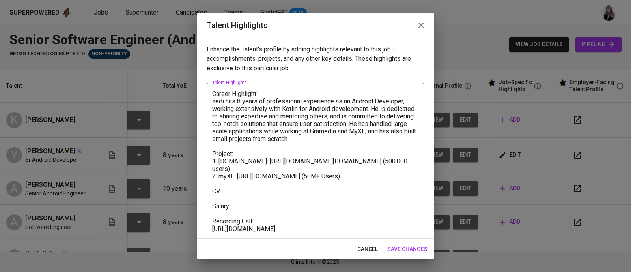
click at [238, 195] on textarea "Career Highlight: Yedi has 8 years of professional experience as an Android Dev…" at bounding box center [315, 168] width 207 height 157
paste textarea "[URL][DOMAIN_NAME]"
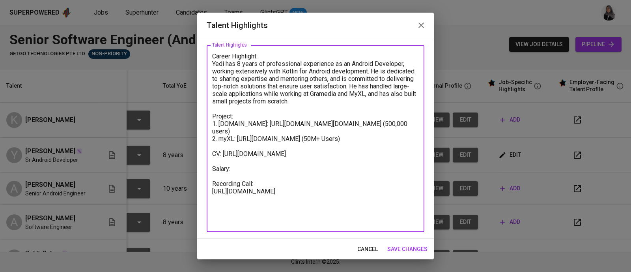
click at [242, 193] on textarea "Career Highlight: Yedi has 8 years of professional experience as an Android Dev…" at bounding box center [315, 138] width 207 height 172
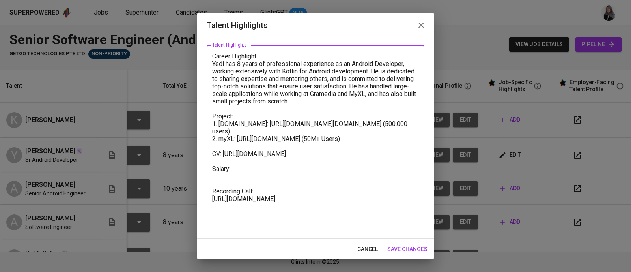
type textarea "Career Highlight: Yedi has 8 years of professional experience as an Android Dev…"
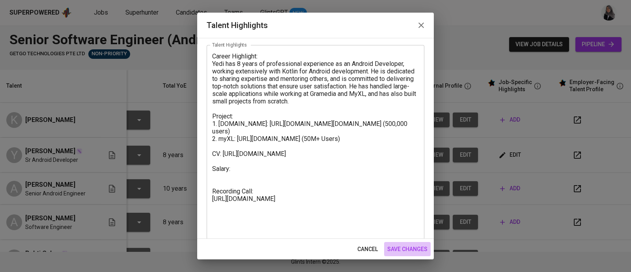
click at [406, 254] on button "save changes" at bounding box center [407, 249] width 47 height 15
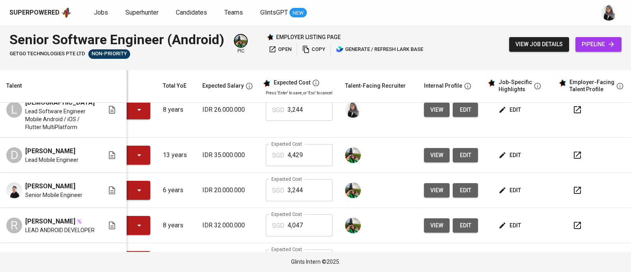
scroll to position [855, 57]
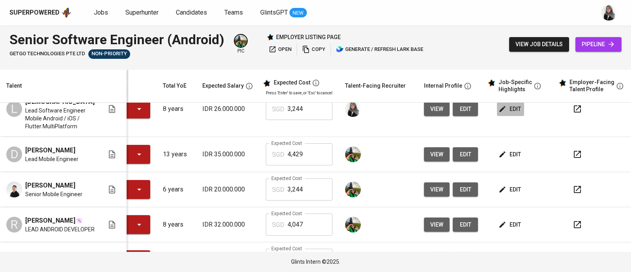
click at [500, 114] on span "edit" at bounding box center [510, 109] width 21 height 10
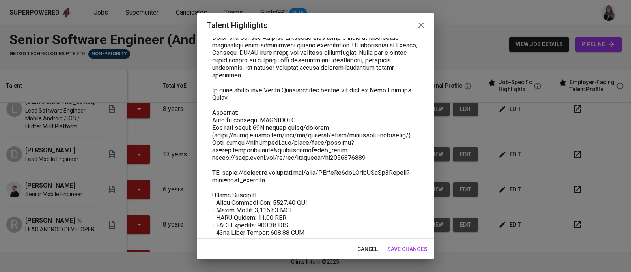
scroll to position [104, 0]
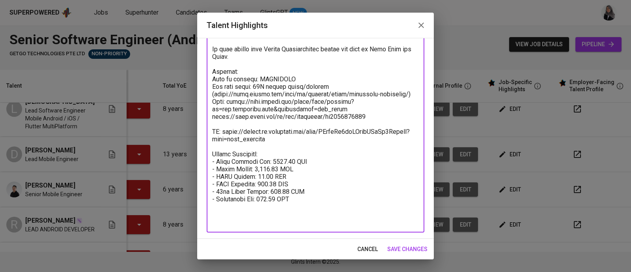
drag, startPoint x: 305, startPoint y: 208, endPoint x: 210, endPoint y: 169, distance: 102.4
click at [210, 169] on div "x Talent Highlights" at bounding box center [316, 105] width 218 height 254
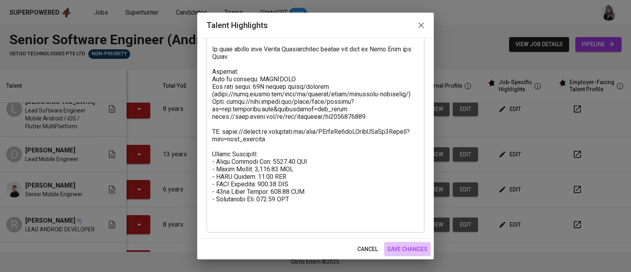
click at [402, 245] on span "save changes" at bounding box center [407, 249] width 40 height 10
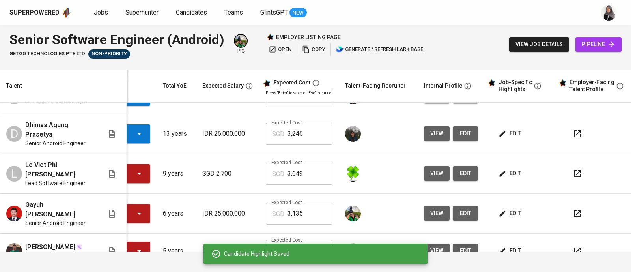
scroll to position [0, 57]
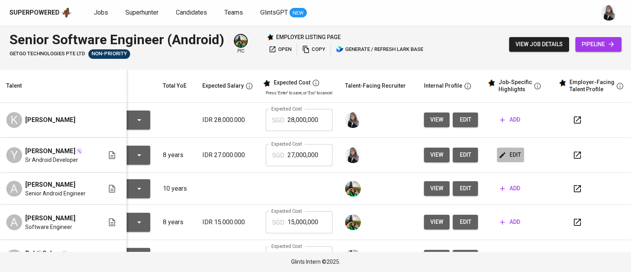
click at [500, 155] on span "edit" at bounding box center [510, 155] width 21 height 10
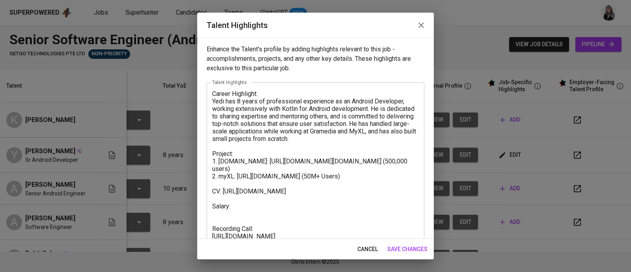
scroll to position [45, 0]
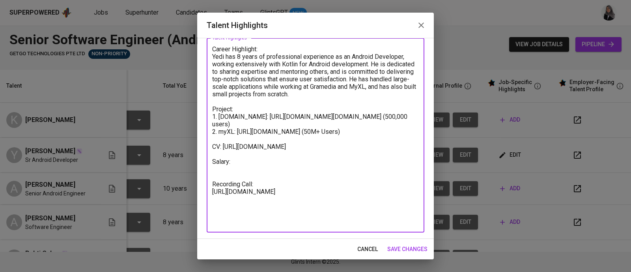
click at [248, 188] on textarea "Career Highlight: Yedi has 8 years of professional experience as an Android Dev…" at bounding box center [315, 135] width 207 height 180
paste textarea "- Total Monthly Fee: 3243.56 SGD - Basic Salary: 2,500.51 SGD - BPJS Health: 48…"
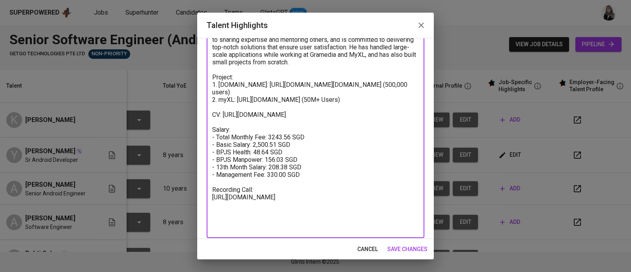
scroll to position [79, 0]
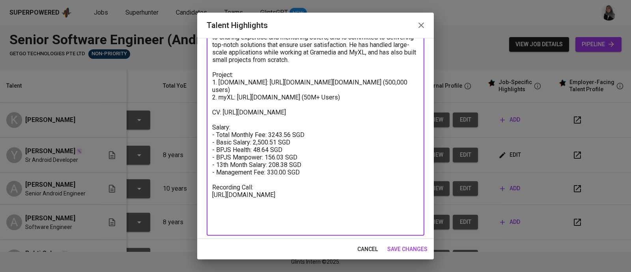
drag, startPoint x: 290, startPoint y: 188, endPoint x: 271, endPoint y: 186, distance: 19.0
click at [271, 186] on textarea "Career Highlight: Yedi has 8 years of professional experience as an Android Dev…" at bounding box center [315, 119] width 207 height 217
drag, startPoint x: 284, startPoint y: 180, endPoint x: 266, endPoint y: 176, distance: 18.2
click at [266, 176] on textarea "Career Highlight: Yedi has 8 years of professional experience as an Android Dev…" at bounding box center [315, 119] width 207 height 217
drag, startPoint x: 270, startPoint y: 172, endPoint x: 253, endPoint y: 172, distance: 16.9
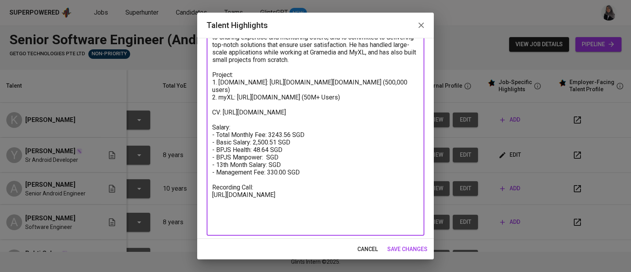
click at [253, 172] on textarea "Career Highlight: Yedi has 8 years of professional experience as an Android Dev…" at bounding box center [315, 119] width 207 height 217
drag, startPoint x: 277, startPoint y: 164, endPoint x: 254, endPoint y: 164, distance: 23.3
click at [254, 164] on textarea "Career Highlight: Yedi has 8 years of professional experience as an Android Dev…" at bounding box center [315, 119] width 207 height 217
drag, startPoint x: 290, startPoint y: 156, endPoint x: 269, endPoint y: 156, distance: 21.3
click at [269, 156] on textarea "Career Highlight: Yedi has 8 years of professional experience as an Android Dev…" at bounding box center [315, 119] width 207 height 217
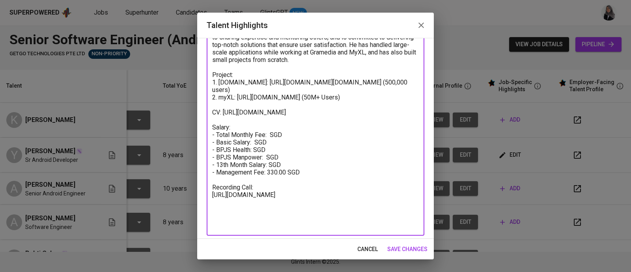
type textarea "Career Highlight: Yedi has 8 years of professional experience as an Android Dev…"
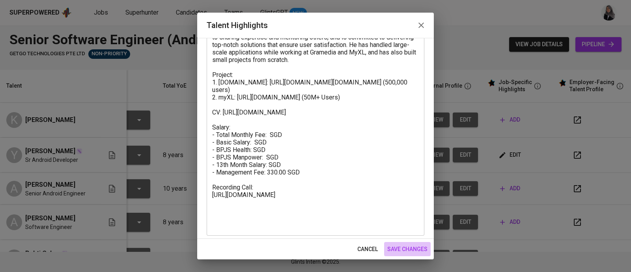
click at [413, 247] on span "save changes" at bounding box center [407, 249] width 40 height 10
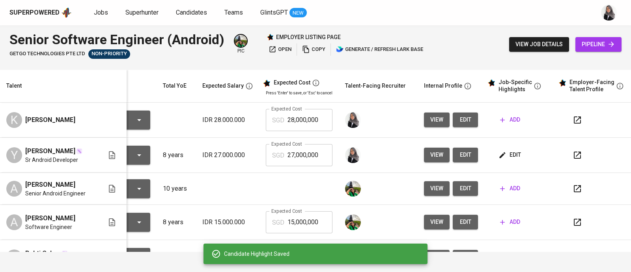
click at [465, 24] on div "Superpowered Jobs Superhunter Candidates Teams GlintsGPT NEW" at bounding box center [315, 12] width 631 height 25
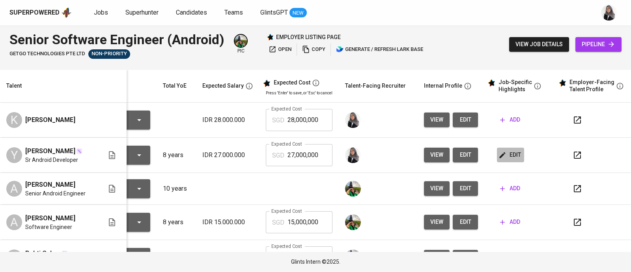
click at [503, 156] on span "edit" at bounding box center [510, 155] width 21 height 10
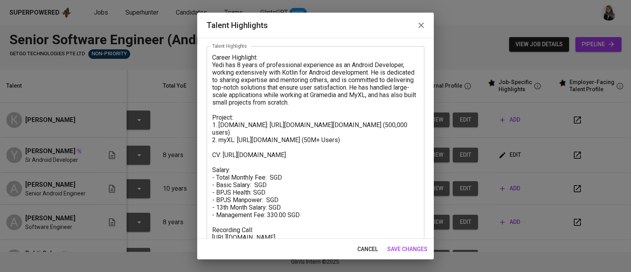
scroll to position [38, 0]
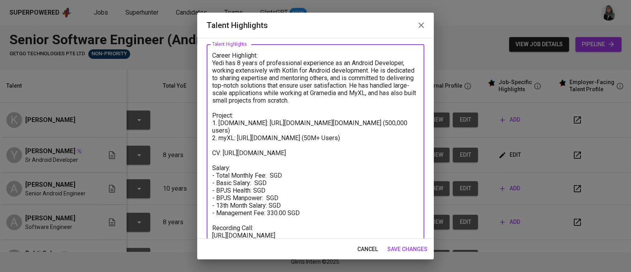
click at [251, 206] on textarea "Career Highlight: Yedi has 8 years of professional experience as an Android Dev…" at bounding box center [315, 160] width 207 height 217
click at [253, 212] on textarea "Career Highlight: Yedi has 8 years of professional experience as an Android Dev…" at bounding box center [315, 160] width 207 height 217
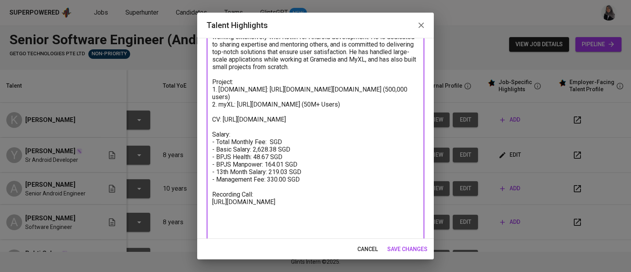
scroll to position [73, 0]
click at [268, 164] on textarea "Career Highlight: Yedi has 8 years of professional experience as an Android Dev…" at bounding box center [315, 125] width 207 height 217
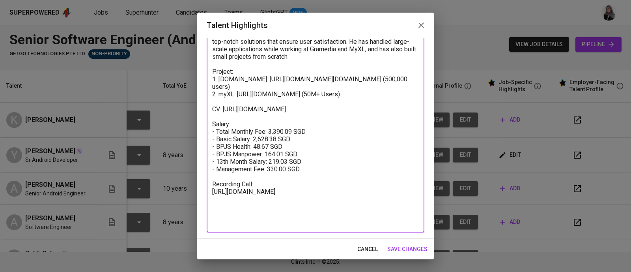
scroll to position [65, 0]
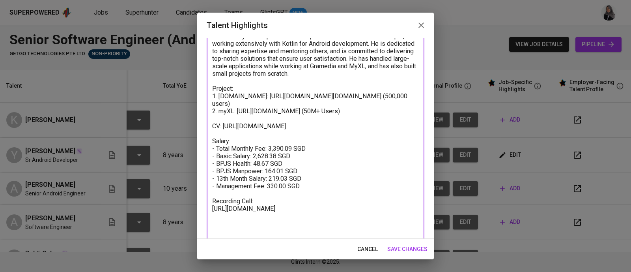
drag, startPoint x: 292, startPoint y: 168, endPoint x: 268, endPoint y: 171, distance: 23.5
click at [268, 171] on textarea "Career Highlight: Yedi has 8 years of professional experience as an Android Dev…" at bounding box center [315, 133] width 207 height 217
type textarea "Career Highlight: Yedi has 8 years of professional experience as an Android Dev…"
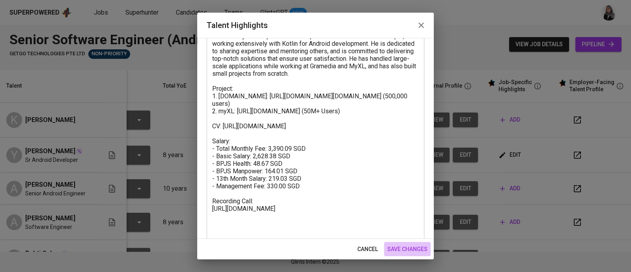
click at [411, 248] on span "save changes" at bounding box center [407, 249] width 40 height 10
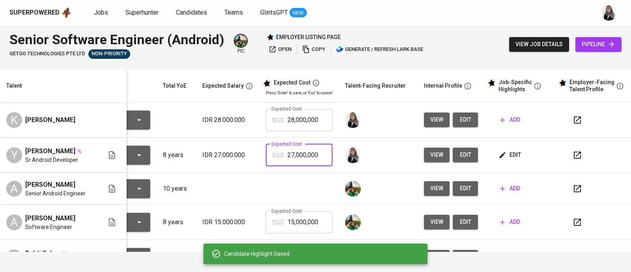
click at [290, 157] on input "27,000,000" at bounding box center [309, 155] width 45 height 22
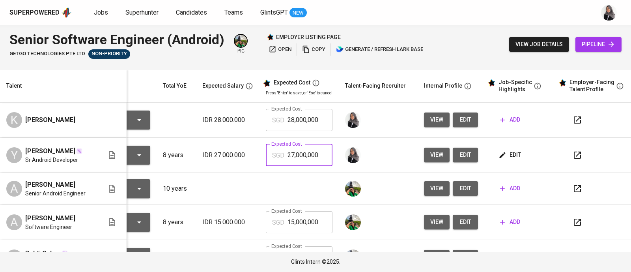
paste input "33,900,9"
type input "2"
type input "3,390"
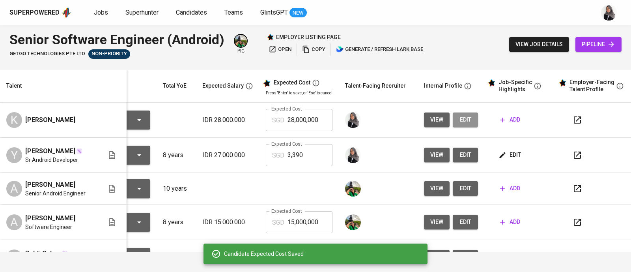
click at [459, 122] on span "edit" at bounding box center [465, 120] width 13 height 10
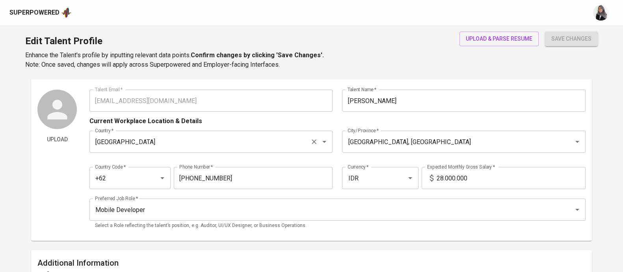
scroll to position [28, 0]
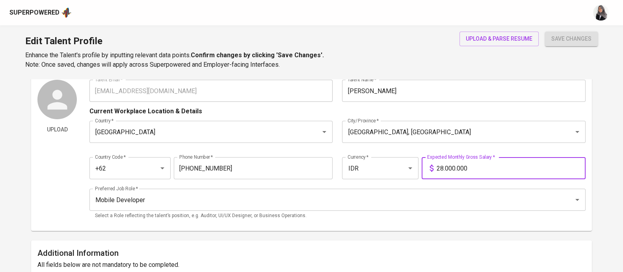
click at [442, 167] on input "28.000.000" at bounding box center [511, 168] width 149 height 22
type input "27.000.000"
click at [545, 32] on button "save changes" at bounding box center [571, 39] width 53 height 15
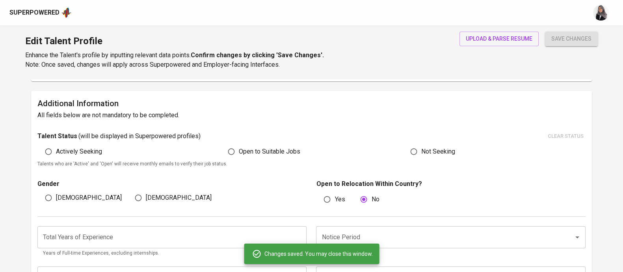
scroll to position [177, 0]
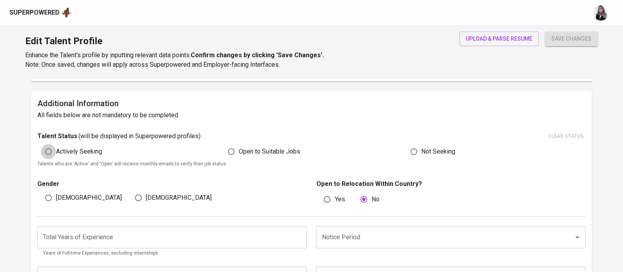
click at [50, 147] on input "Actively Seeking" at bounding box center [48, 151] width 15 height 15
radio input "true"
click at [45, 194] on input "Male" at bounding box center [48, 197] width 15 height 15
radio input "true"
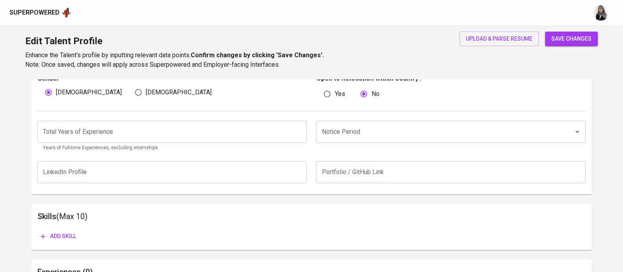
scroll to position [284, 0]
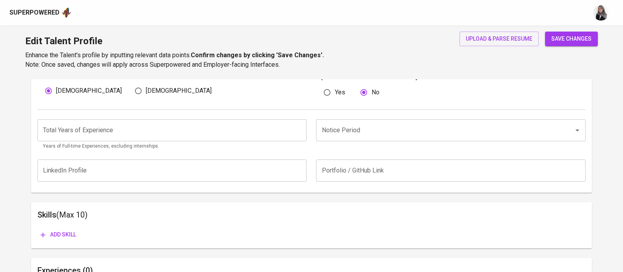
click at [149, 135] on input "number" at bounding box center [171, 130] width 269 height 22
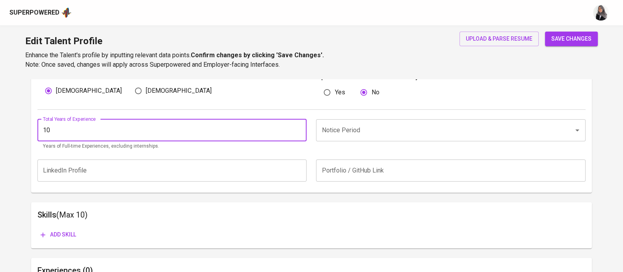
type input "10"
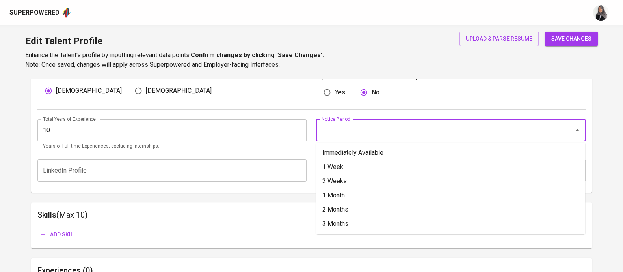
click at [371, 128] on input "Notice Period" at bounding box center [440, 130] width 240 height 15
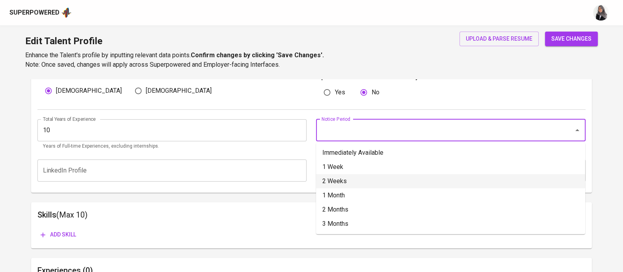
click at [363, 182] on li "2 Weeks" at bounding box center [450, 181] width 269 height 14
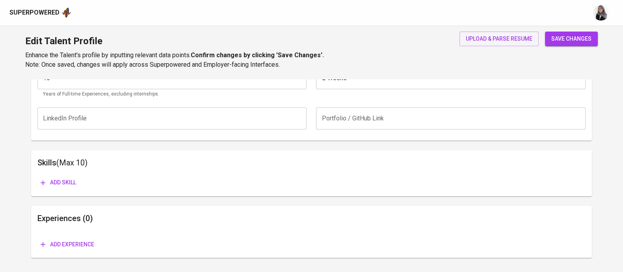
scroll to position [337, 0]
click at [48, 182] on span "Add skill" at bounding box center [58, 182] width 35 height 10
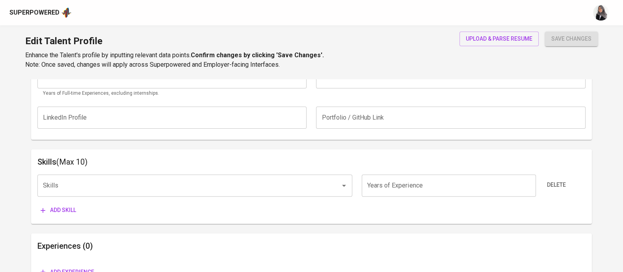
click at [386, 140] on div "Talent Information Upload Talent Email   * krisnadibyo@gmail.com Talent Email *…" at bounding box center [311, 13] width 561 height 543
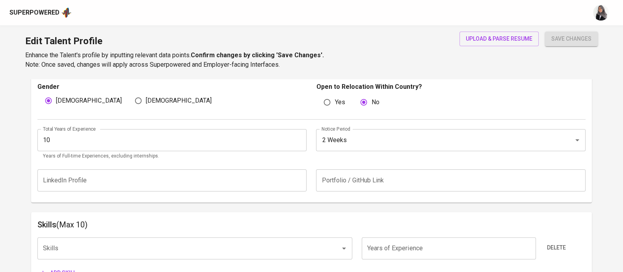
scroll to position [262, 0]
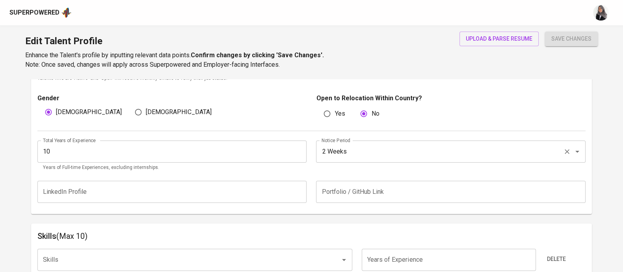
click at [359, 148] on input "2 Weeks" at bounding box center [440, 151] width 240 height 15
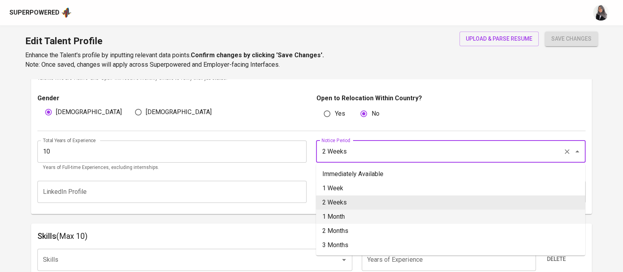
click at [358, 220] on li "1 Month" at bounding box center [450, 216] width 269 height 14
type input "1 Month"
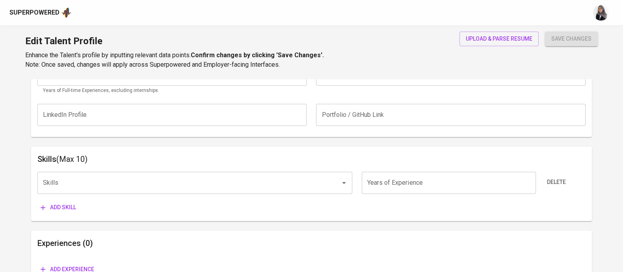
scroll to position [341, 0]
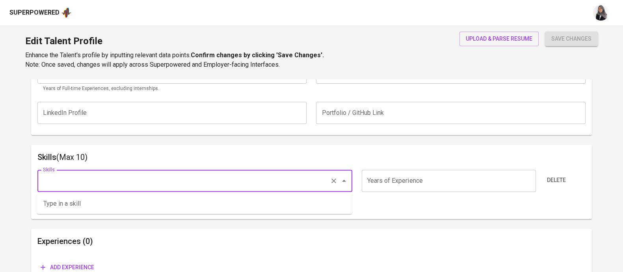
click at [146, 184] on input "Skills" at bounding box center [184, 180] width 286 height 15
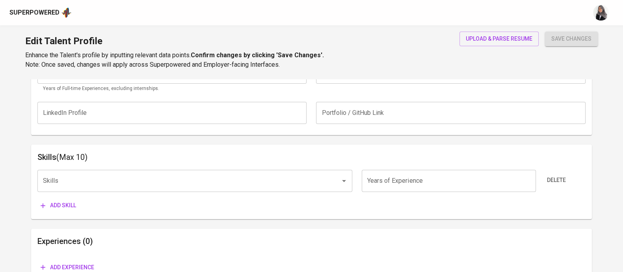
click at [428, 149] on div "Skills (Max 10) Skills Skills Years of Experience Years of Experience Delete Ad…" at bounding box center [311, 181] width 561 height 74
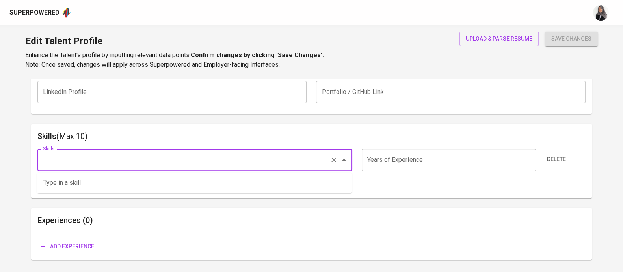
click at [138, 158] on input "Skills" at bounding box center [184, 159] width 286 height 15
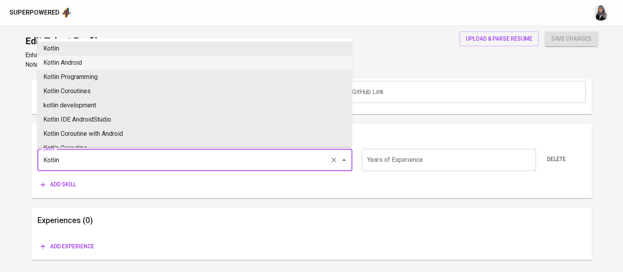
click at [97, 61] on li "Kotlin Android" at bounding box center [194, 63] width 315 height 14
type input "Kotlin Android"
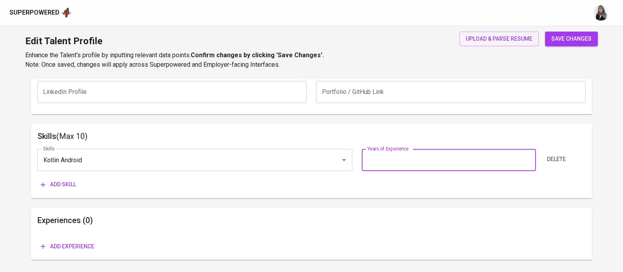
click at [412, 157] on input "number" at bounding box center [449, 160] width 174 height 22
click at [424, 158] on input "number" at bounding box center [449, 160] width 174 height 22
type input "8"
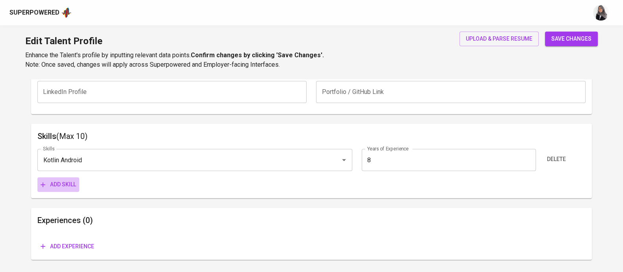
click at [63, 178] on button "Add skill" at bounding box center [58, 184] width 42 height 15
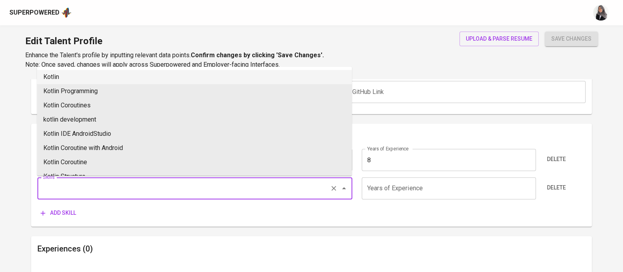
click at [101, 185] on input "Skills" at bounding box center [184, 188] width 286 height 15
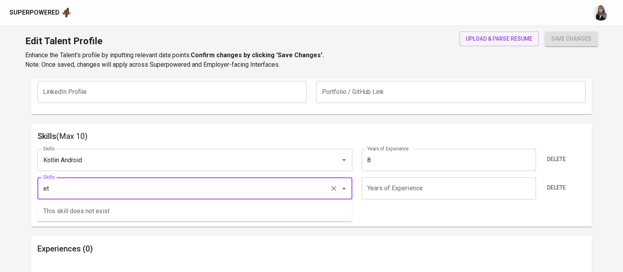
type input "e"
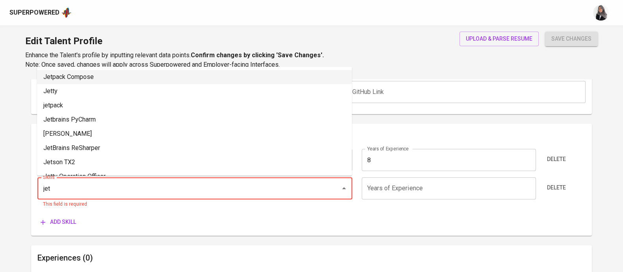
click at [107, 74] on li "Jetpack Compose" at bounding box center [194, 77] width 315 height 14
type input "Jetpack Compose"
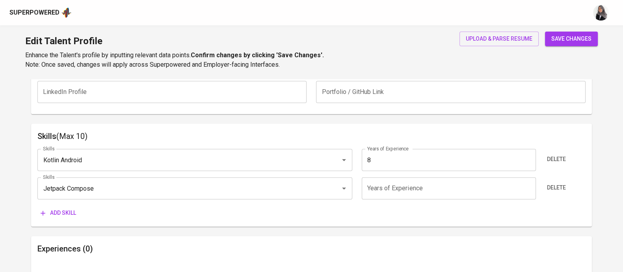
click at [407, 185] on input "number" at bounding box center [449, 188] width 174 height 22
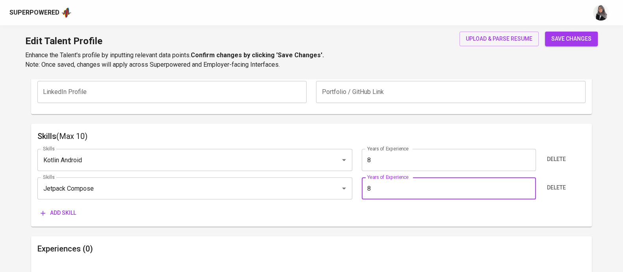
type input "8"
click at [68, 213] on span "Add skill" at bounding box center [58, 213] width 35 height 10
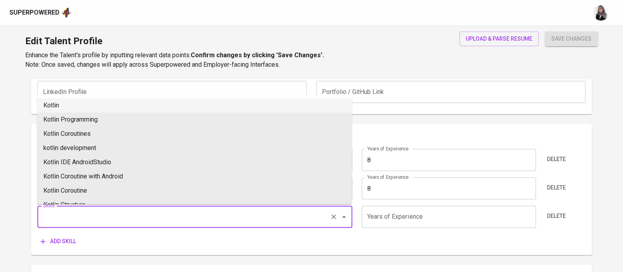
click at [89, 214] on input "Skills" at bounding box center [184, 216] width 286 height 15
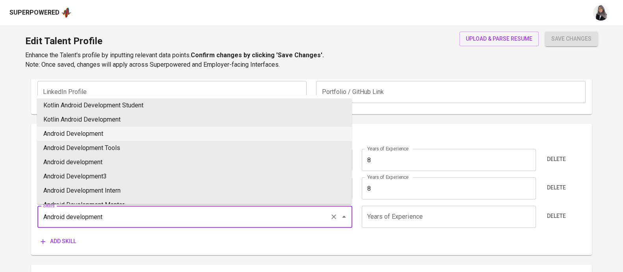
click at [111, 131] on li "Android Development" at bounding box center [194, 134] width 315 height 14
type input "Android Development"
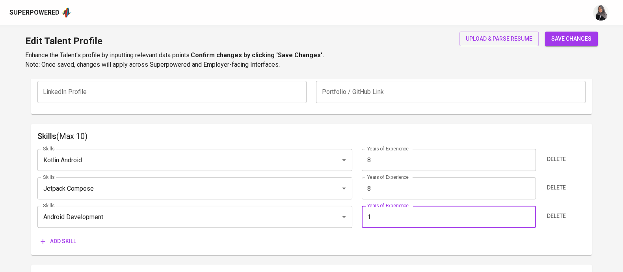
click at [378, 217] on input "1" at bounding box center [449, 216] width 174 height 22
type input "10"
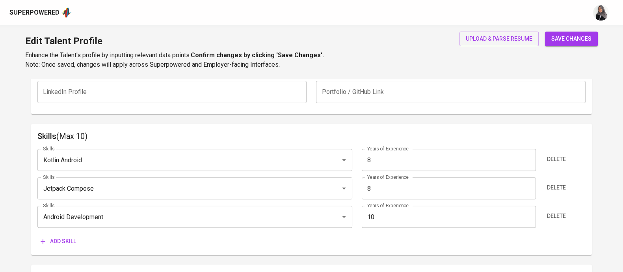
click at [70, 237] on span "Add skill" at bounding box center [58, 241] width 35 height 10
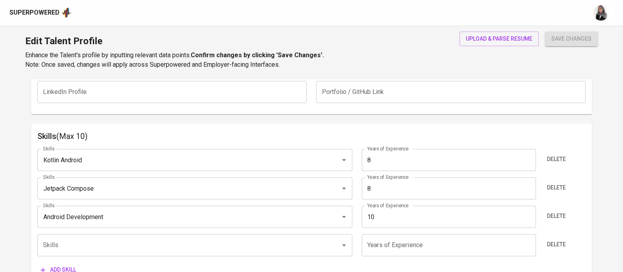
click at [432, 120] on div "Talent Information Upload Talent Email   * krisnadibyo@gmail.com Talent Email *…" at bounding box center [311, 31] width 561 height 628
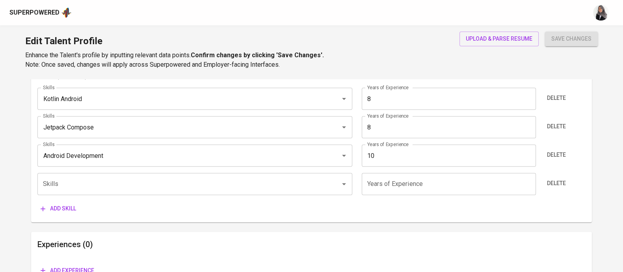
scroll to position [424, 0]
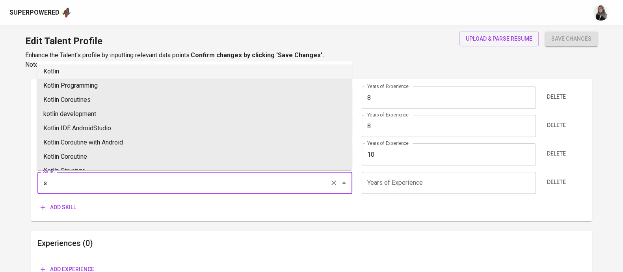
click at [93, 183] on input "s" at bounding box center [184, 182] width 286 height 15
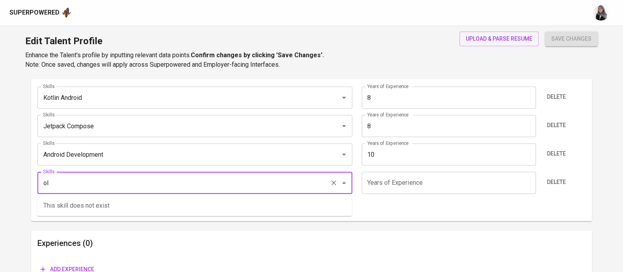
type input "o"
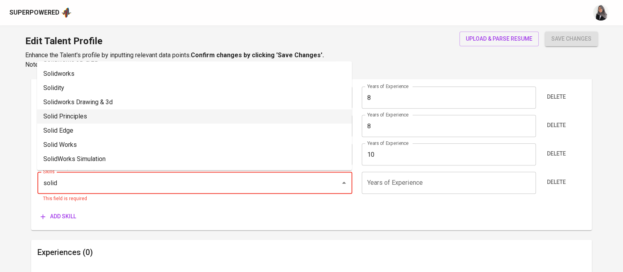
scroll to position [26, 0]
click at [99, 112] on li "Solid Principles" at bounding box center [194, 116] width 315 height 14
type input "Solid Principles"
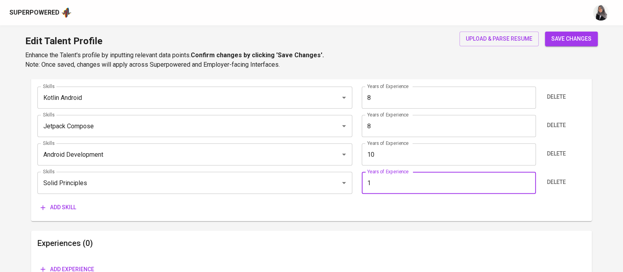
click at [395, 188] on input "1" at bounding box center [449, 182] width 174 height 22
type input "12"
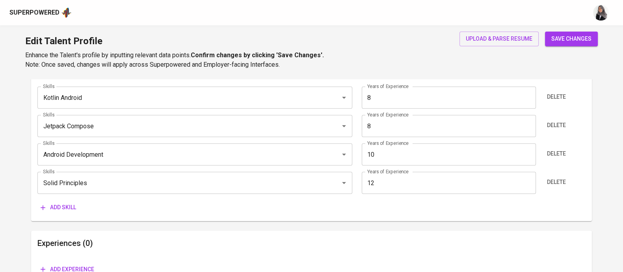
click at [59, 202] on span "Add skill" at bounding box center [58, 207] width 35 height 10
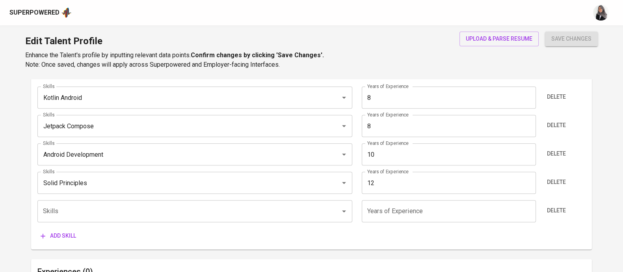
click at [432, 239] on div "Add skill" at bounding box center [311, 235] width 548 height 15
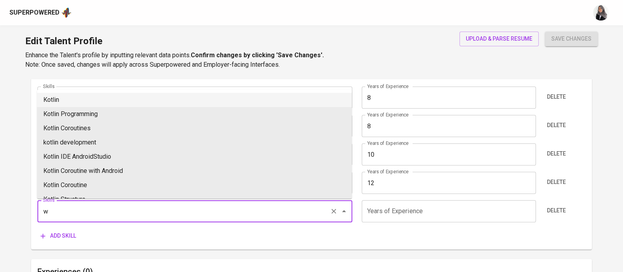
click at [111, 214] on input "w" at bounding box center [184, 210] width 286 height 15
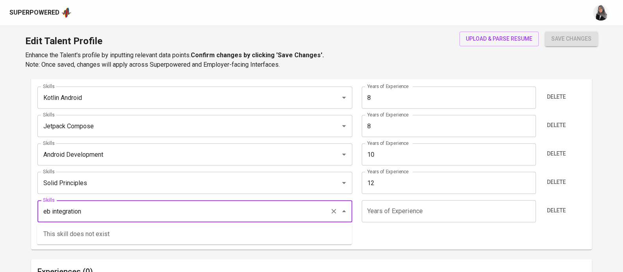
click at [46, 211] on input "eb integration" at bounding box center [184, 210] width 286 height 15
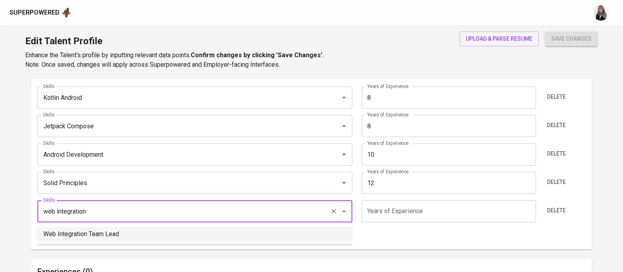
click at [89, 210] on input "web integration" at bounding box center [184, 210] width 286 height 15
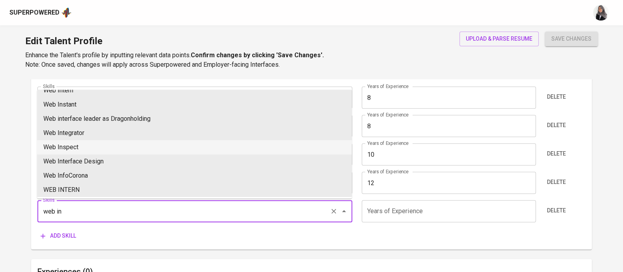
scroll to position [82, 0]
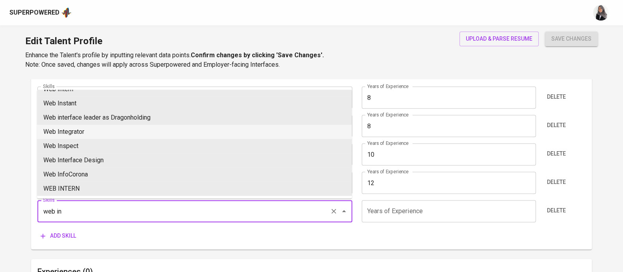
click at [95, 126] on li "Web Integrator" at bounding box center [194, 132] width 315 height 14
type input "Web Integrator"
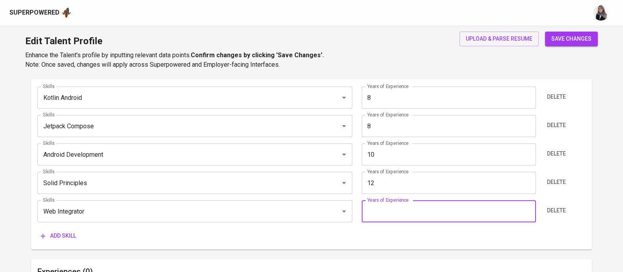
click at [419, 214] on input "number" at bounding box center [449, 211] width 174 height 22
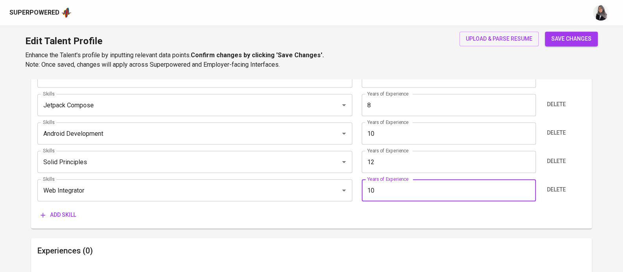
scroll to position [498, 0]
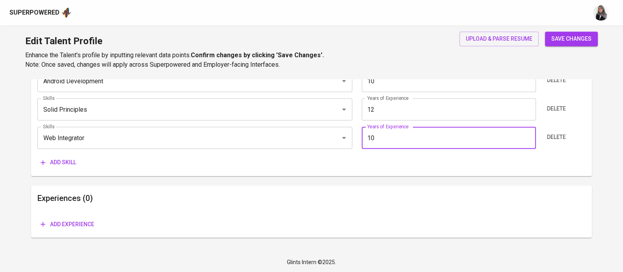
type input "10"
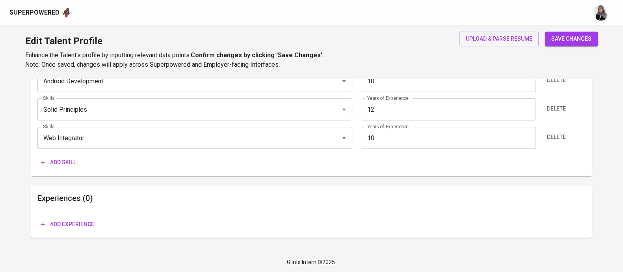
click at [427, 201] on h6 "Experiences (0)" at bounding box center [311, 198] width 548 height 13
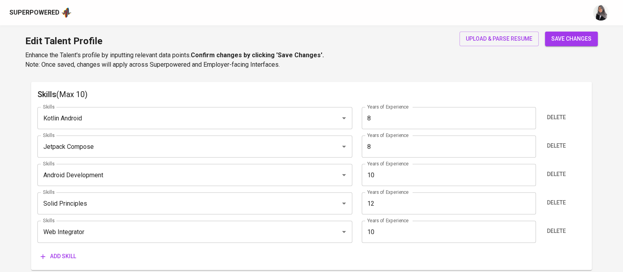
scroll to position [402, 0]
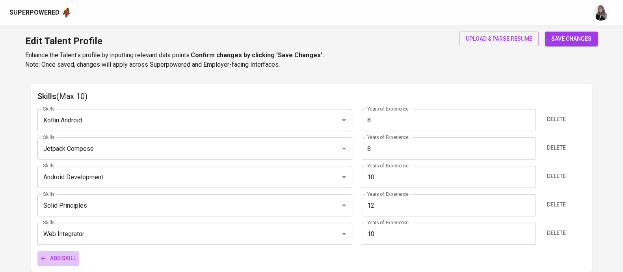
click at [61, 258] on span "Add skill" at bounding box center [58, 258] width 35 height 10
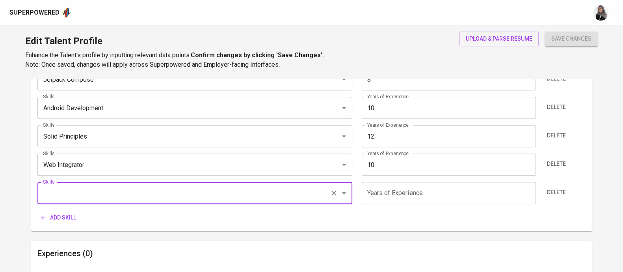
scroll to position [473, 0]
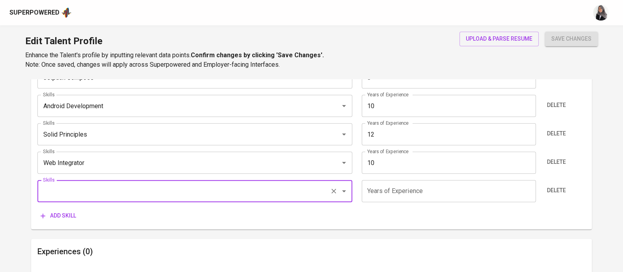
click at [83, 193] on input "Skills" at bounding box center [184, 190] width 286 height 15
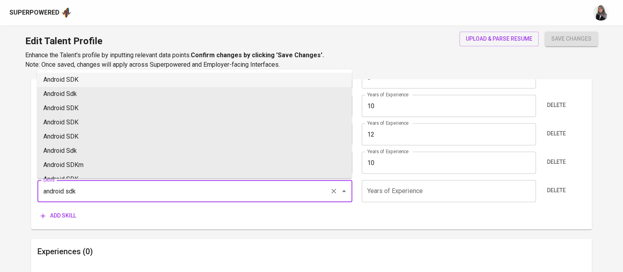
click at [105, 84] on li "Android SDK" at bounding box center [194, 80] width 315 height 14
type input "Android SDK"
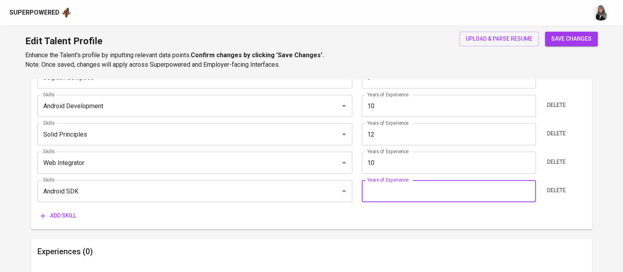
click at [376, 192] on input "number" at bounding box center [449, 191] width 174 height 22
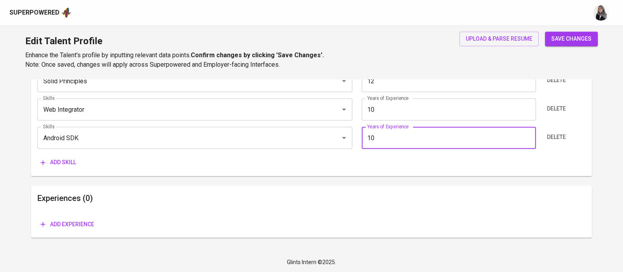
type input "10"
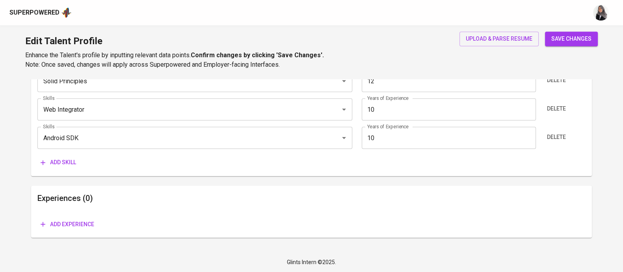
click at [73, 225] on span "Add experience" at bounding box center [68, 224] width 54 height 10
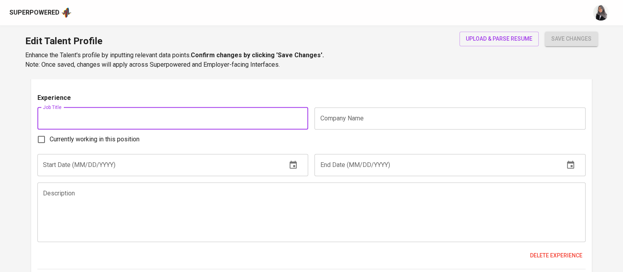
scroll to position [653, 0]
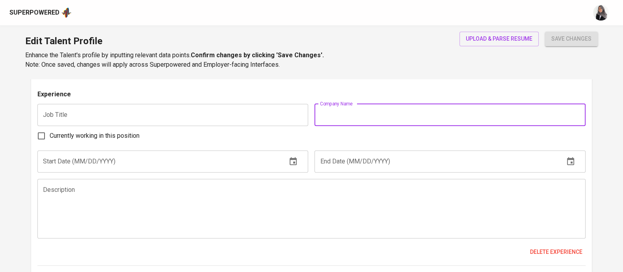
drag, startPoint x: 380, startPoint y: 110, endPoint x: 322, endPoint y: 120, distance: 59.2
click at [380, 110] on input "text" at bounding box center [450, 115] width 271 height 22
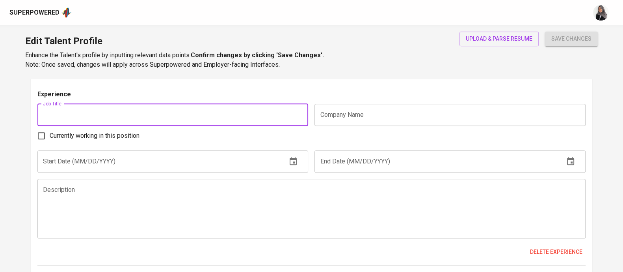
click at [95, 115] on input "text" at bounding box center [172, 115] width 271 height 22
paste input "Stealth Startup"
type input "Stealth Startup"
click at [329, 116] on input "text" at bounding box center [450, 115] width 271 height 22
paste input "Stealth Startup"
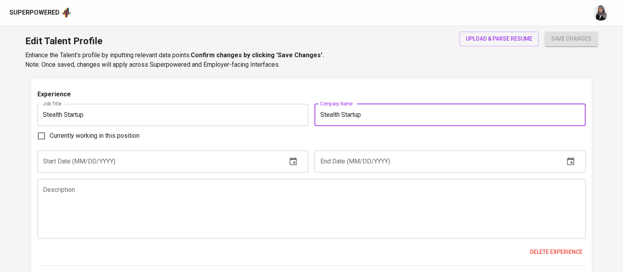
type input "Stealth Startup"
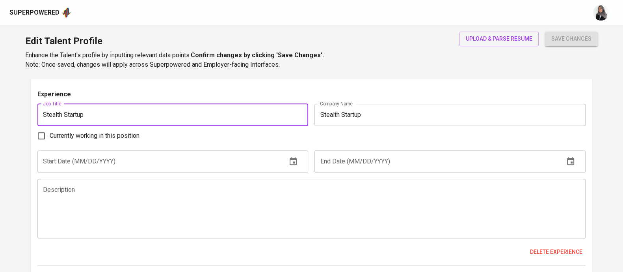
click at [178, 111] on input "Stealth Startup" at bounding box center [172, 115] width 271 height 22
drag, startPoint x: 178, startPoint y: 111, endPoint x: 33, endPoint y: 112, distance: 145.1
click at [33, 112] on div "Experiences (1) Experience Job Title Stealth Startup Job Title Company Name Ste…" at bounding box center [311, 178] width 561 height 241
type input "Freelancer"
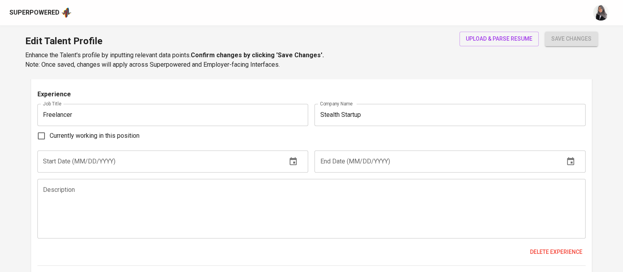
click at [104, 137] on span "Currently working in this position" at bounding box center [95, 135] width 90 height 9
click at [50, 137] on input "Currently working in this position" at bounding box center [41, 135] width 17 height 17
checkbox input "true"
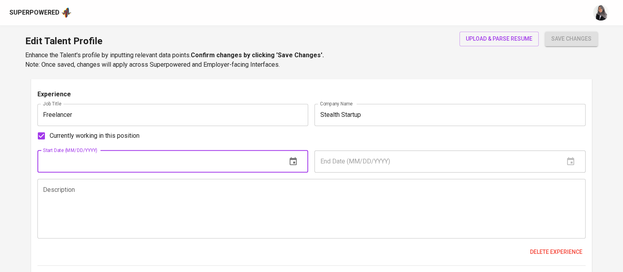
click at [152, 157] on input "text" at bounding box center [158, 161] width 243 height 22
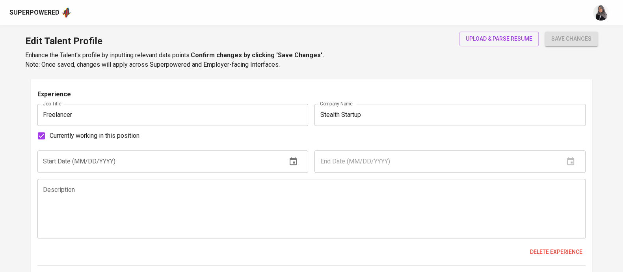
click at [412, 130] on div "Currently working in this position" at bounding box center [311, 135] width 548 height 17
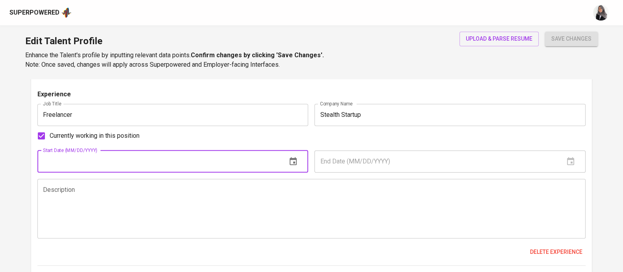
click at [153, 157] on input "text" at bounding box center [158, 161] width 243 height 22
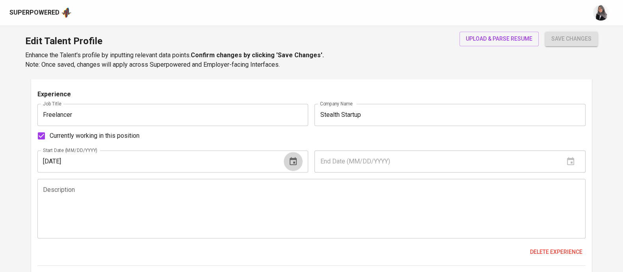
click at [296, 159] on icon "button" at bounding box center [293, 161] width 7 height 8
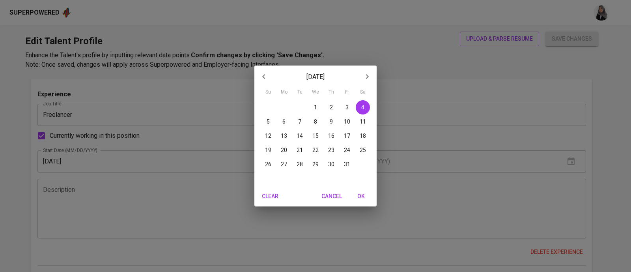
click at [369, 74] on icon "button" at bounding box center [366, 76] width 9 height 9
click at [298, 105] on p "1" at bounding box center [299, 107] width 3 height 8
type input "04/01/2025"
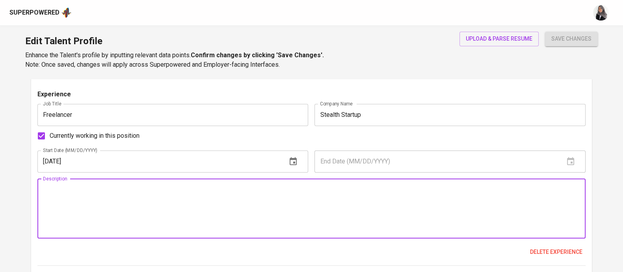
click at [150, 210] on textarea at bounding box center [311, 208] width 537 height 45
click at [345, 204] on textarea at bounding box center [311, 208] width 537 height 45
paste textarea "software engineer working on various projects in small startups. Contributed as…"
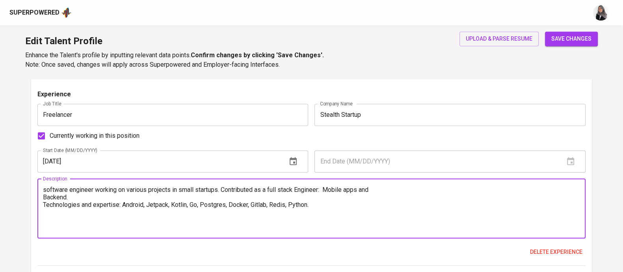
click at [43, 188] on textarea "software engineer working on various projects in small startups. Contributed as…" at bounding box center [311, 208] width 537 height 45
click at [93, 198] on textarea "as a software engineer working on various projects in small startups. Contribut…" at bounding box center [311, 208] width 537 height 45
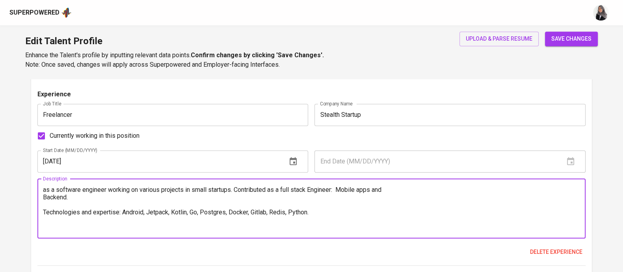
drag, startPoint x: 84, startPoint y: 192, endPoint x: 75, endPoint y: 192, distance: 9.1
click at [75, 192] on textarea "as a software engineer working on various projects in small startups. Contribut…" at bounding box center [311, 208] width 537 height 45
drag, startPoint x: 73, startPoint y: 199, endPoint x: 39, endPoint y: 186, distance: 36.8
click at [39, 186] on div "as a software engineer working on various projects in small startups. Contribut…" at bounding box center [311, 209] width 548 height 60
paste textarea "As a Software Engineer, worked on various projects in small startups, contribut…"
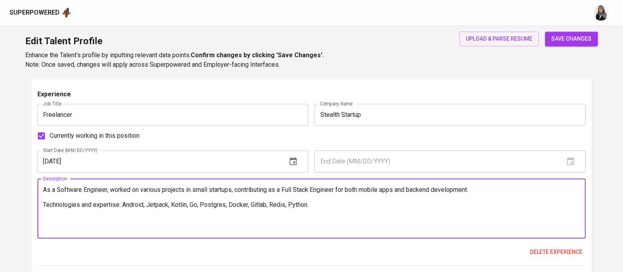
scroll to position [715, 0]
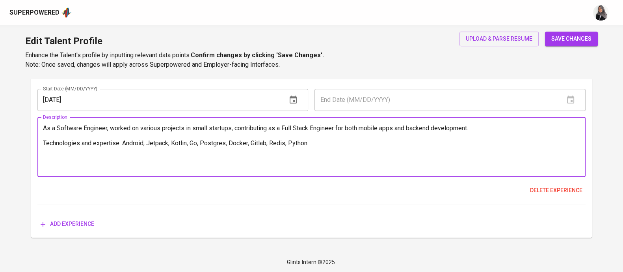
type textarea "As a Software Engineer, worked on various projects in small startups, contribut…"
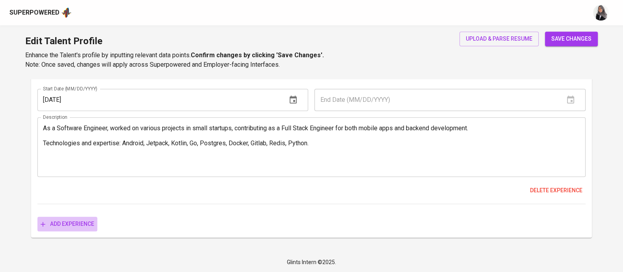
click at [78, 229] on button "Add experience" at bounding box center [67, 223] width 60 height 15
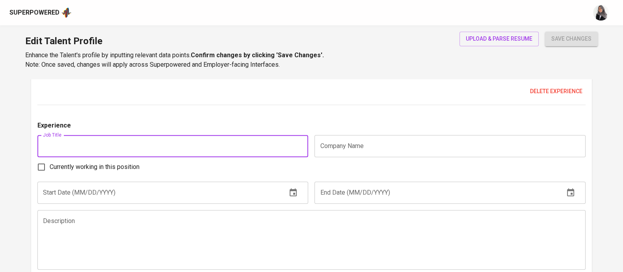
scroll to position [814, 0]
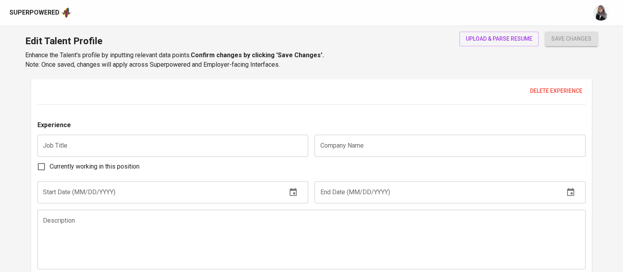
click at [376, 171] on div "Currently working in this position" at bounding box center [311, 166] width 548 height 17
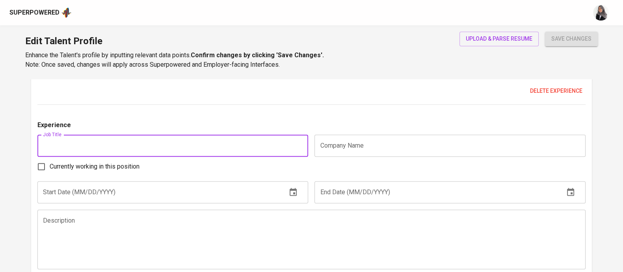
click at [78, 144] on input "text" at bounding box center [172, 145] width 271 height 22
type input "Mobile Developer"
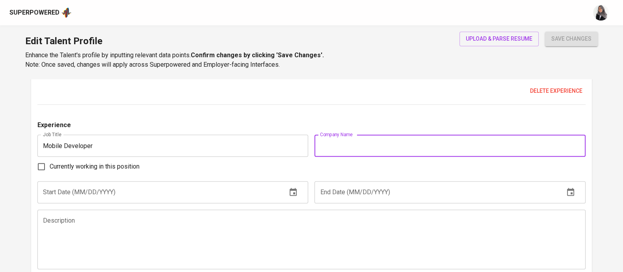
click at [346, 136] on input "text" at bounding box center [450, 145] width 271 height 22
click at [400, 152] on input "text" at bounding box center [450, 145] width 271 height 22
paste input "PT Metra-net (Govtech Edu)"
type input "PT Metra-net (Govtech Edu)"
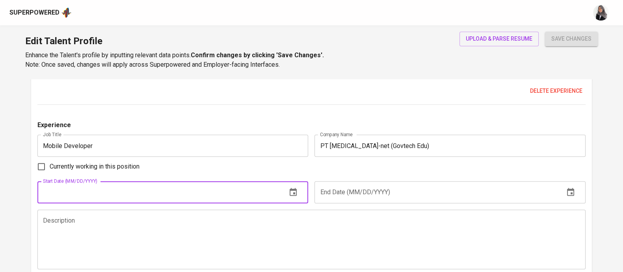
click at [107, 198] on input "text" at bounding box center [158, 192] width 243 height 22
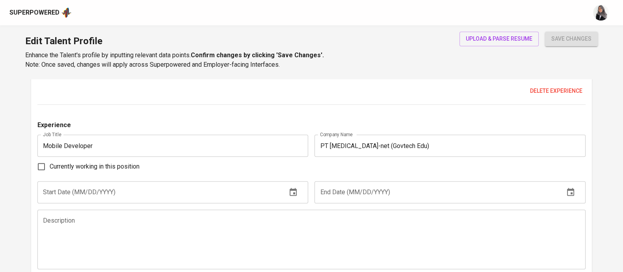
click at [367, 159] on div "Currently working in this position" at bounding box center [311, 166] width 548 height 17
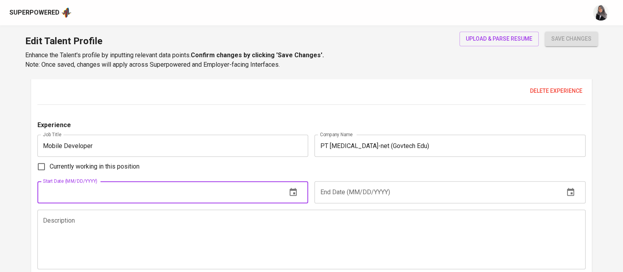
click at [132, 184] on input "text" at bounding box center [158, 192] width 243 height 22
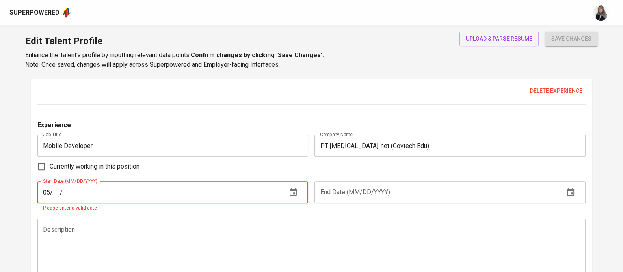
type input "0_/__/____"
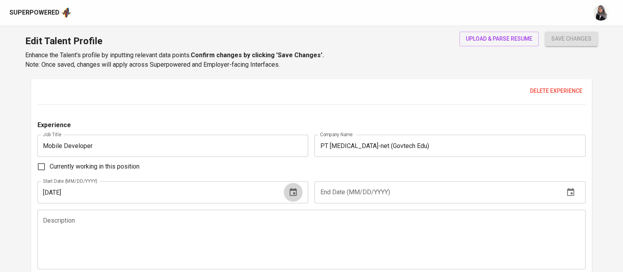
click at [289, 192] on icon "button" at bounding box center [293, 191] width 9 height 9
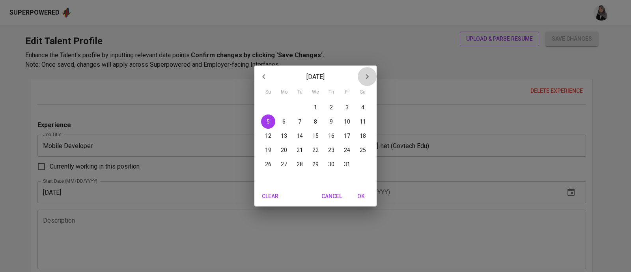
click at [367, 74] on icon "button" at bounding box center [367, 76] width 3 height 5
click at [260, 76] on icon "button" at bounding box center [263, 76] width 9 height 9
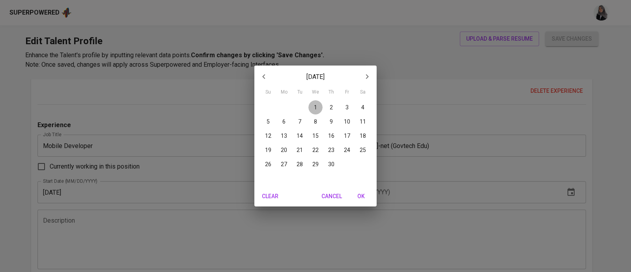
click at [315, 105] on p "1" at bounding box center [315, 107] width 3 height 8
type input "04/01/2020"
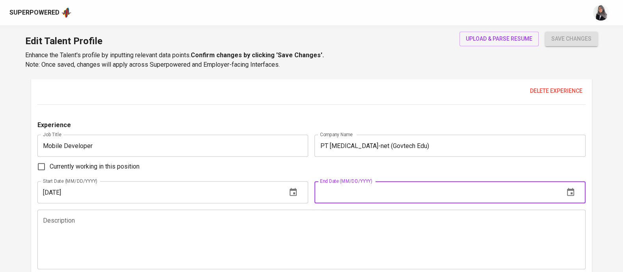
click at [391, 187] on input "text" at bounding box center [436, 192] width 243 height 22
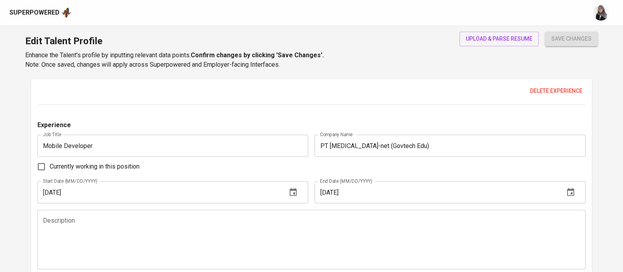
click at [570, 194] on icon "button" at bounding box center [570, 192] width 7 height 8
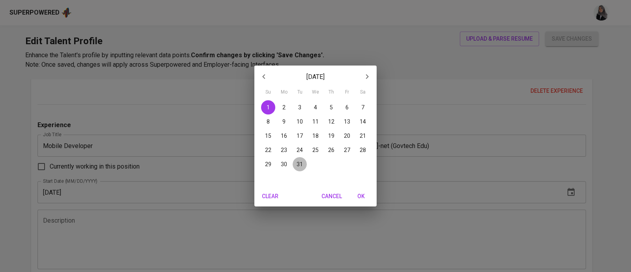
click at [302, 162] on p "31" at bounding box center [299, 164] width 6 height 8
type input "12/31/2024"
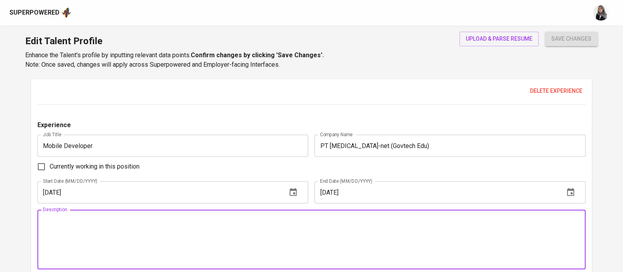
click at [265, 229] on textarea at bounding box center [311, 239] width 537 height 45
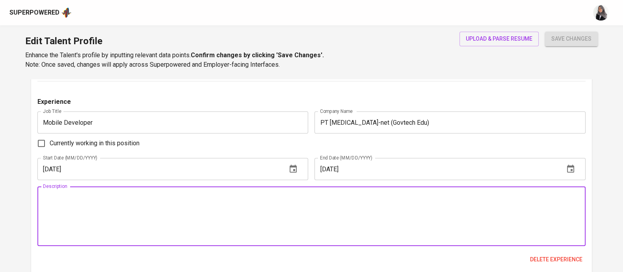
scroll to position [840, 0]
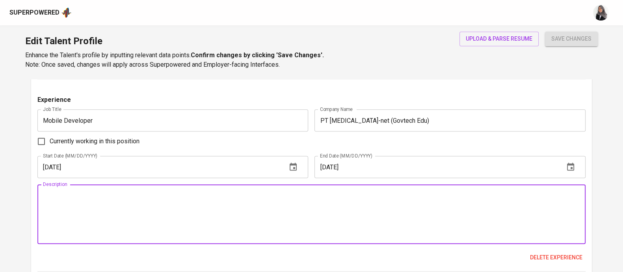
click at [343, 223] on textarea at bounding box center [311, 214] width 537 height 45
paste textarea "Key contributor in leading 15 engineers across 3 different engineering teams. B…"
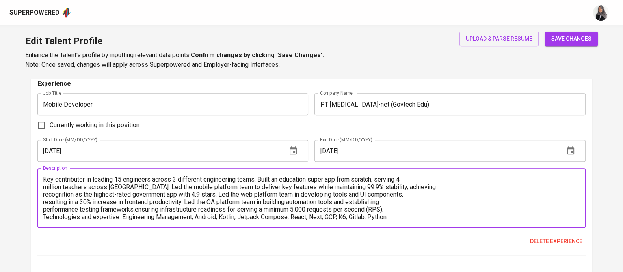
scroll to position [856, 0]
click at [432, 175] on textarea "Key contributor in leading 15 engineers across 3 different engineering teams. B…" at bounding box center [311, 197] width 537 height 45
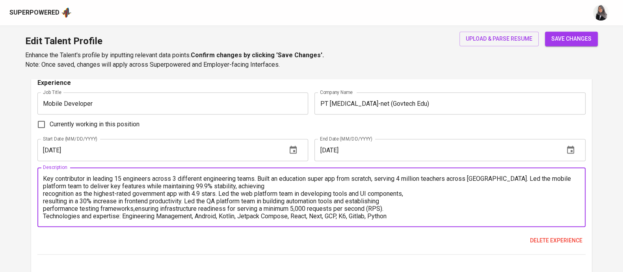
click at [287, 187] on textarea "Key contributor in leading 15 engineers across 3 different engineering teams. B…" at bounding box center [311, 197] width 537 height 45
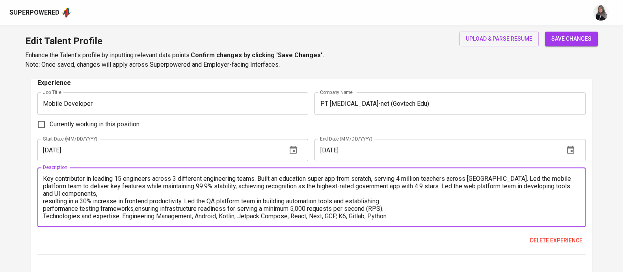
click at [213, 192] on textarea "Key contributor in leading 15 engineers across 3 different engineering teams. B…" at bounding box center [311, 197] width 537 height 45
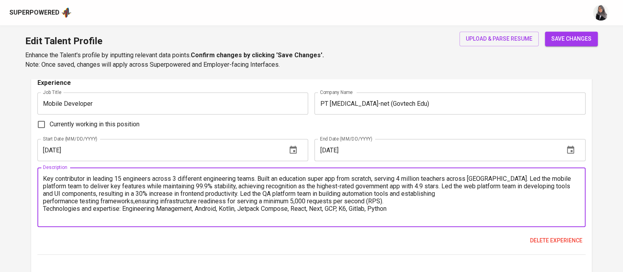
click at [453, 194] on textarea "Key contributor in leading 15 engineers across 3 different engineering teams. B…" at bounding box center [311, 197] width 537 height 45
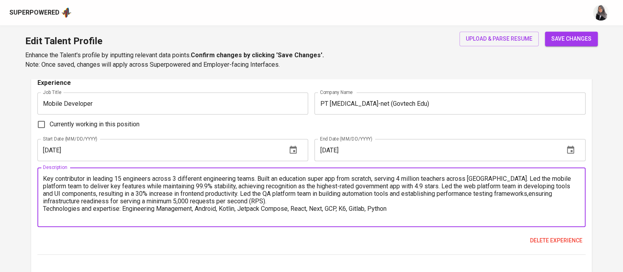
click at [518, 194] on textarea "Key contributor in leading 15 engineers across 3 different engineering teams. B…" at bounding box center [311, 197] width 537 height 45
click at [561, 192] on textarea "Key contributor in leading 15 engineers across 3 different engineering teams. B…" at bounding box center [311, 197] width 537 height 45
click at [350, 200] on textarea "Key contributor in leading 15 engineers across 3 different engineering teams. B…" at bounding box center [311, 197] width 537 height 45
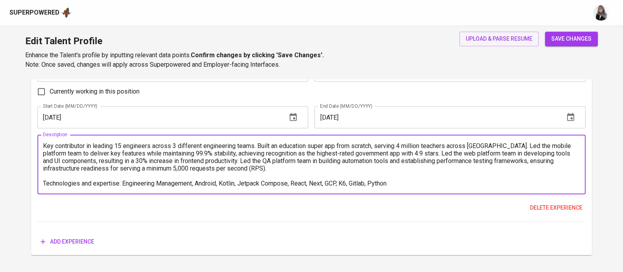
scroll to position [907, 0]
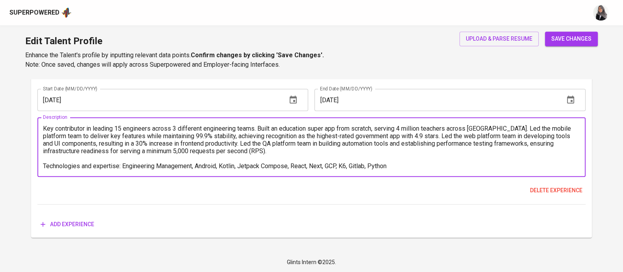
type textarea "Key contributor in leading 15 engineers across 3 different engineering teams. B…"
click at [78, 225] on span "Add experience" at bounding box center [68, 224] width 54 height 10
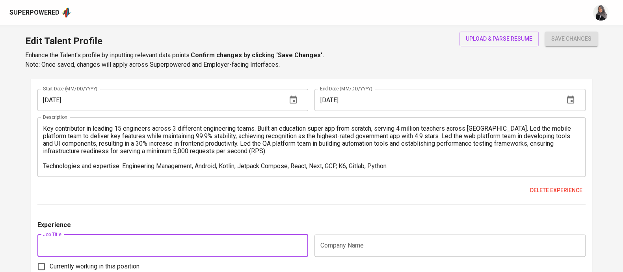
scroll to position [992, 0]
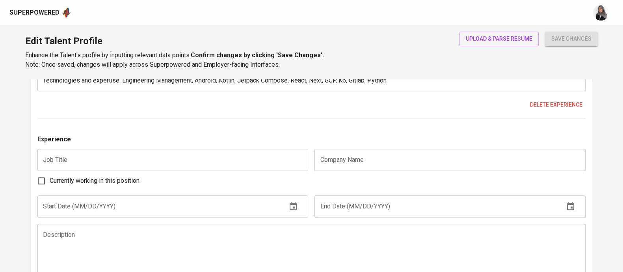
click at [431, 128] on div "Experience Job Title Freelancer Job Title Company Name Stealth Startup Company …" at bounding box center [311, 44] width 548 height 586
drag, startPoint x: 363, startPoint y: 129, endPoint x: 212, endPoint y: 165, distance: 155.5
click at [212, 165] on div "Experience Job Title Freelancer Job Title Company Name Stealth Startup Company …" at bounding box center [311, 44] width 548 height 586
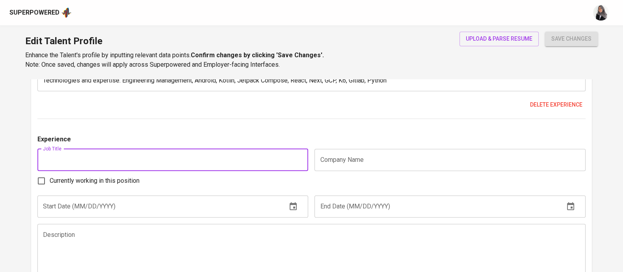
click at [212, 165] on input "text" at bounding box center [172, 160] width 271 height 22
paste input "Software Engineer (Android)"
type input "Software Engineer (Android)"
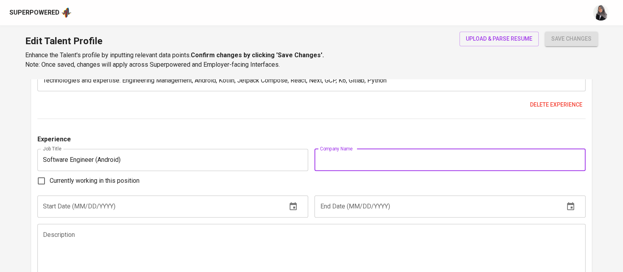
click at [400, 156] on input "text" at bounding box center [450, 160] width 271 height 22
click at [368, 163] on input "text" at bounding box center [450, 160] width 271 height 22
paste input "PT Bukalapak"
type input "PT Bukalapak"
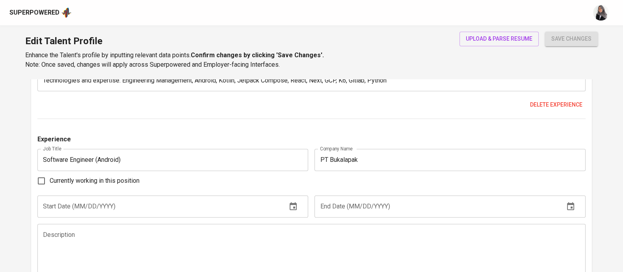
click at [304, 130] on div "Experience Job Title Freelancer Job Title Company Name Stealth Startup Company …" at bounding box center [311, 44] width 548 height 586
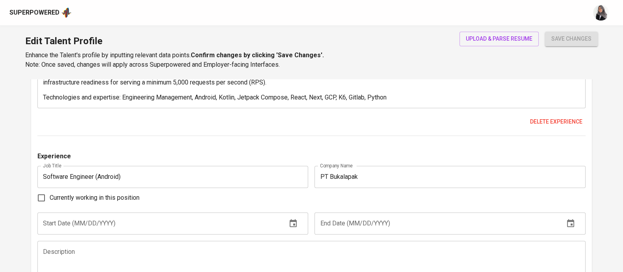
scroll to position [998, 0]
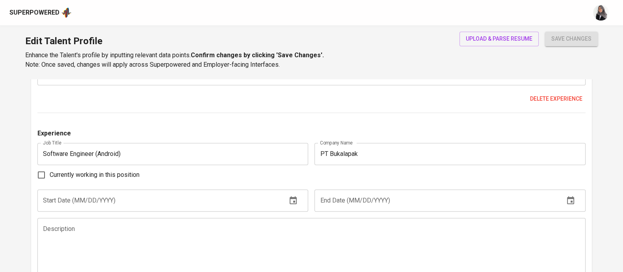
click at [348, 170] on div "Currently working in this position" at bounding box center [311, 174] width 548 height 17
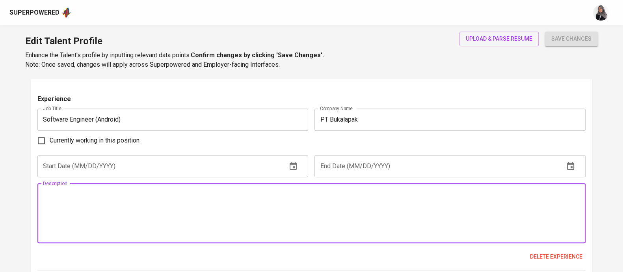
click at [332, 219] on textarea at bounding box center [311, 212] width 537 height 45
paste textarea "Developed and maintained core features of Bukalapak marketplace for both Androi…"
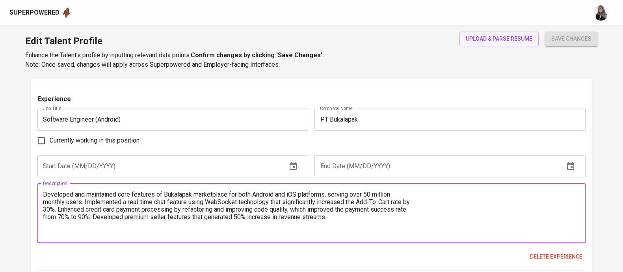
click at [441, 194] on textarea "Developed and maintained core features of Bukalapak marketplace for both Androi…" at bounding box center [311, 212] width 537 height 45
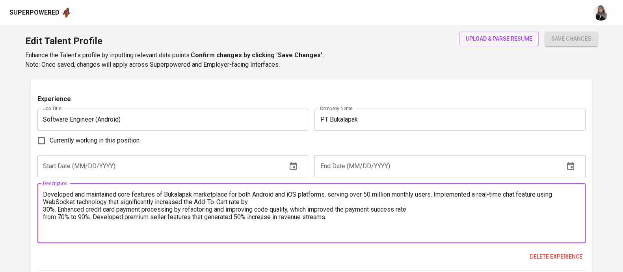
click at [346, 200] on textarea "Developed and maintained core features of Bukalapak marketplace for both Androi…" at bounding box center [311, 212] width 537 height 45
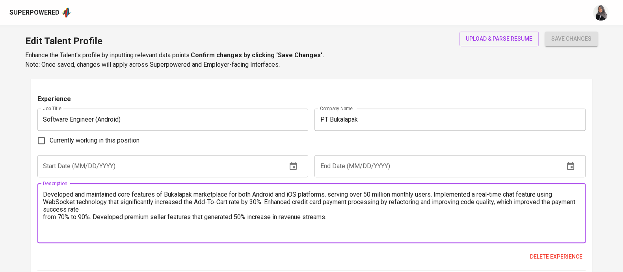
click at [343, 210] on textarea "Developed and maintained core features of Bukalapak marketplace for both Androi…" at bounding box center [311, 212] width 537 height 45
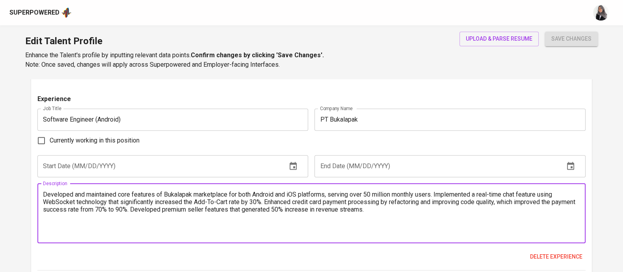
click at [400, 211] on textarea "Developed and maintained core features of Bukalapak marketplace for both Androi…" at bounding box center [311, 212] width 537 height 45
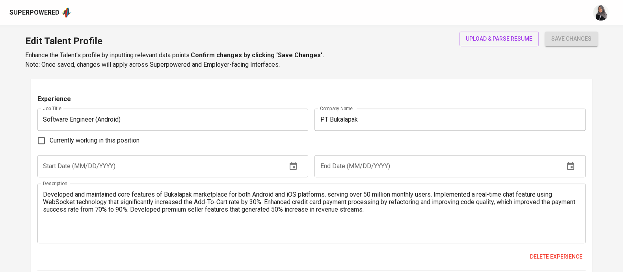
click at [378, 236] on div "Developed and maintained core features of Bukalapak marketplace for both Androi…" at bounding box center [311, 213] width 548 height 60
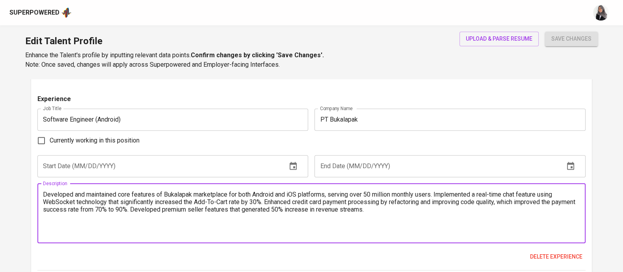
paste textarea "echnologies and expertise: Android, iOS, Java, Kotlin, Swift, objective-C"
click at [44, 223] on textarea "Developed and maintained core features of Bukalapak marketplace for both Androi…" at bounding box center [311, 212] width 537 height 45
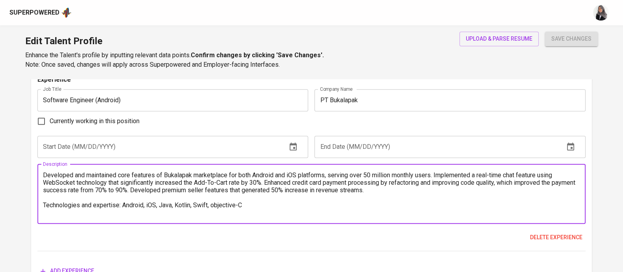
scroll to position [1048, 0]
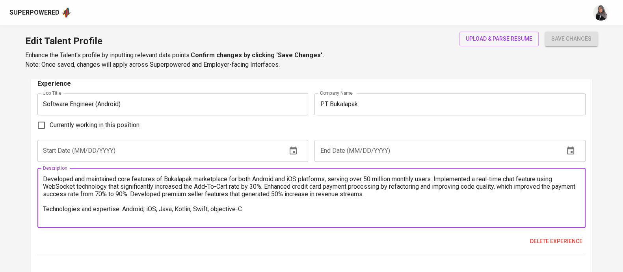
type textarea "Developed and maintained core features of Bukalapak marketplace for both Androi…"
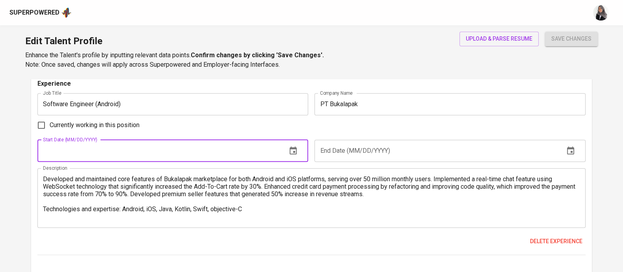
click at [90, 155] on input "text" at bounding box center [158, 151] width 243 height 22
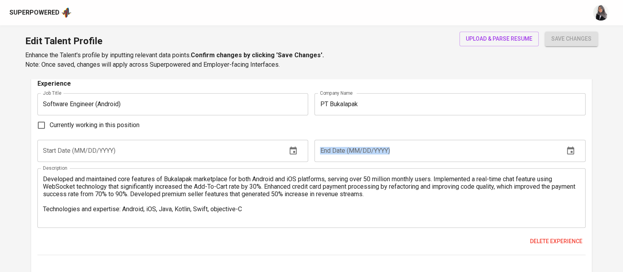
drag, startPoint x: 343, startPoint y: 164, endPoint x: 222, endPoint y: 147, distance: 122.6
click at [222, 147] on div "Experience Job Title Software Engineer (Android) Job Title Company Name PT Buka…" at bounding box center [311, 167] width 548 height 176
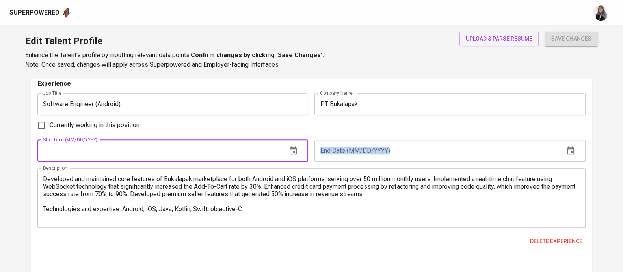
click at [222, 147] on input "text" at bounding box center [158, 151] width 243 height 22
type input "12/01/2012"
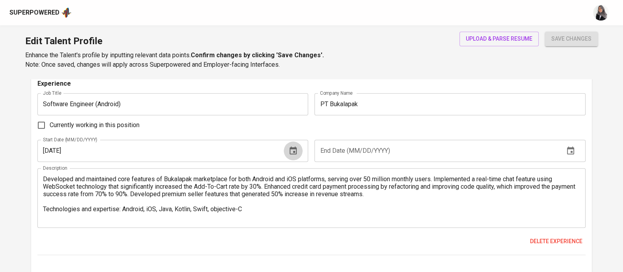
click at [292, 148] on icon "button" at bounding box center [293, 150] width 7 height 8
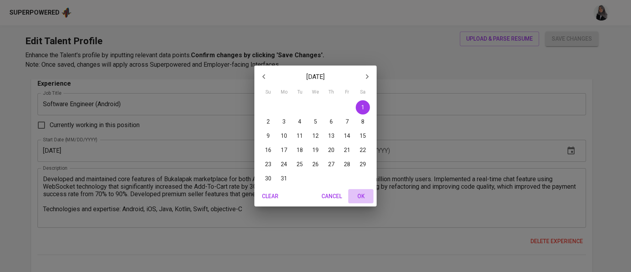
click at [360, 189] on button "OK" at bounding box center [360, 196] width 25 height 15
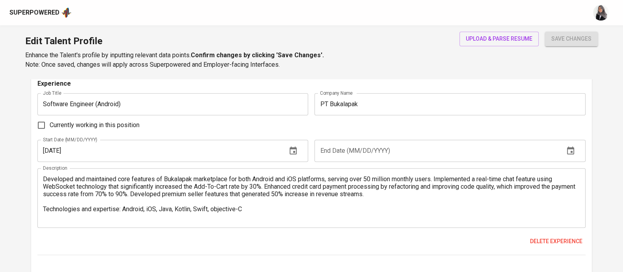
click at [372, 125] on div "Currently working in this position" at bounding box center [311, 125] width 548 height 17
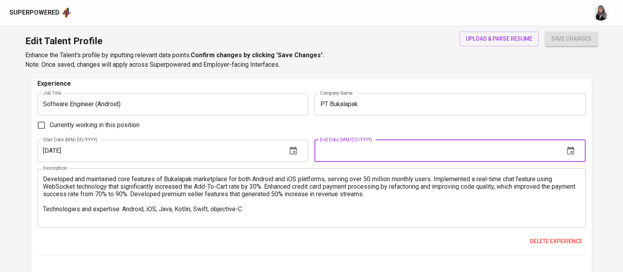
click at [405, 149] on input "text" at bounding box center [436, 151] width 243 height 22
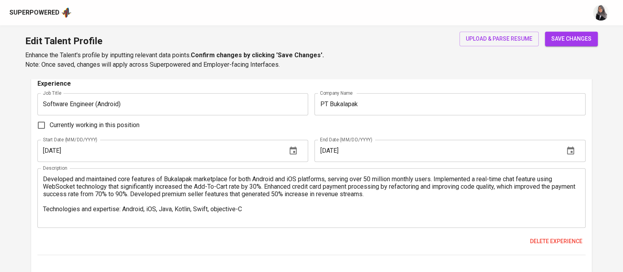
click at [498, 151] on input "03/01/2023" at bounding box center [436, 151] width 243 height 22
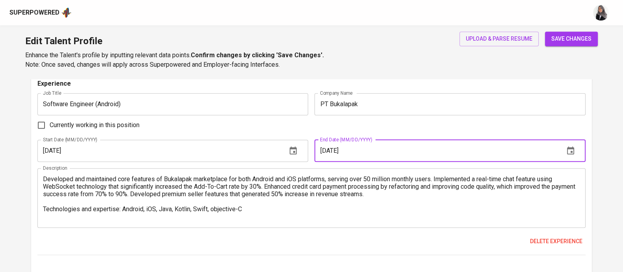
type input "03/01/2020"
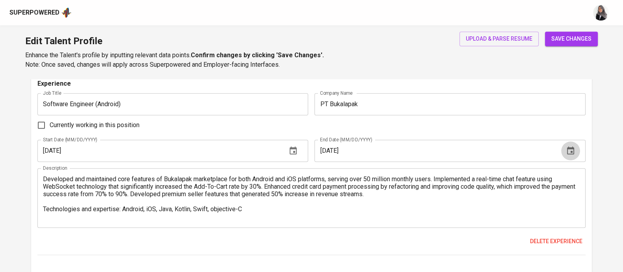
click at [575, 148] on button "button" at bounding box center [570, 150] width 19 height 19
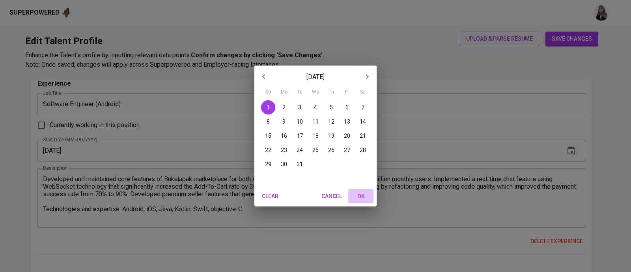
click at [361, 194] on span "OK" at bounding box center [360, 196] width 19 height 10
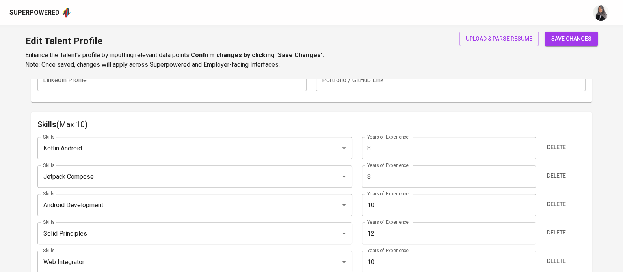
scroll to position [0, 0]
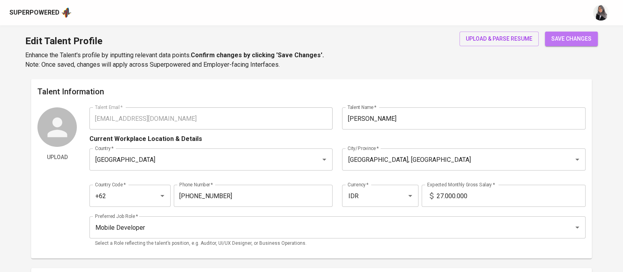
click at [566, 39] on span "save changes" at bounding box center [571, 39] width 40 height 10
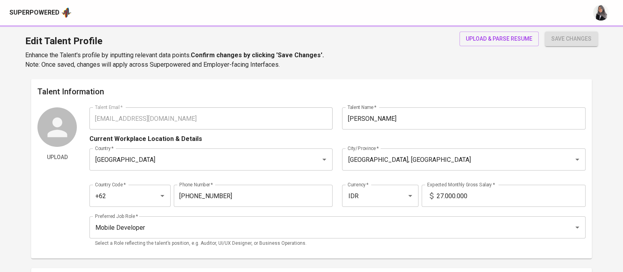
type input "Solid Principles"
type input "12"
type input "Android SDK"
type input "10"
type input "Web Integrator"
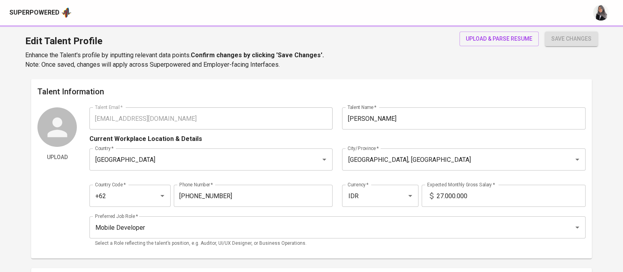
type input "Android Development"
type input "10"
type input "Jetpack Compose"
type input "8"
type input "Kotlin"
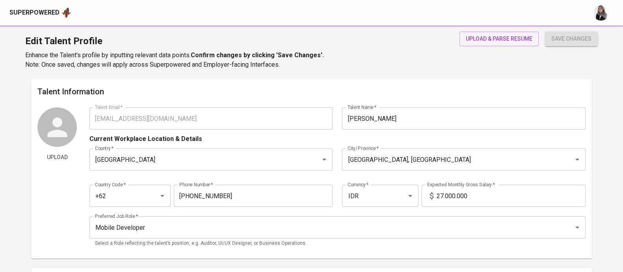
type input "8"
